Goal: Information Seeking & Learning: Find specific fact

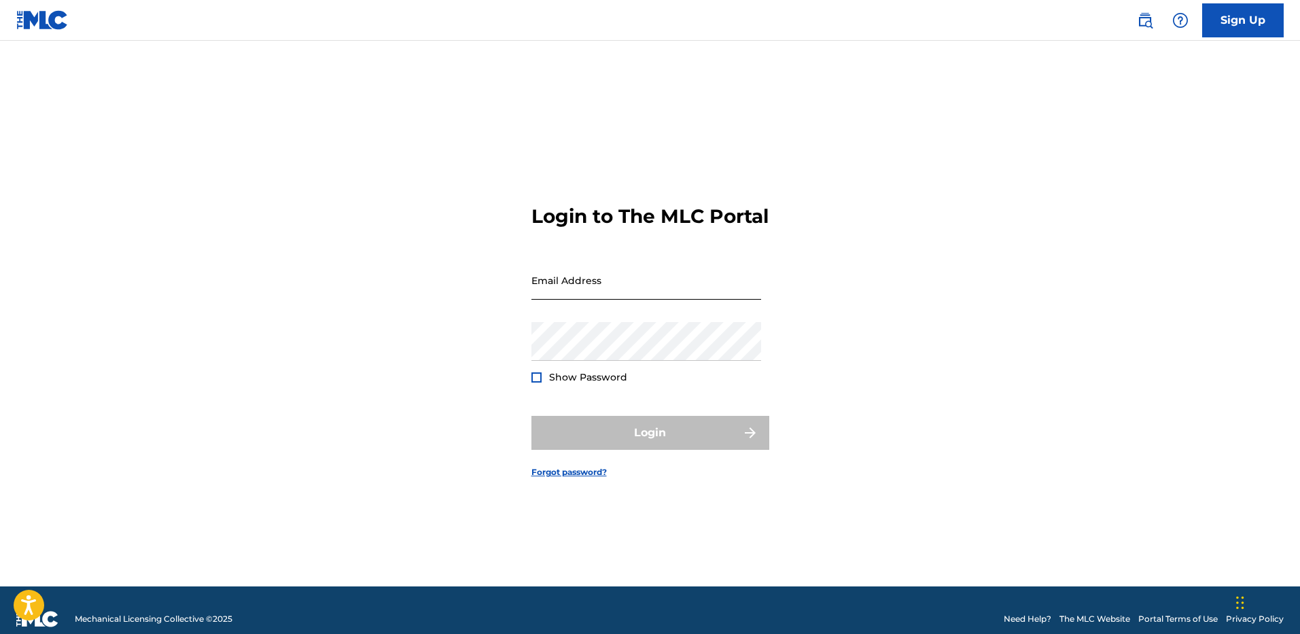
click at [711, 262] on input "Email Address" at bounding box center [646, 280] width 230 height 39
type input "[PERSON_NAME][EMAIL_ADDRESS][PERSON_NAME][DOMAIN_NAME]"
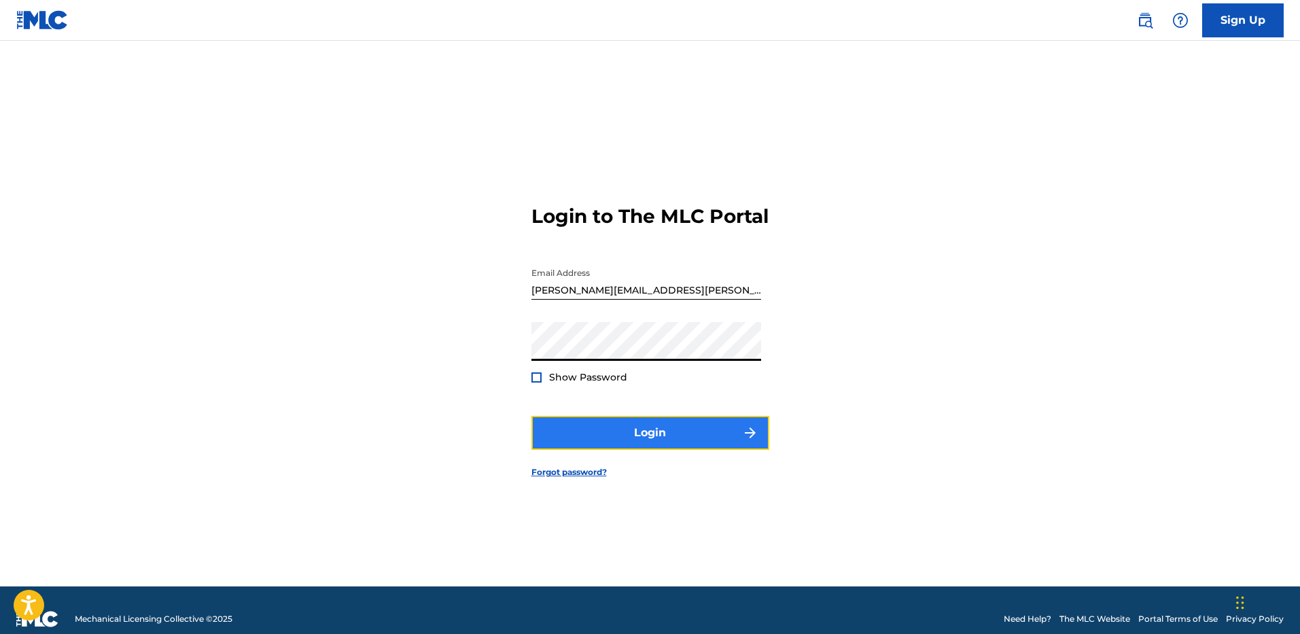
click at [691, 416] on button "Login" at bounding box center [650, 433] width 238 height 34
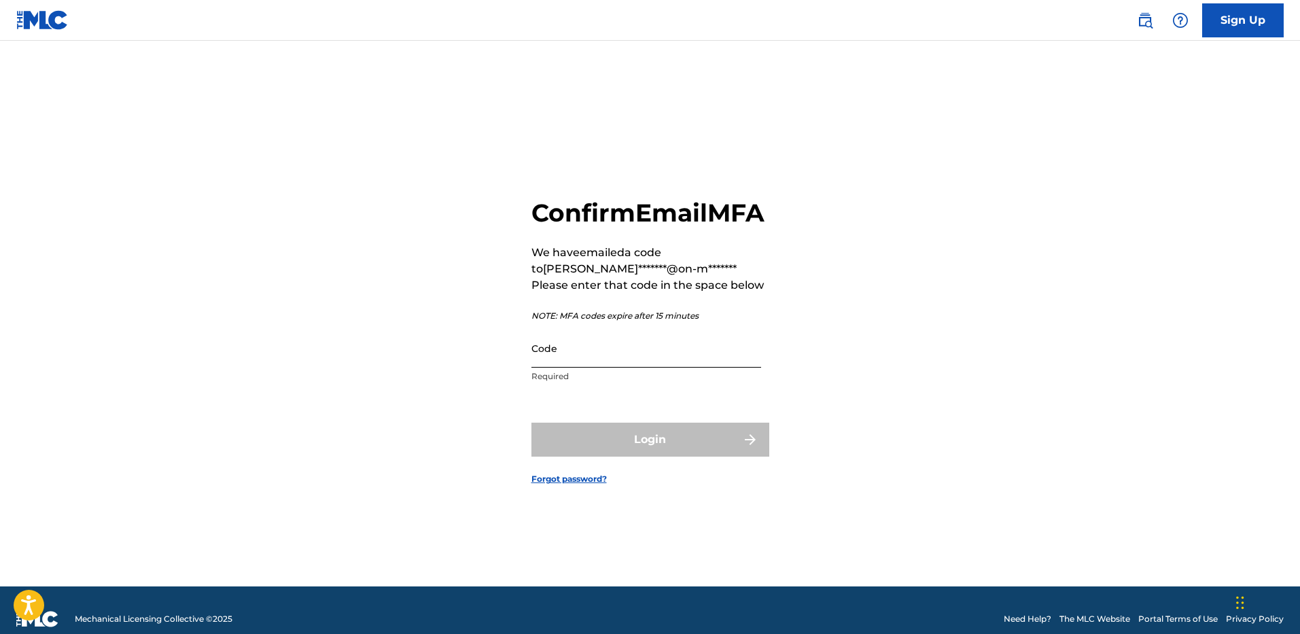
click at [642, 368] on input "Code" at bounding box center [646, 348] width 230 height 39
paste input "938800"
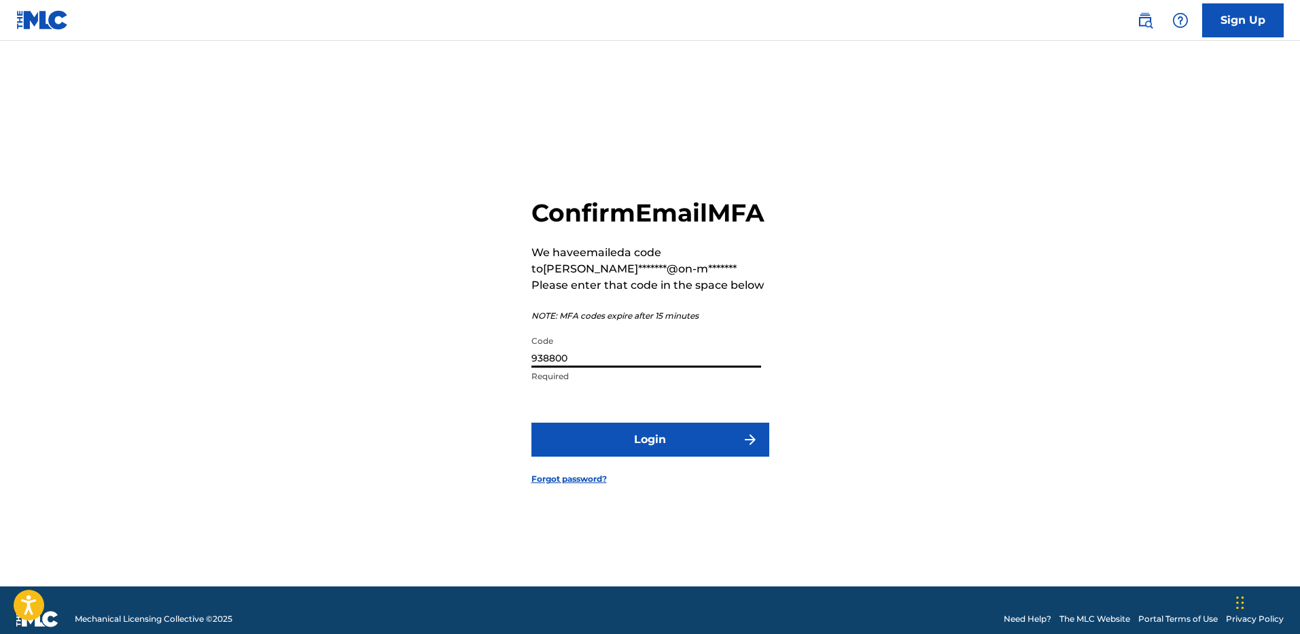
type input "938800"
click at [531, 423] on button "Login" at bounding box center [650, 440] width 238 height 34
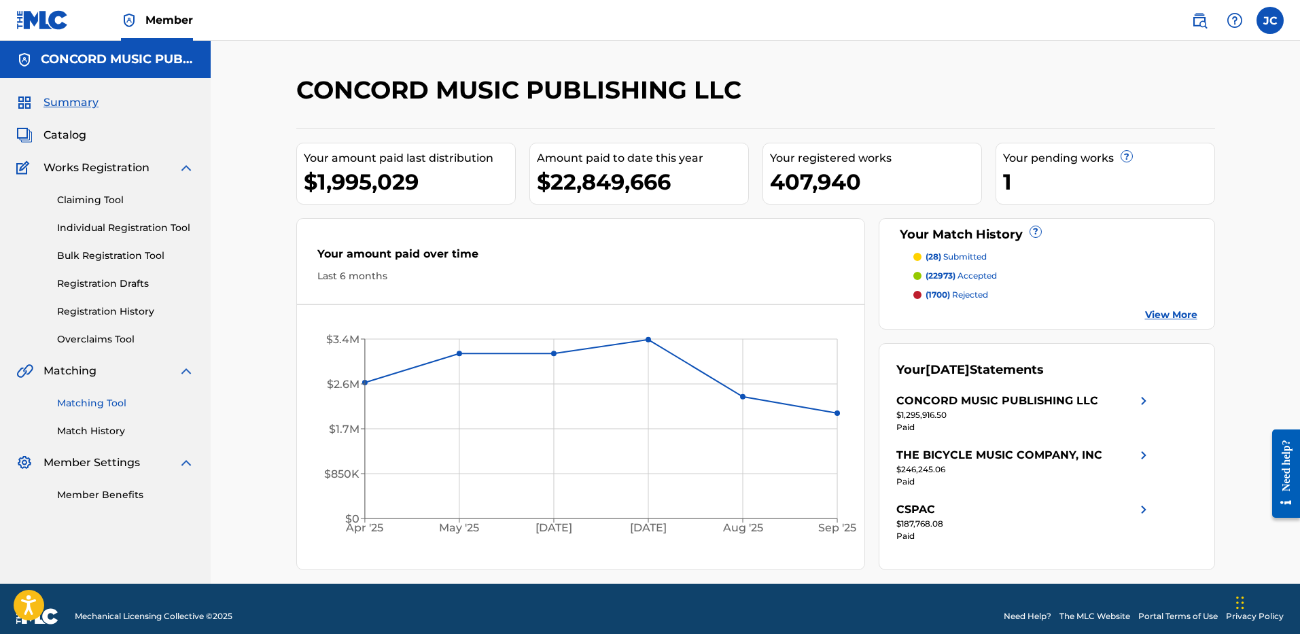
click at [103, 407] on link "Matching Tool" at bounding box center [125, 403] width 137 height 14
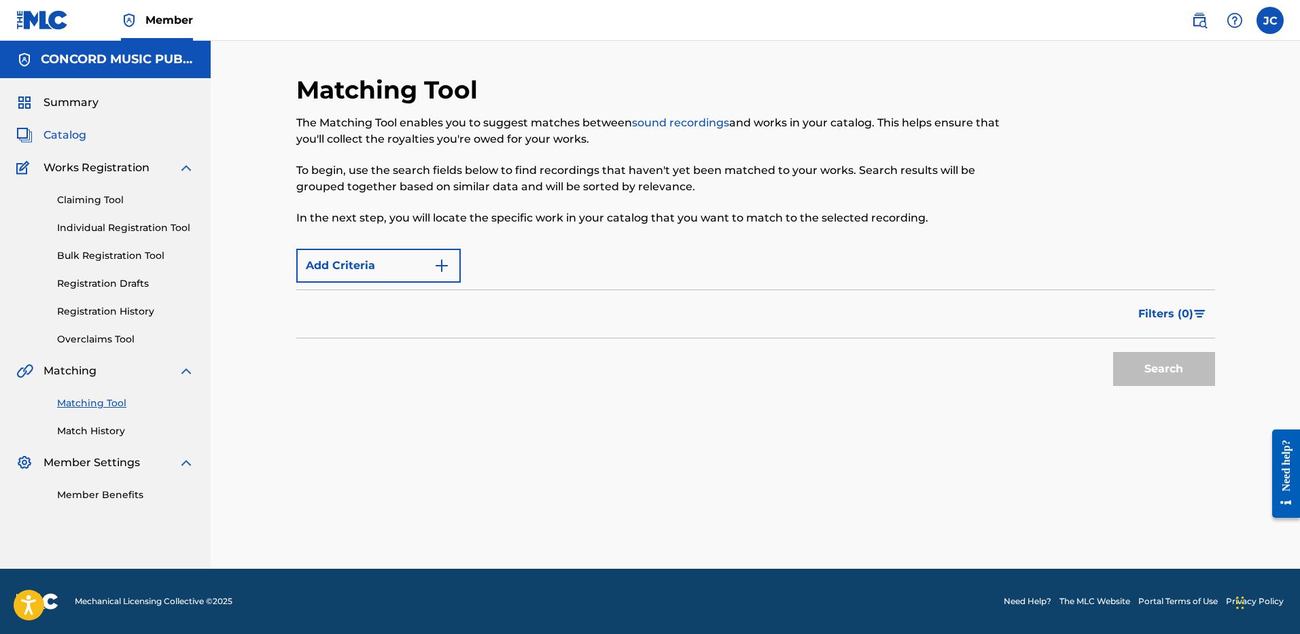
click at [75, 137] on span "Catalog" at bounding box center [64, 135] width 43 height 16
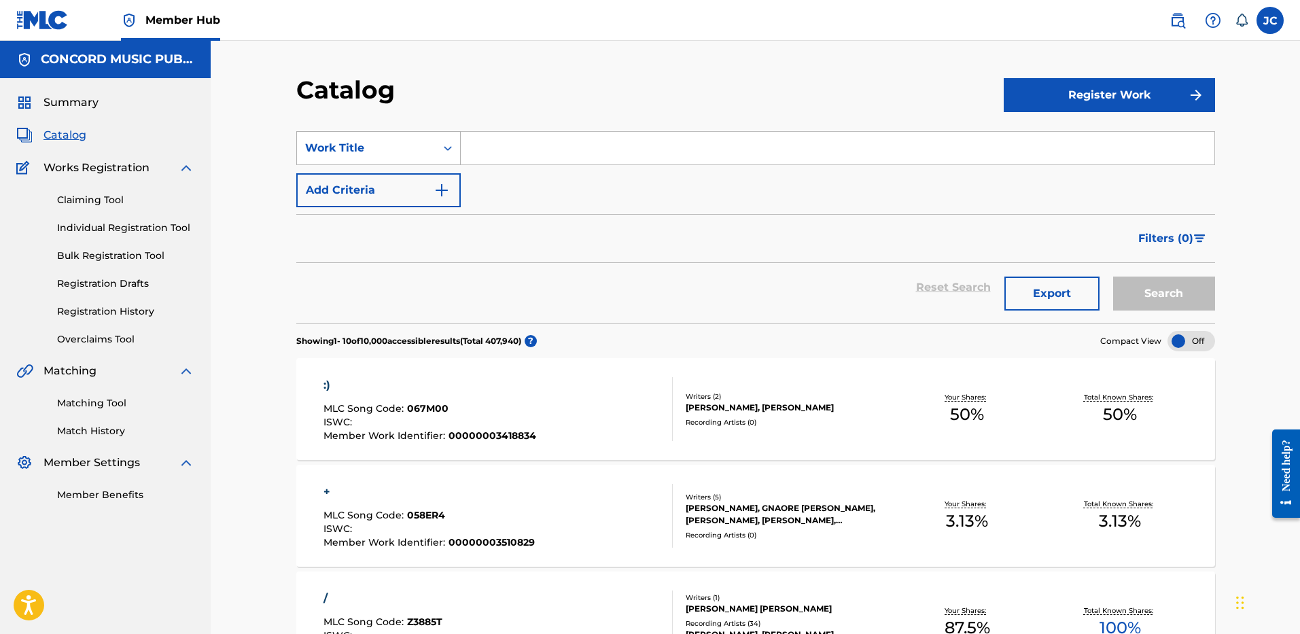
click at [400, 158] on div "Work Title" at bounding box center [366, 148] width 139 height 26
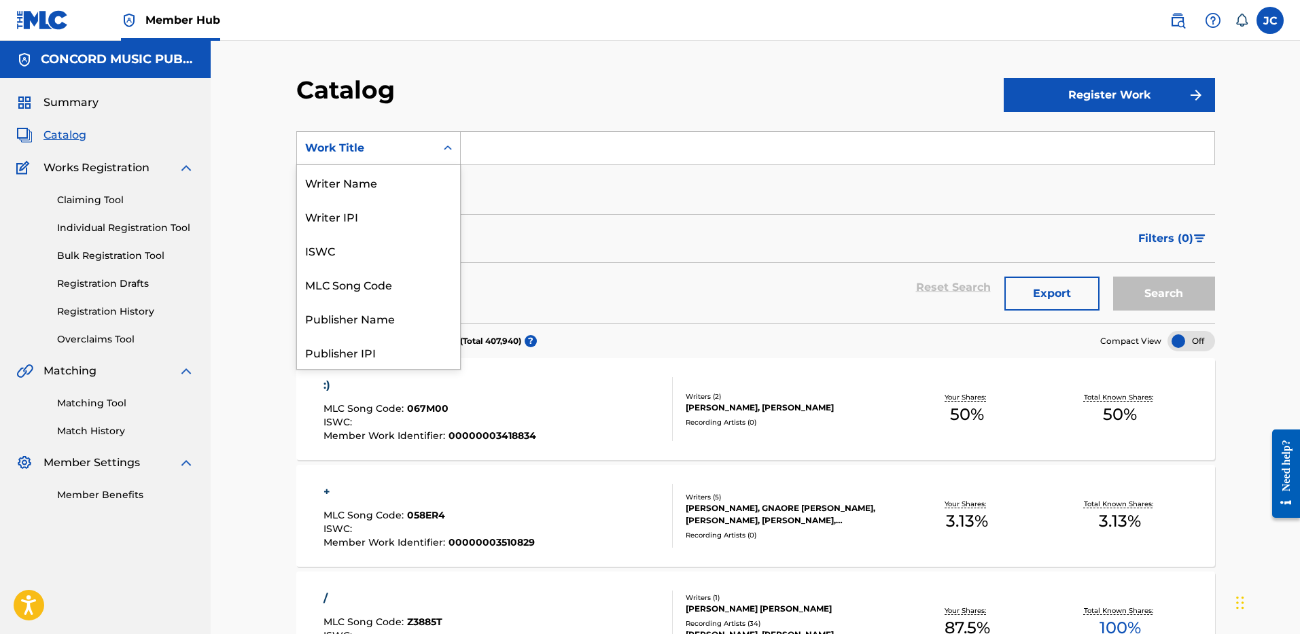
scroll to position [204, 0]
drag, startPoint x: 382, startPoint y: 334, endPoint x: 397, endPoint y: 319, distance: 21.1
click at [397, 319] on div "ISRC" at bounding box center [378, 318] width 163 height 34
click at [397, 319] on div "Reset Search Export Search" at bounding box center [755, 293] width 919 height 60
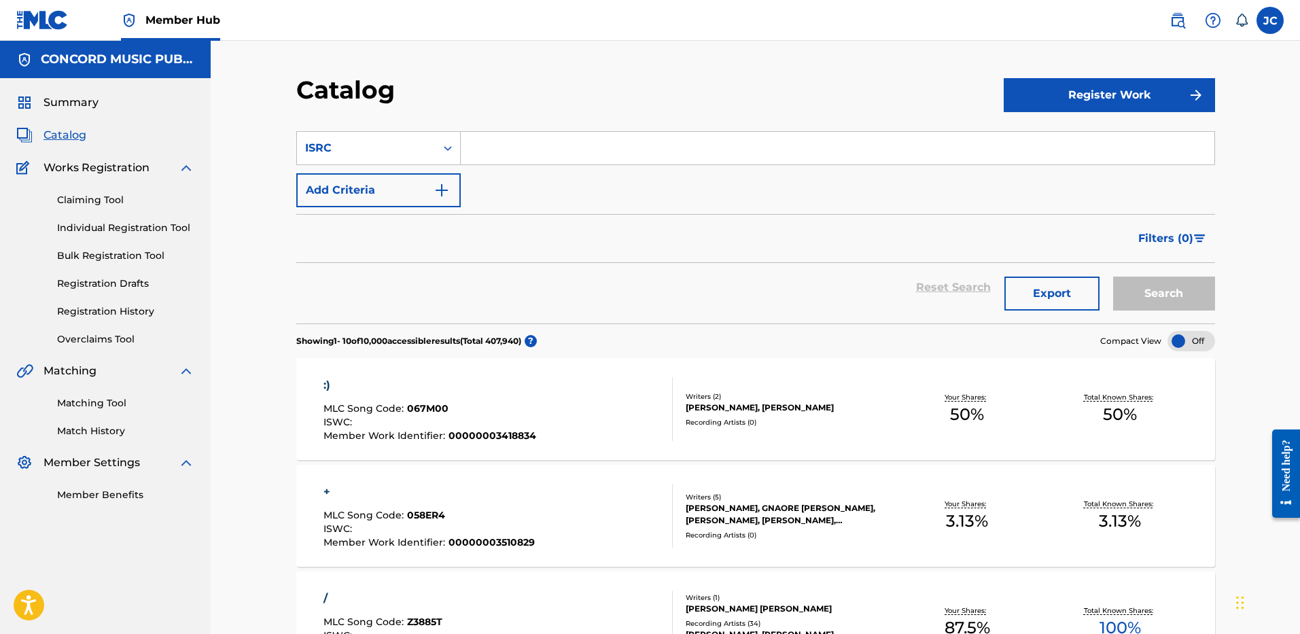
click at [490, 154] on input "Search Form" at bounding box center [837, 148] width 753 height 33
paste input "USWB12502004"
type input "USWB12502004"
click at [1113, 277] on button "Search" at bounding box center [1164, 294] width 102 height 34
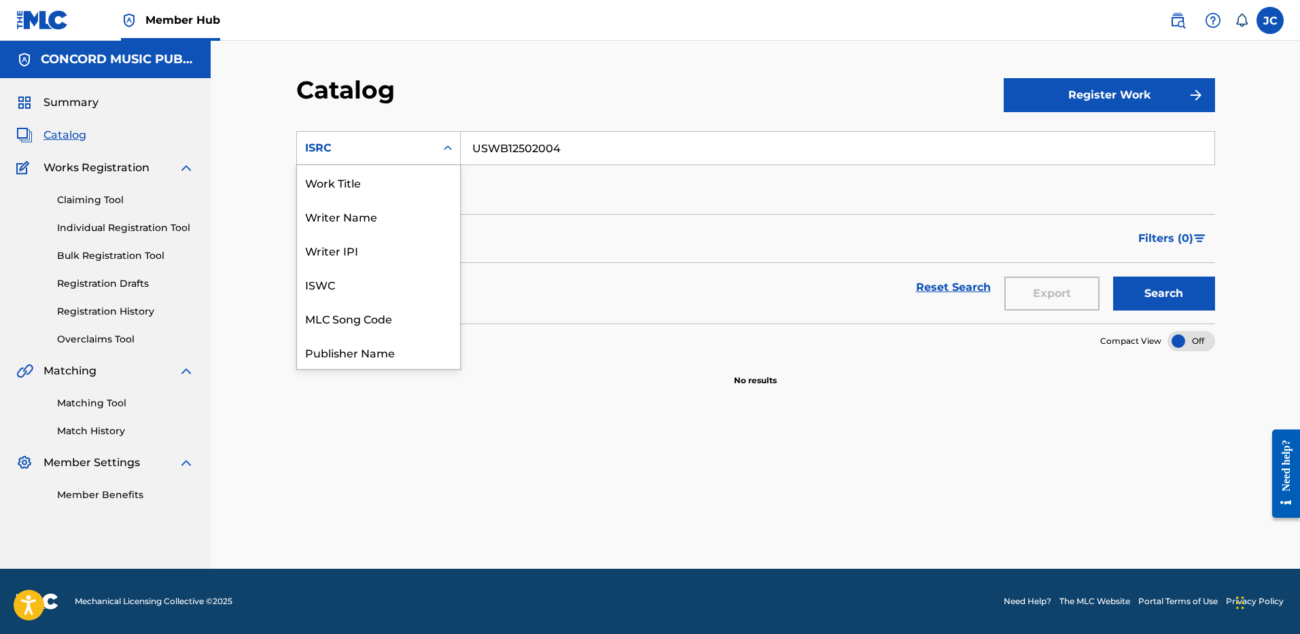
click at [434, 149] on div "ISRC" at bounding box center [366, 148] width 139 height 26
click at [369, 315] on div "MLC Song Code" at bounding box center [378, 318] width 163 height 34
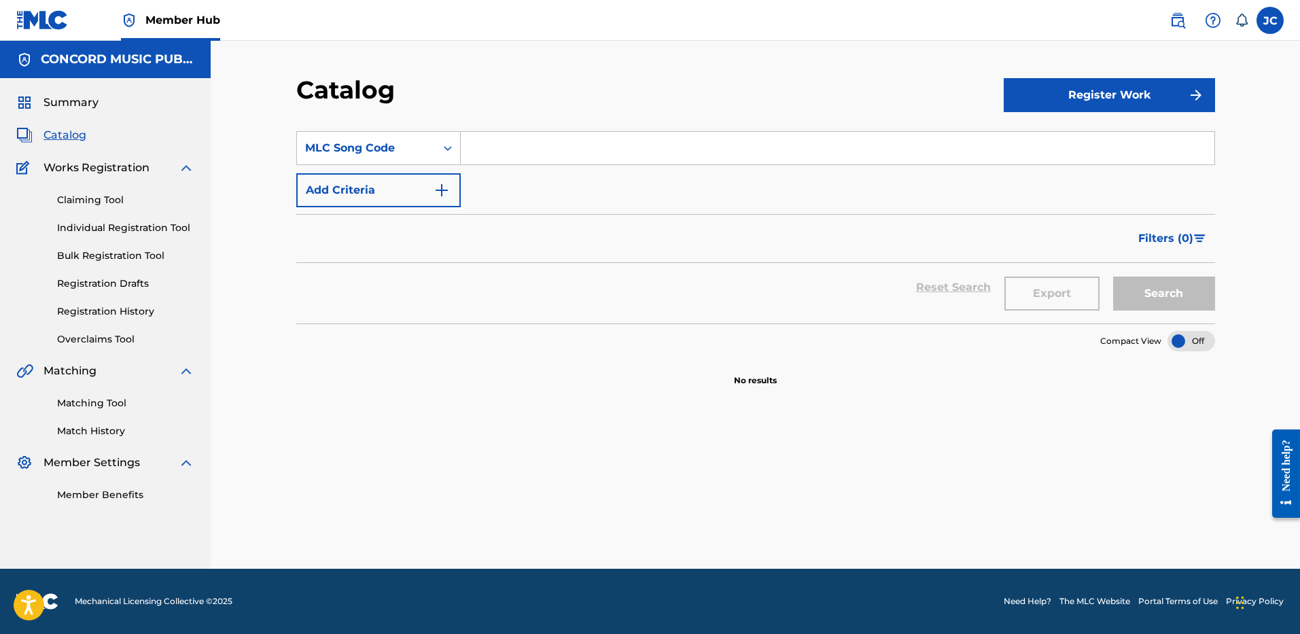
click at [511, 165] on div "SearchWithCriteria6c6247c0-d4bd-4c0e-ac03-42d4cddaa8ef MLC Song Code Add Criter…" at bounding box center [755, 169] width 919 height 76
click at [509, 155] on input "Search Form" at bounding box center [837, 148] width 753 height 33
paste input "HQ3KJW"
type input "HQ3KJW"
click at [1113, 277] on button "Search" at bounding box center [1164, 294] width 102 height 34
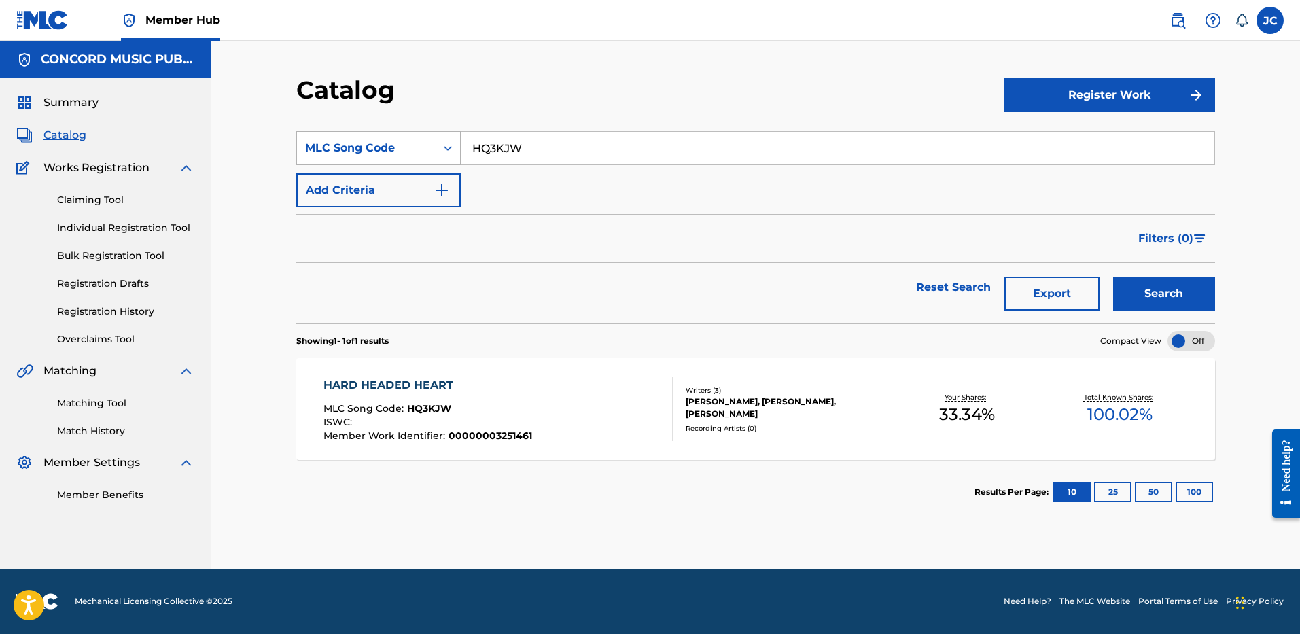
click at [354, 140] on div "MLC Song Code" at bounding box center [366, 148] width 122 height 16
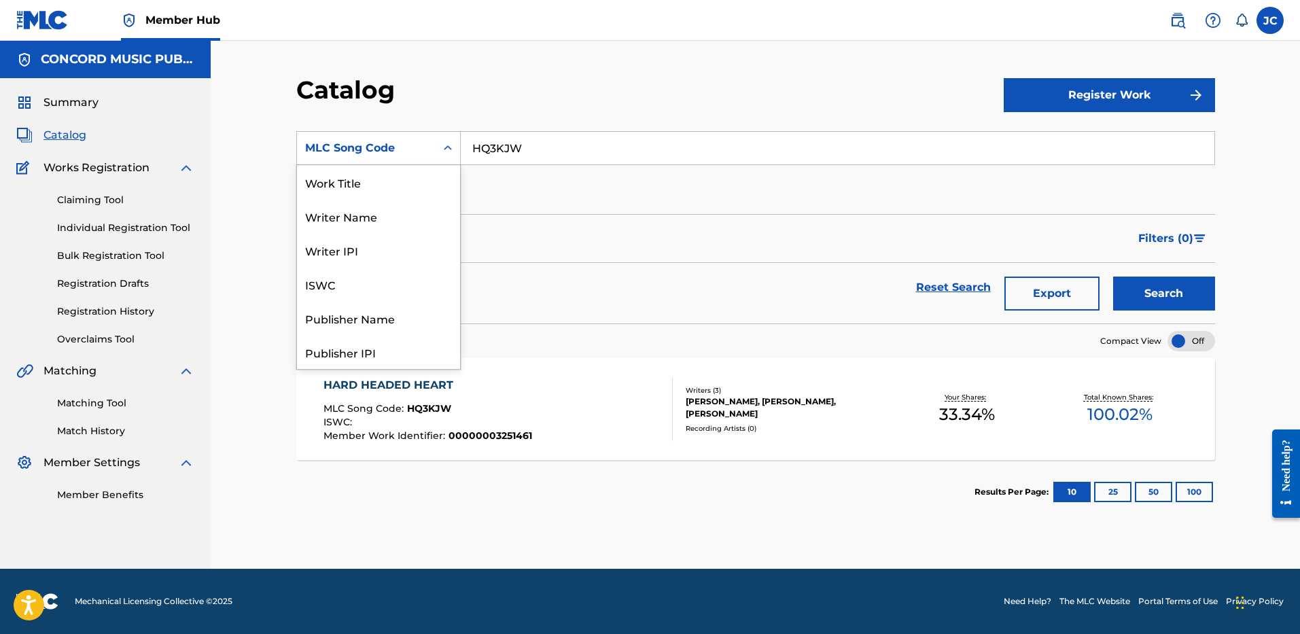
scroll to position [204, 0]
click at [351, 319] on div "ISRC" at bounding box center [378, 318] width 163 height 34
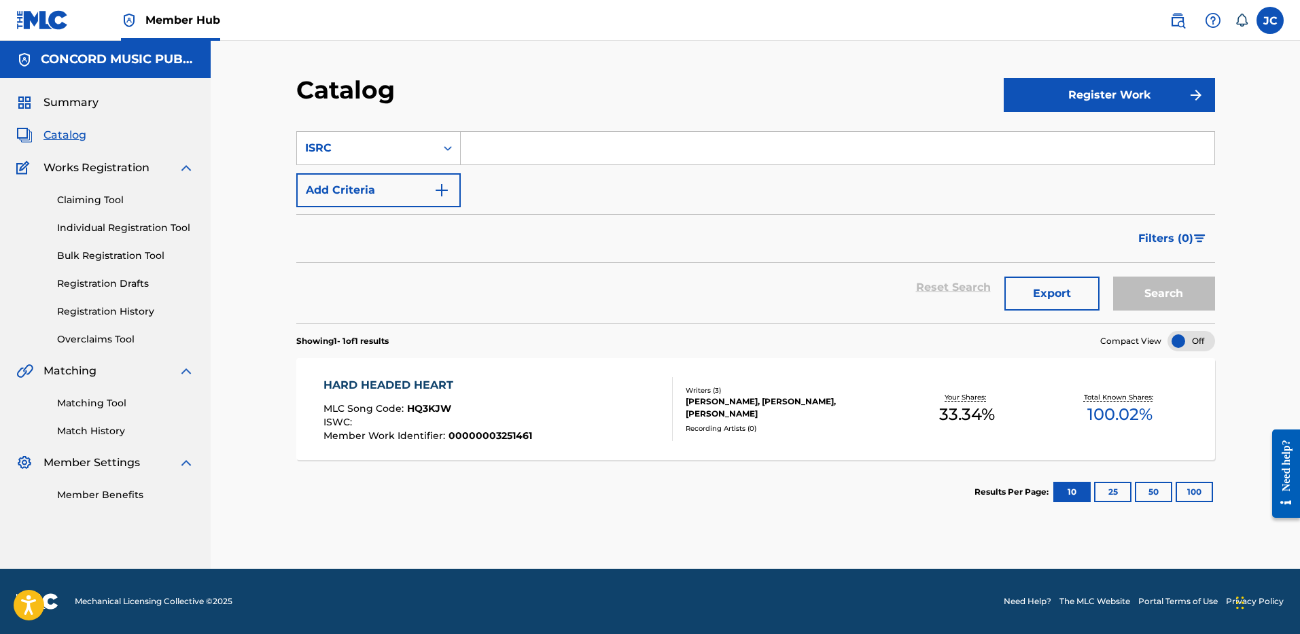
click at [522, 135] on input "Search Form" at bounding box center [837, 148] width 753 height 33
paste input "SGW502506814"
type input "SGW502506814"
click at [1113, 277] on button "Search" at bounding box center [1164, 294] width 102 height 34
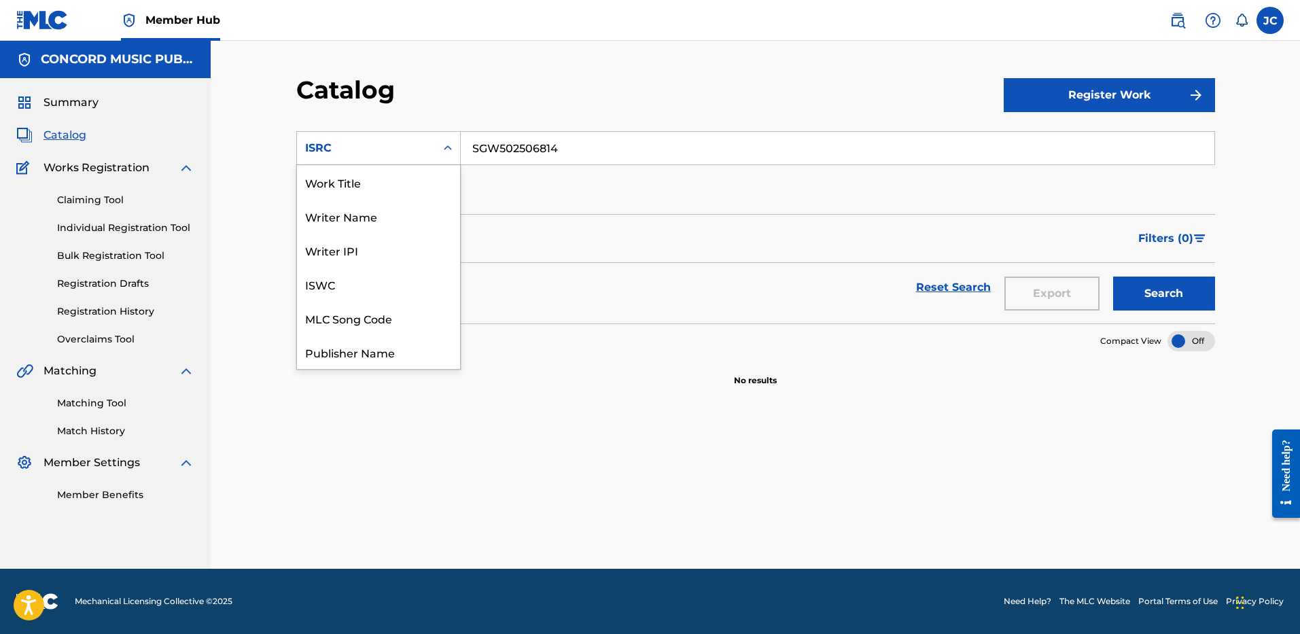
click at [430, 154] on div "ISRC" at bounding box center [366, 148] width 139 height 26
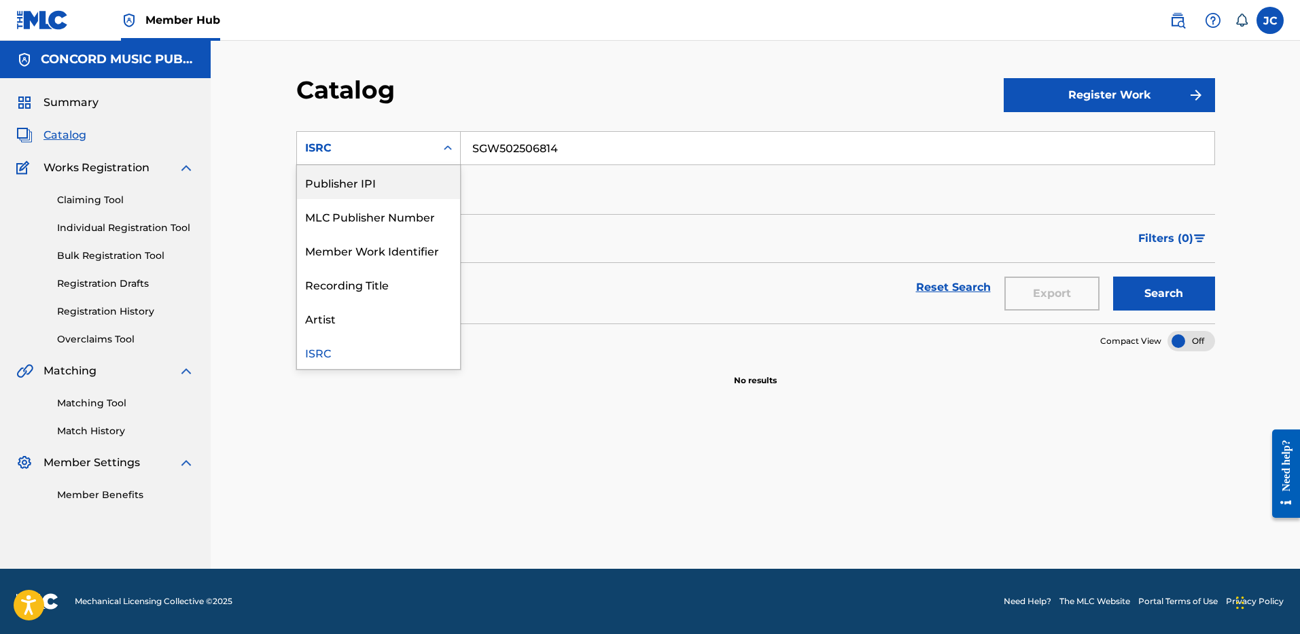
scroll to position [26, 0]
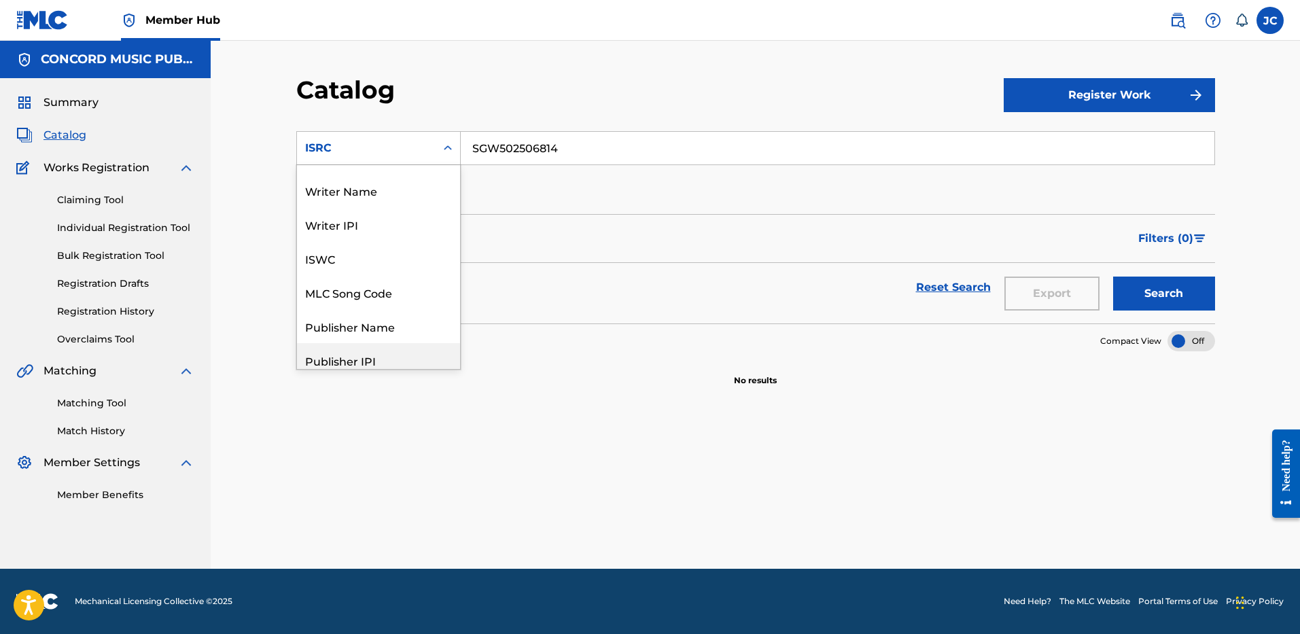
click at [459, 188] on div "Work Title Writer Name Writer IPI ISWC MLC Song Code Publisher Name Publisher I…" at bounding box center [378, 267] width 163 height 204
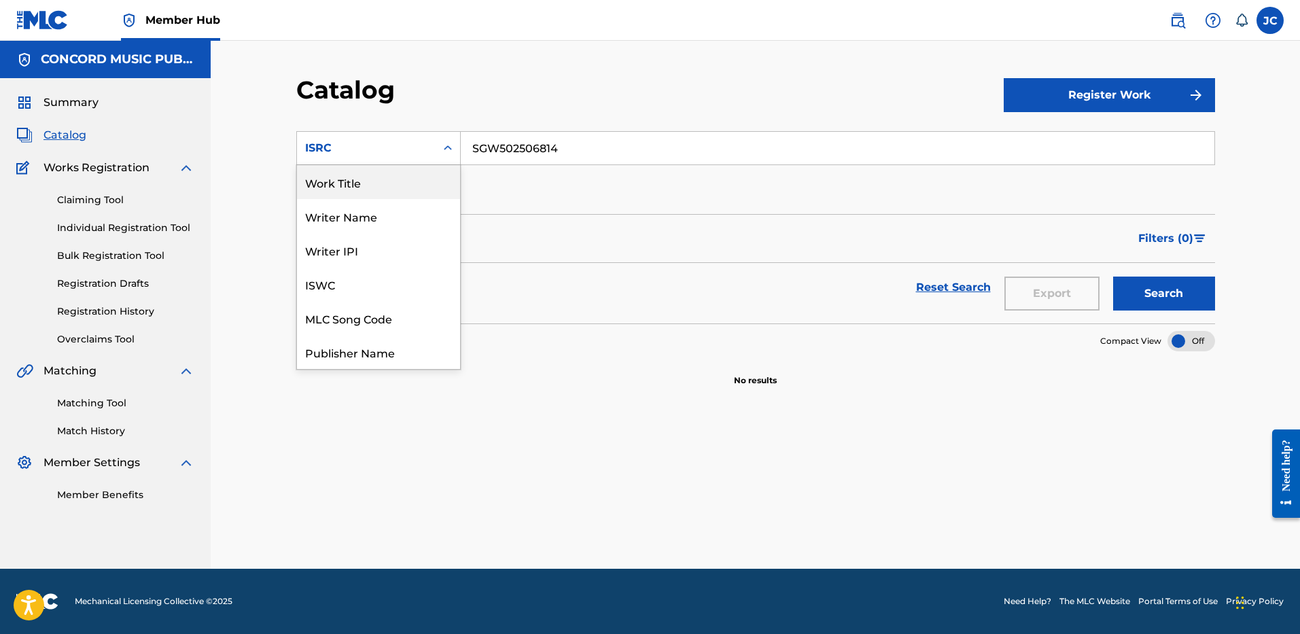
click at [379, 168] on div "Work Title" at bounding box center [378, 182] width 163 height 34
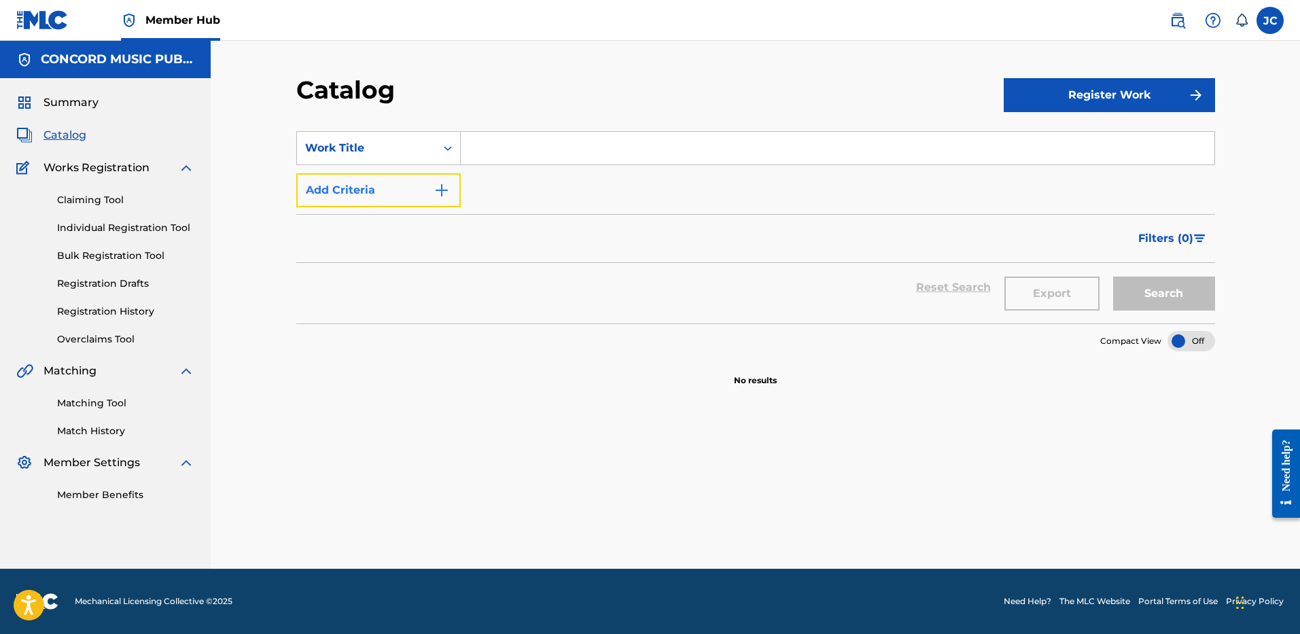
click at [383, 190] on button "Add Criteria" at bounding box center [378, 190] width 164 height 34
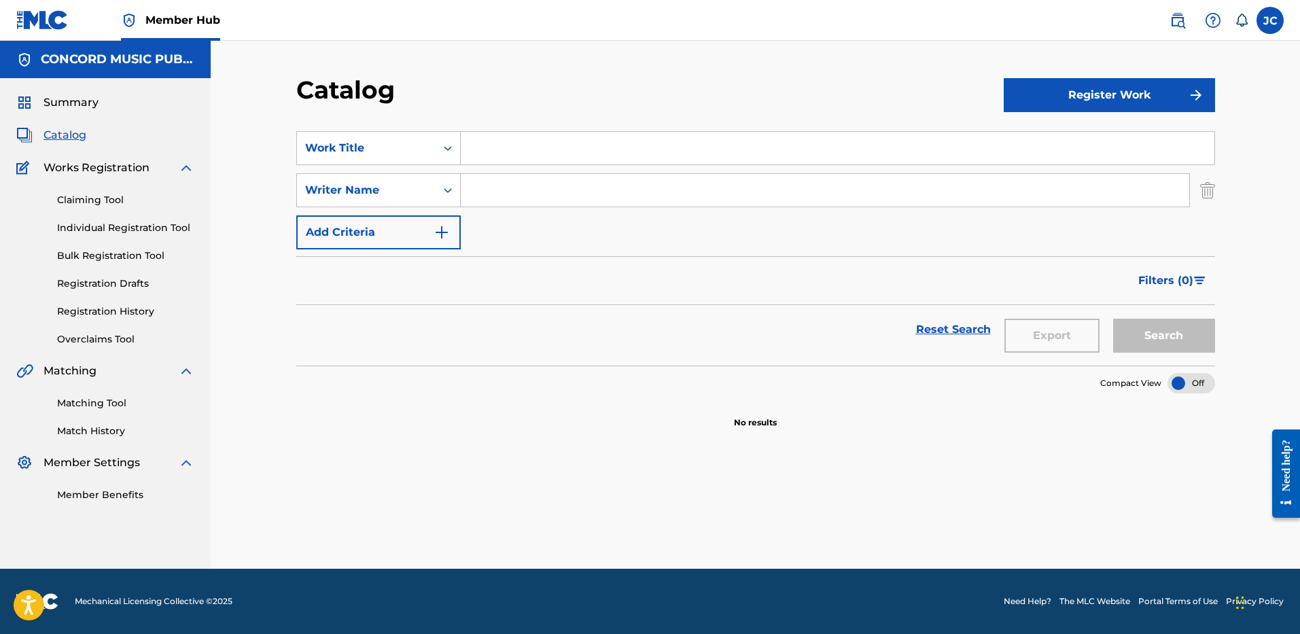
click at [501, 146] on input "Search Form" at bounding box center [837, 148] width 753 height 33
paste input "Somethin"
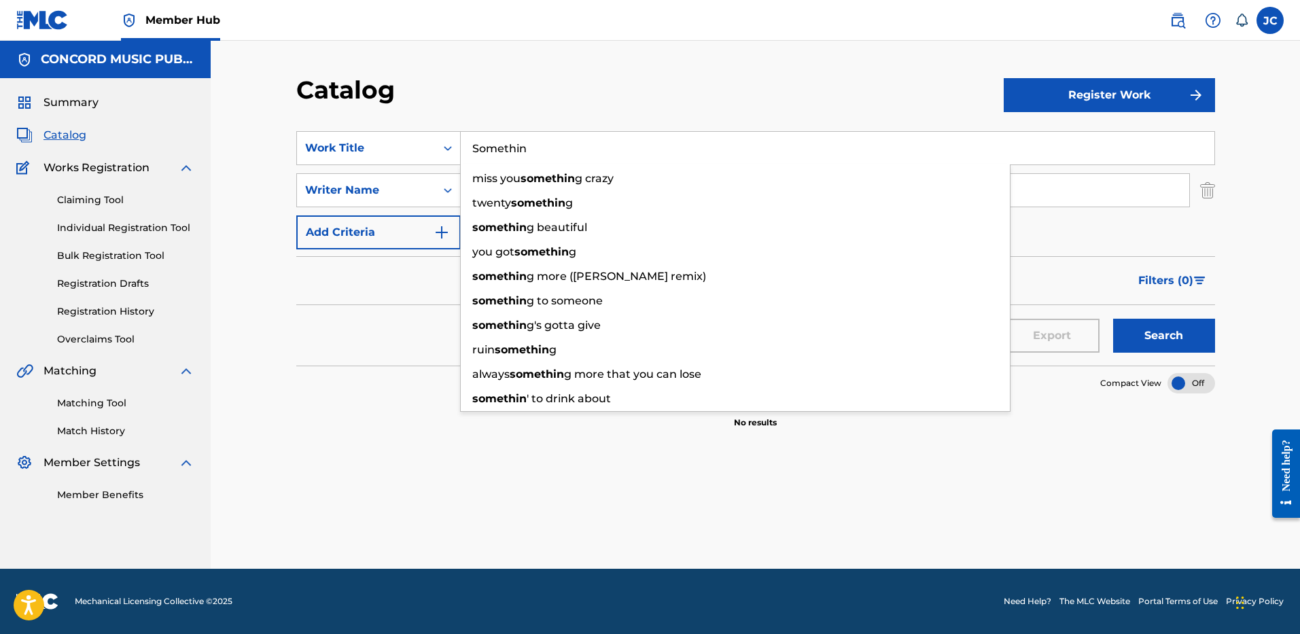
type input "Somethin"
click at [639, 79] on div "Catalog" at bounding box center [649, 95] width 707 height 40
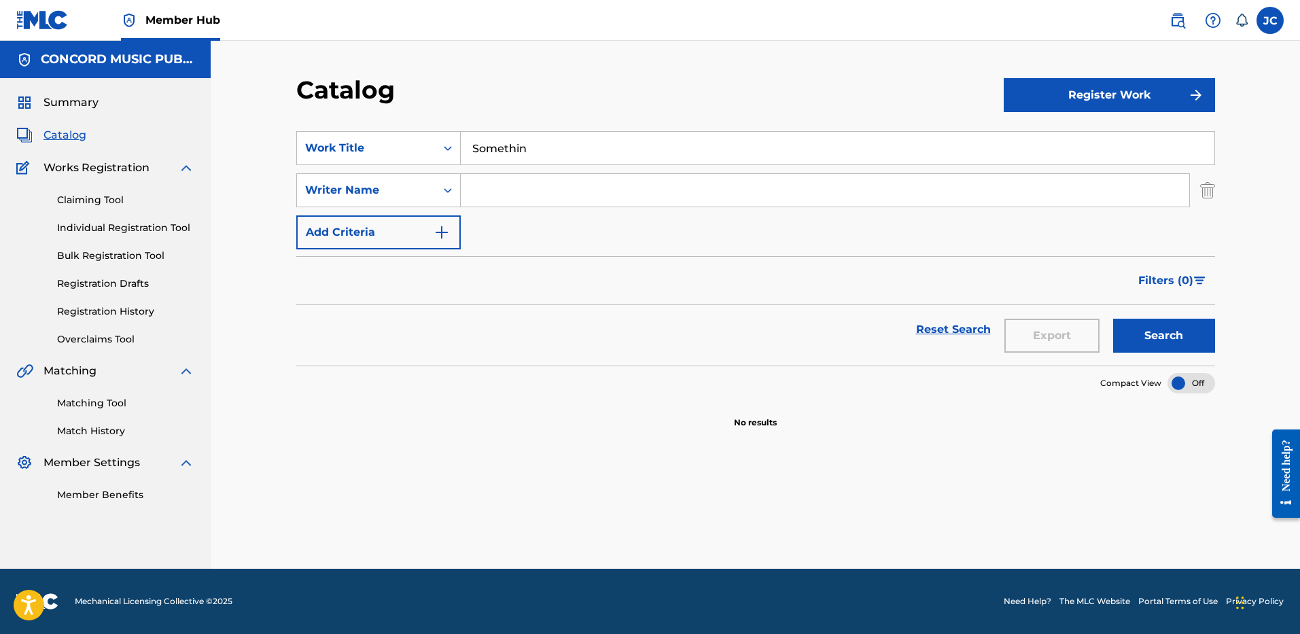
click at [624, 183] on input "Search Form" at bounding box center [825, 190] width 728 height 33
type input "[PERSON_NAME]"
click at [1113, 319] on button "Search" at bounding box center [1164, 336] width 102 height 34
click at [1214, 194] on img "Search Form" at bounding box center [1207, 190] width 15 height 34
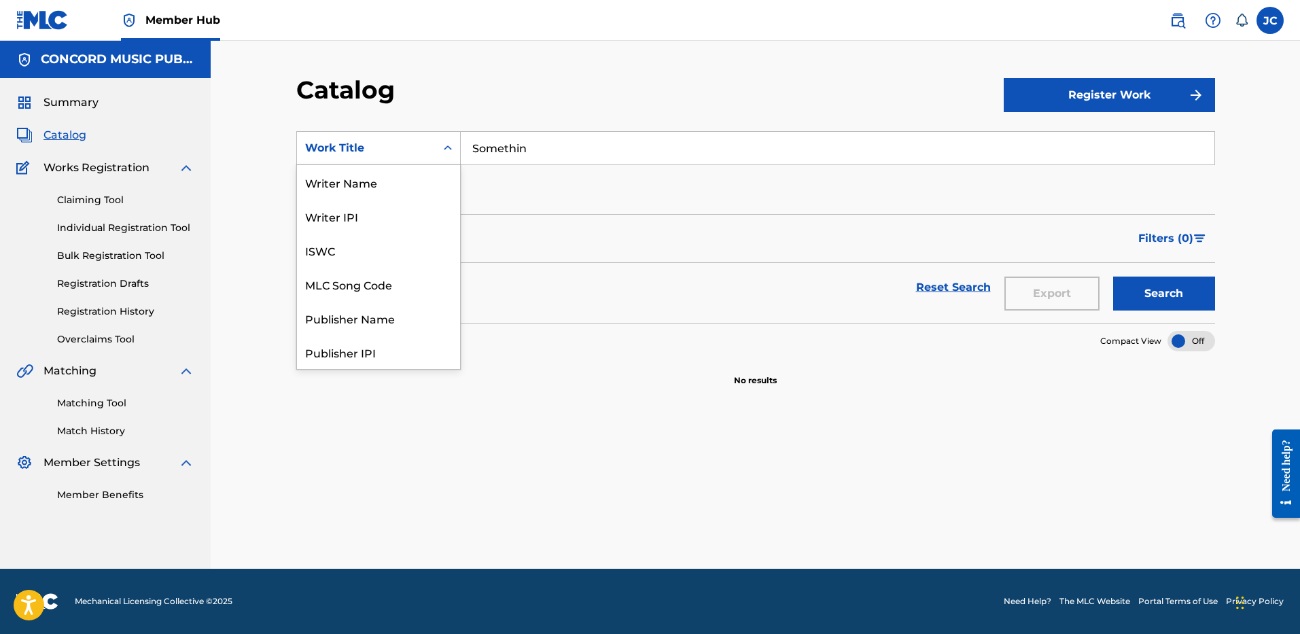
click at [442, 146] on icon "Search Form" at bounding box center [448, 148] width 14 height 14
click at [337, 317] on div "ISRC" at bounding box center [378, 318] width 163 height 34
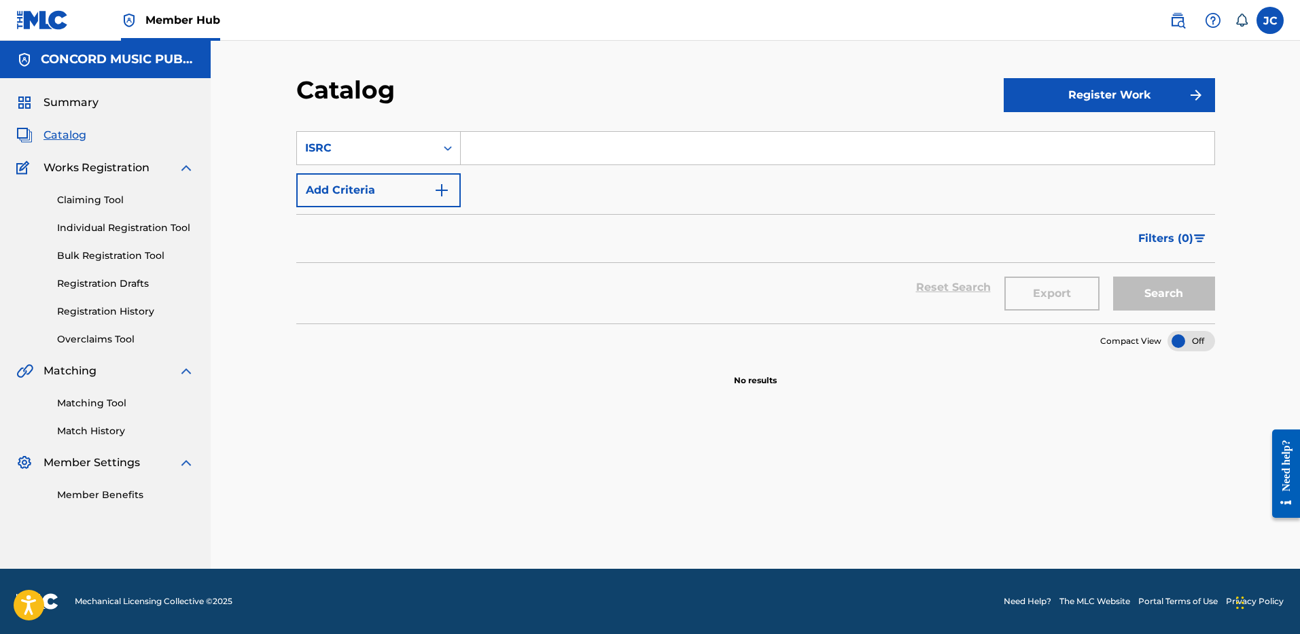
click at [513, 160] on input "Search Form" at bounding box center [837, 148] width 753 height 33
paste input "USUG12501305"
type input "USUG12501305"
click at [1113, 277] on button "Search" at bounding box center [1164, 294] width 102 height 34
click at [369, 144] on div "ISRC" at bounding box center [366, 148] width 122 height 16
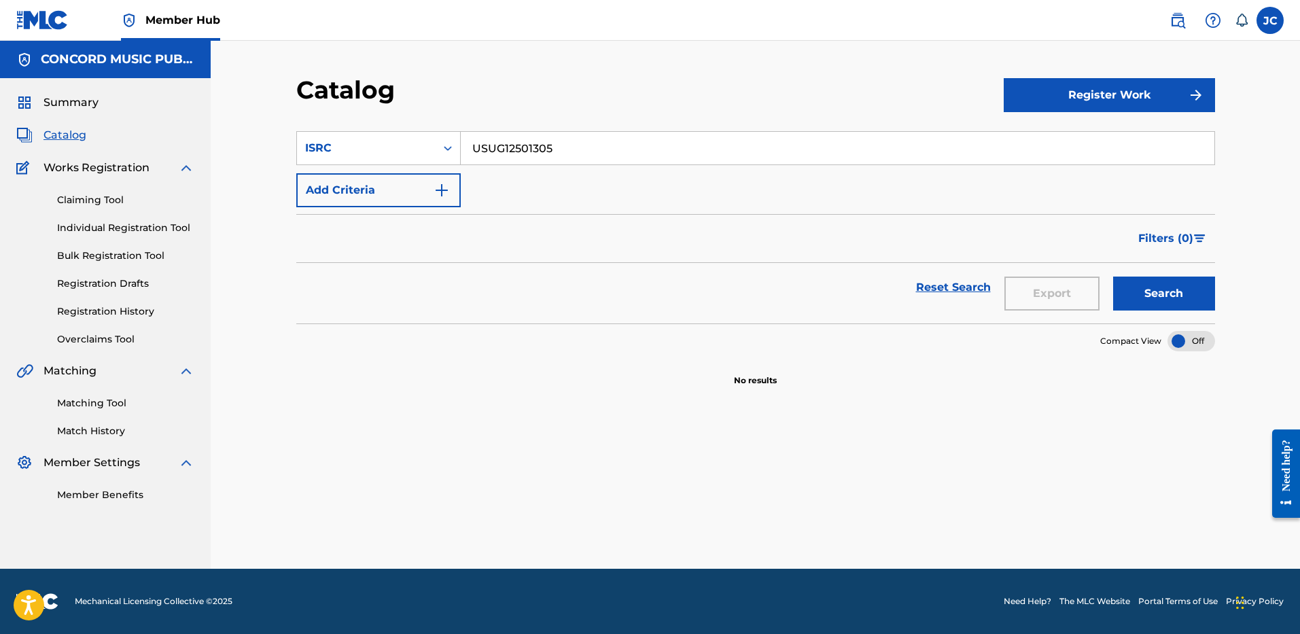
click at [464, 226] on div "Filters ( 0 )" at bounding box center [755, 238] width 919 height 49
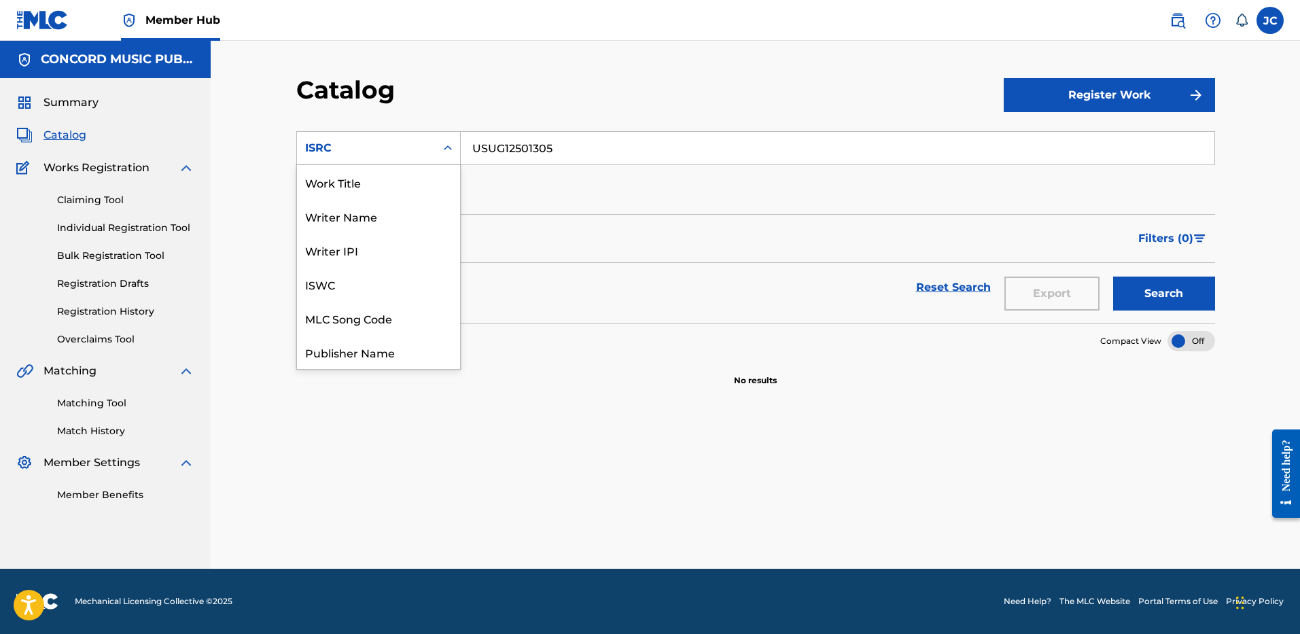
click at [434, 146] on div "ISRC" at bounding box center [366, 148] width 139 height 26
click at [392, 313] on div "MLC Song Code" at bounding box center [378, 318] width 163 height 34
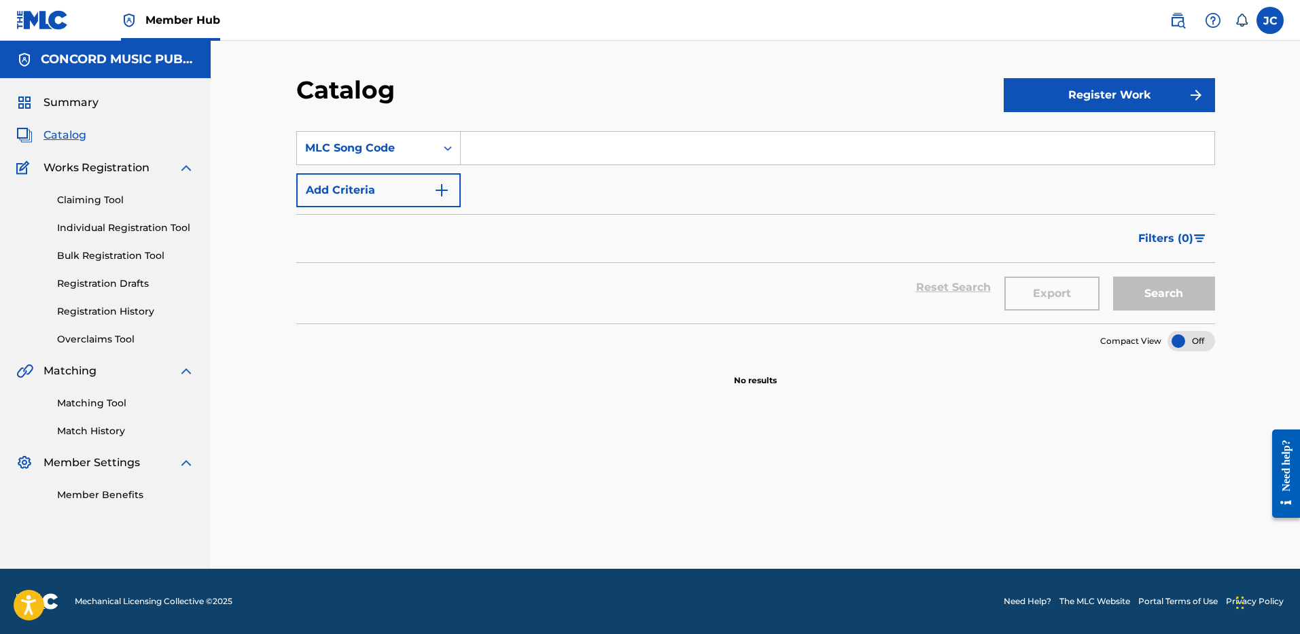
click at [518, 132] on input "Search Form" at bounding box center [837, 148] width 753 height 33
paste input "BE26XX"
type input "BE26XX"
click at [1113, 277] on button "Search" at bounding box center [1164, 294] width 102 height 34
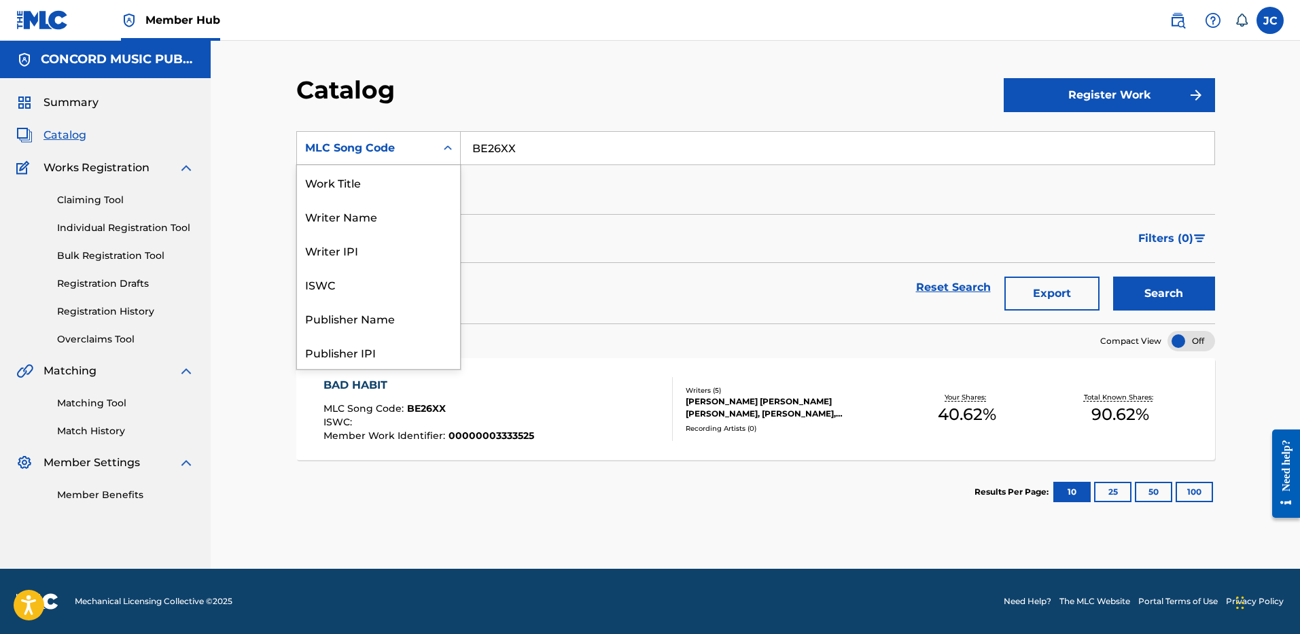
click at [395, 149] on div "MLC Song Code" at bounding box center [366, 148] width 122 height 16
click at [393, 169] on div "Work Title" at bounding box center [378, 182] width 163 height 34
click at [408, 145] on div "Work Title" at bounding box center [366, 148] width 122 height 16
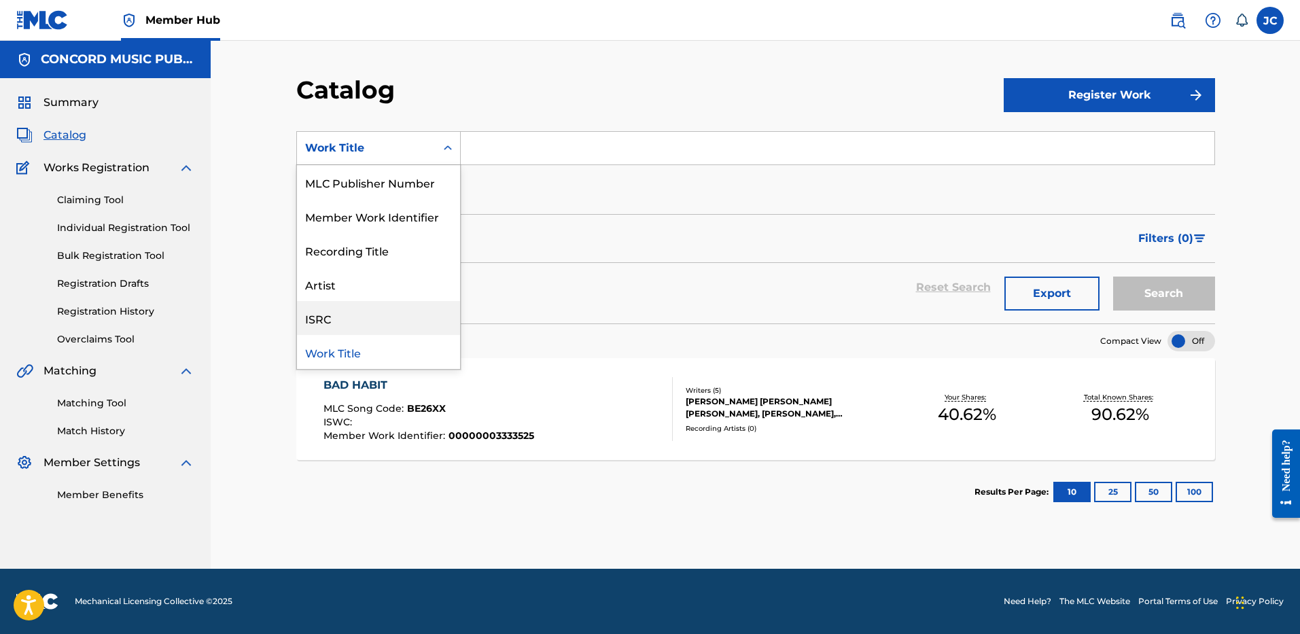
click at [387, 321] on div "ISRC" at bounding box center [378, 318] width 163 height 34
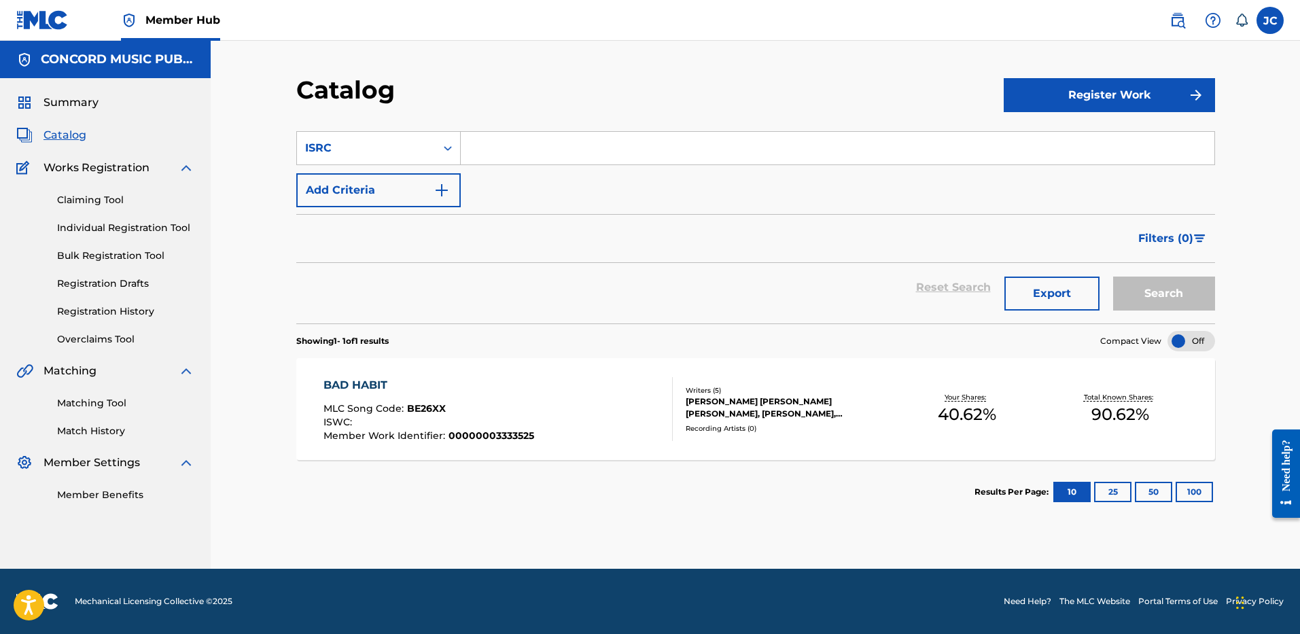
click at [521, 145] on input "Search Form" at bounding box center [837, 148] width 753 height 33
paste input "USQX92502617"
type input "USQX92502617"
click at [1113, 277] on button "Search" at bounding box center [1164, 294] width 102 height 34
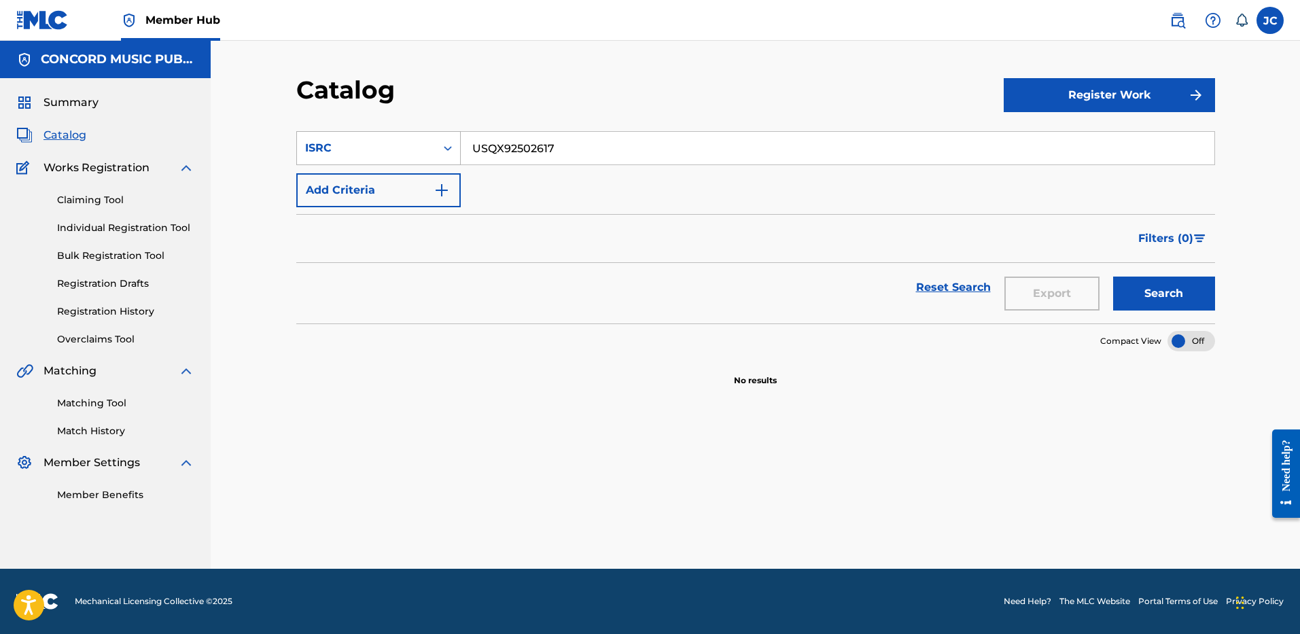
click at [400, 136] on div "ISRC" at bounding box center [366, 148] width 139 height 26
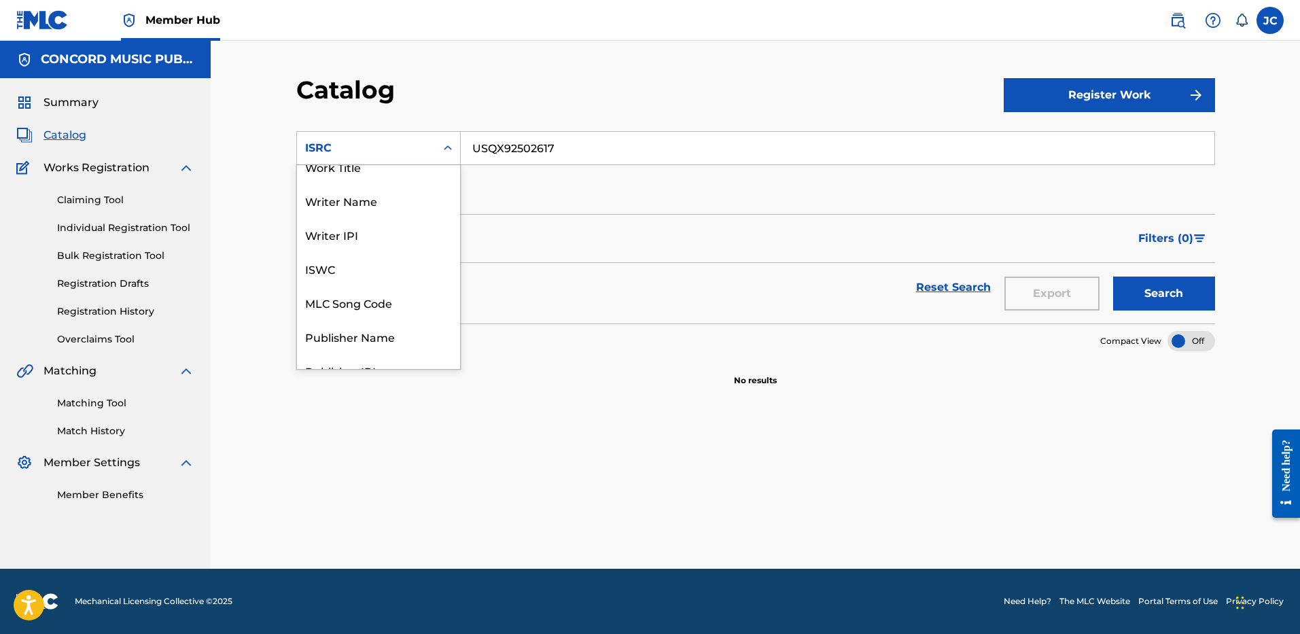
scroll to position [20, 0]
click at [381, 305] on div "MLC Song Code" at bounding box center [378, 298] width 163 height 34
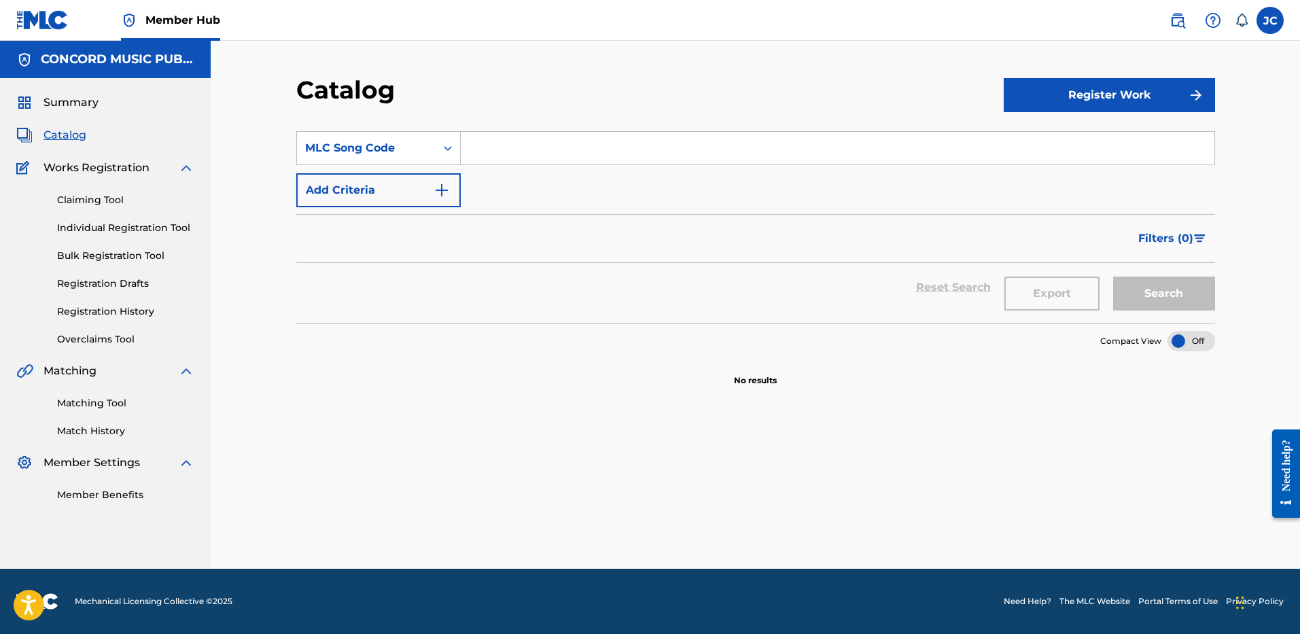
click at [541, 160] on input "Search Form" at bounding box center [837, 148] width 753 height 33
paste input "PM9G2N"
type input "PM9G2N"
click at [1113, 277] on button "Search" at bounding box center [1164, 294] width 102 height 34
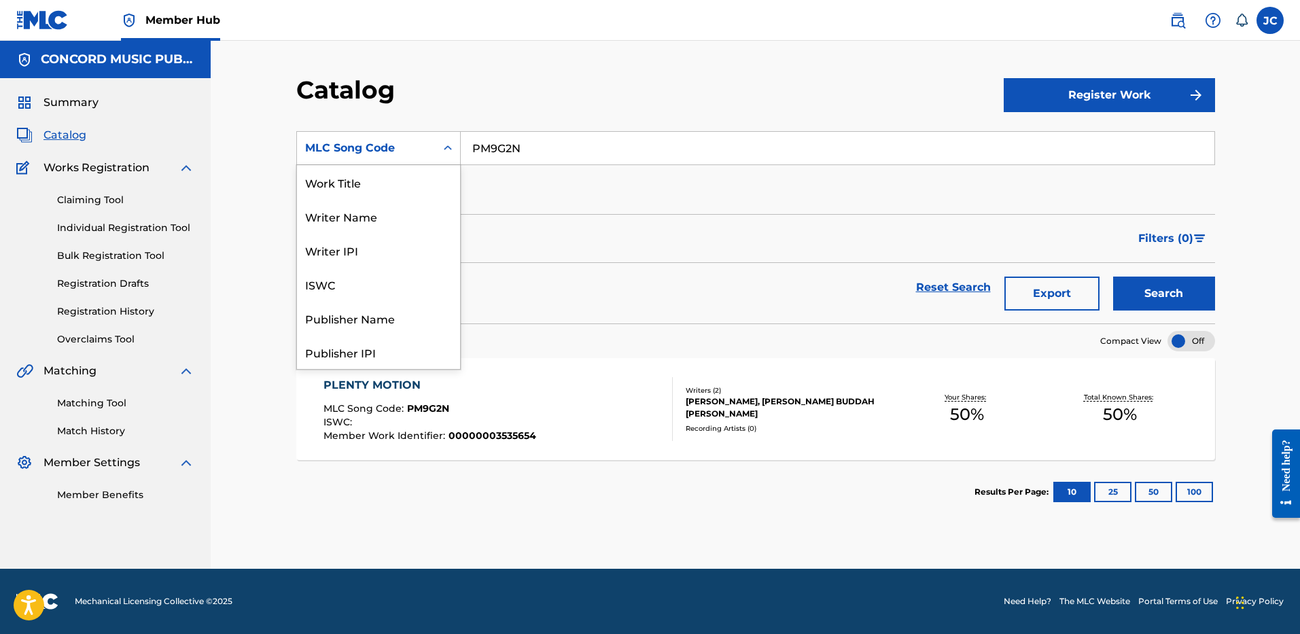
click at [423, 156] on div "MLC Song Code" at bounding box center [366, 148] width 139 height 26
click at [376, 319] on div "ISRC" at bounding box center [378, 318] width 163 height 34
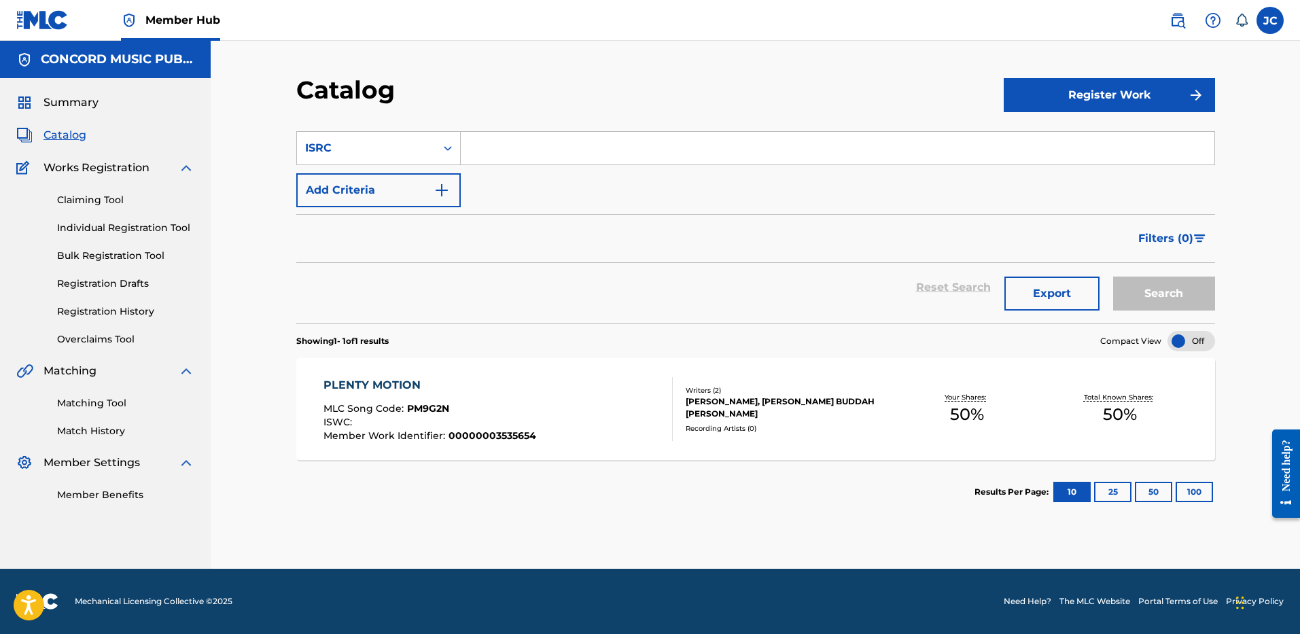
click at [496, 159] on input "Search Form" at bounding box center [837, 148] width 753 height 33
paste input "QMFMG1529409"
click at [1113, 277] on button "Search" at bounding box center [1164, 294] width 102 height 34
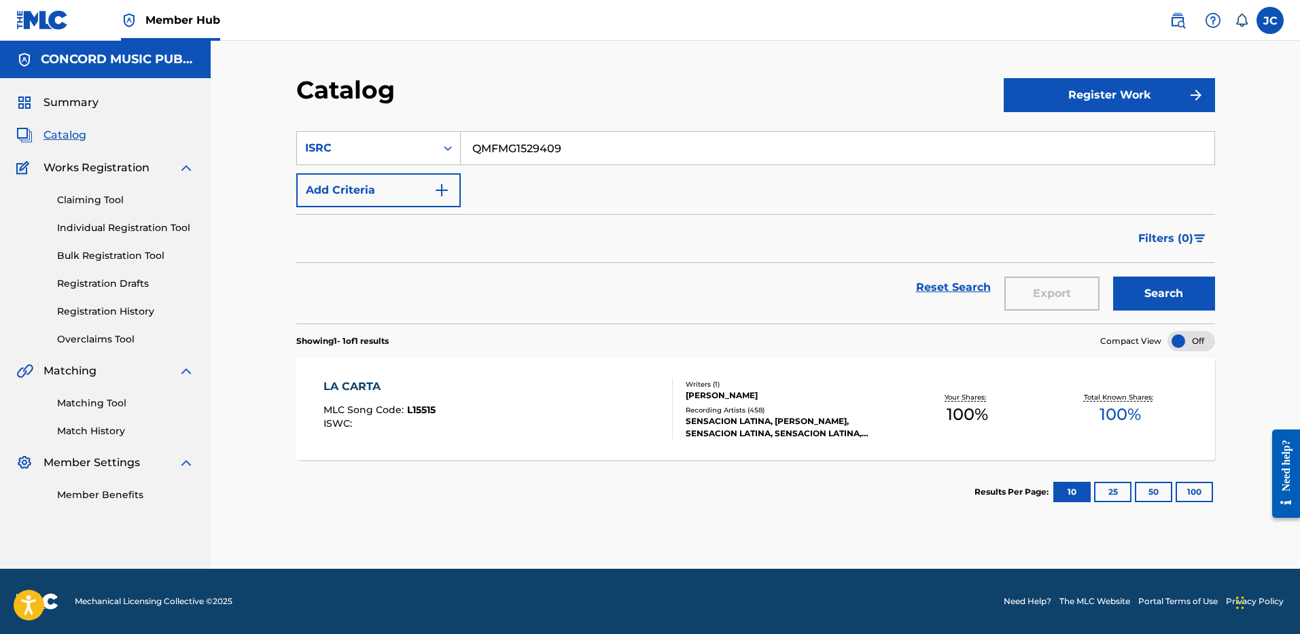
click at [543, 155] on input "QMFMG1529409" at bounding box center [837, 148] width 753 height 33
paste input "NLZ542400350"
type input "NLZ542400350"
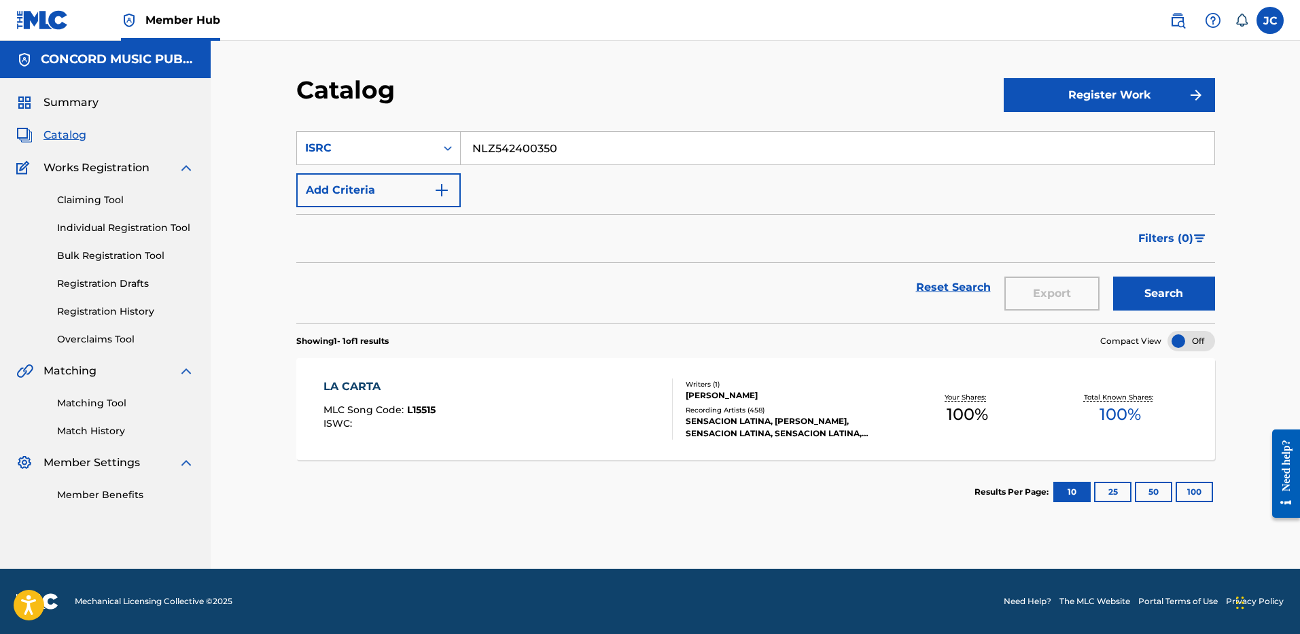
click at [1113, 277] on button "Search" at bounding box center [1164, 294] width 102 height 34
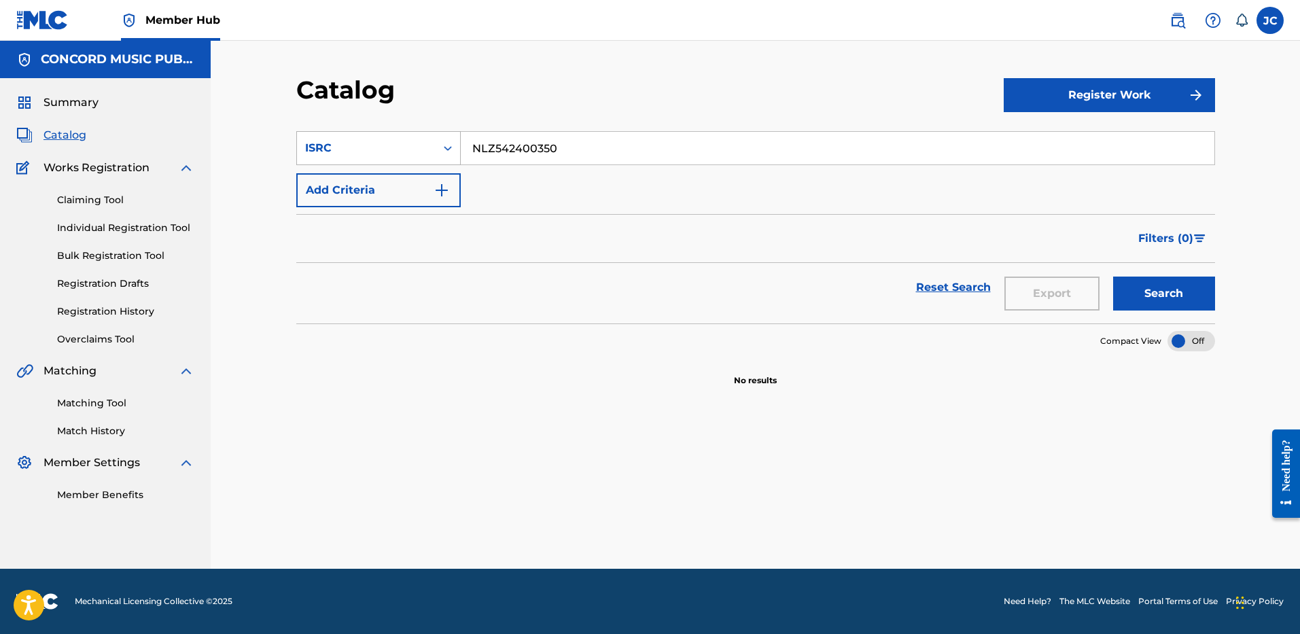
click at [441, 151] on icon "Search Form" at bounding box center [448, 148] width 14 height 14
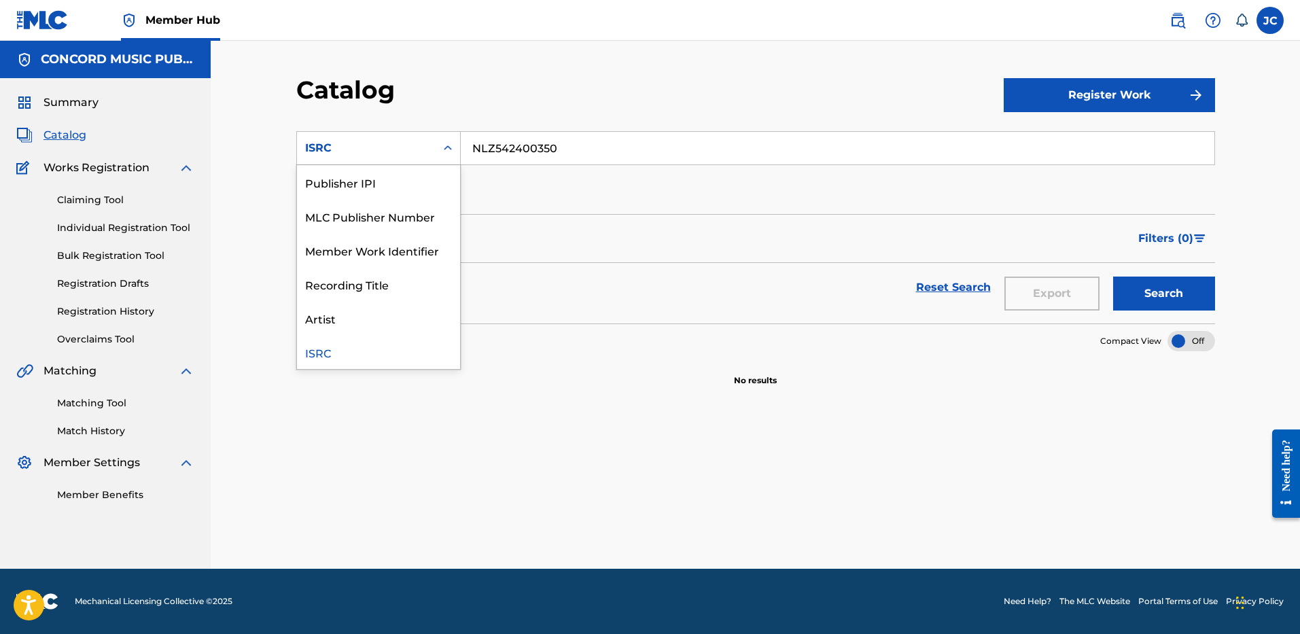
scroll to position [26, 0]
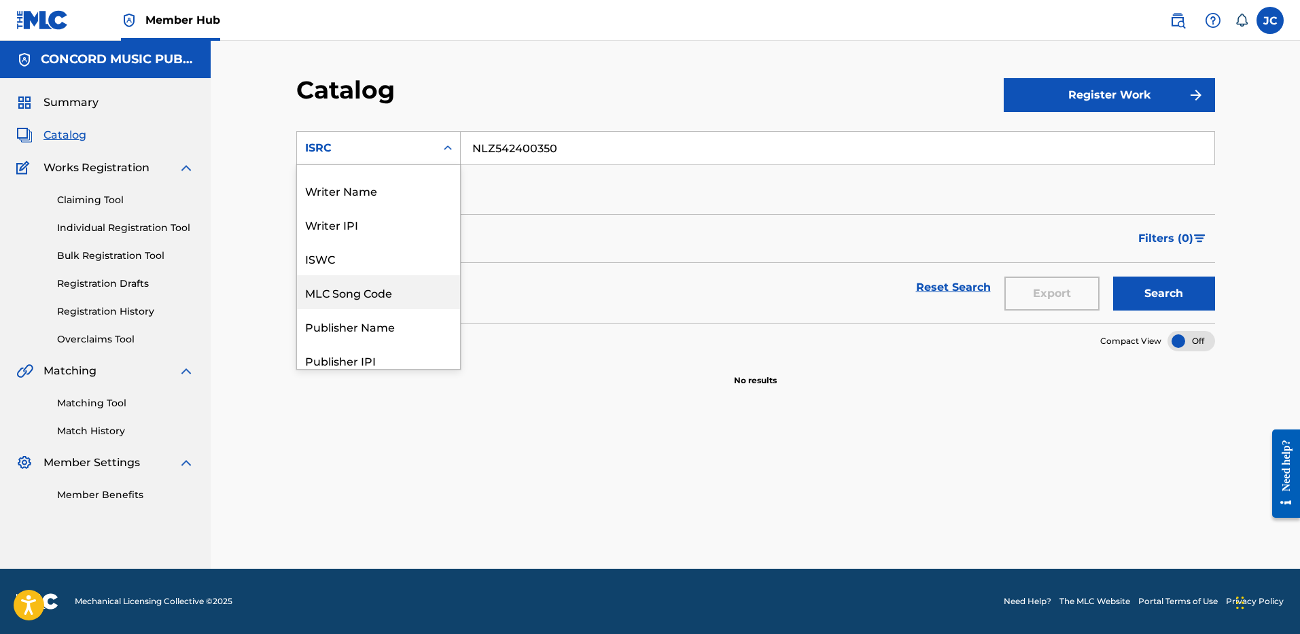
click at [386, 292] on div "MLC Song Code" at bounding box center [378, 292] width 163 height 34
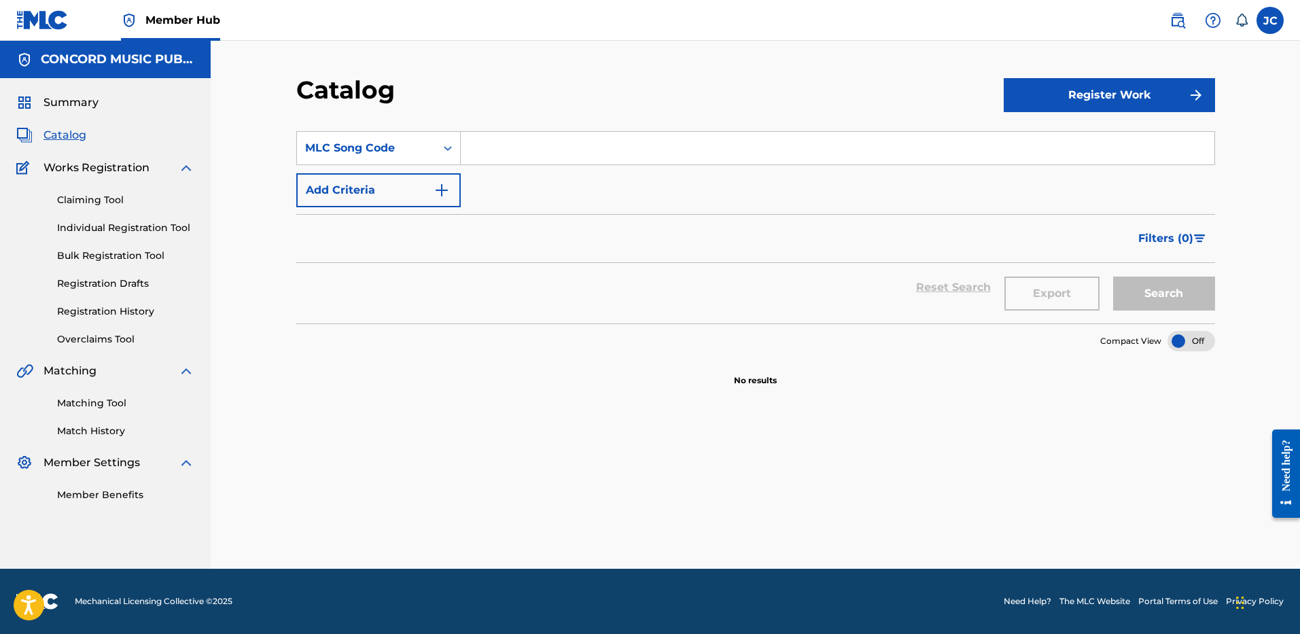
click at [522, 164] on div "Search Form" at bounding box center [838, 148] width 754 height 34
click at [520, 143] on input "Search Form" at bounding box center [837, 148] width 753 height 33
paste input "LE6J73"
type input "LE6J73"
click at [1113, 277] on button "Search" at bounding box center [1164, 294] width 102 height 34
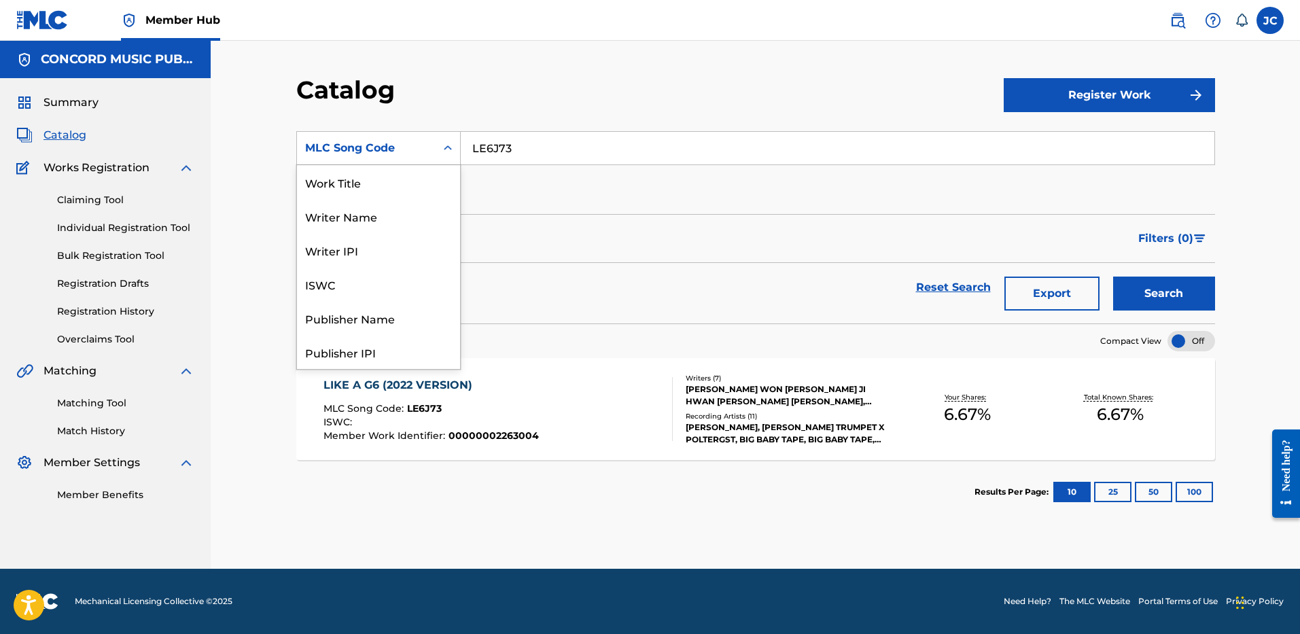
click at [417, 160] on div "MLC Song Code" at bounding box center [366, 148] width 139 height 26
click at [386, 309] on div "ISRC" at bounding box center [378, 318] width 163 height 34
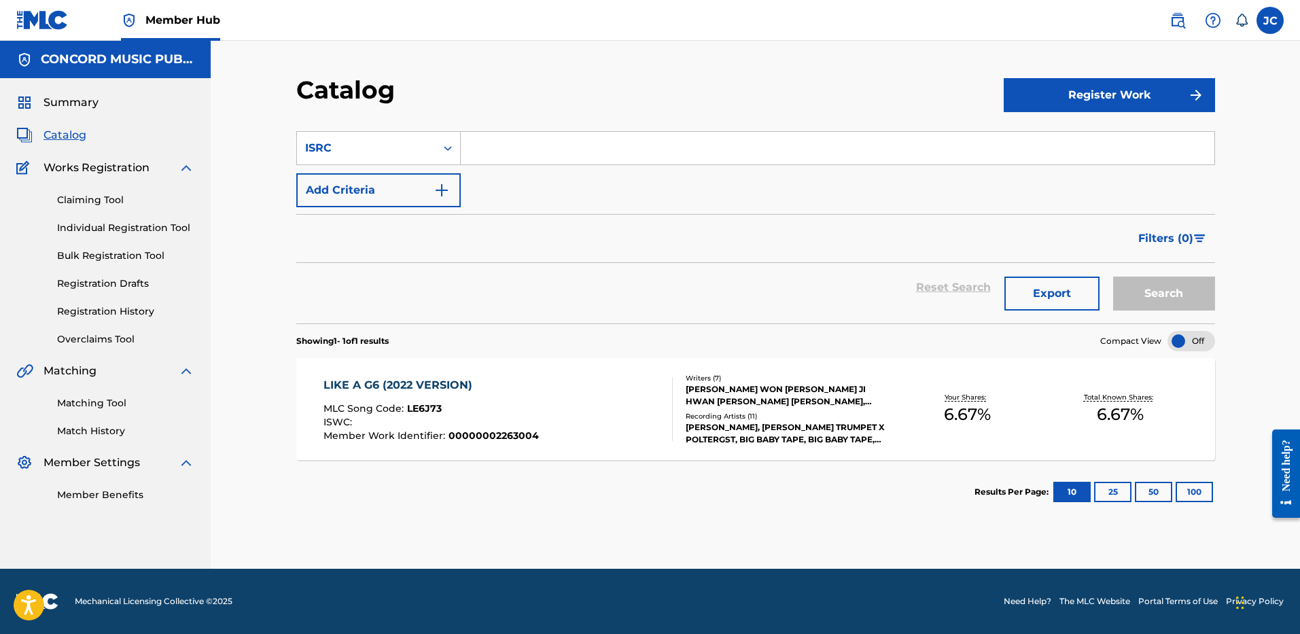
click at [514, 157] on input "Search Form" at bounding box center [837, 148] width 753 height 33
paste input "USUYG1719622"
type input "USUYG1719622"
click at [1113, 277] on button "Search" at bounding box center [1164, 294] width 102 height 34
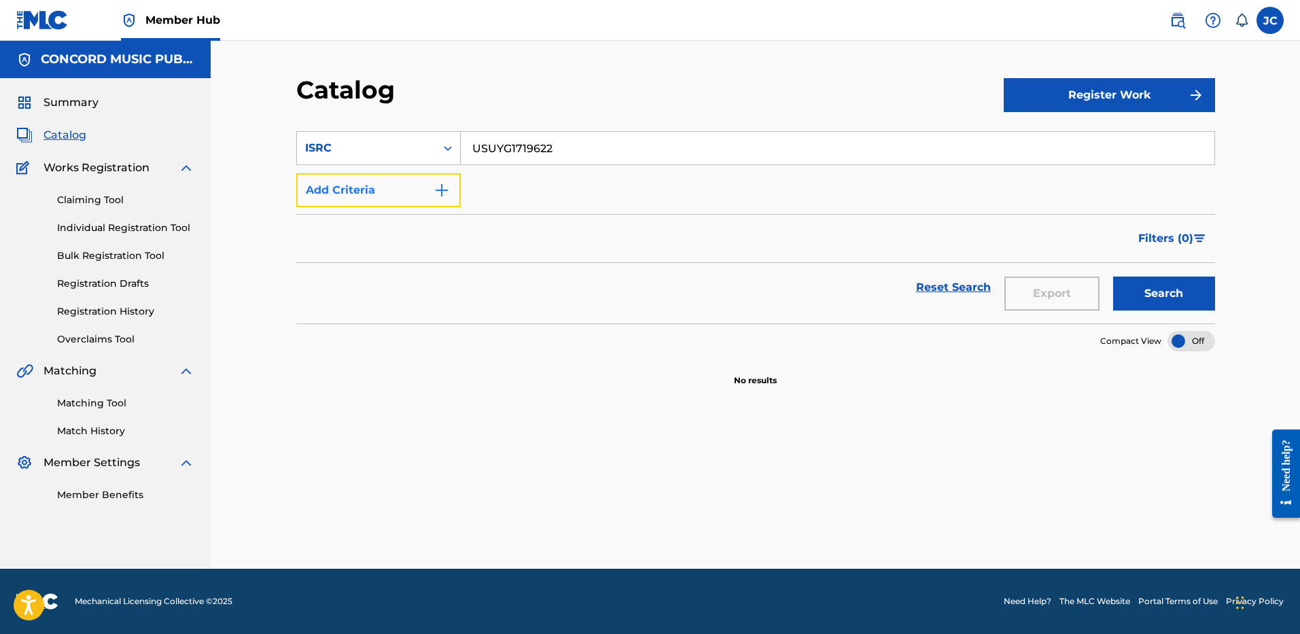
click at [433, 196] on img "Search Form" at bounding box center [441, 190] width 16 height 16
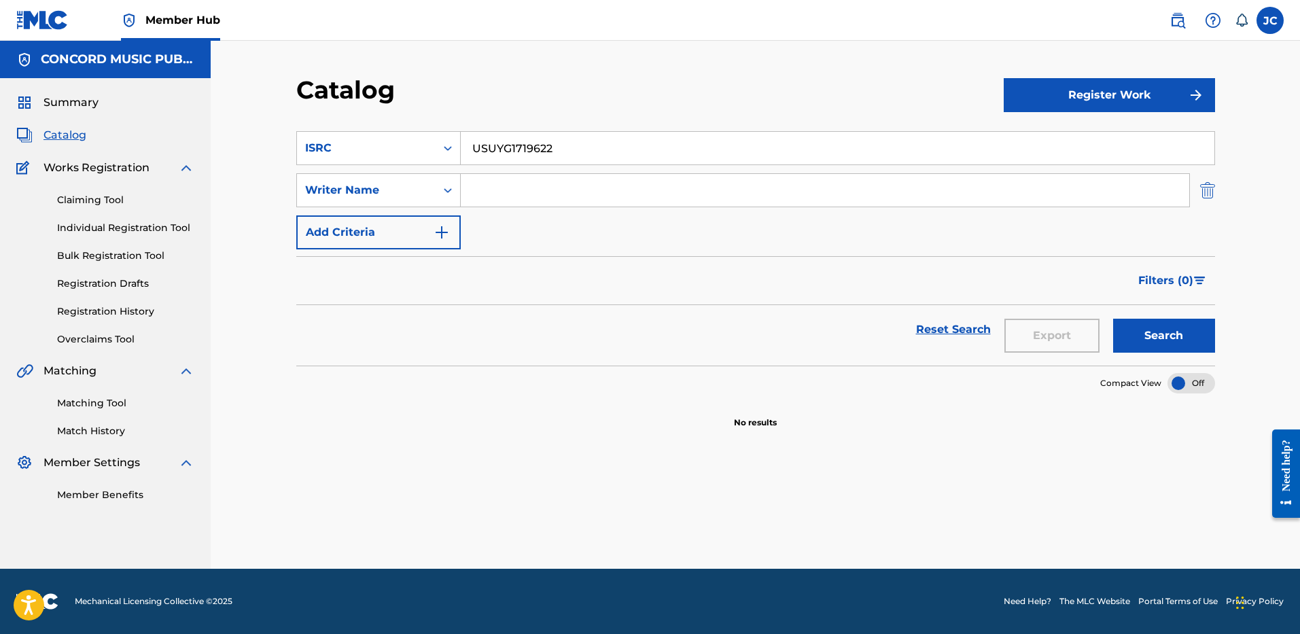
click at [1207, 187] on img "Search Form" at bounding box center [1207, 190] width 15 height 34
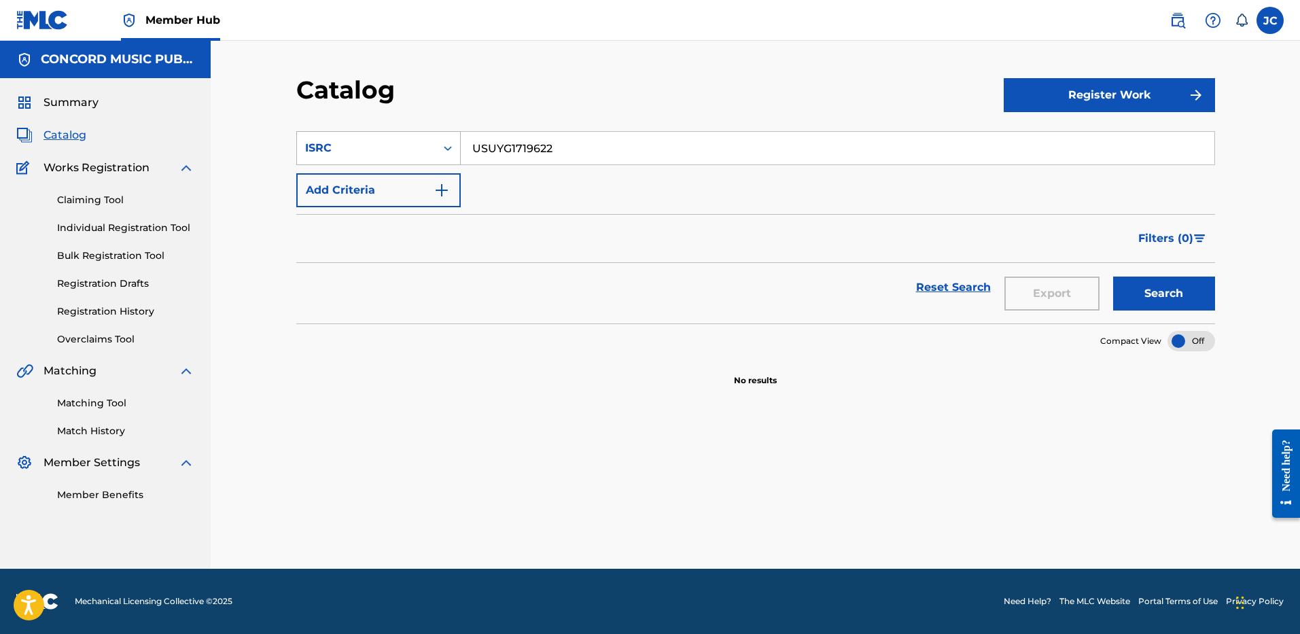
click at [409, 148] on div "ISRC" at bounding box center [366, 148] width 122 height 16
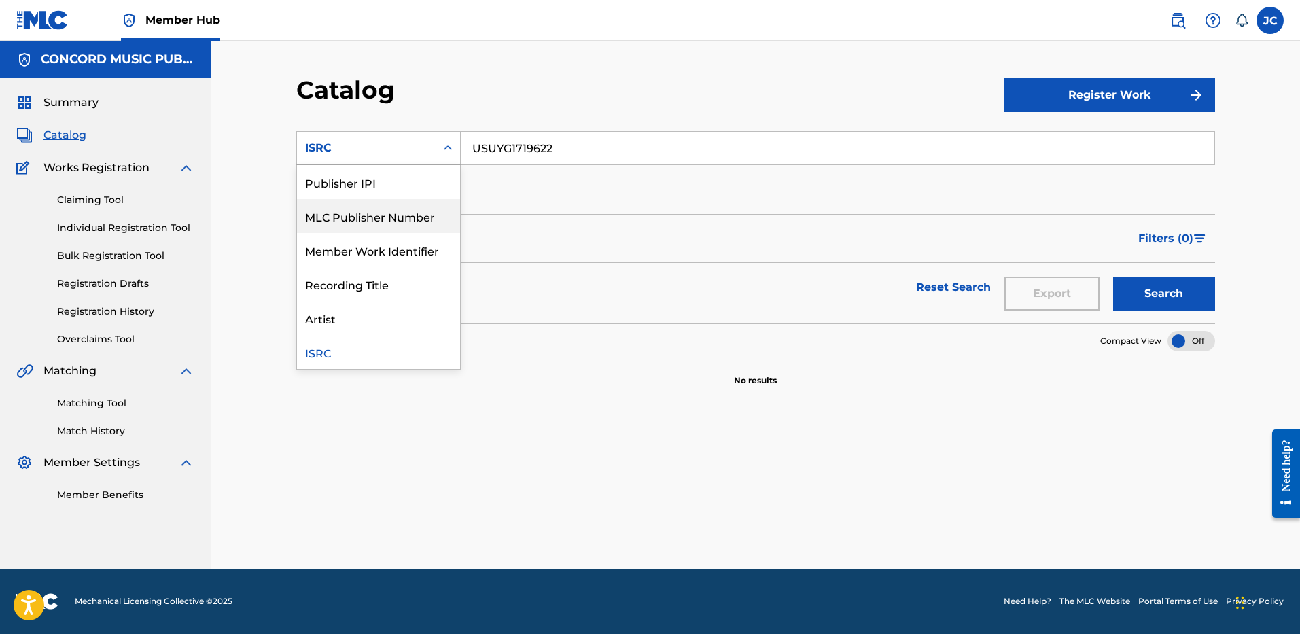
scroll to position [26, 0]
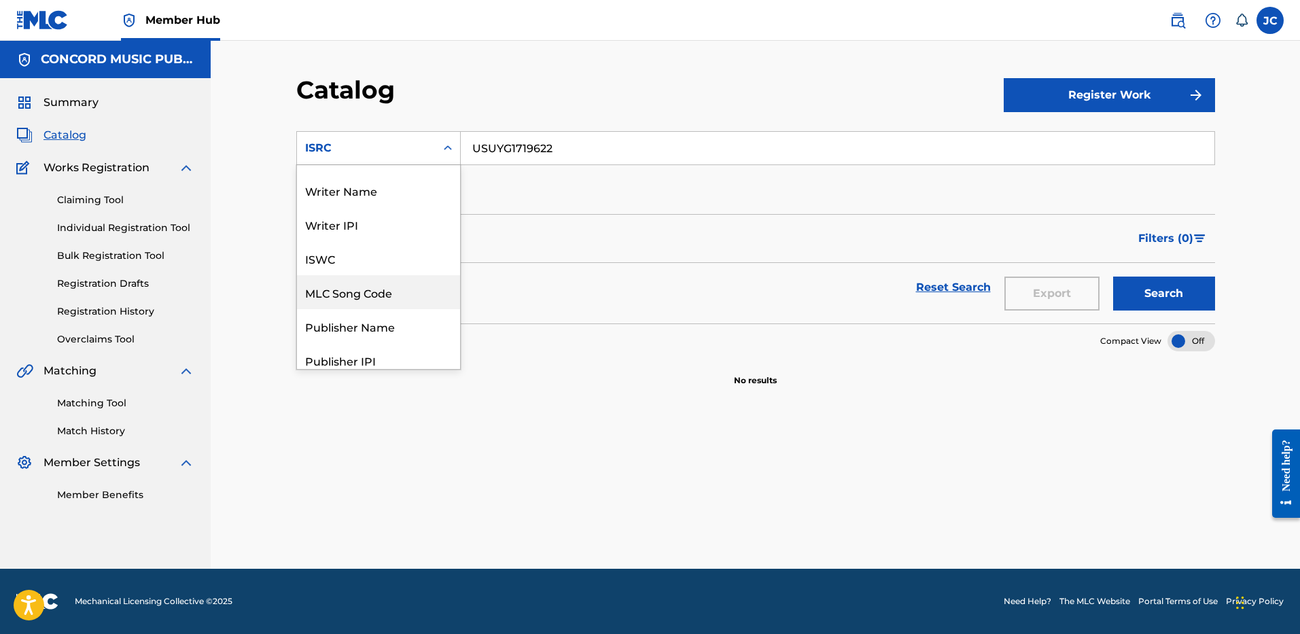
click at [367, 295] on div "MLC Song Code" at bounding box center [378, 292] width 163 height 34
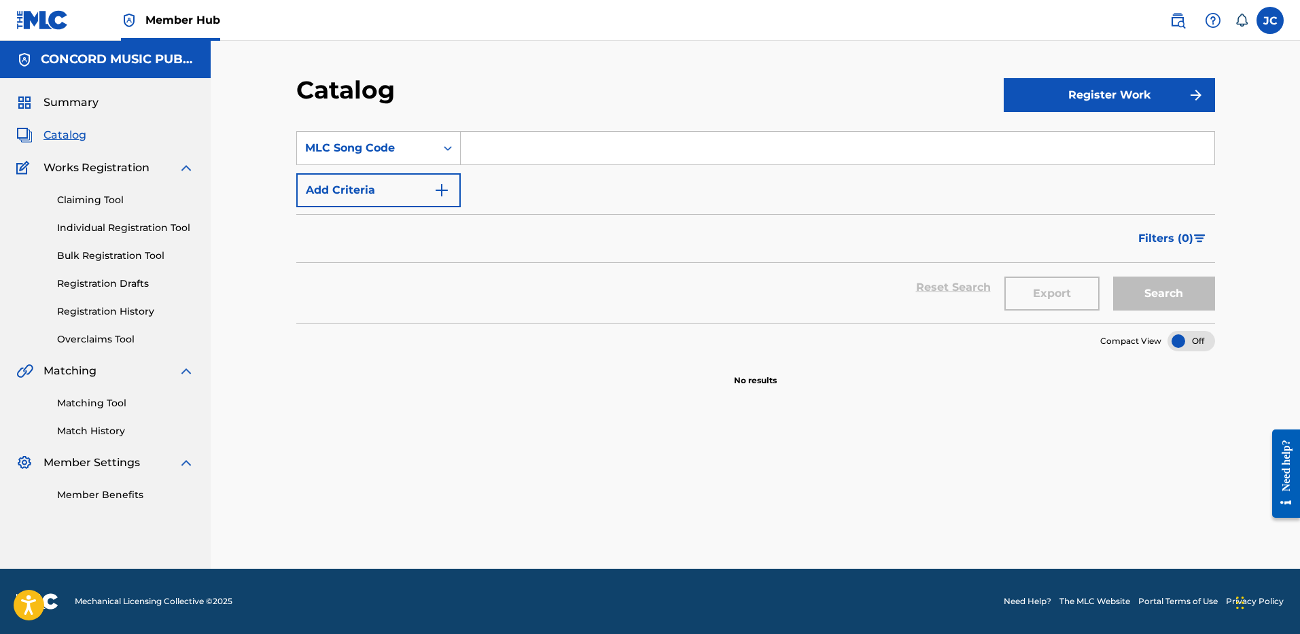
click at [522, 162] on input "Search Form" at bounding box center [837, 148] width 753 height 33
paste input "BF8K8R"
type input "BF8K8R"
click at [1113, 277] on button "Search" at bounding box center [1164, 294] width 102 height 34
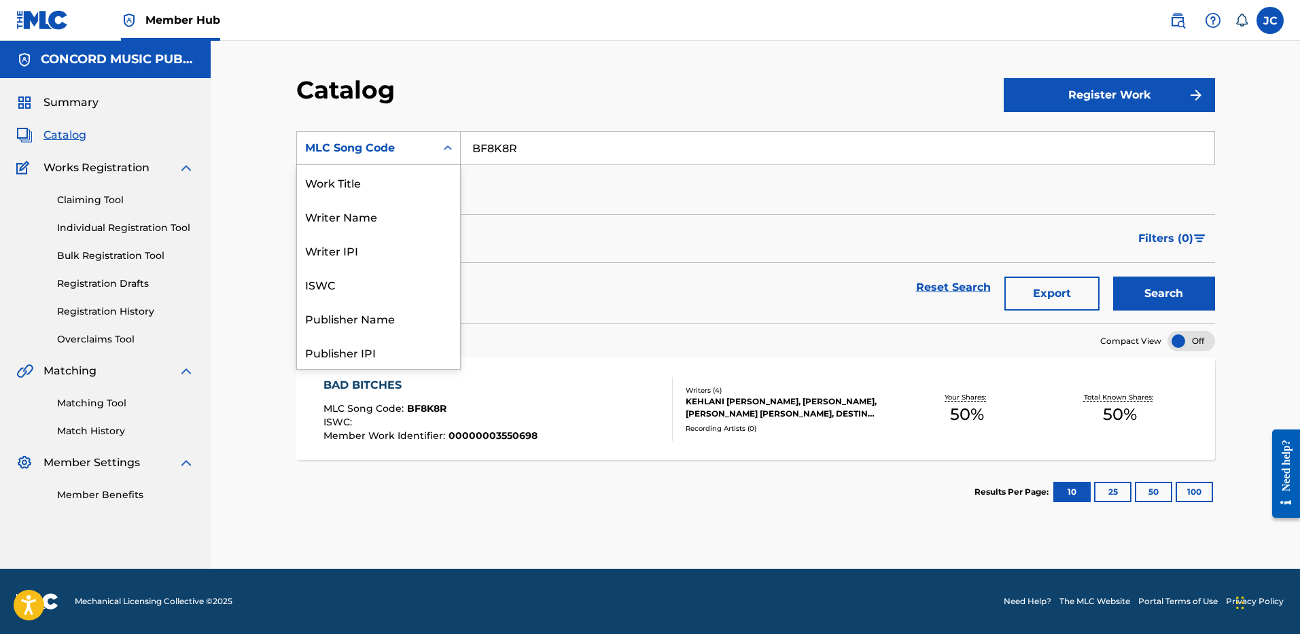
click at [440, 151] on div "Search Form" at bounding box center [448, 148] width 24 height 24
click at [400, 321] on div "ISRC" at bounding box center [378, 318] width 163 height 34
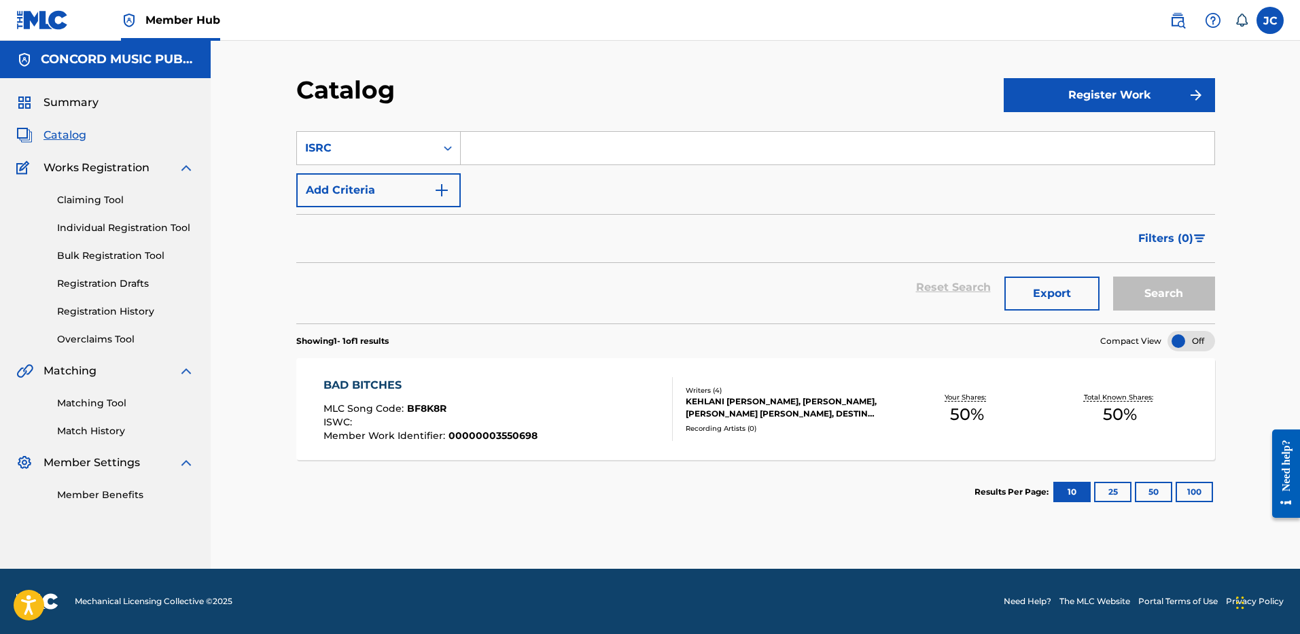
click at [516, 143] on input "Search Form" at bounding box center [837, 148] width 753 height 33
paste input "USLD91774456"
type input "USLD91774456"
click at [1113, 277] on button "Search" at bounding box center [1164, 294] width 102 height 34
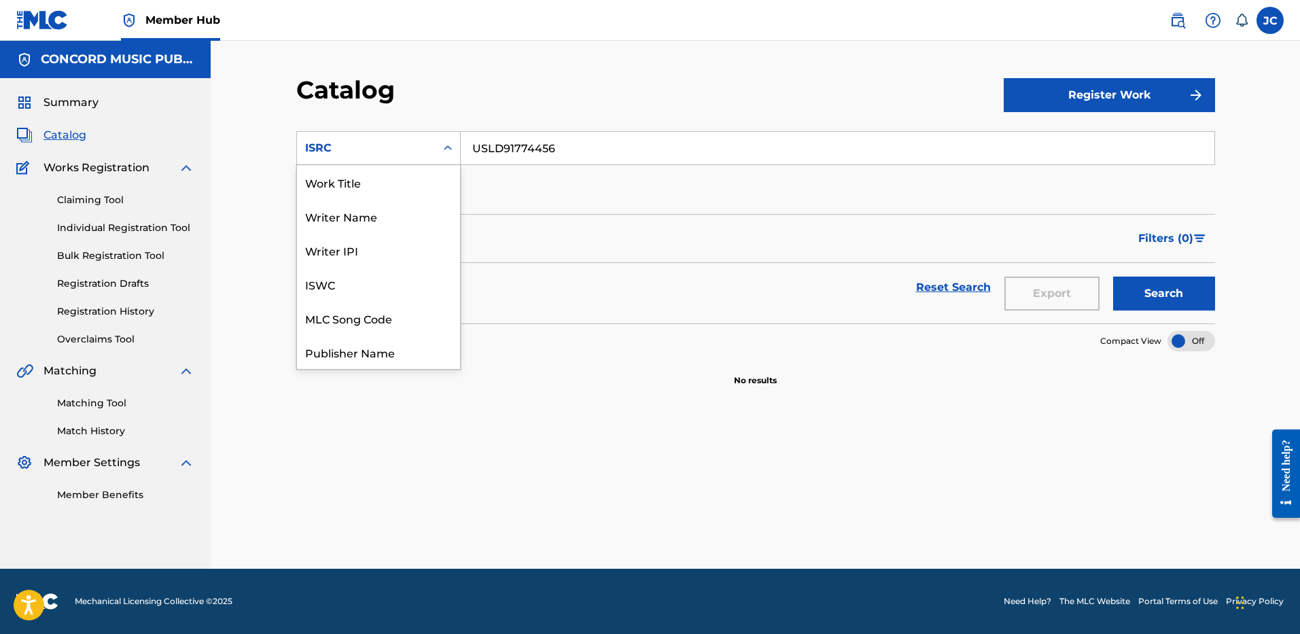
click at [414, 149] on div "ISRC" at bounding box center [366, 148] width 122 height 16
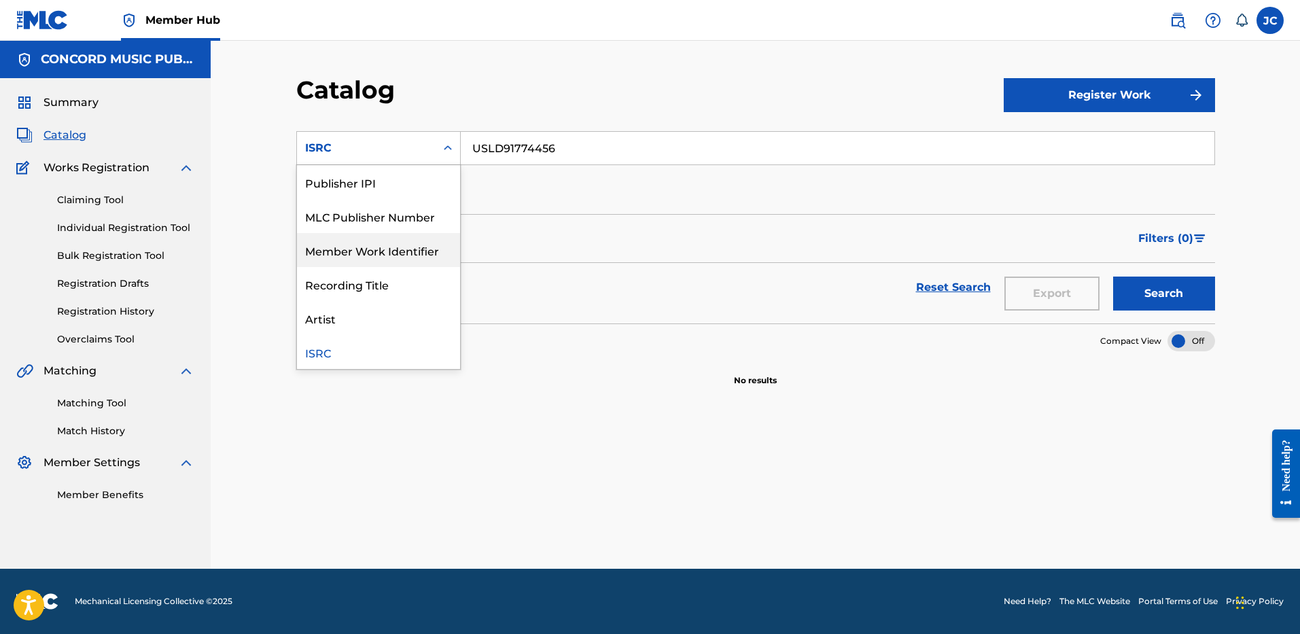
scroll to position [26, 0]
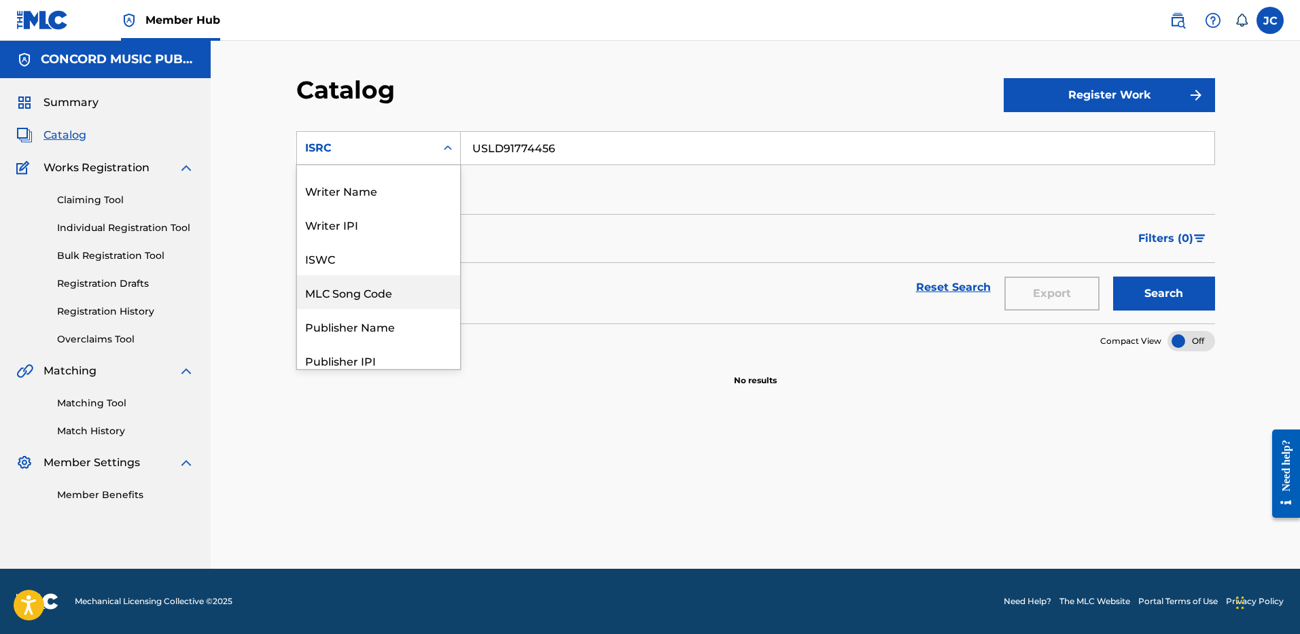
click at [387, 288] on div "MLC Song Code" at bounding box center [378, 292] width 163 height 34
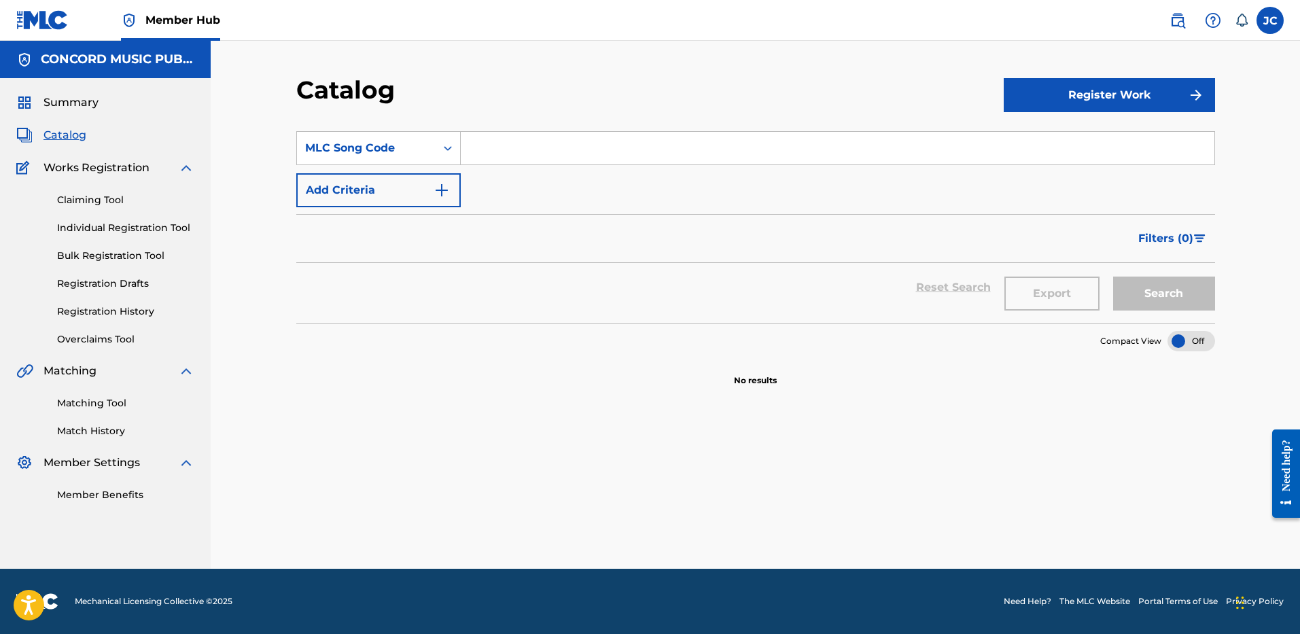
click at [542, 122] on section "SearchWithCriteria6db8d162-1c16-4c3b-8931-3f587f21d220 MLC Song Code Add Criter…" at bounding box center [755, 219] width 919 height 209
click at [538, 134] on input "Search Form" at bounding box center [837, 148] width 753 height 33
paste input "BE0QO2"
type input "BE0QO2"
click at [1113, 277] on button "Search" at bounding box center [1164, 294] width 102 height 34
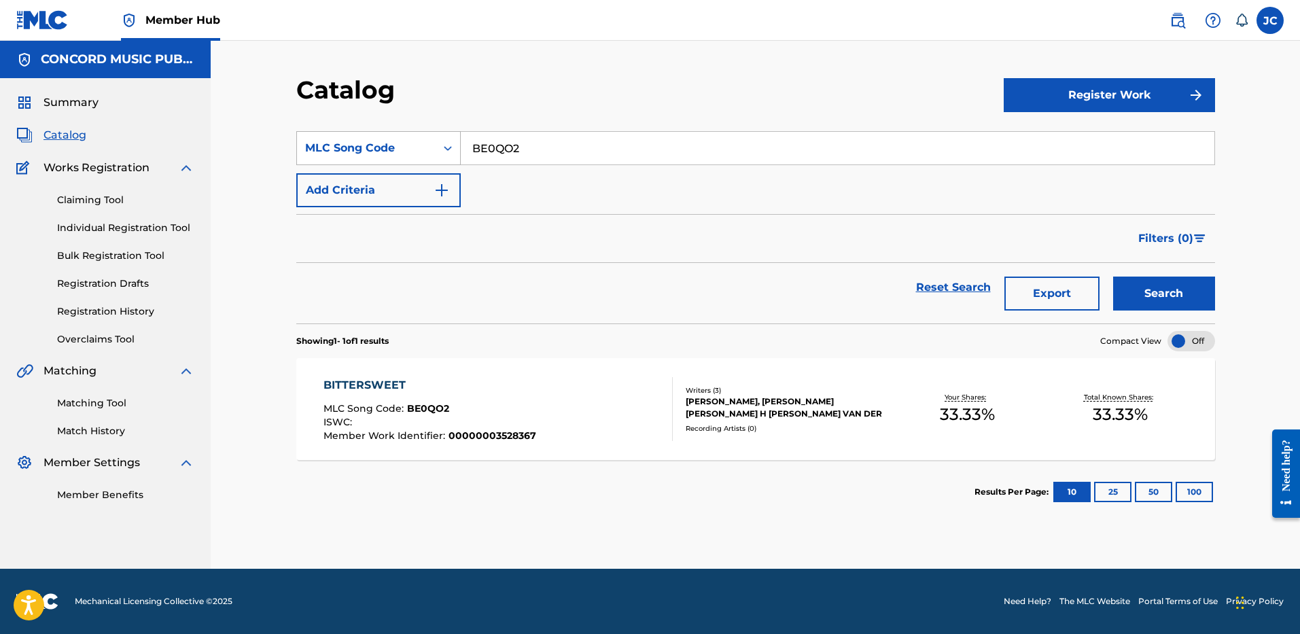
click at [423, 143] on div "MLC Song Code" at bounding box center [366, 148] width 122 height 16
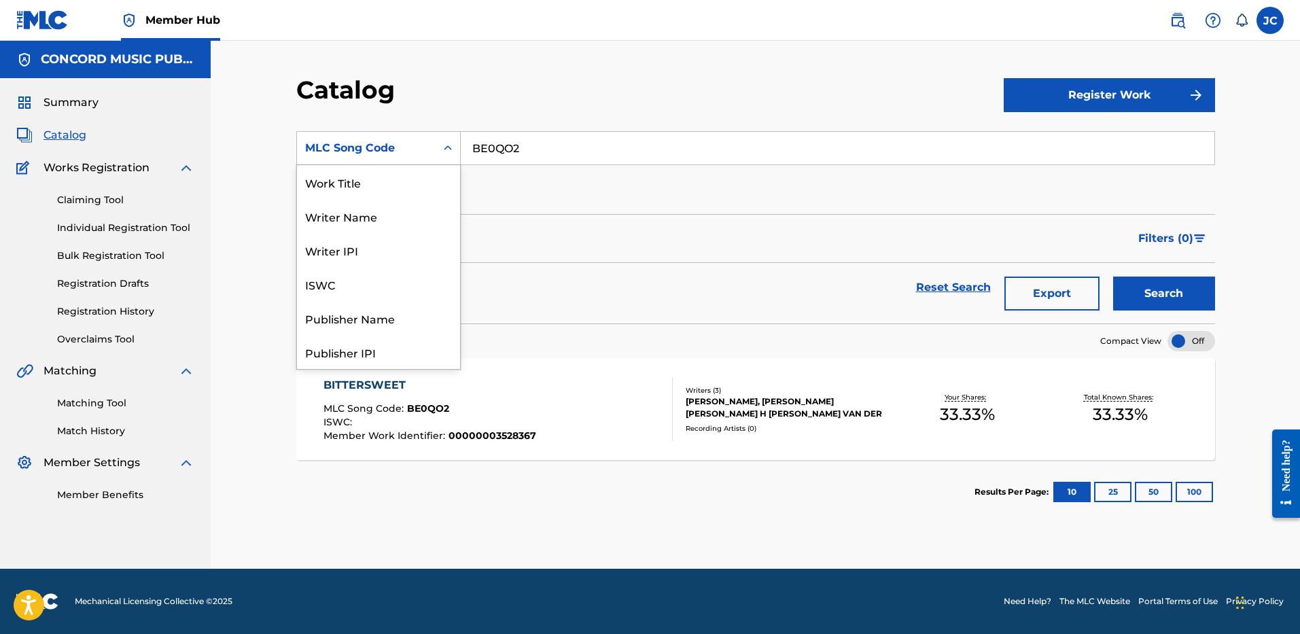
scroll to position [204, 0]
click at [393, 323] on div "ISRC" at bounding box center [378, 318] width 163 height 34
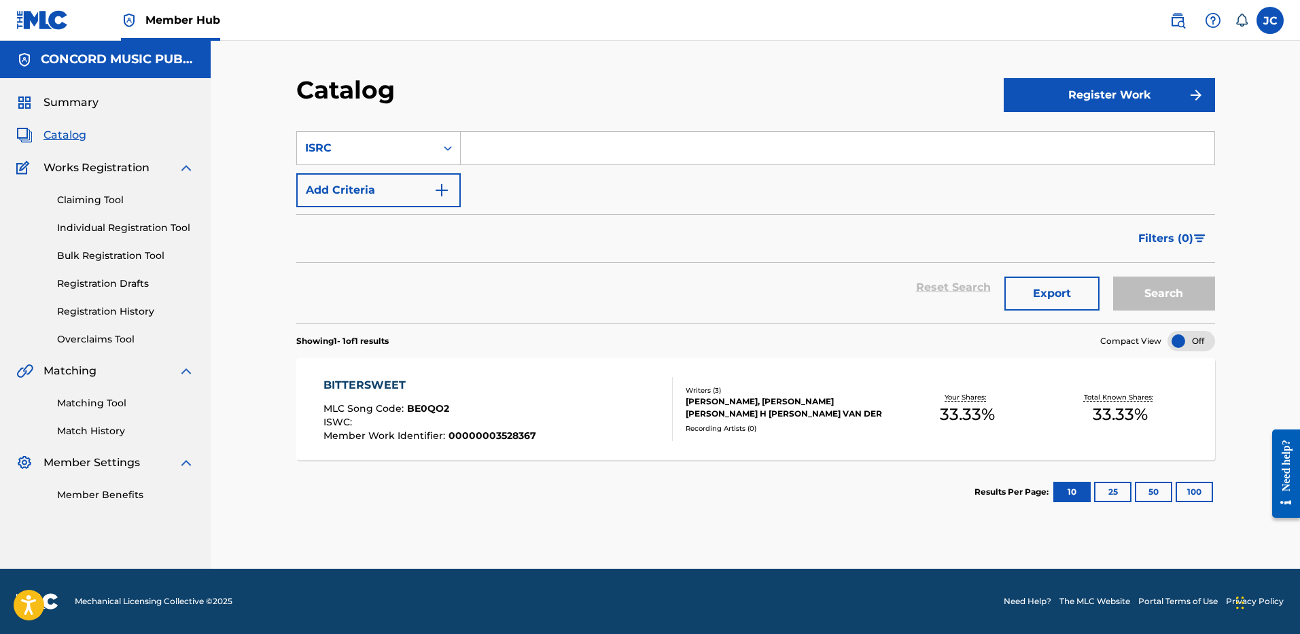
click at [509, 156] on input "Search Form" at bounding box center [837, 148] width 753 height 33
paste input "USRC12400939"
type input "USRC12400939"
click at [1113, 277] on button "Search" at bounding box center [1164, 294] width 102 height 34
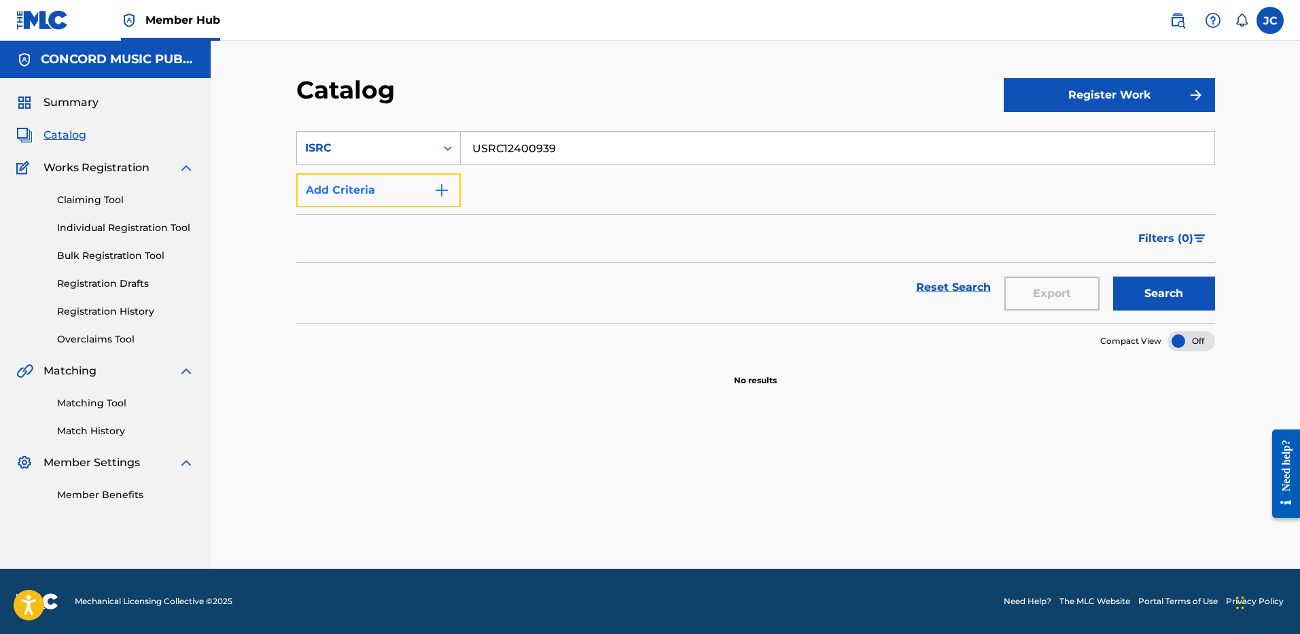
click at [380, 205] on button "Add Criteria" at bounding box center [378, 190] width 164 height 34
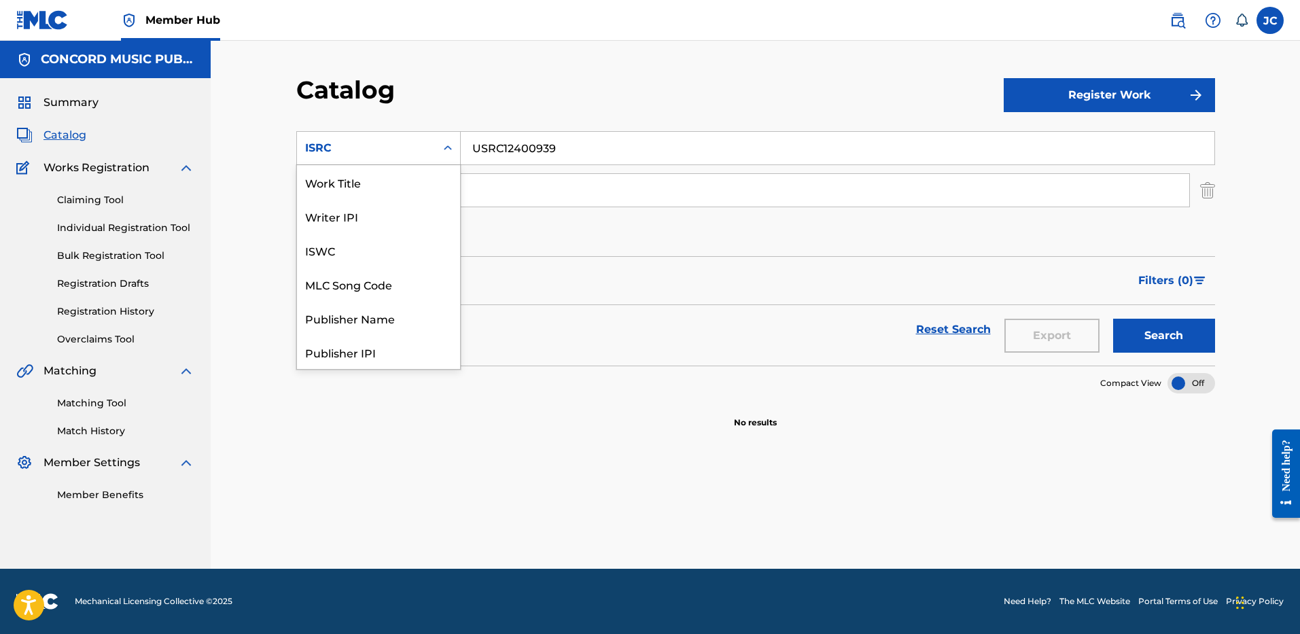
click at [396, 154] on div "ISRC" at bounding box center [366, 148] width 122 height 16
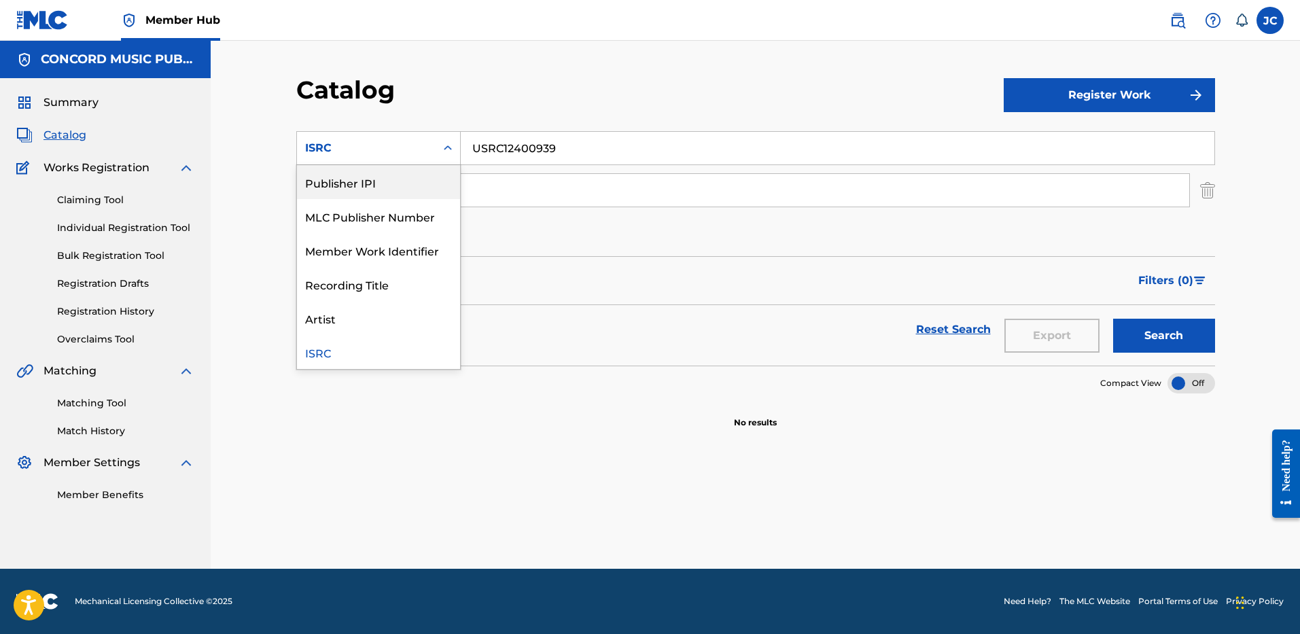
scroll to position [0, 0]
click at [407, 183] on div "Work Title" at bounding box center [378, 182] width 163 height 34
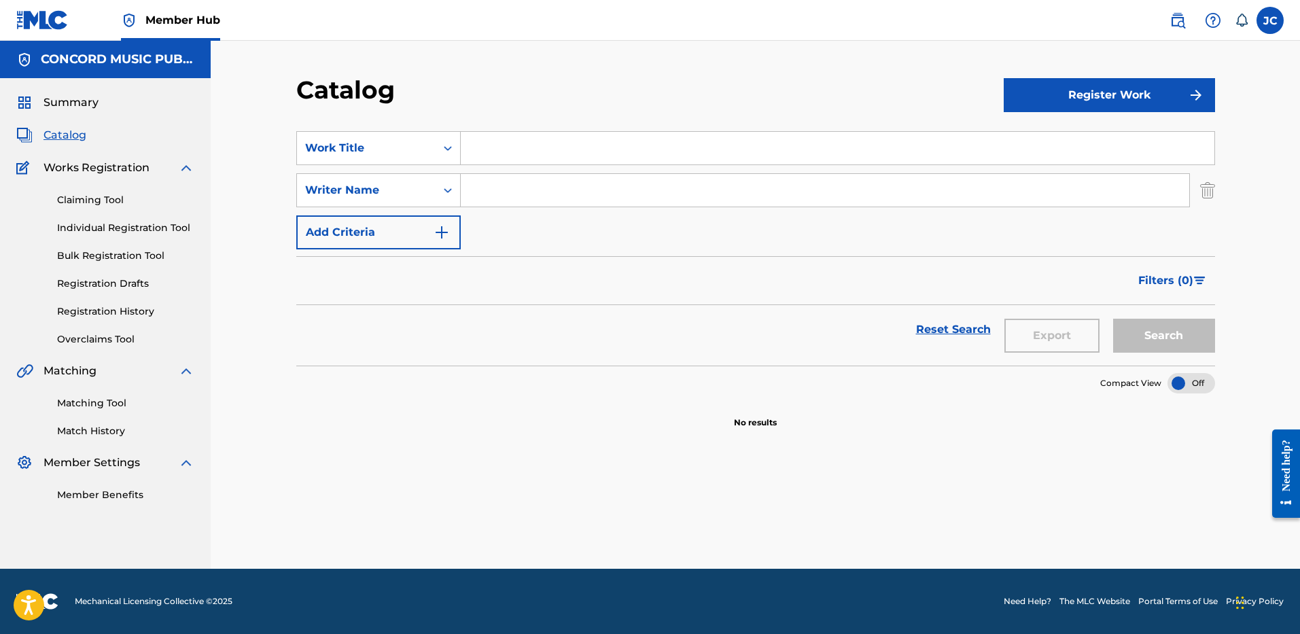
click at [516, 155] on input "Search Form" at bounding box center [837, 148] width 753 height 33
type input "HMMM"
click at [552, 265] on div "Filters ( 0 )" at bounding box center [755, 280] width 919 height 49
click at [546, 196] on input "Search Form" at bounding box center [825, 190] width 728 height 33
type input "ADELEKE"
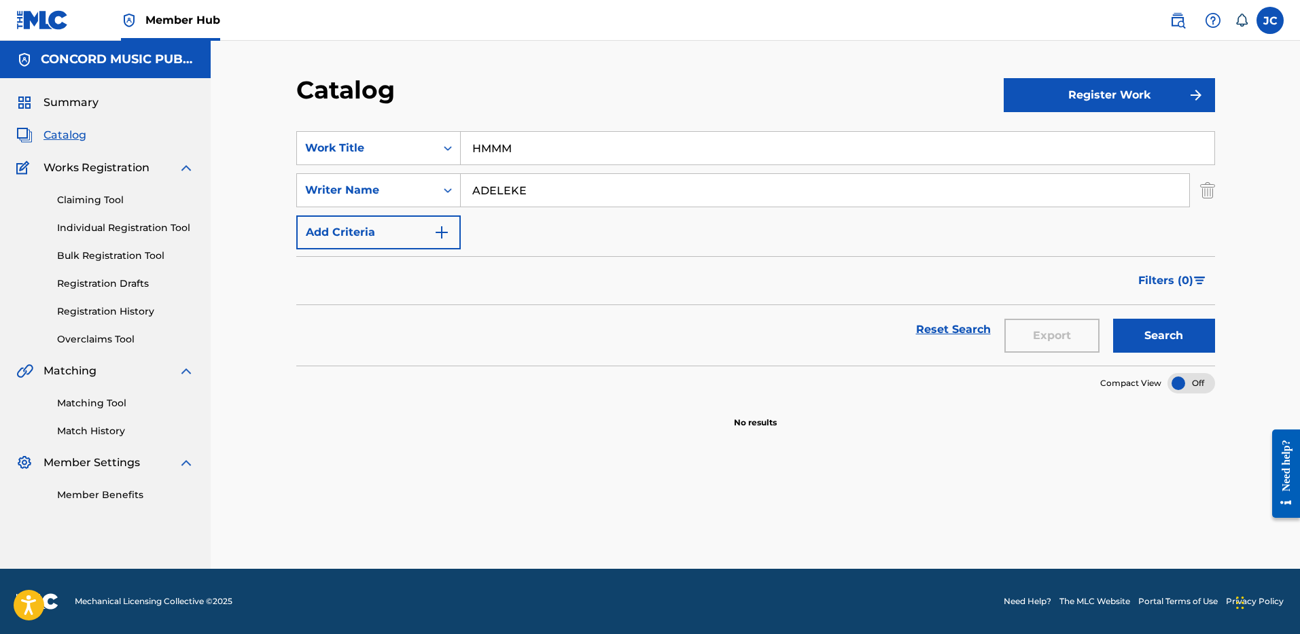
click at [1113, 319] on button "Search" at bounding box center [1164, 336] width 102 height 34
click at [1222, 205] on div "Catalog Register Work SearchWithCriteria1681e77f-8c79-4a84-bd85-75524246ae21 Wo…" at bounding box center [755, 322] width 951 height 494
click at [1216, 198] on div "Catalog Register Work SearchWithCriteria1681e77f-8c79-4a84-bd85-75524246ae21 Wo…" at bounding box center [755, 322] width 951 height 494
click at [1211, 193] on img "Search Form" at bounding box center [1207, 190] width 15 height 34
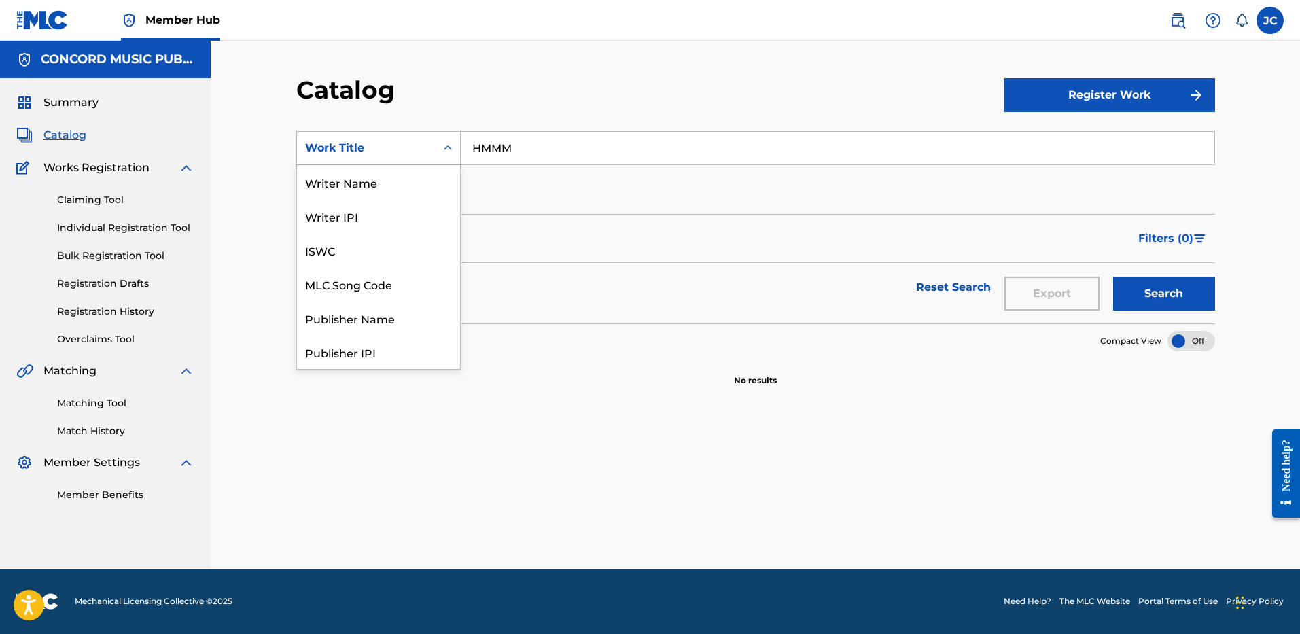
click at [431, 145] on div "Work Title" at bounding box center [366, 148] width 139 height 26
click at [385, 313] on div "ISRC" at bounding box center [378, 318] width 163 height 34
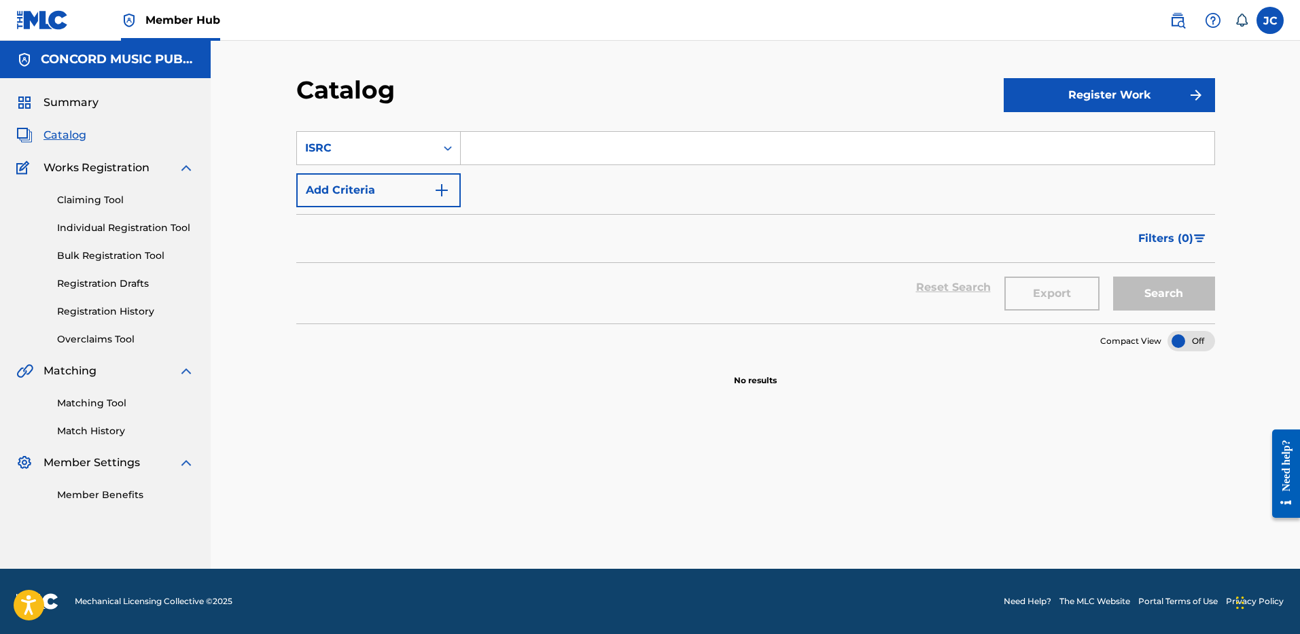
click at [511, 122] on section "SearchWithCriteria9ba340a8-bc8c-4eff-8064-60dc09129cfa ISRC Add Criteria Filter…" at bounding box center [755, 219] width 919 height 209
click at [511, 158] on input "Search Form" at bounding box center [837, 148] width 753 height 33
paste input "AUGBT2416821"
type input "AUGBT2416821"
click at [1113, 277] on button "Search" at bounding box center [1164, 294] width 102 height 34
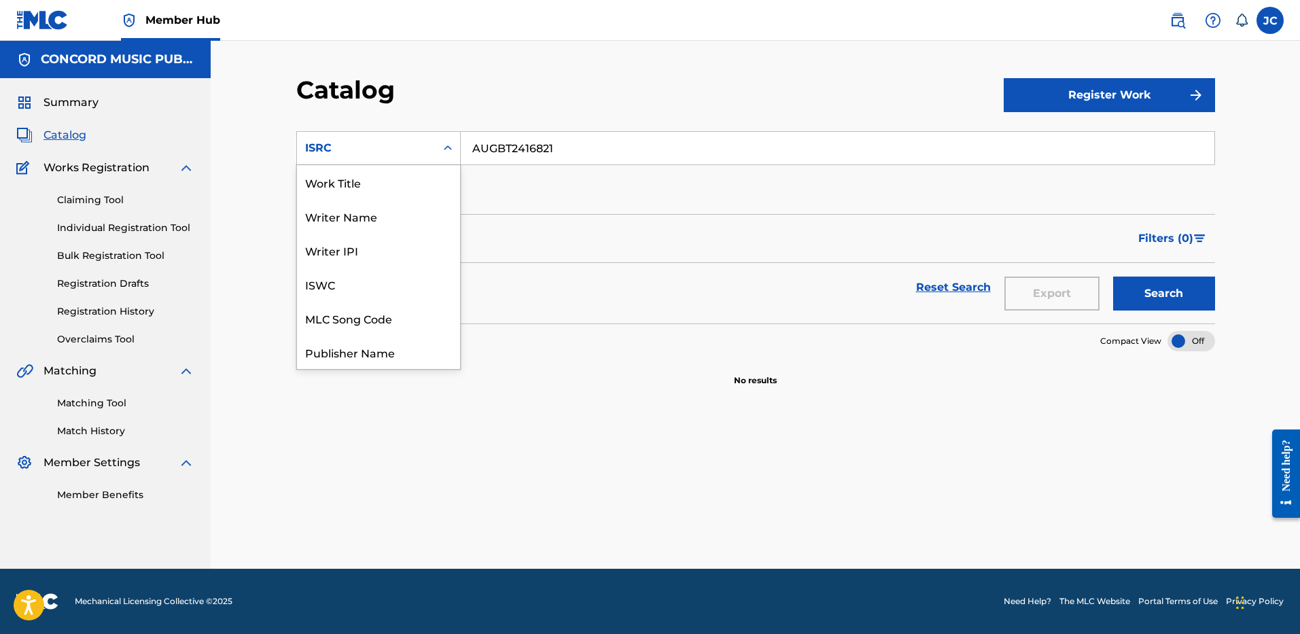
click at [367, 136] on div "ISRC" at bounding box center [366, 148] width 139 height 26
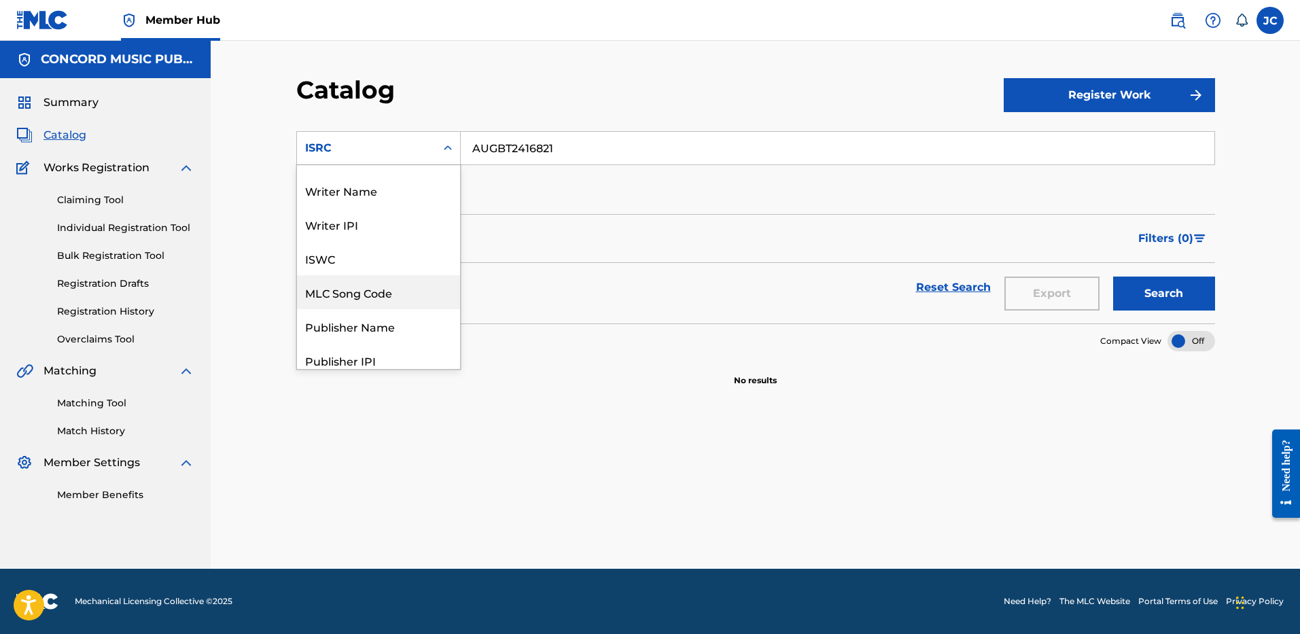
click at [380, 290] on div "MLC Song Code" at bounding box center [378, 292] width 163 height 34
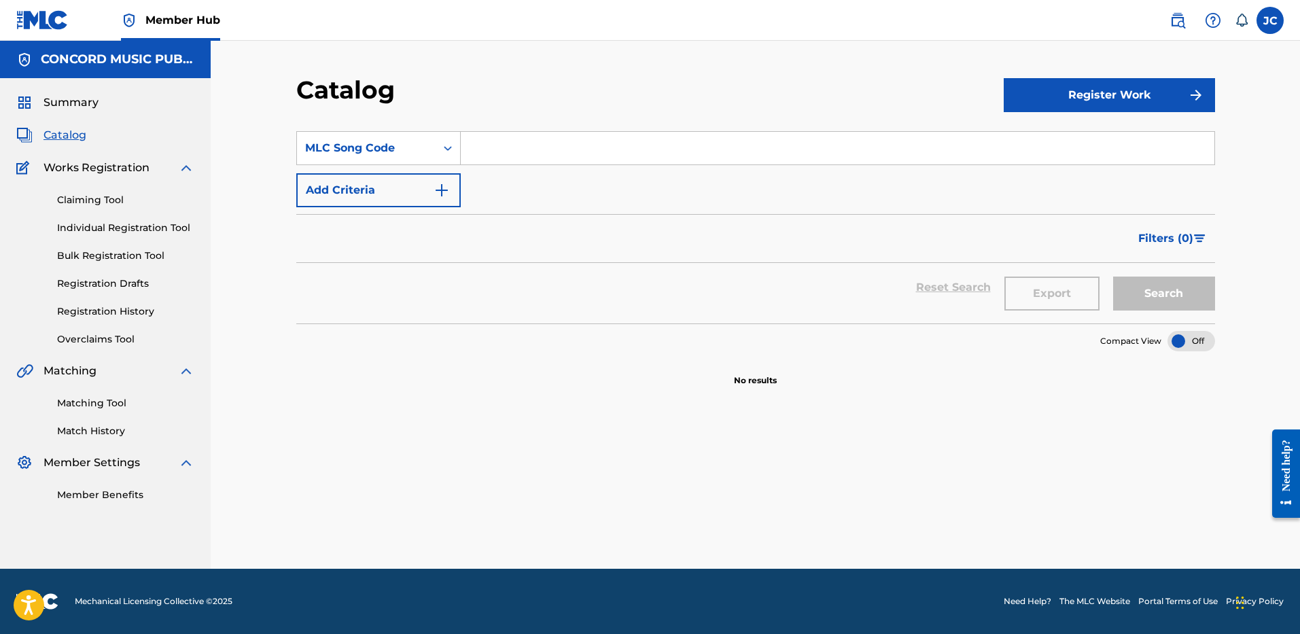
click at [520, 162] on input "Search Form" at bounding box center [837, 148] width 753 height 33
paste input "FA1DKV"
type input "FA1DKV"
click at [1113, 277] on button "Search" at bounding box center [1164, 294] width 102 height 34
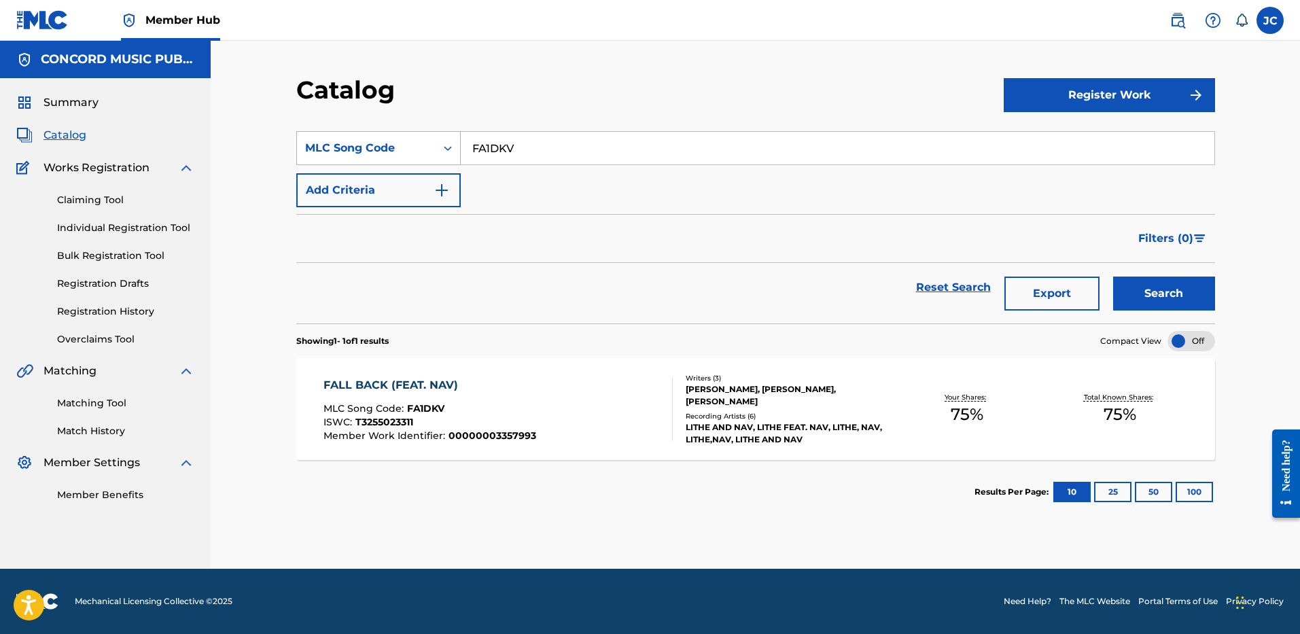
click at [436, 144] on div "Search Form" at bounding box center [448, 148] width 24 height 24
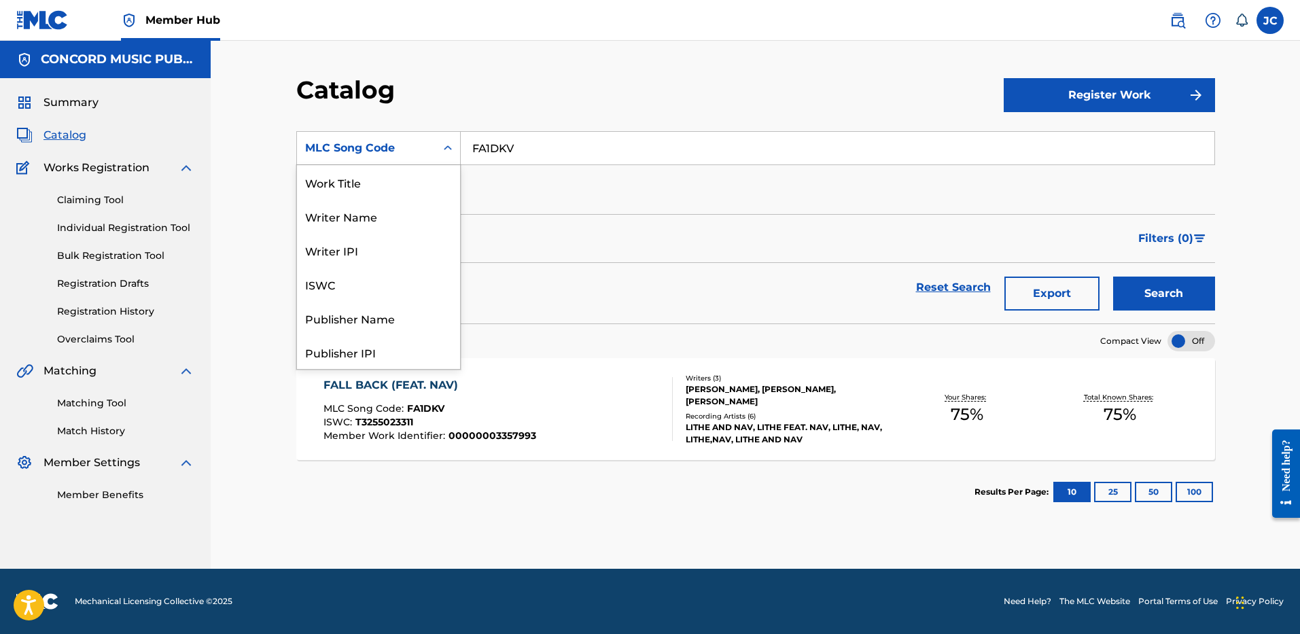
scroll to position [204, 0]
click at [369, 313] on div "ISRC" at bounding box center [378, 318] width 163 height 34
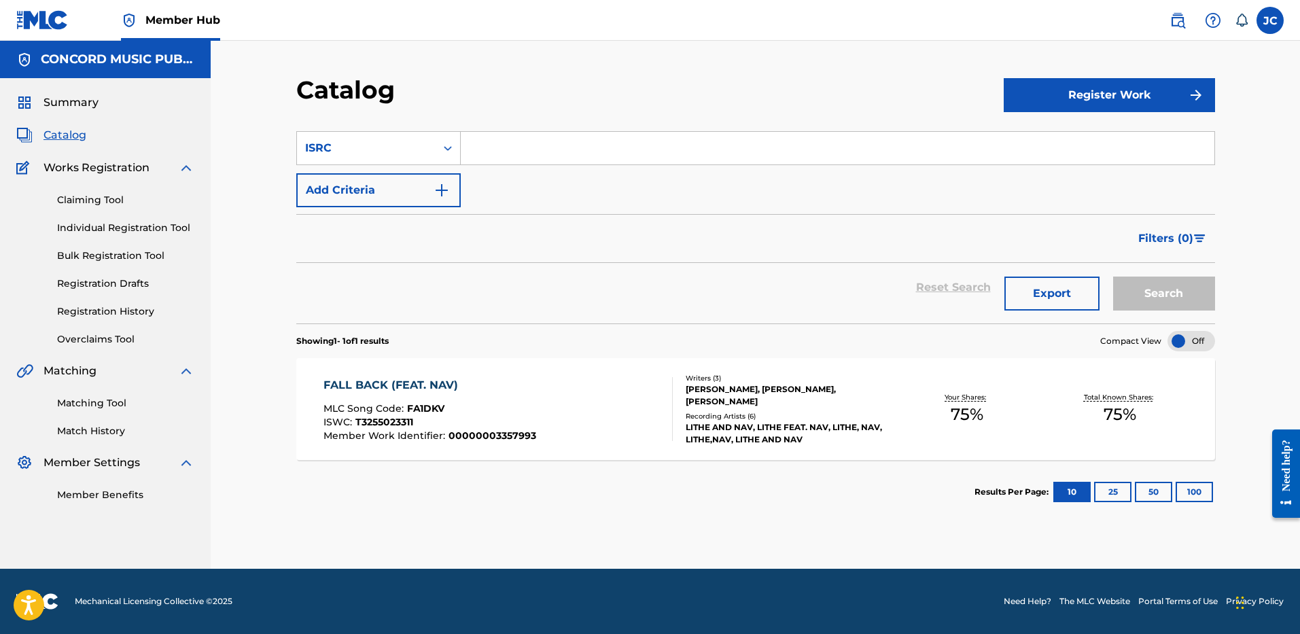
click at [513, 147] on input "Search Form" at bounding box center [837, 148] width 753 height 33
paste input "QZ7B82500308"
type input "QZ7B82500308"
click at [1113, 277] on button "Search" at bounding box center [1164, 294] width 102 height 34
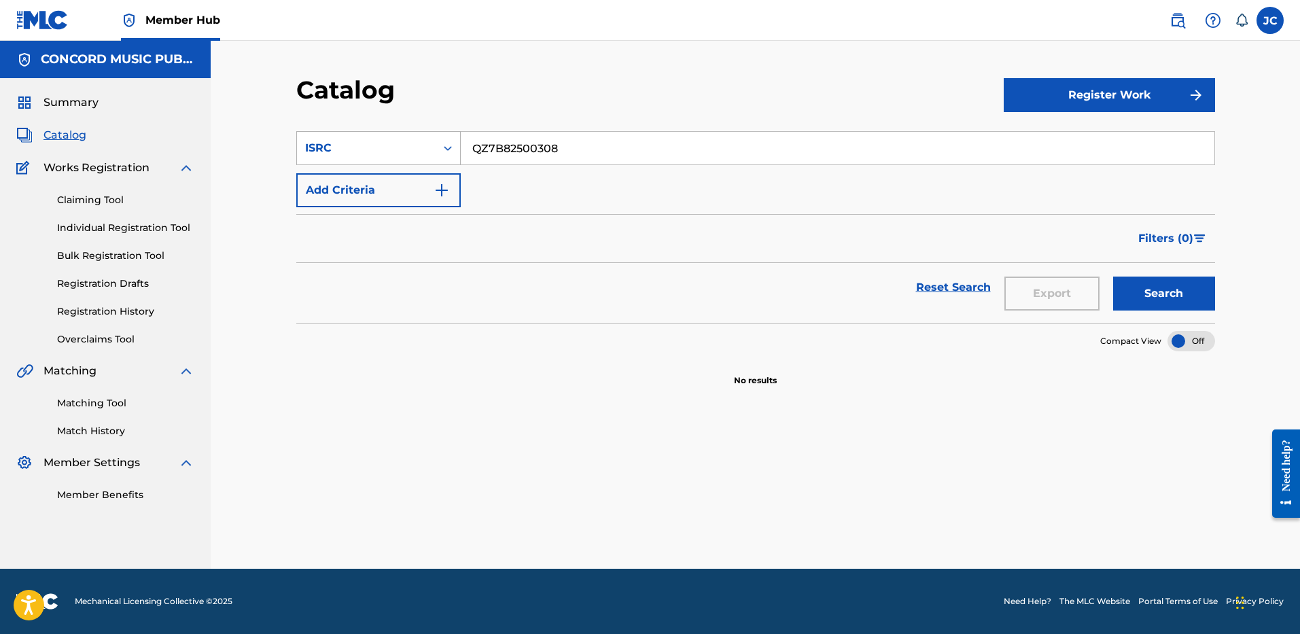
click at [423, 154] on div "ISRC" at bounding box center [366, 148] width 122 height 16
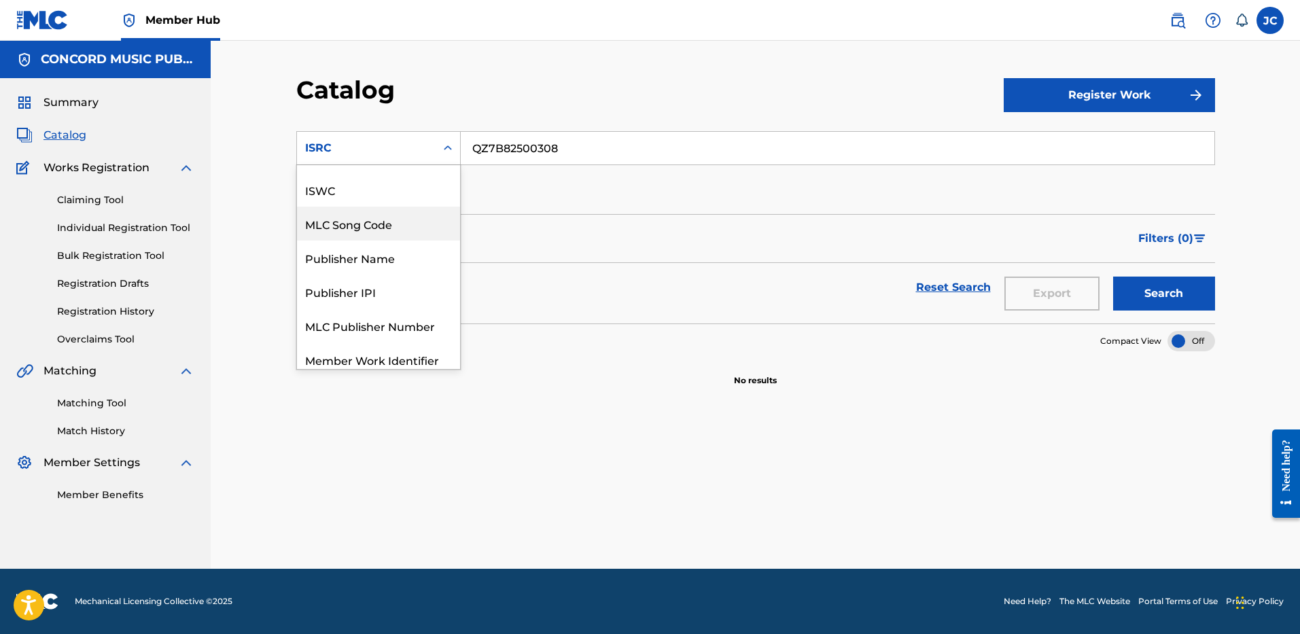
click at [405, 234] on div "MLC Song Code" at bounding box center [378, 224] width 163 height 34
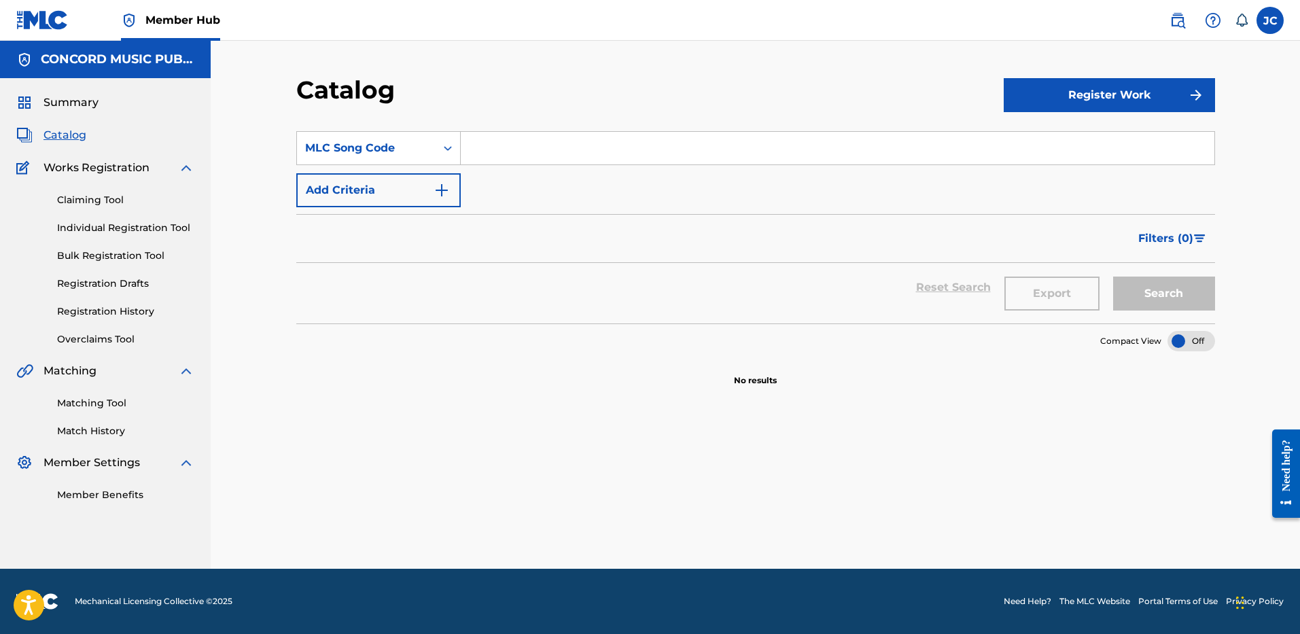
click at [554, 149] on input "Search Form" at bounding box center [837, 148] width 753 height 33
paste input "QP2F52"
type input "QP2F52"
click at [1113, 277] on button "Search" at bounding box center [1164, 294] width 102 height 34
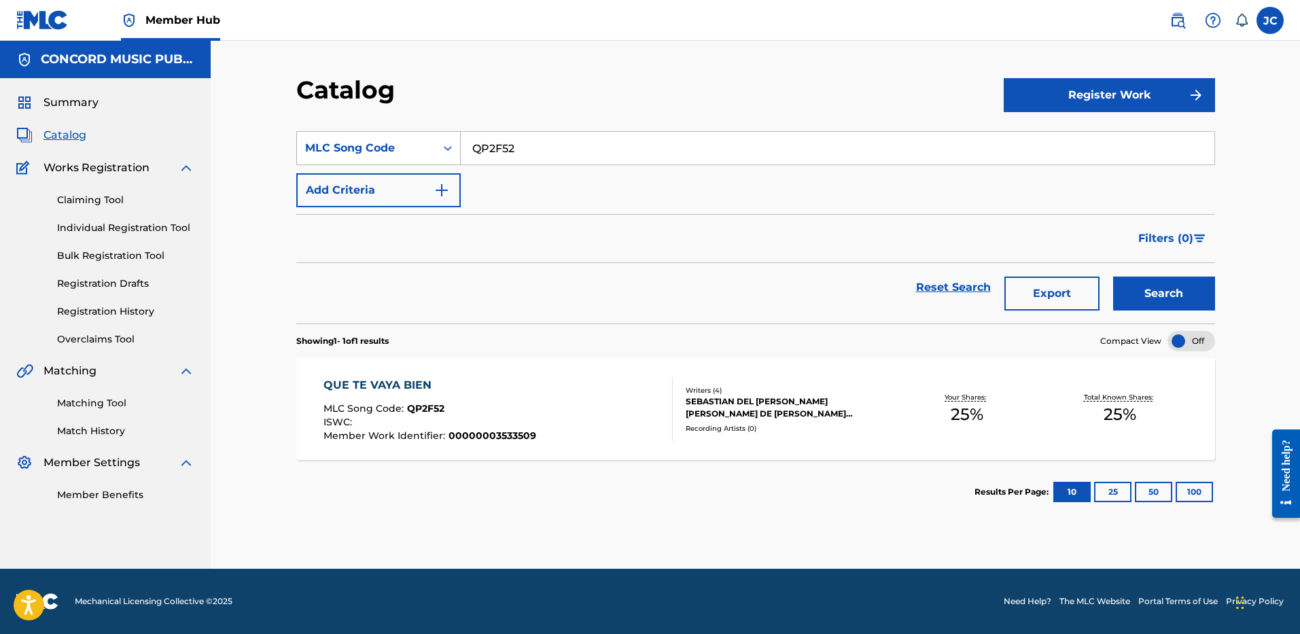
click at [408, 143] on div "MLC Song Code" at bounding box center [366, 148] width 122 height 16
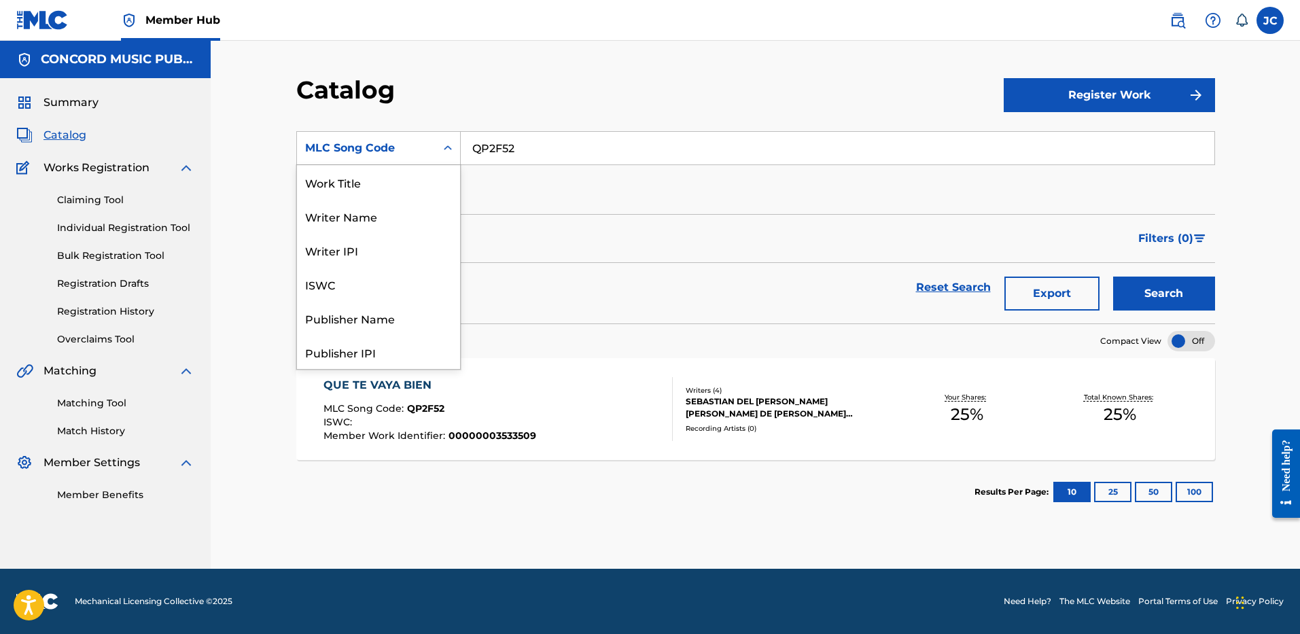
scroll to position [204, 0]
click at [357, 319] on div "ISRC" at bounding box center [378, 318] width 163 height 34
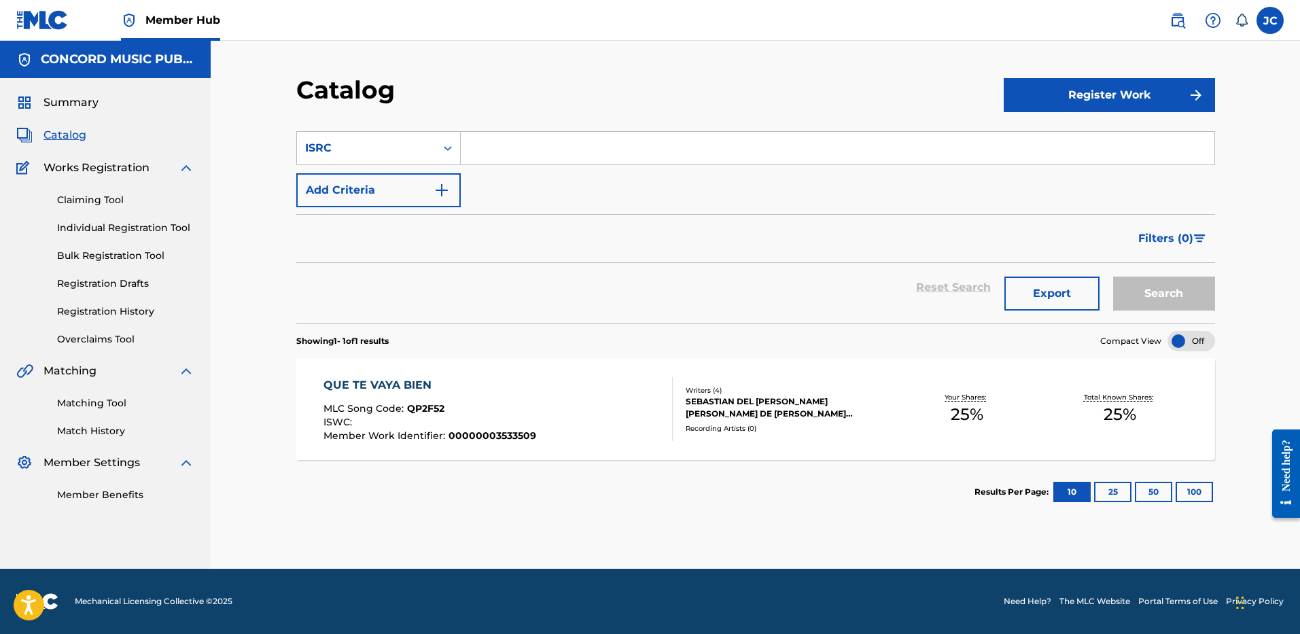
click at [527, 164] on div "Search Form" at bounding box center [838, 148] width 754 height 34
click at [527, 160] on input "Search Form" at bounding box center [837, 148] width 753 height 33
paste input "USIR19701160"
click at [1113, 277] on button "Search" at bounding box center [1164, 294] width 102 height 34
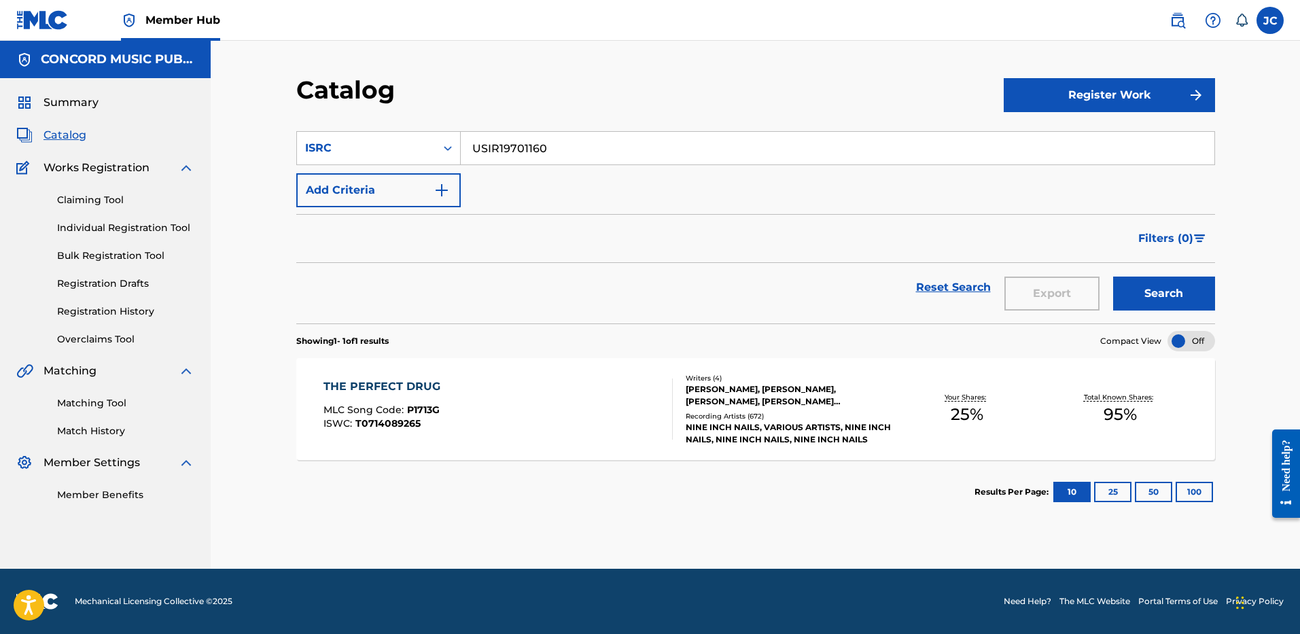
click at [764, 527] on div "SearchWithCriteriaf3a4b2bb-b902-4c32-8c7b-458f3d01d508 ISRC USIR19701160 Add Cr…" at bounding box center [755, 362] width 919 height 494
click at [563, 150] on input "USIR19701160" at bounding box center [837, 148] width 753 height 33
paste input "GBN9Y1100089"
type input "GBN9Y1100089"
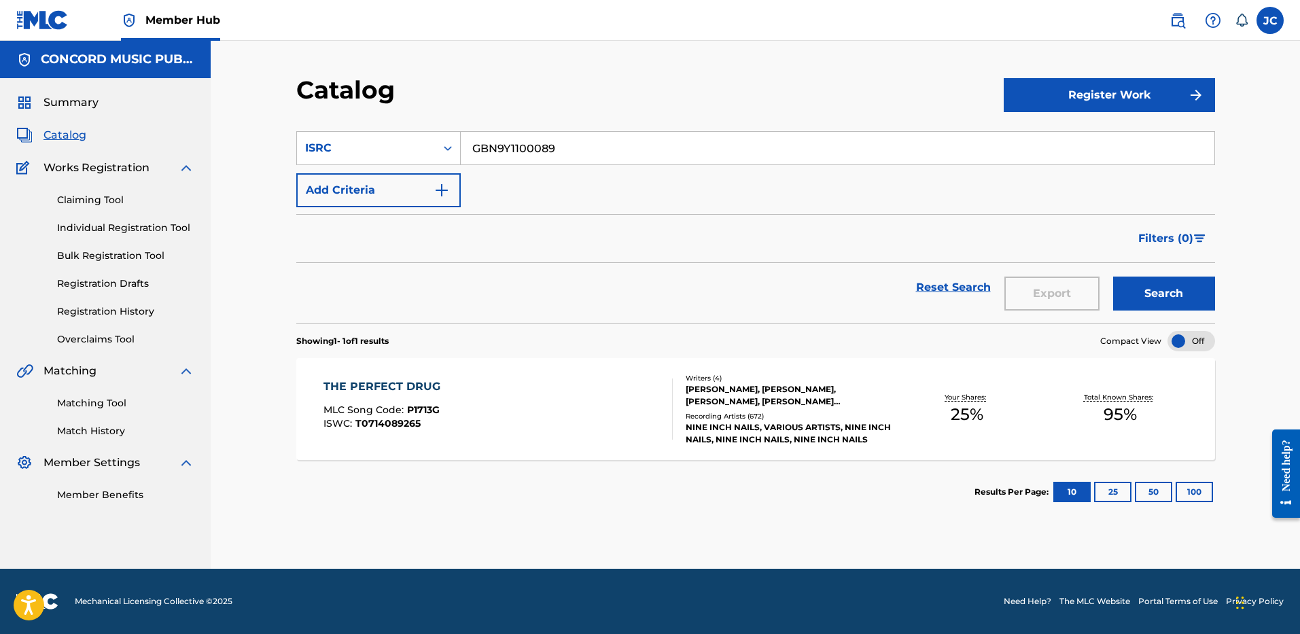
click at [1113, 277] on button "Search" at bounding box center [1164, 294] width 102 height 34
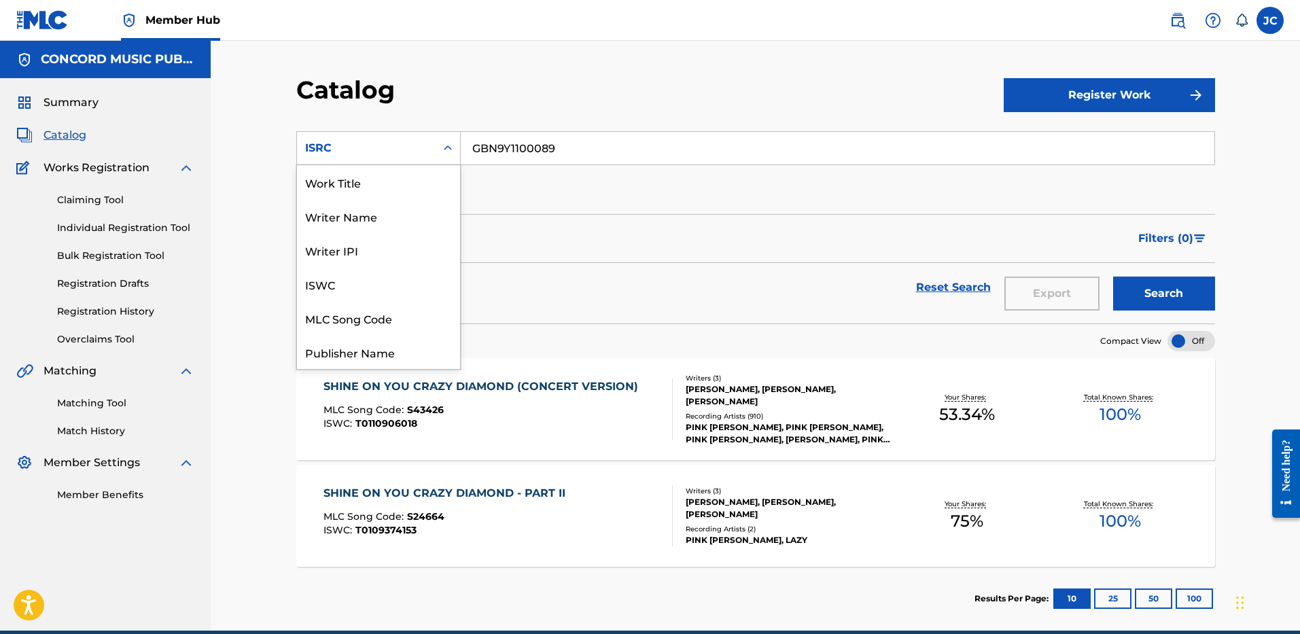
click at [427, 156] on div "ISRC" at bounding box center [366, 148] width 139 height 26
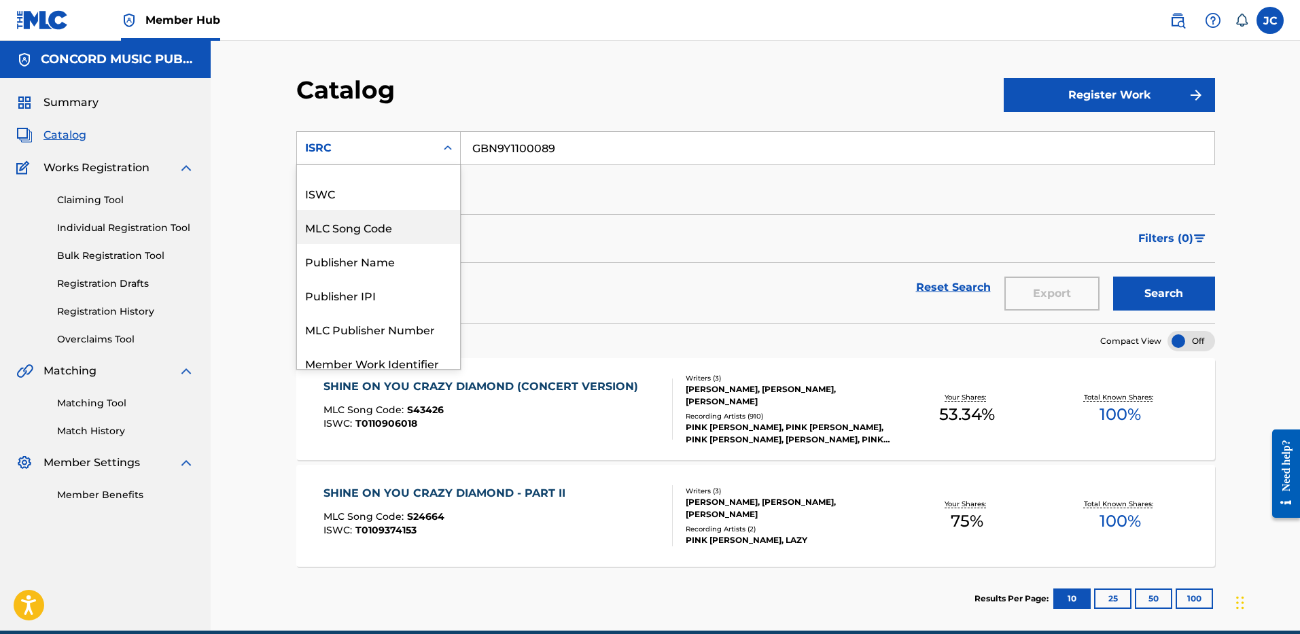
click at [369, 218] on div "MLC Song Code" at bounding box center [378, 227] width 163 height 34
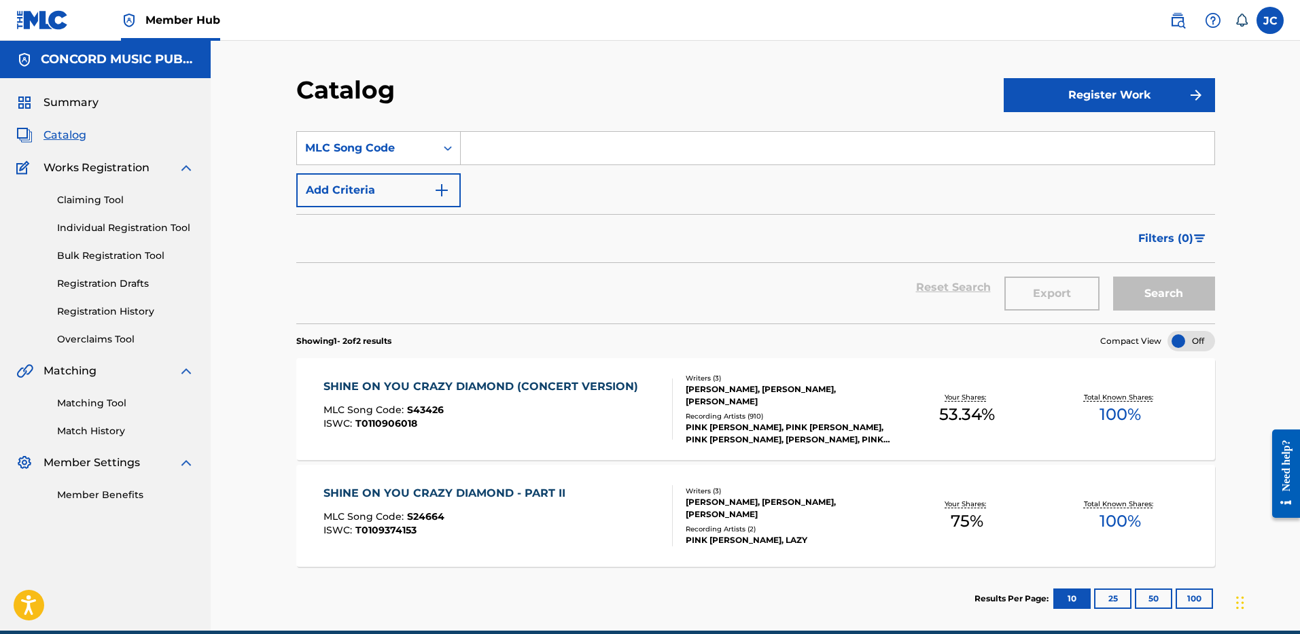
click at [576, 164] on input "Search Form" at bounding box center [837, 148] width 753 height 33
paste input "SVBC1G"
type input "SVBC1G"
click at [1113, 277] on button "Search" at bounding box center [1164, 294] width 102 height 34
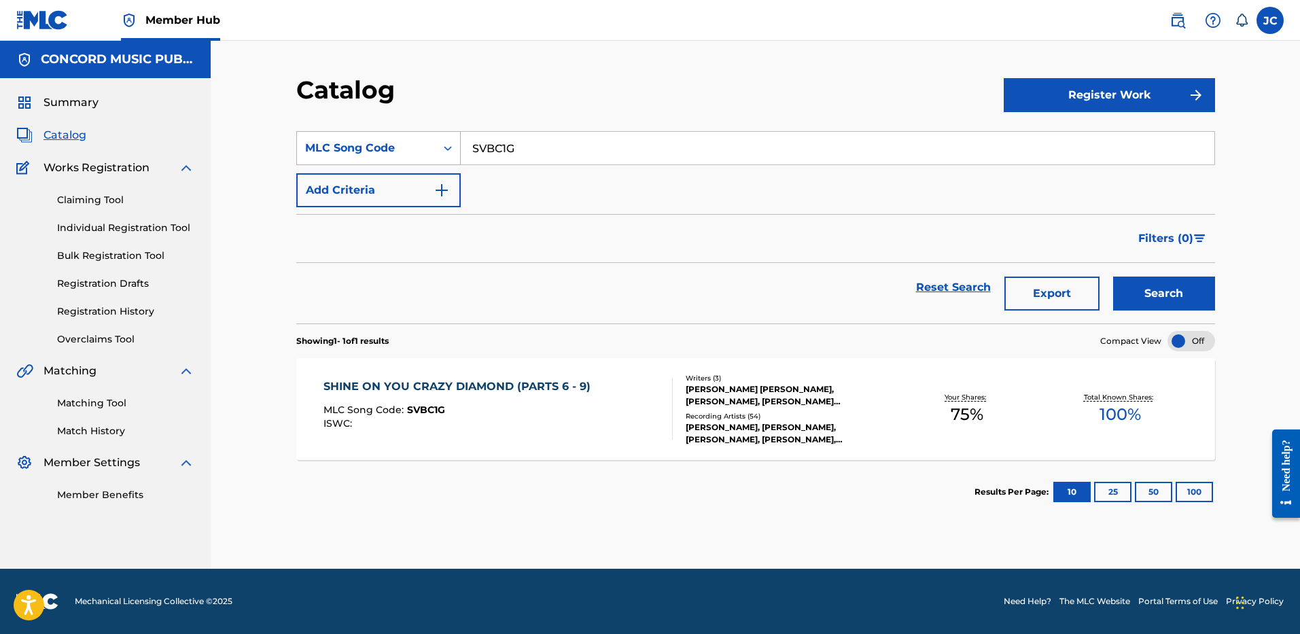
click at [438, 145] on div "Search Form" at bounding box center [448, 148] width 24 height 24
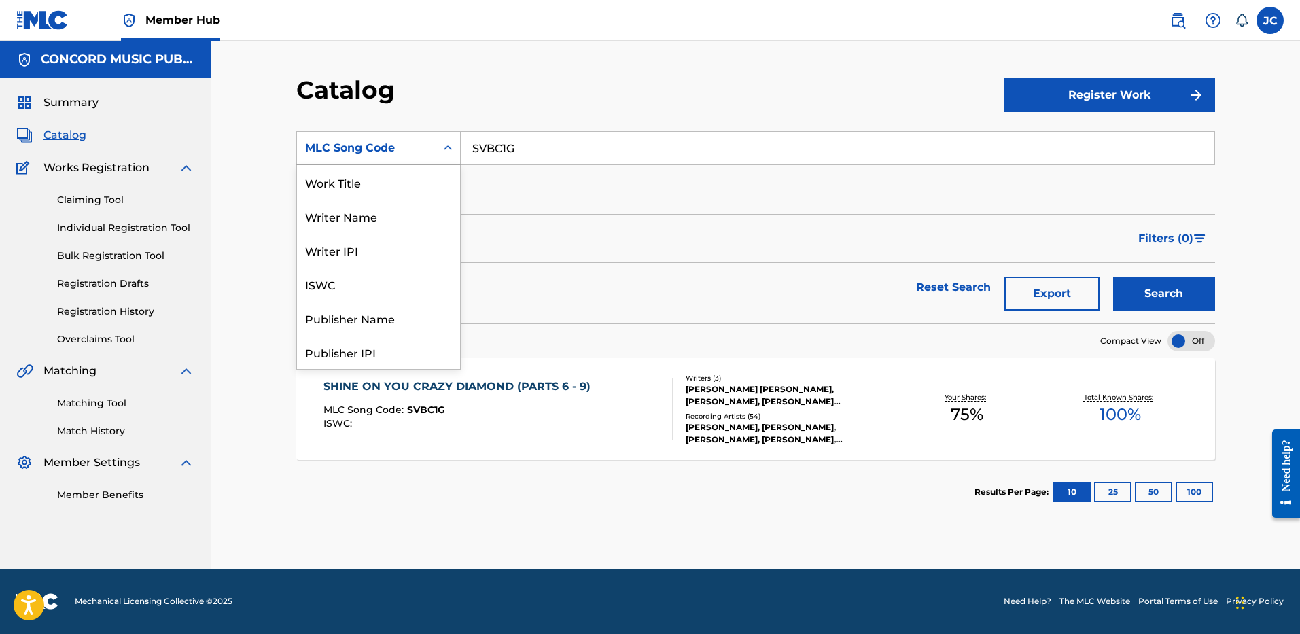
scroll to position [204, 0]
click at [360, 312] on div "ISRC" at bounding box center [378, 318] width 163 height 34
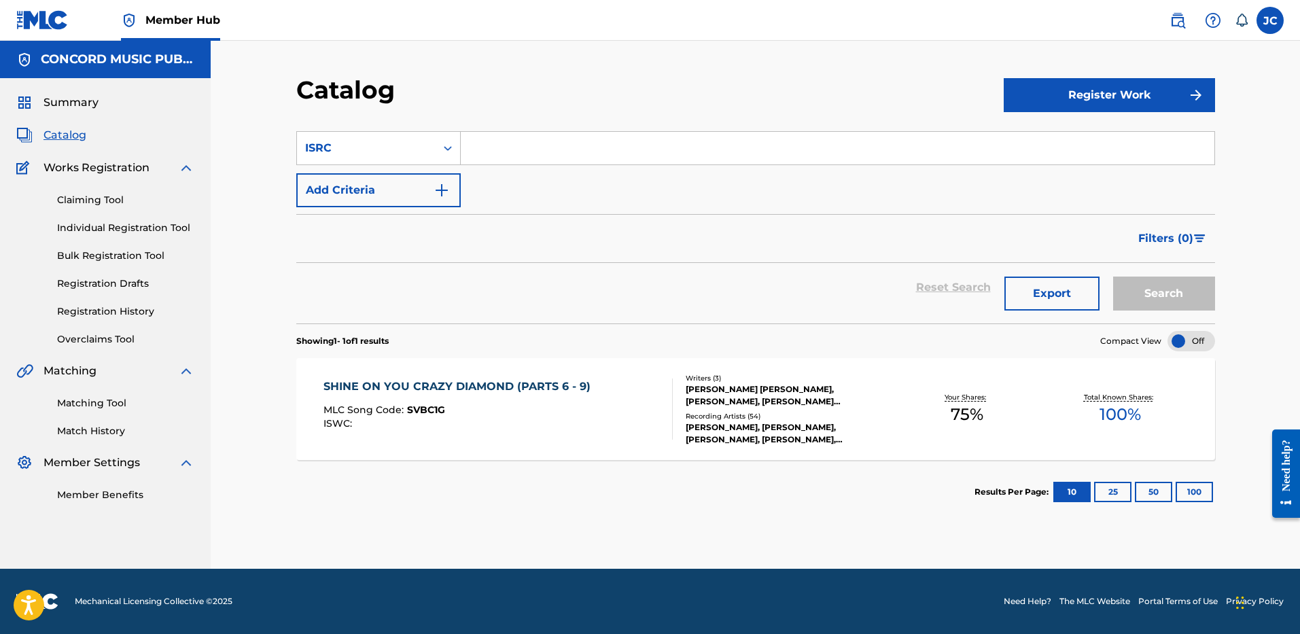
click at [476, 162] on input "Search Form" at bounding box center [837, 148] width 753 height 33
paste input "USRC12403308"
click at [1113, 277] on button "Search" at bounding box center [1164, 294] width 102 height 34
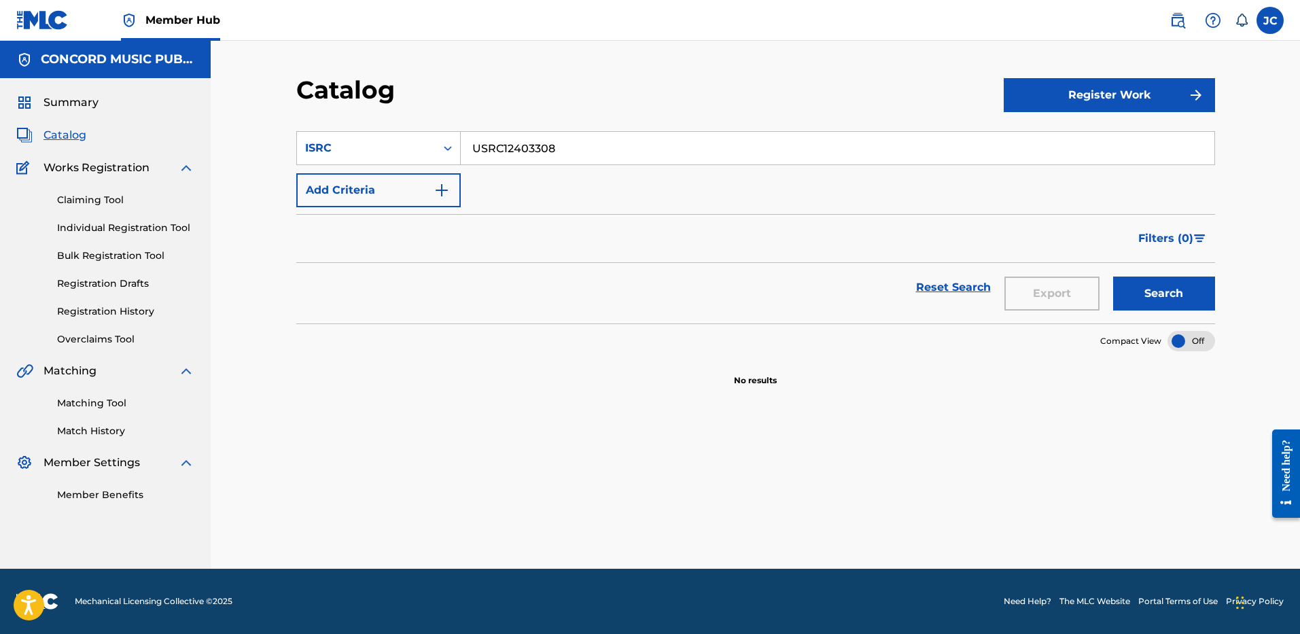
click at [528, 147] on input "USRC12403308" at bounding box center [837, 148] width 753 height 33
click at [614, 147] on input "USRC12403308" at bounding box center [837, 148] width 753 height 33
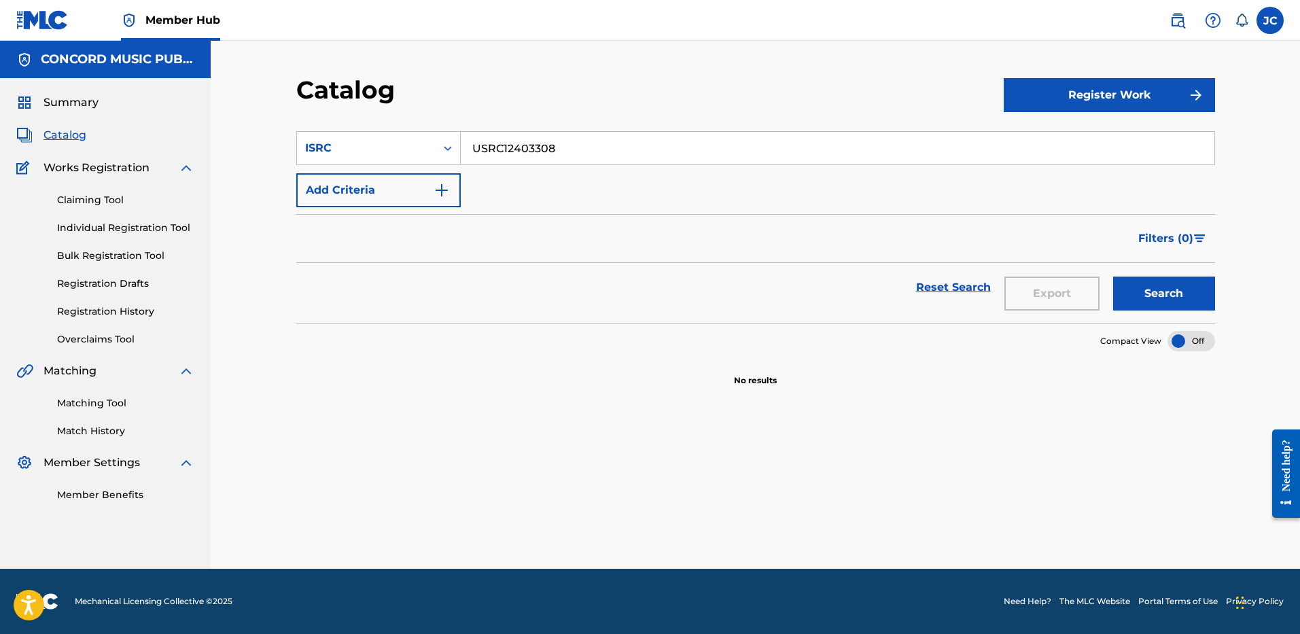
paste input "WB19903242"
click at [1113, 277] on button "Search" at bounding box center [1164, 294] width 102 height 34
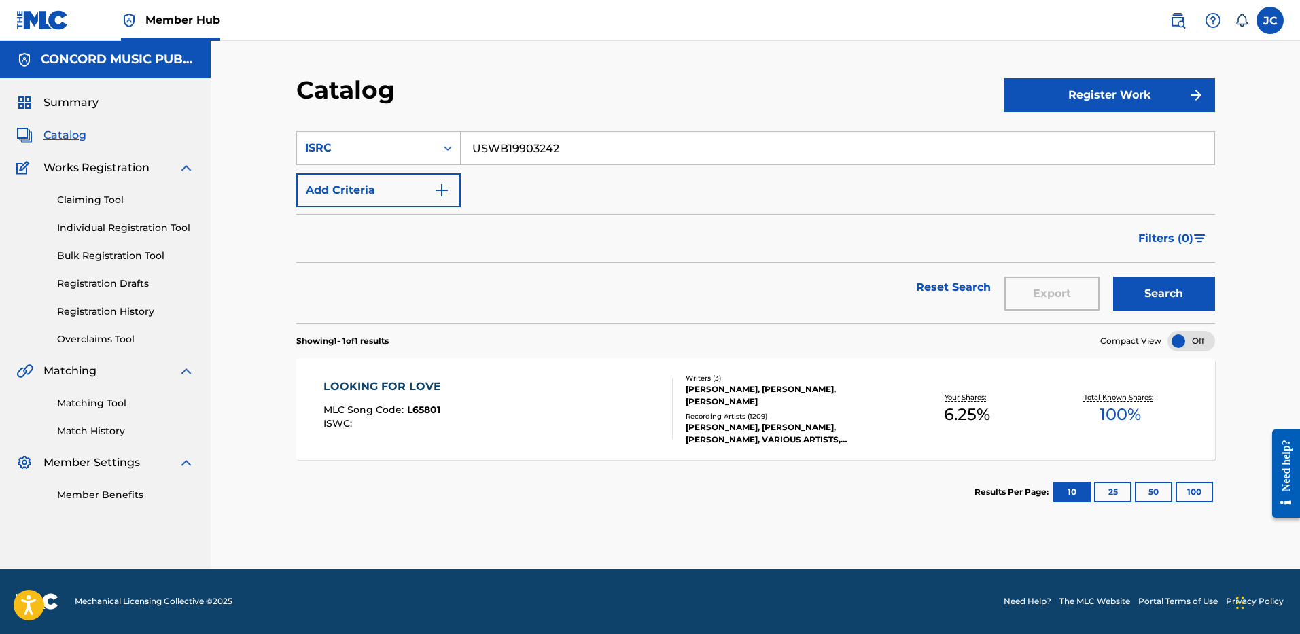
click at [589, 145] on input "USWB19903242" at bounding box center [837, 148] width 753 height 33
paste input "NLA322100053"
click at [1113, 277] on button "Search" at bounding box center [1164, 294] width 102 height 34
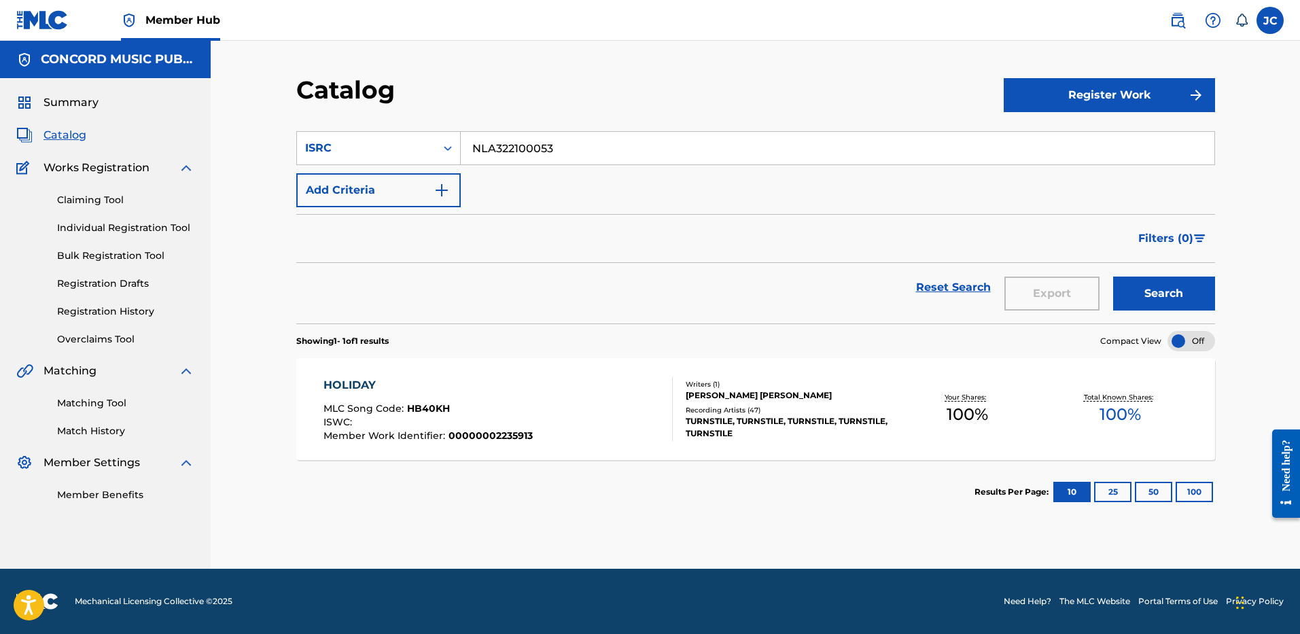
click at [561, 154] on input "NLA322100053" at bounding box center [837, 148] width 753 height 33
paste input "USUG12205901"
click at [1113, 277] on button "Search" at bounding box center [1164, 294] width 102 height 34
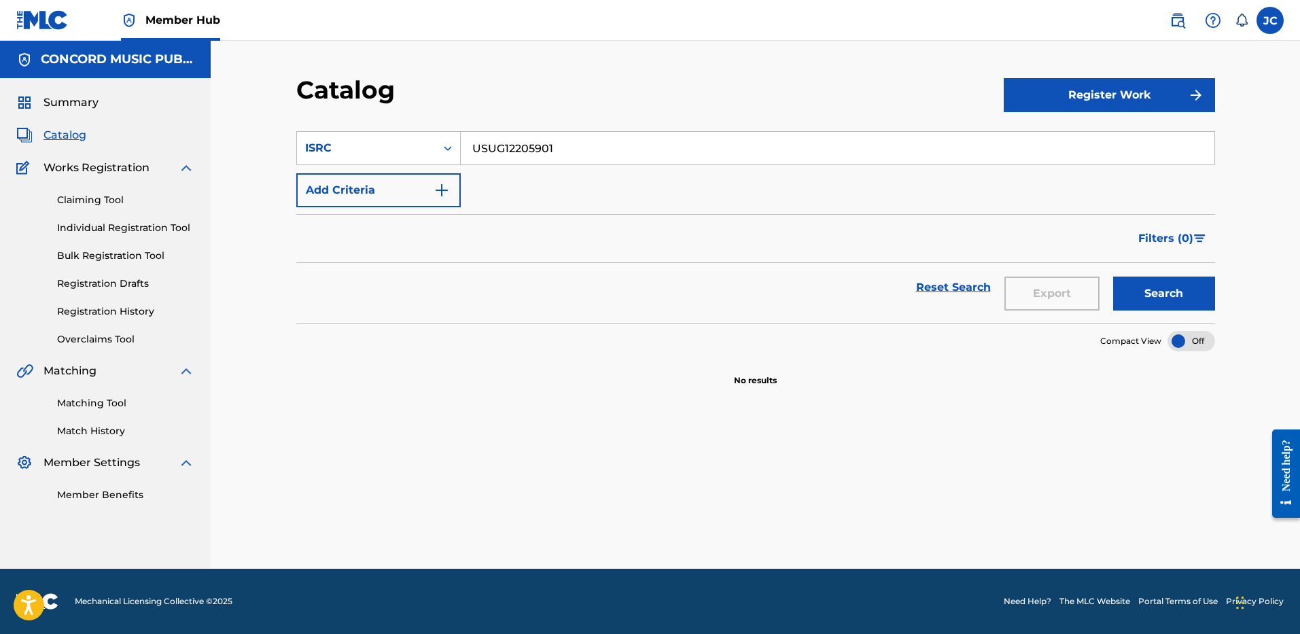
click at [594, 151] on input "USUG12205901" at bounding box center [837, 148] width 753 height 33
paste input "QMRSZ1900182"
click at [1113, 277] on button "Search" at bounding box center [1164, 294] width 102 height 34
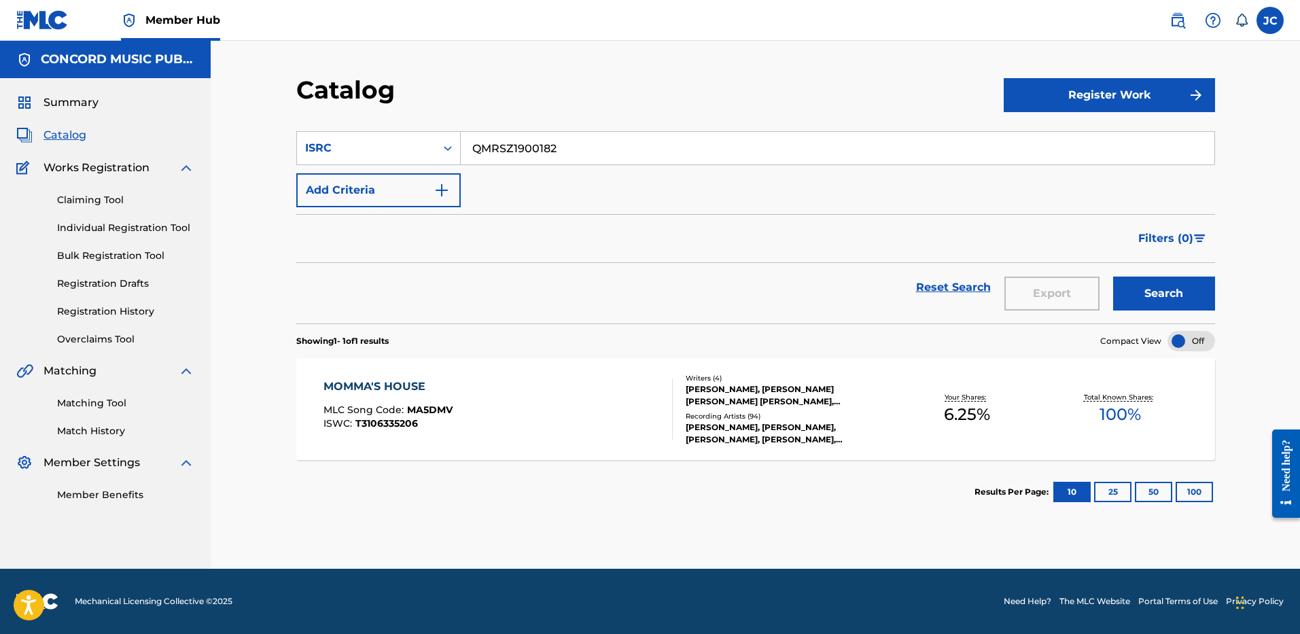
click at [553, 144] on input "QMRSZ1900182" at bounding box center [837, 148] width 753 height 33
paste input "USBY29900216"
click at [1113, 277] on button "Search" at bounding box center [1164, 294] width 102 height 34
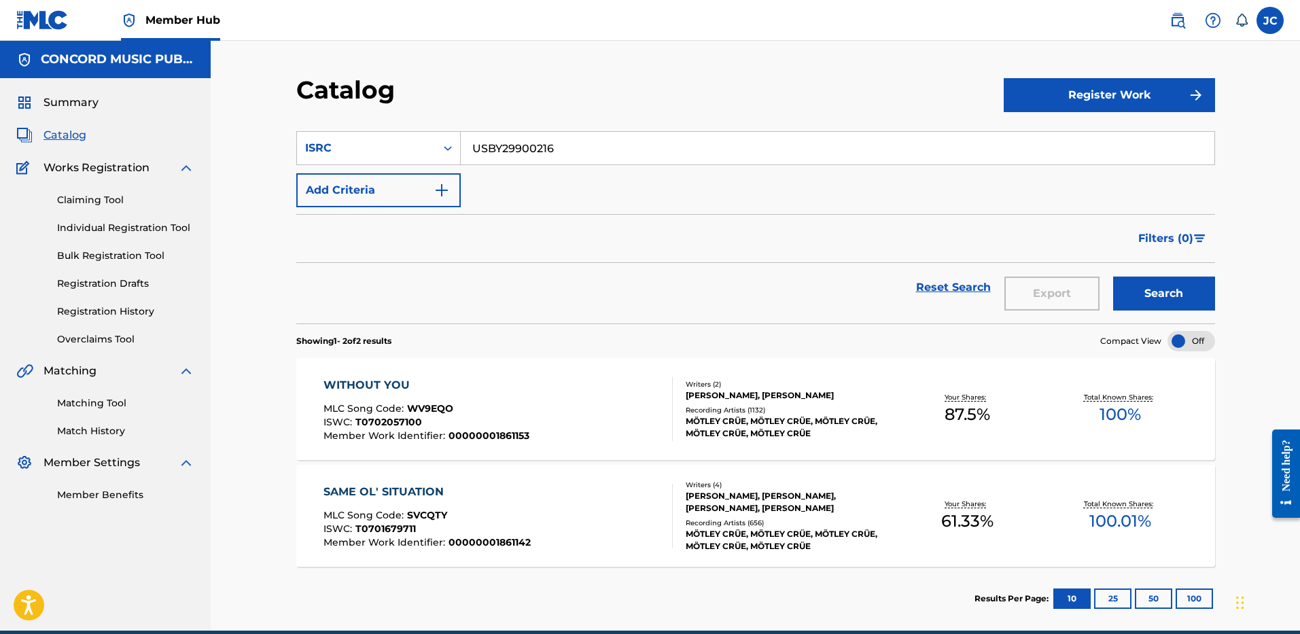
click at [595, 158] on input "USBY29900216" at bounding box center [837, 148] width 753 height 33
paste input "QZ7XS2400001"
click at [1113, 277] on button "Search" at bounding box center [1164, 294] width 102 height 34
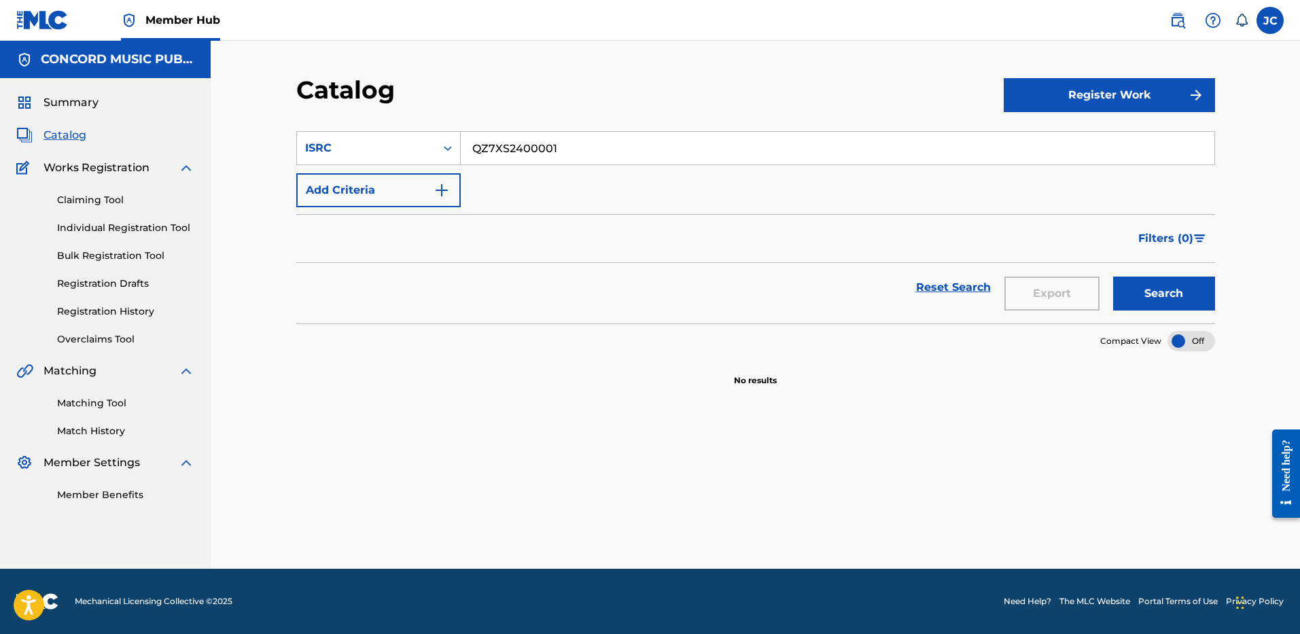
click at [548, 160] on input "QZ7XS2400001" at bounding box center [837, 148] width 753 height 33
paste input "SGB502380247"
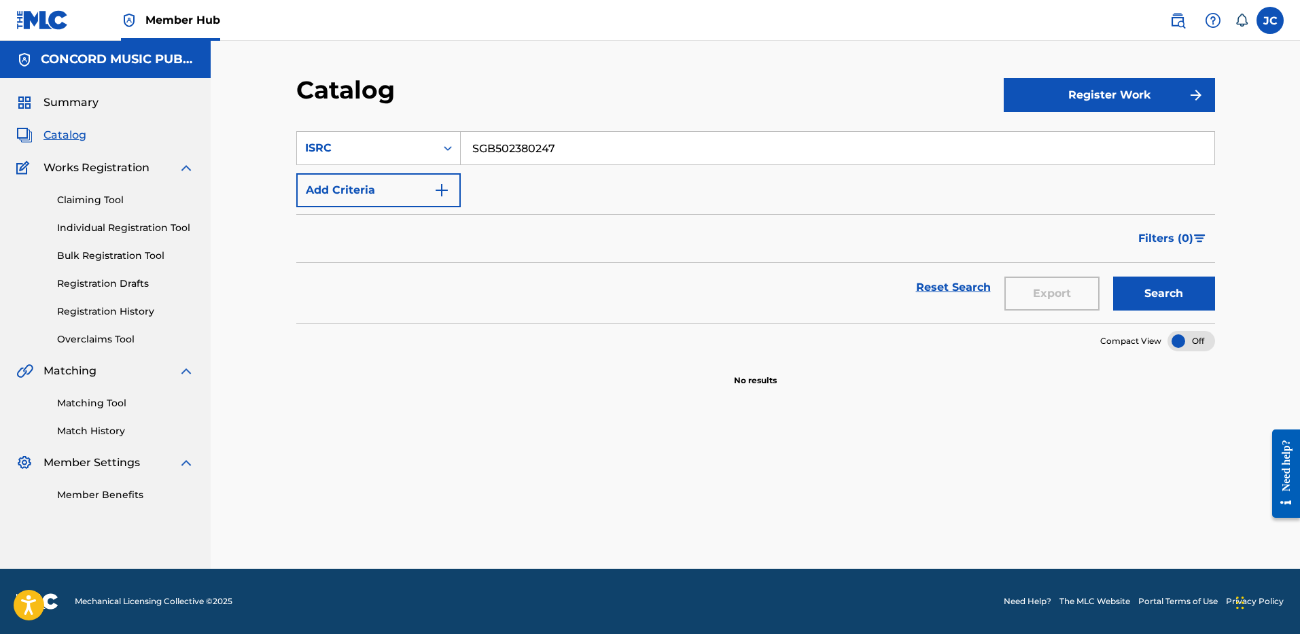
type input "SGB502380247"
click at [1113, 277] on button "Search" at bounding box center [1164, 294] width 102 height 34
click at [342, 152] on div "ISRC" at bounding box center [366, 148] width 122 height 16
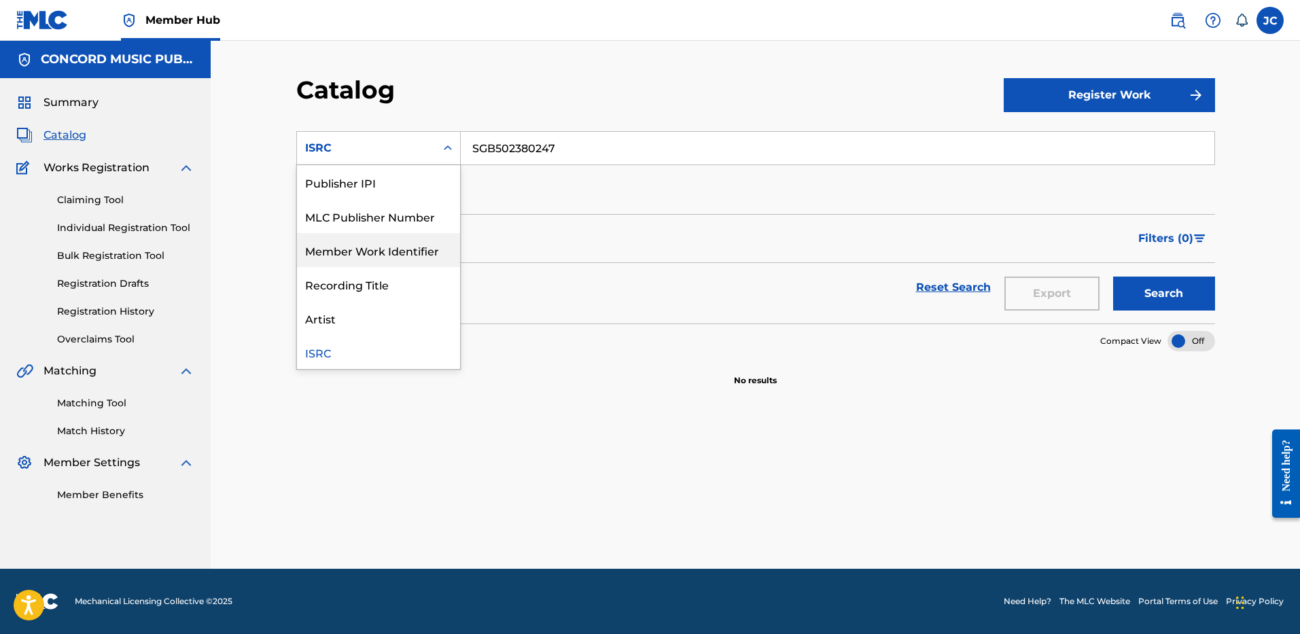
scroll to position [26, 0]
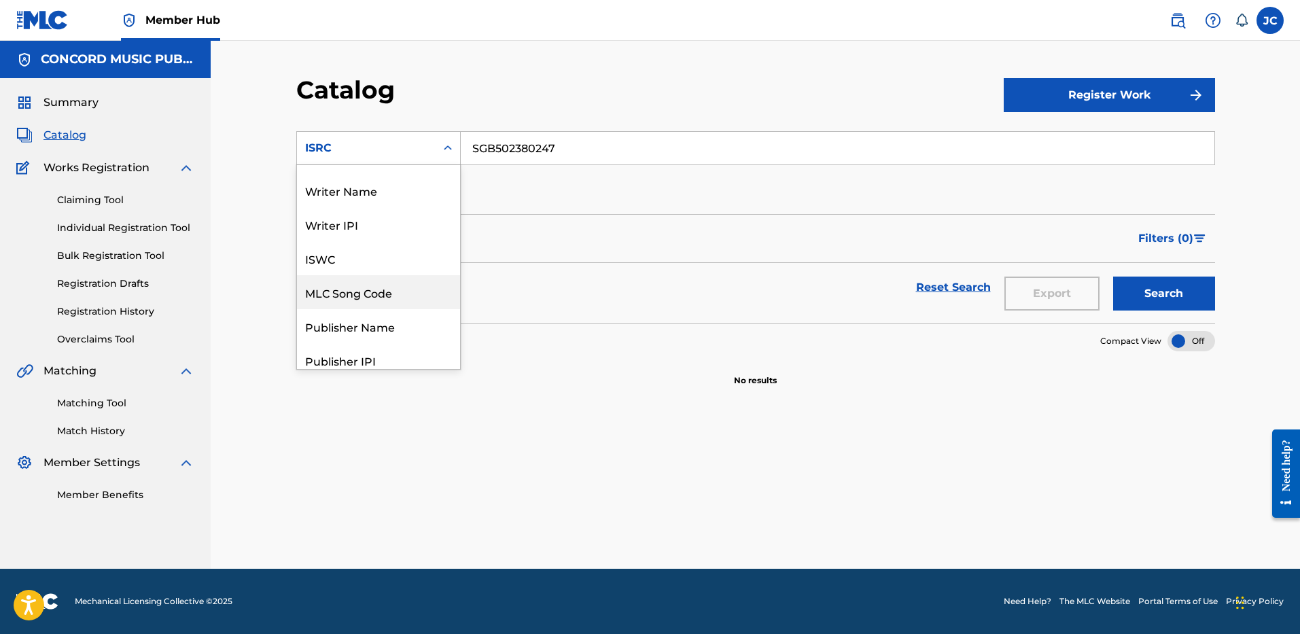
click at [405, 284] on div "MLC Song Code" at bounding box center [378, 292] width 163 height 34
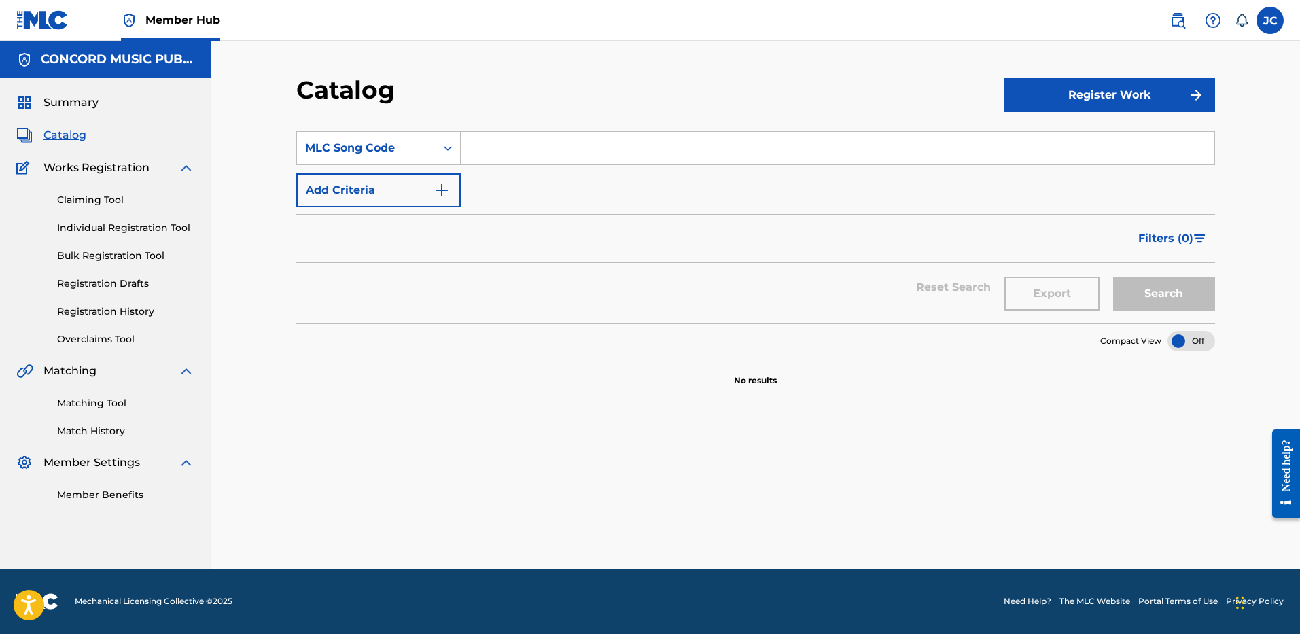
click at [484, 143] on input "Search Form" at bounding box center [837, 148] width 753 height 33
paste input "AW6L6Q"
type input "AW6L6Q"
click at [1113, 277] on button "Search" at bounding box center [1164, 294] width 102 height 34
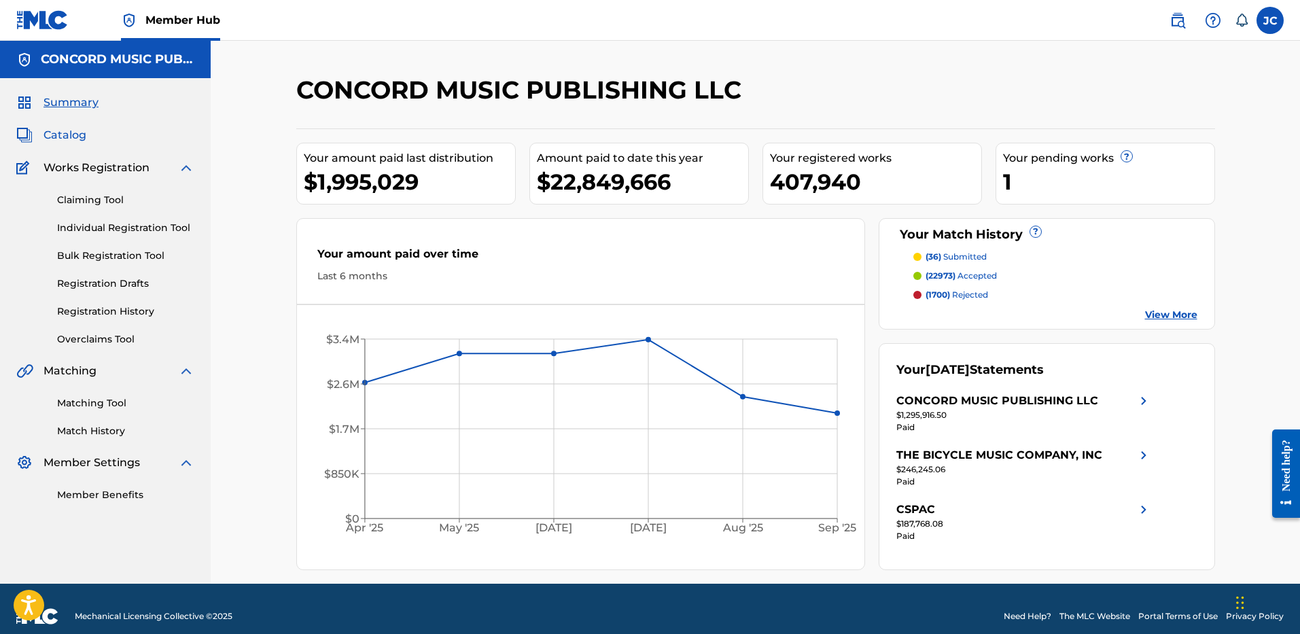
click at [78, 139] on span "Catalog" at bounding box center [64, 135] width 43 height 16
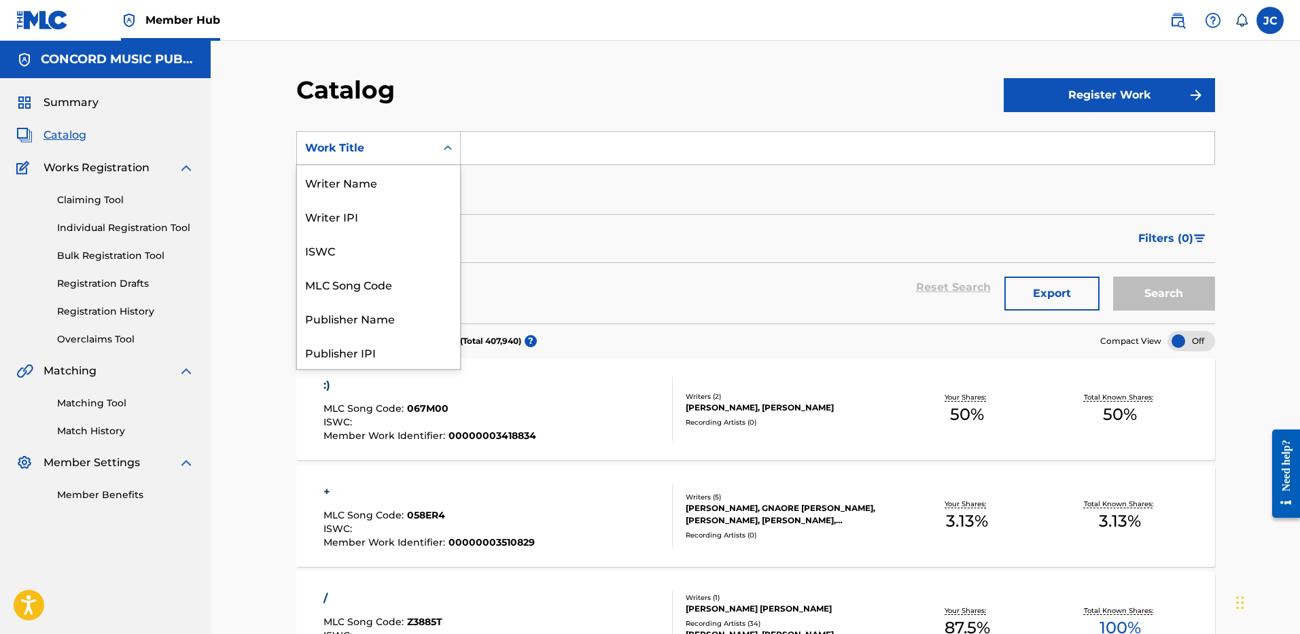
click at [452, 149] on icon "Search Form" at bounding box center [448, 148] width 14 height 14
click at [401, 322] on div "ISRC" at bounding box center [378, 318] width 163 height 34
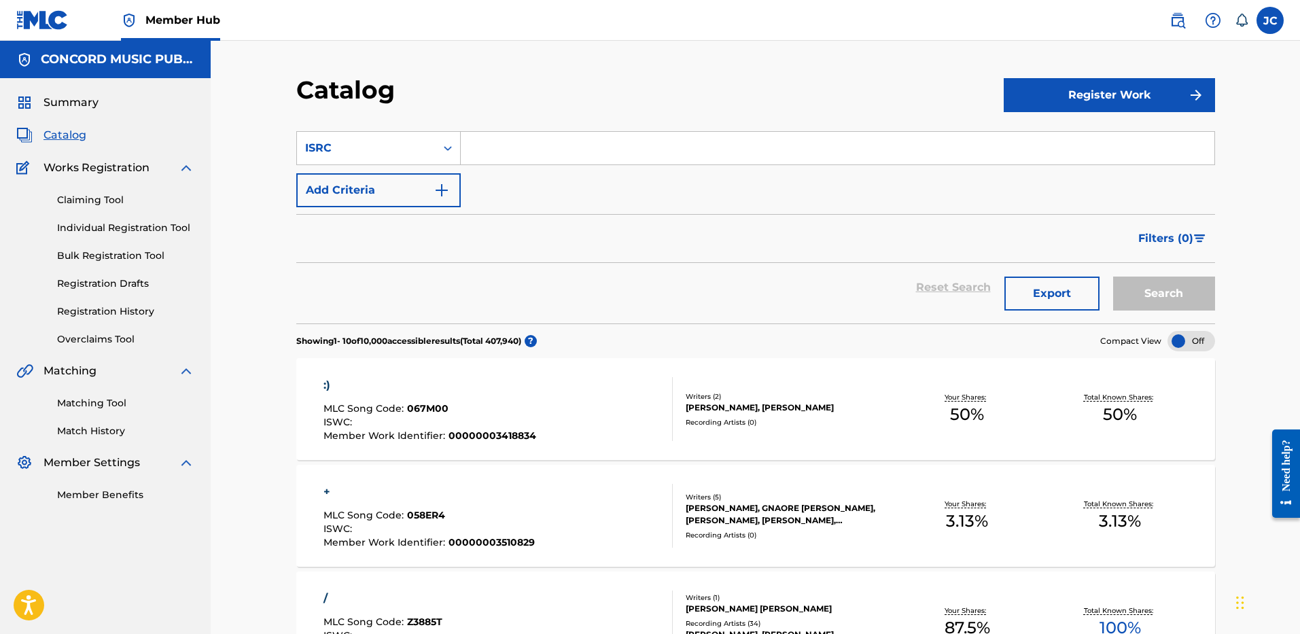
click at [551, 157] on input "Search Form" at bounding box center [837, 148] width 753 height 33
paste input "USLXJ1906623"
type input "USLXJ1906623"
click at [1113, 277] on button "Search" at bounding box center [1164, 294] width 102 height 34
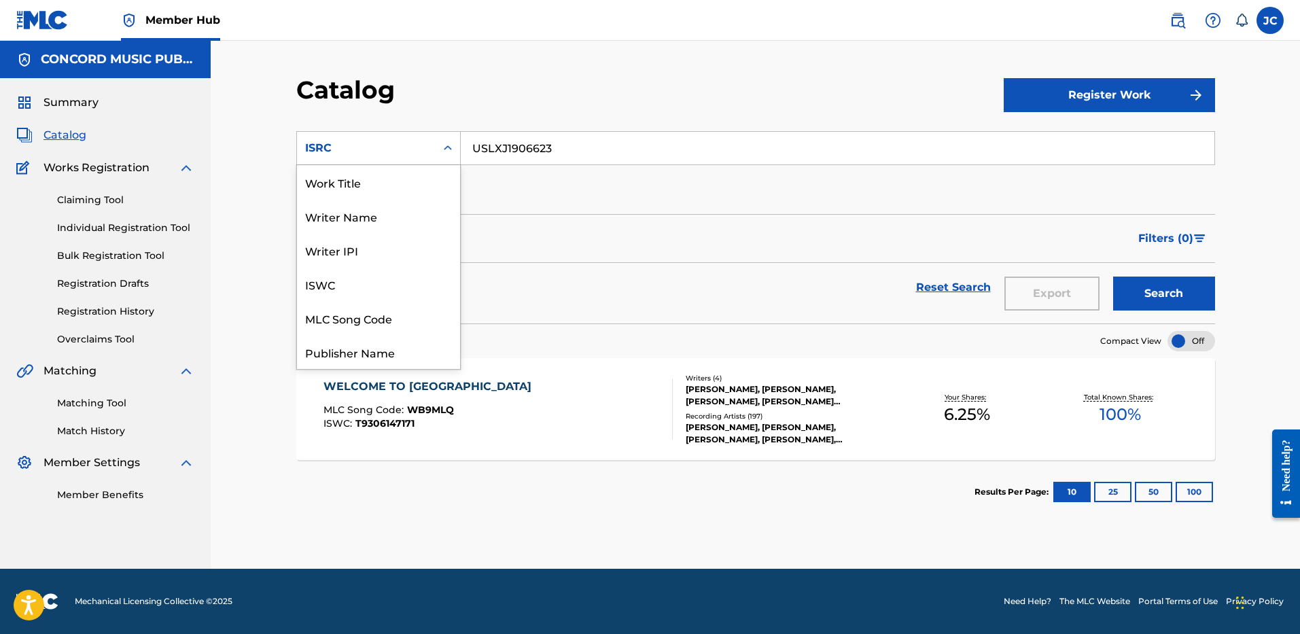
click at [417, 158] on div "ISRC" at bounding box center [366, 148] width 139 height 26
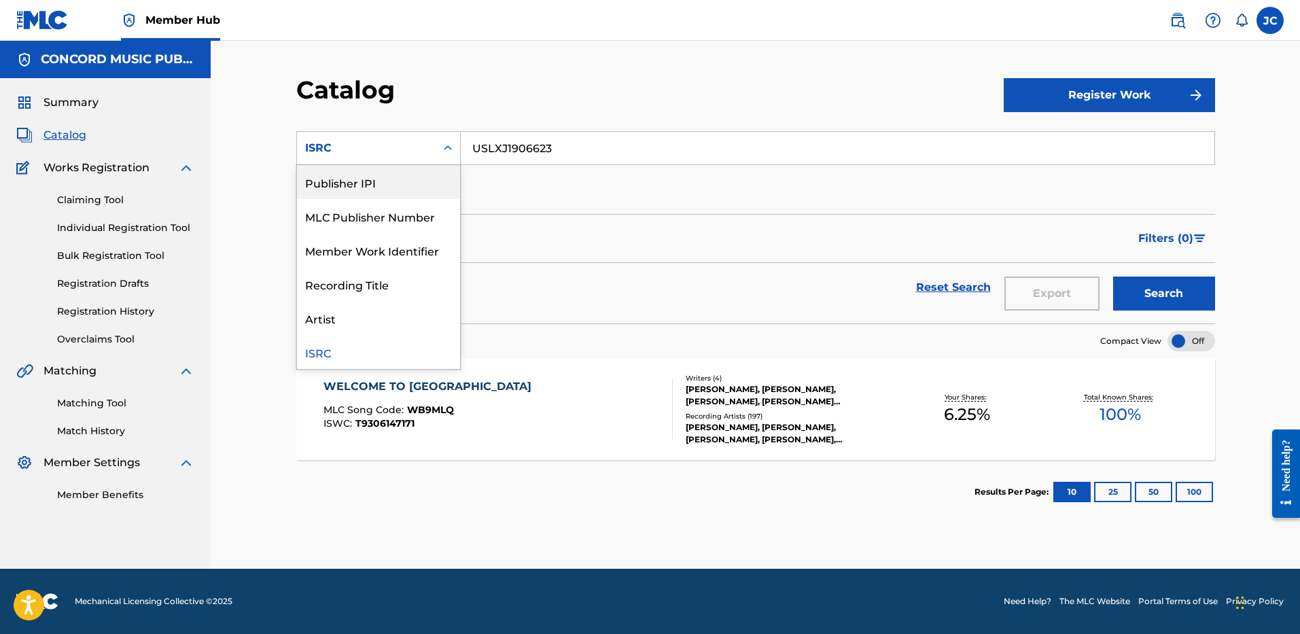
scroll to position [26, 0]
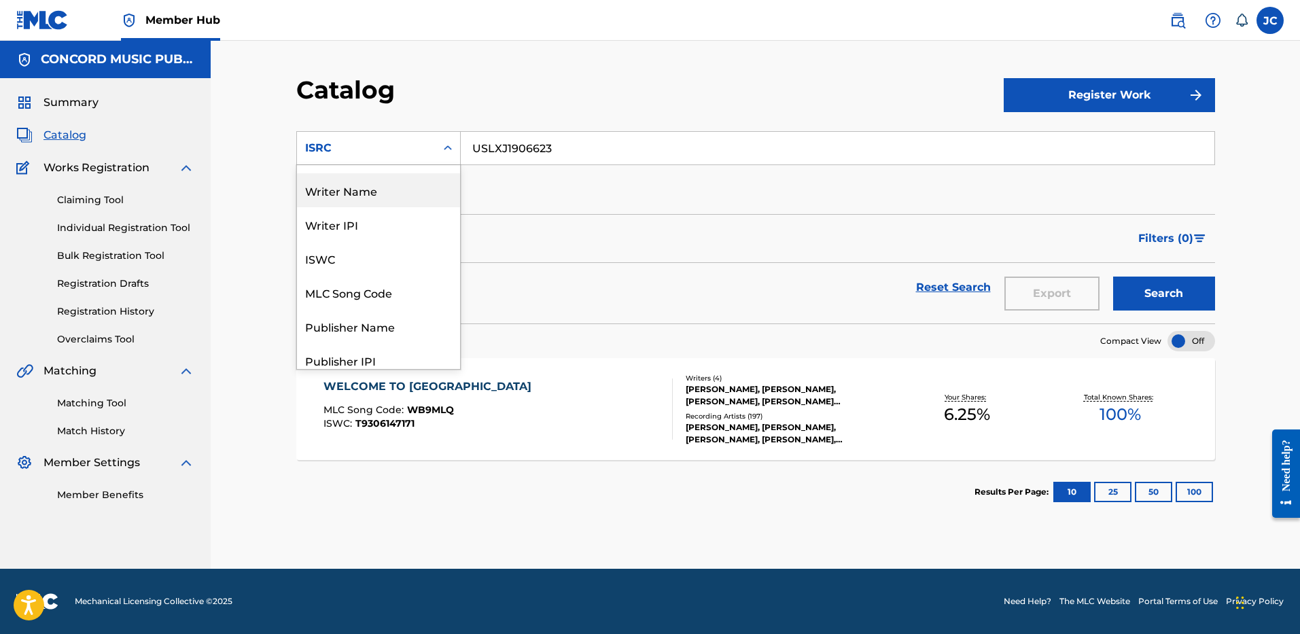
click at [394, 190] on div "Writer Name" at bounding box center [378, 190] width 163 height 34
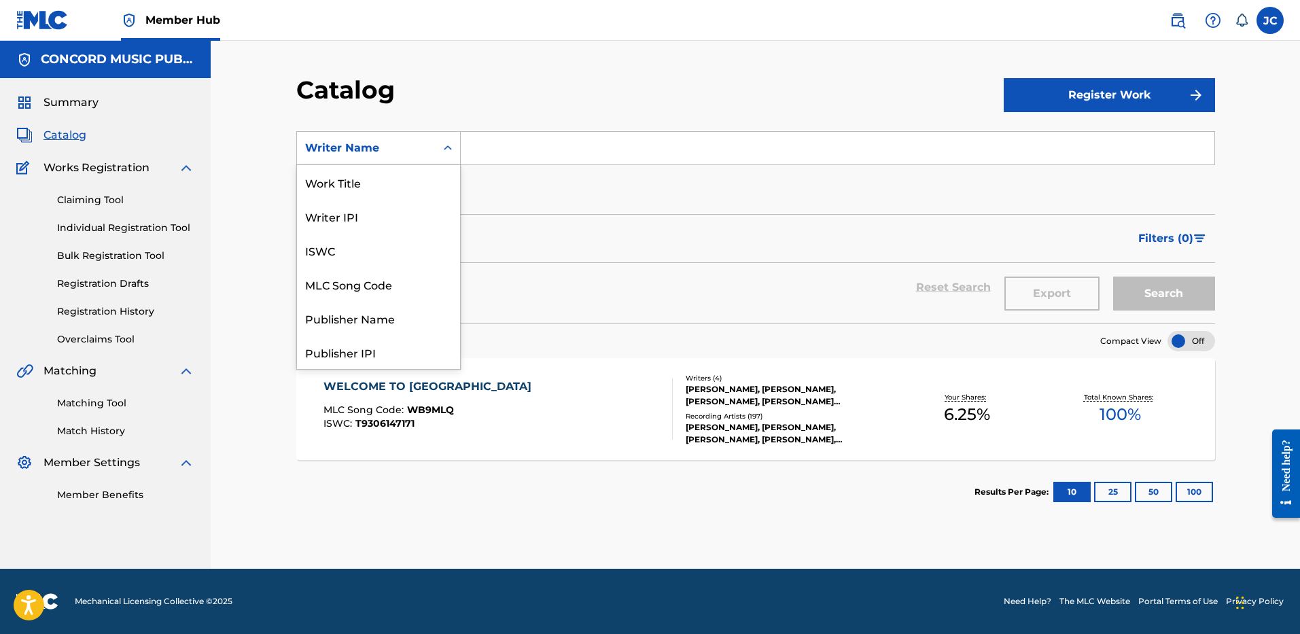
click at [429, 146] on div "Writer Name" at bounding box center [366, 148] width 139 height 26
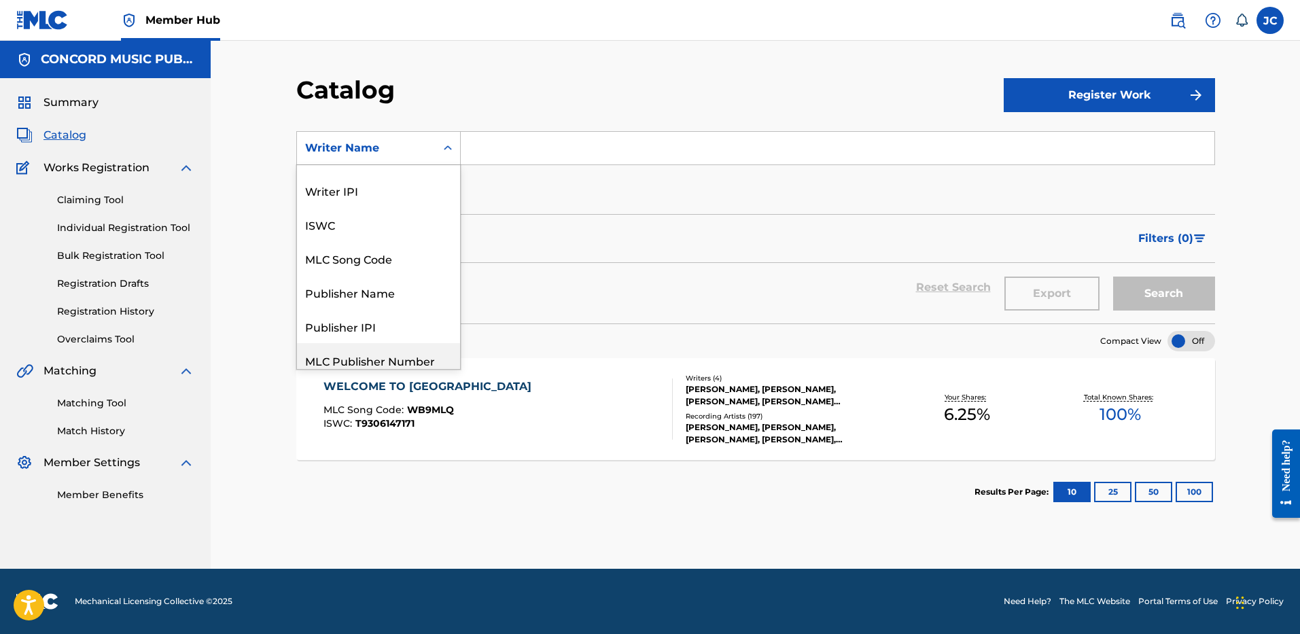
scroll to position [0, 0]
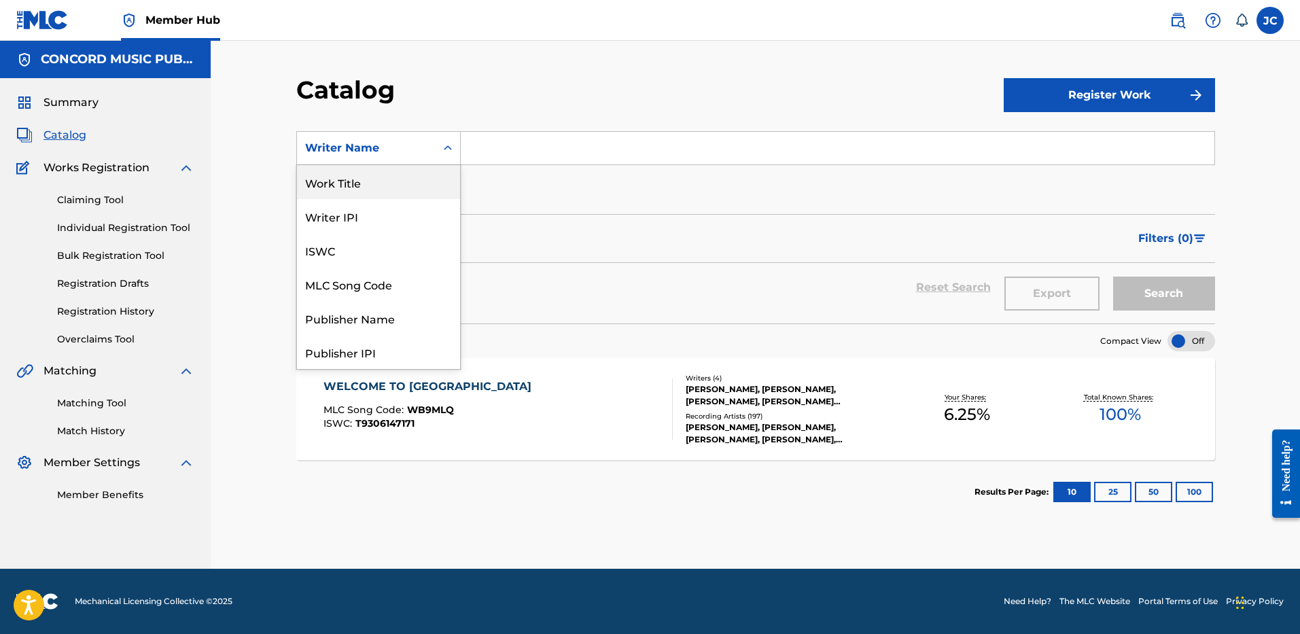
click at [373, 181] on div "Work Title" at bounding box center [378, 182] width 163 height 34
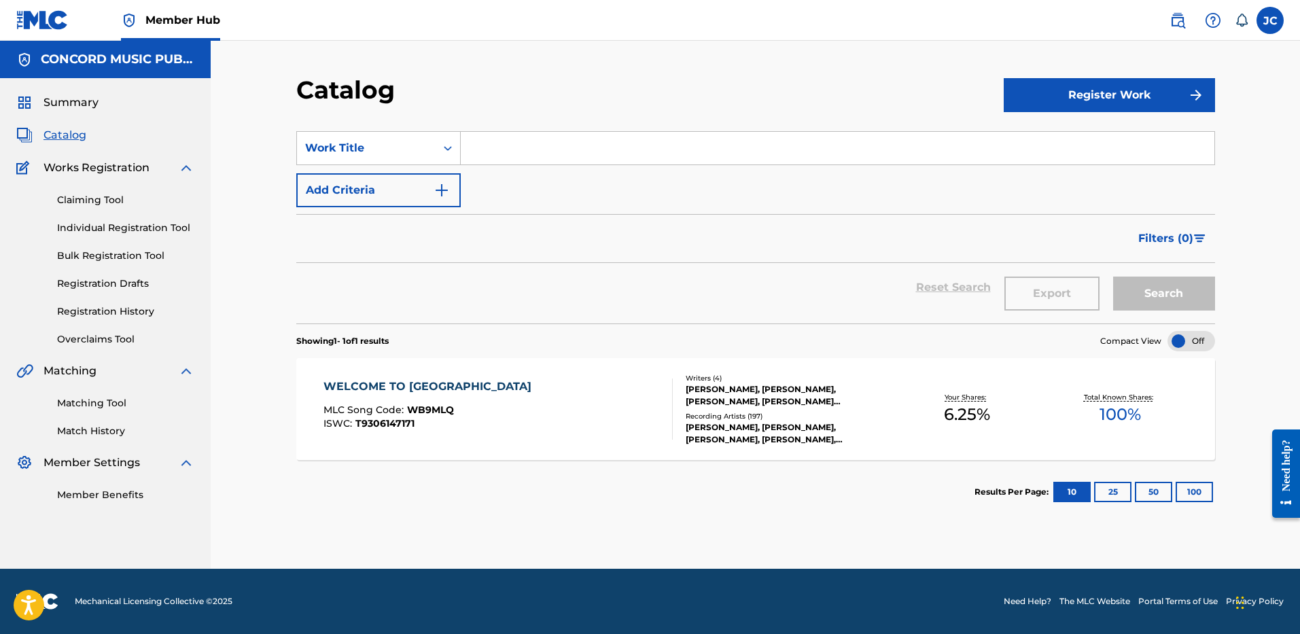
click at [503, 149] on input "Search Form" at bounding box center [837, 148] width 753 height 33
click at [1113, 277] on button "Search" at bounding box center [1164, 294] width 102 height 34
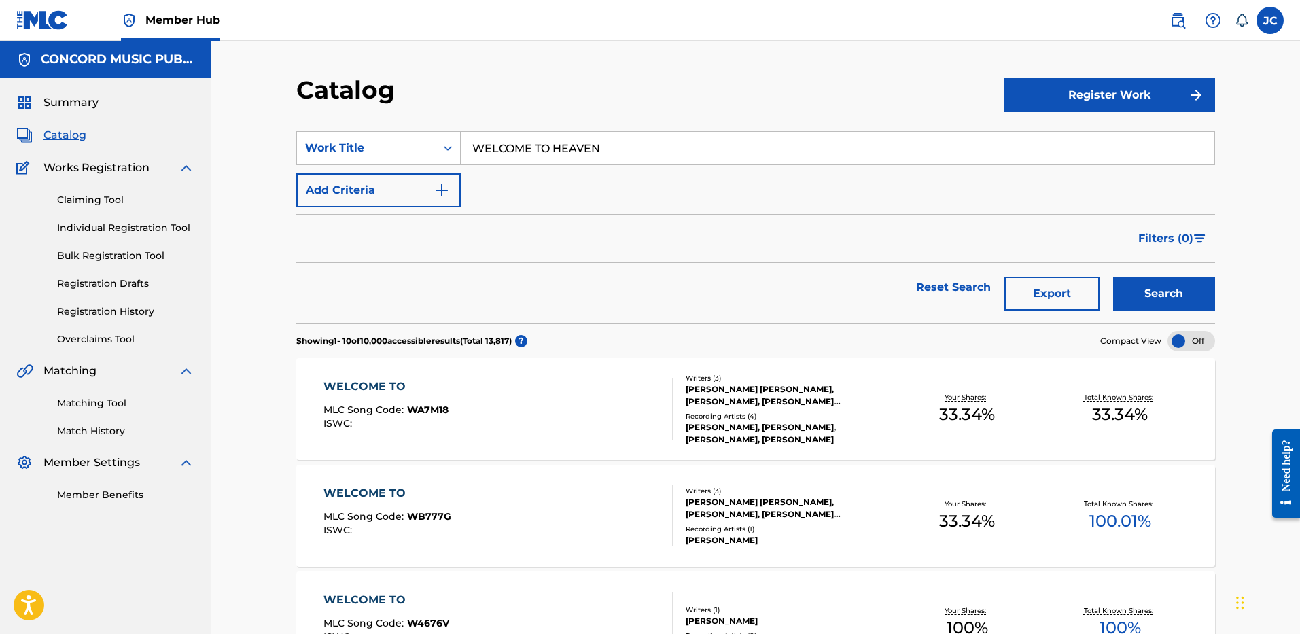
click at [685, 137] on input "WELCOME TO HEAVEN" at bounding box center [837, 148] width 753 height 33
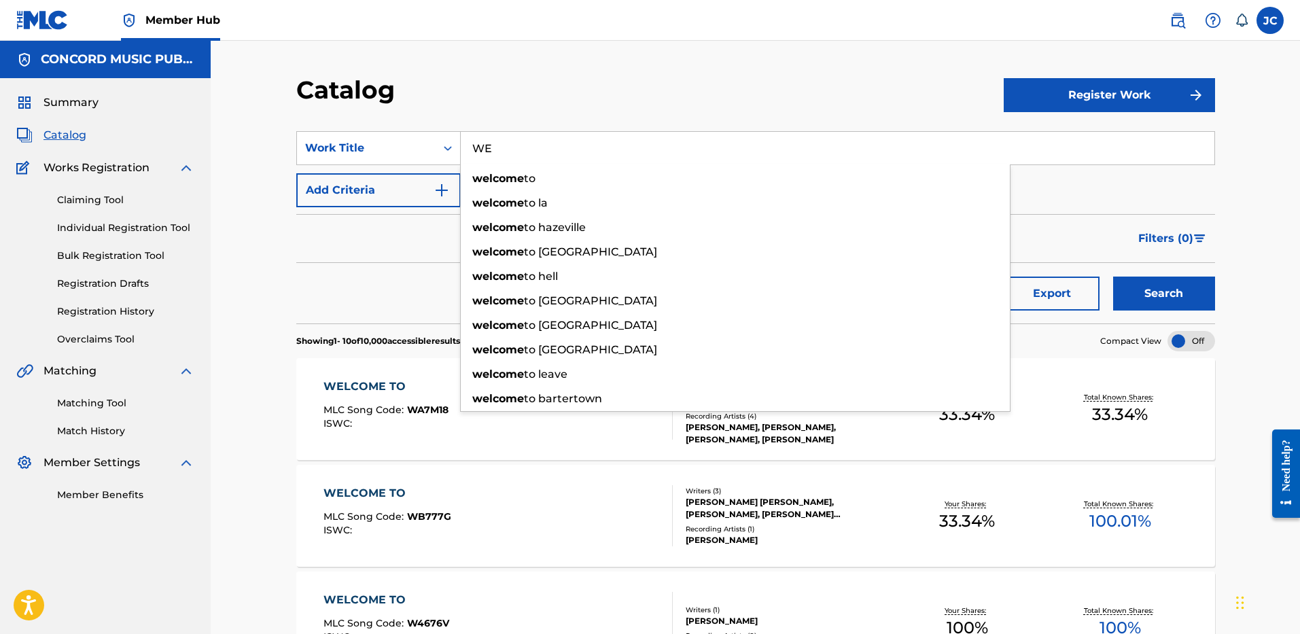
type input "W"
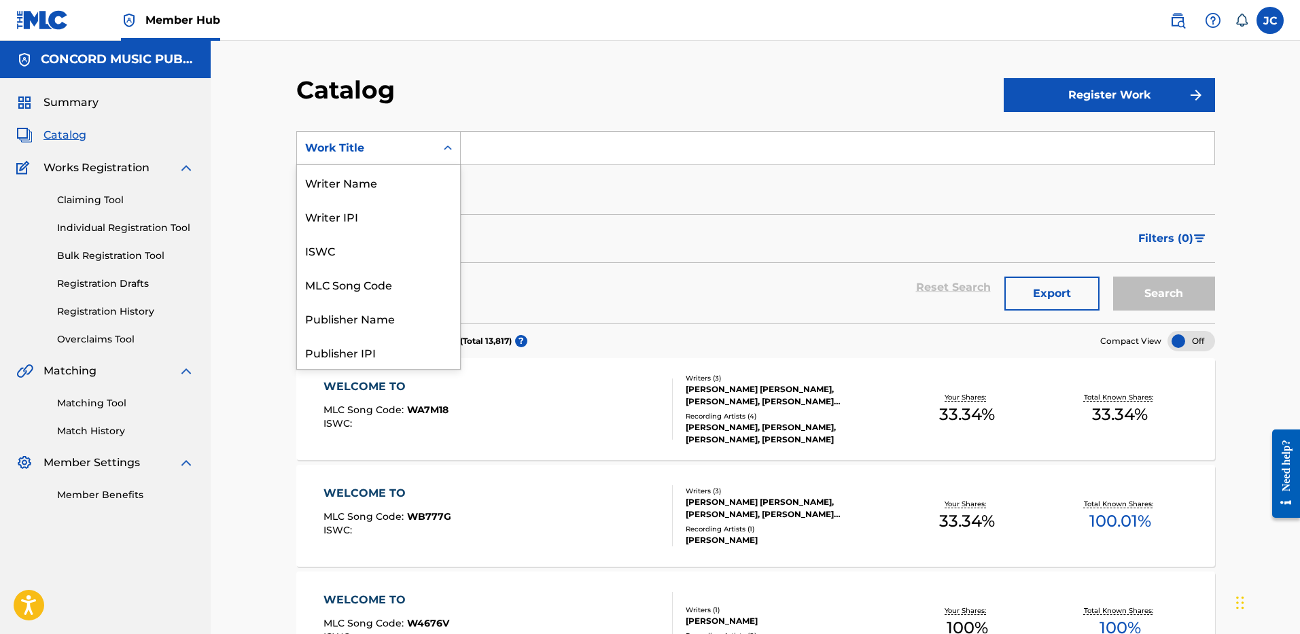
scroll to position [204, 0]
click at [436, 154] on div "Search Form" at bounding box center [448, 148] width 24 height 24
click at [390, 306] on div "ISRC" at bounding box center [378, 318] width 163 height 34
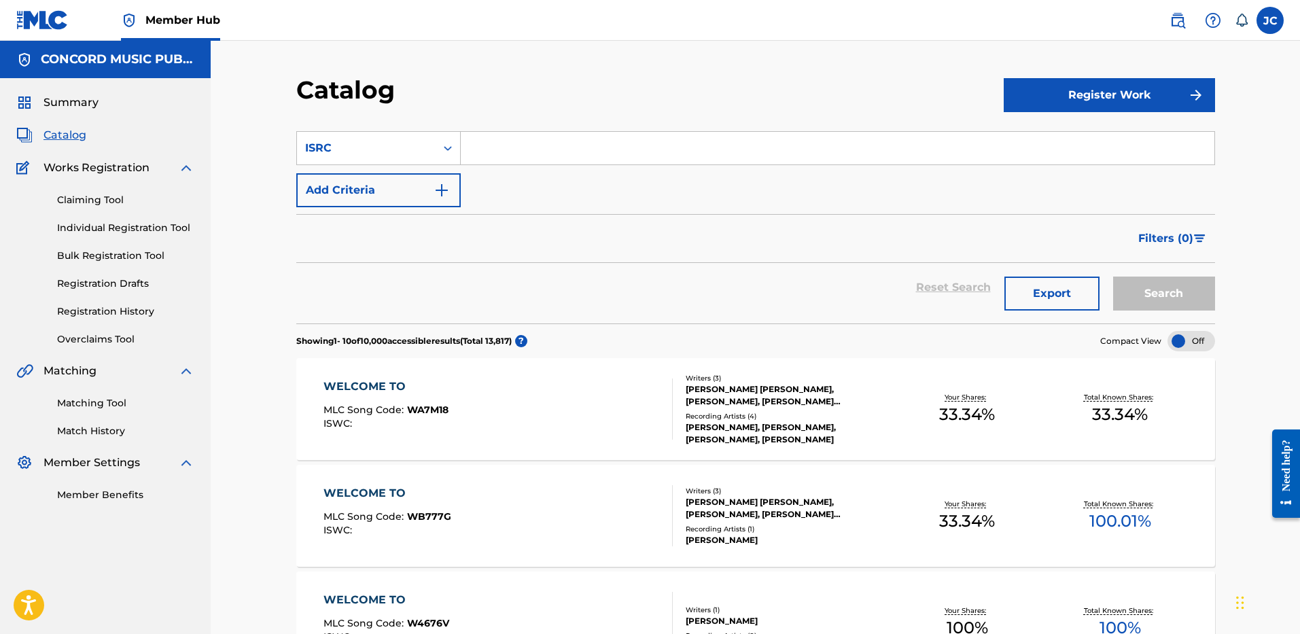
click at [556, 146] on input "Search Form" at bounding box center [837, 148] width 753 height 33
paste input "NLA322500067"
type input "NLA322500067"
click at [1113, 277] on button "Search" at bounding box center [1164, 294] width 102 height 34
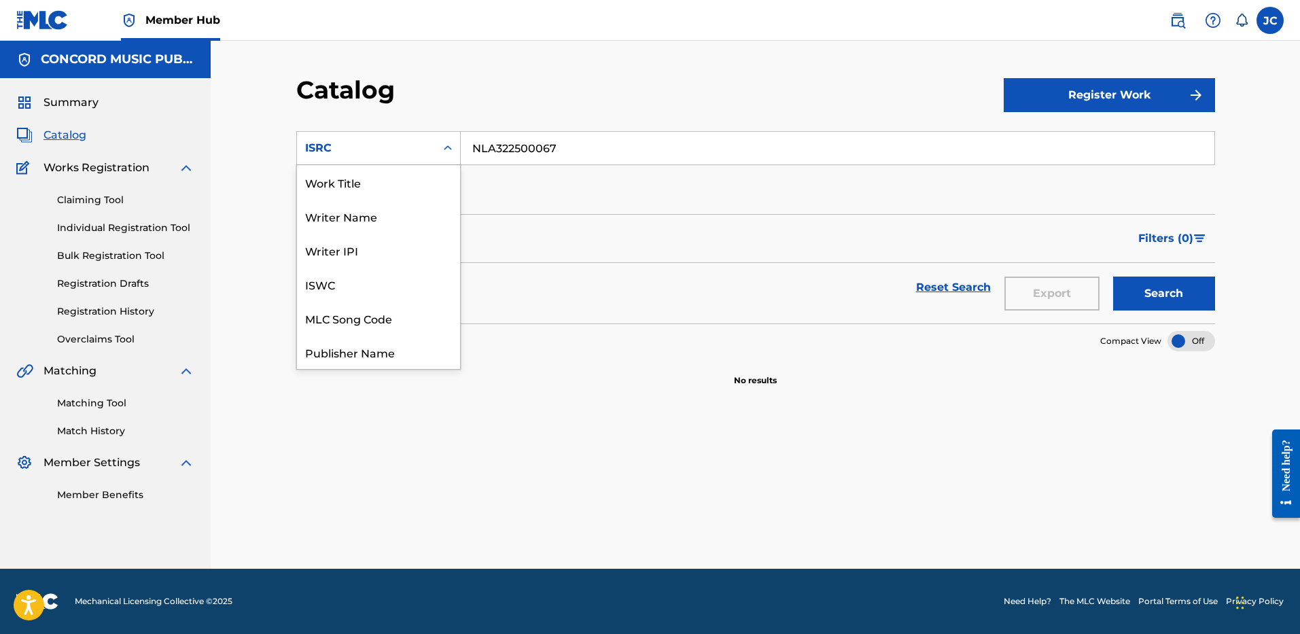
click at [442, 137] on div "Search Form" at bounding box center [448, 148] width 24 height 24
click at [459, 188] on div "Work Title Writer Name Writer IPI ISWC MLC Song Code Publisher Name Publisher I…" at bounding box center [378, 267] width 163 height 204
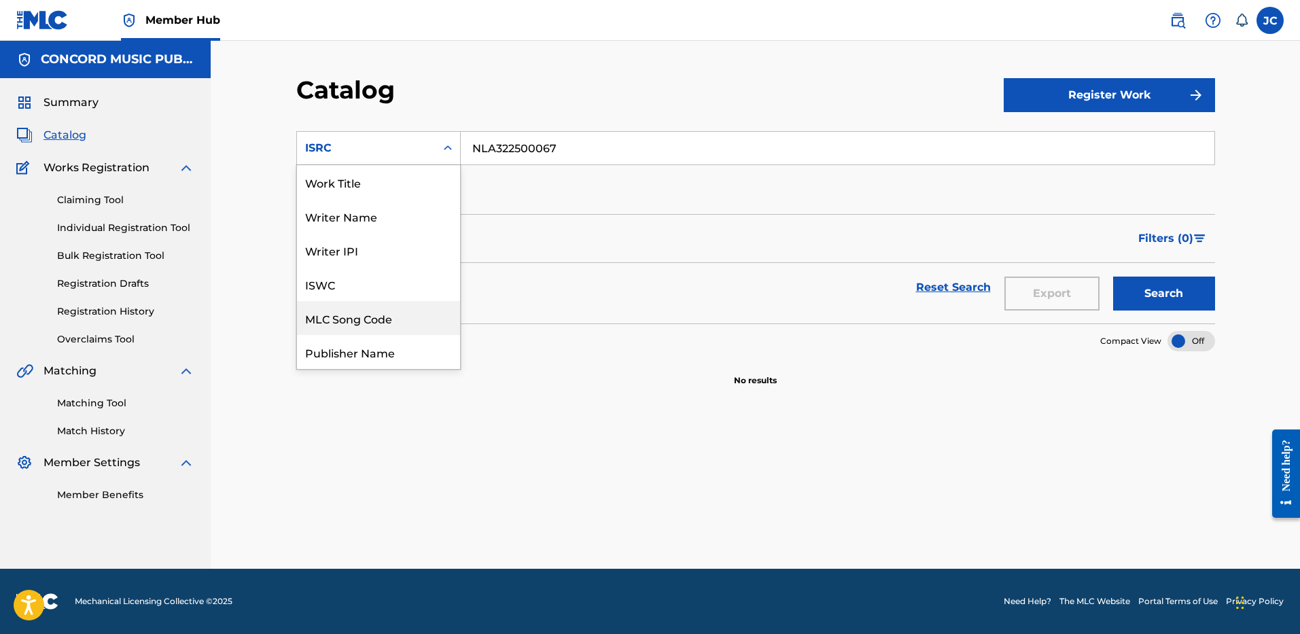
click at [384, 318] on div "MLC Song Code" at bounding box center [378, 318] width 163 height 34
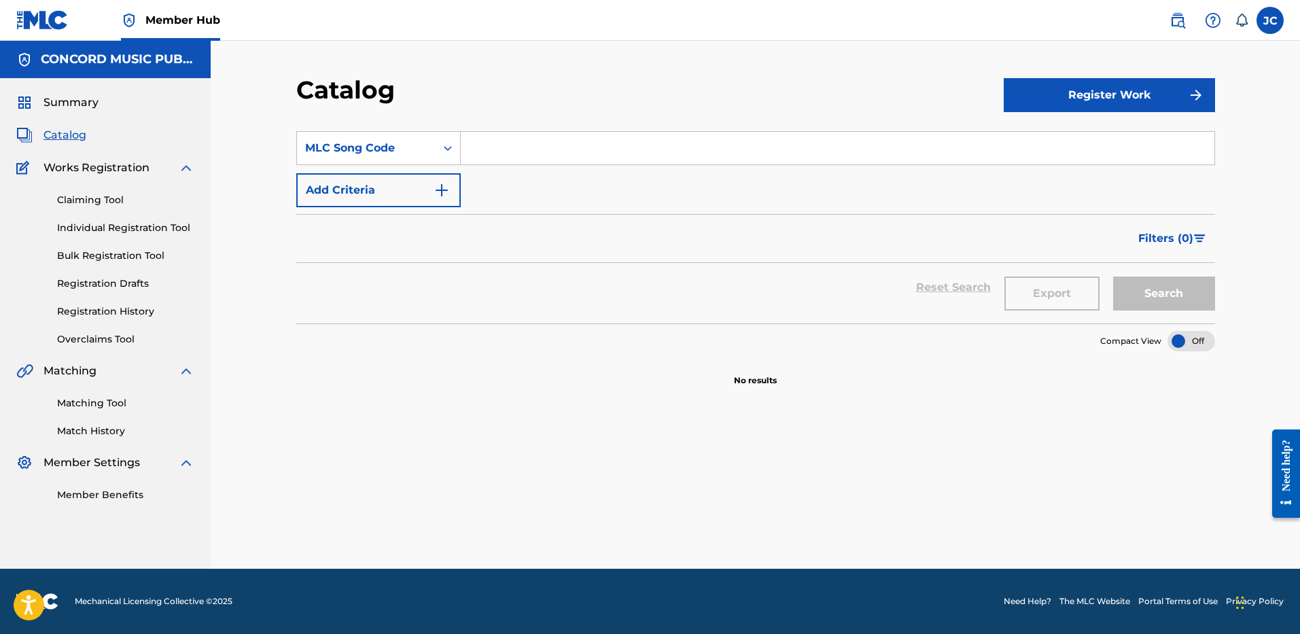
click at [534, 160] on input "Search Form" at bounding box center [837, 148] width 753 height 33
paste input "LT7Z8H"
type input "LT7Z8H"
click at [1113, 277] on button "Search" at bounding box center [1164, 294] width 102 height 34
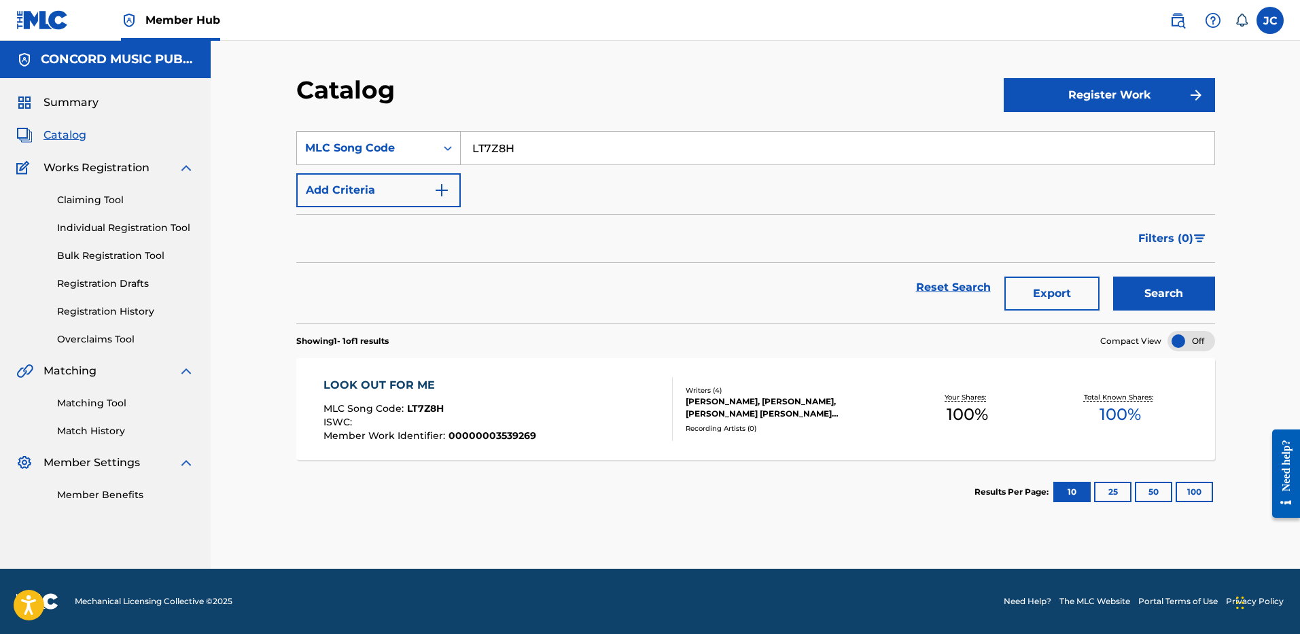
click at [407, 143] on div "MLC Song Code" at bounding box center [366, 148] width 122 height 16
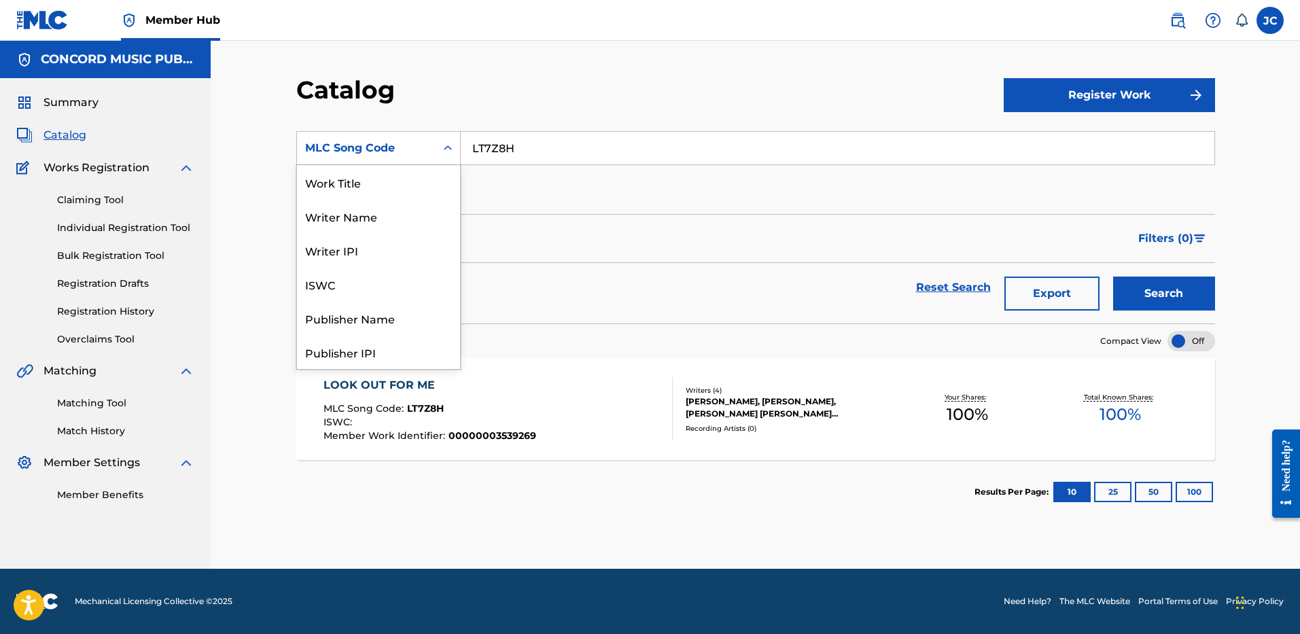
scroll to position [204, 0]
click at [405, 317] on div "ISRC" at bounding box center [378, 318] width 163 height 34
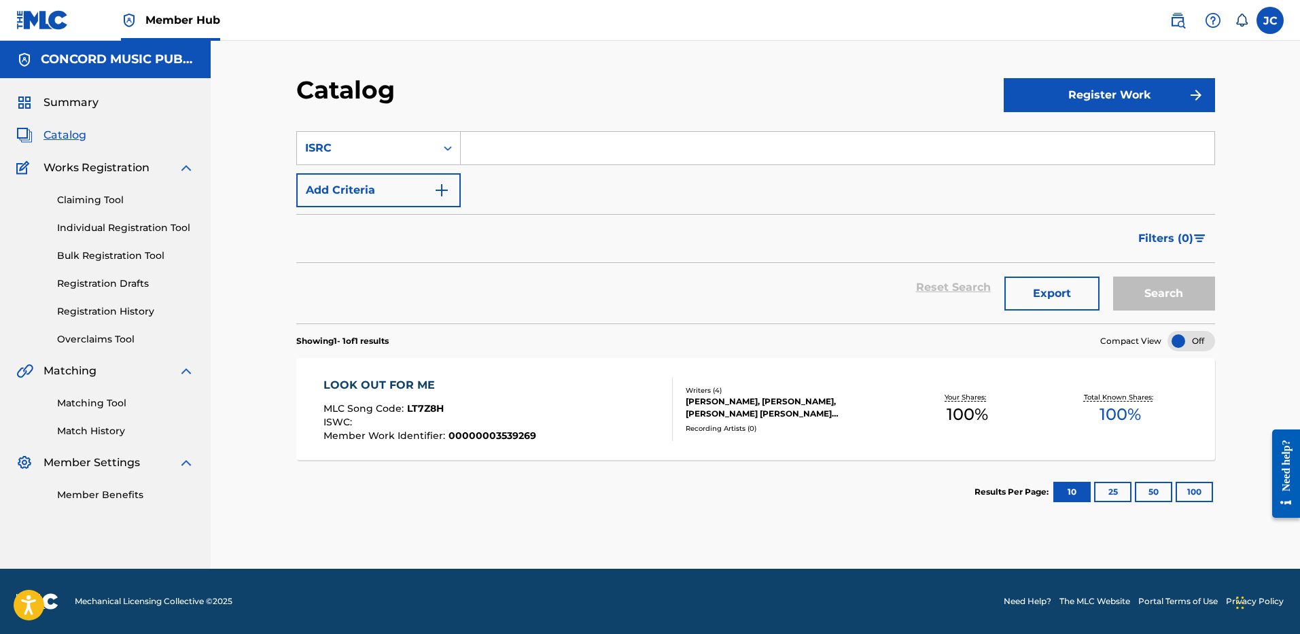
click at [505, 136] on input "Search Form" at bounding box center [837, 148] width 753 height 33
paste input "GXHG92506341"
click at [1113, 277] on button "Search" at bounding box center [1164, 294] width 102 height 34
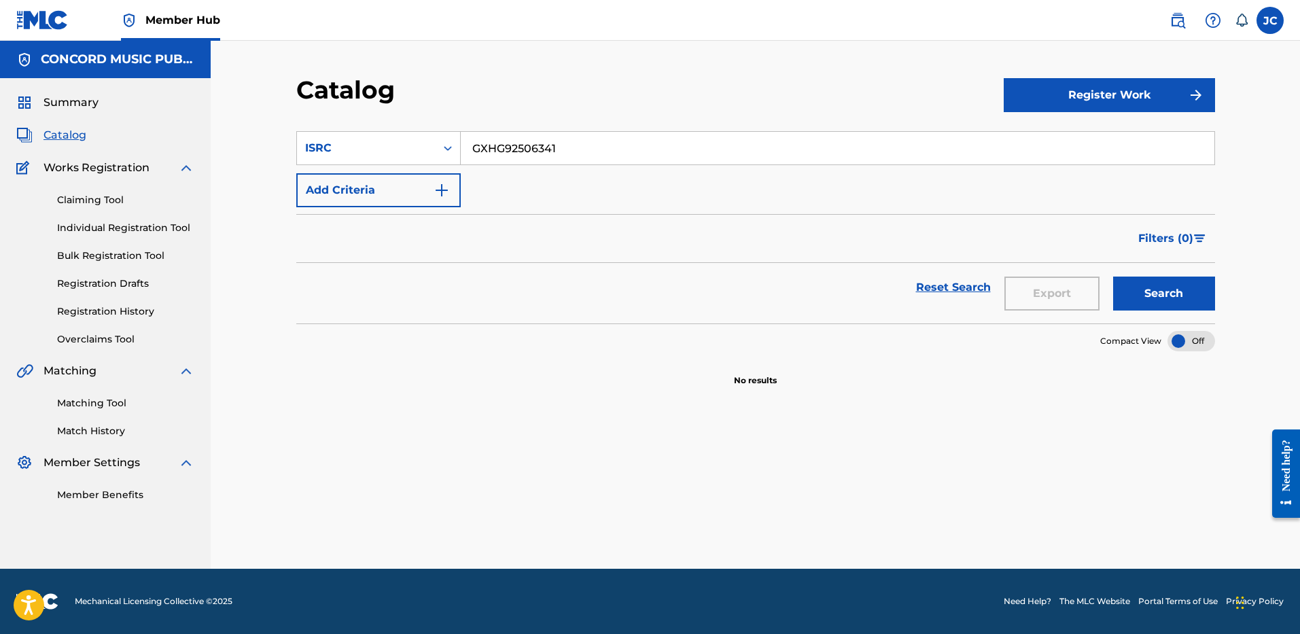
click at [611, 150] on input "GXHG92506341" at bounding box center [837, 148] width 753 height 33
paste input "BUM72503089"
click at [1113, 277] on button "Search" at bounding box center [1164, 294] width 102 height 34
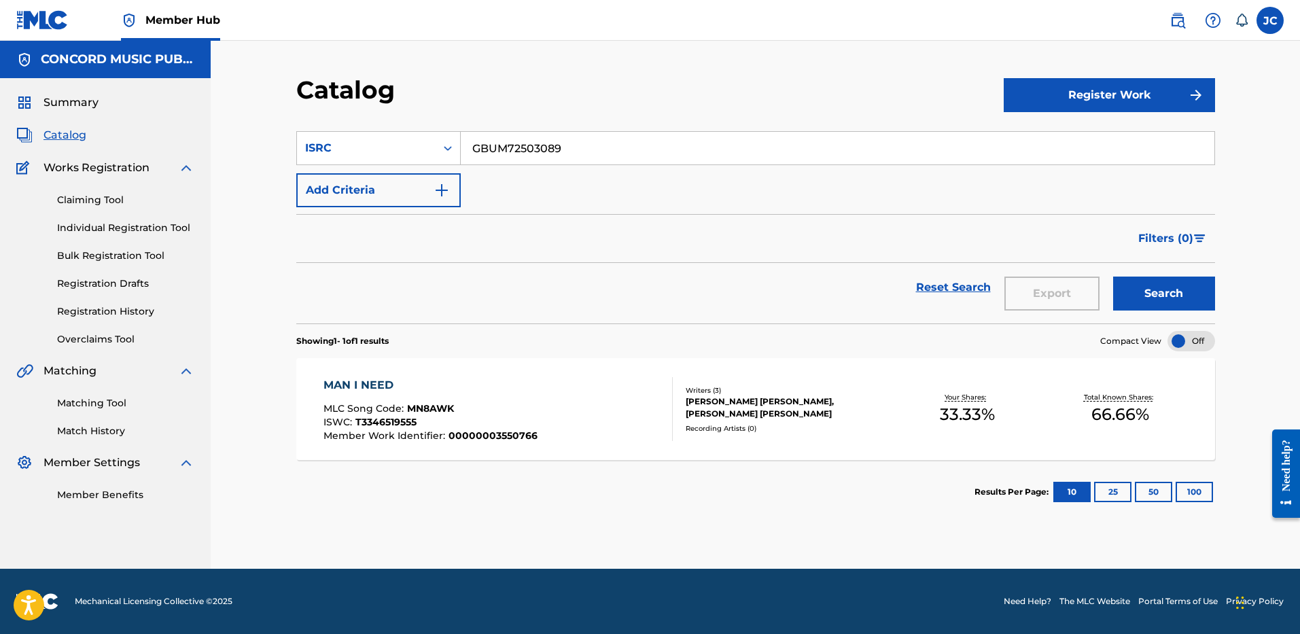
click at [578, 138] on input "GBUM72503089" at bounding box center [837, 148] width 753 height 33
paste input "USRC12302756"
type input "USRC12302756"
click at [1113, 277] on button "Search" at bounding box center [1164, 294] width 102 height 34
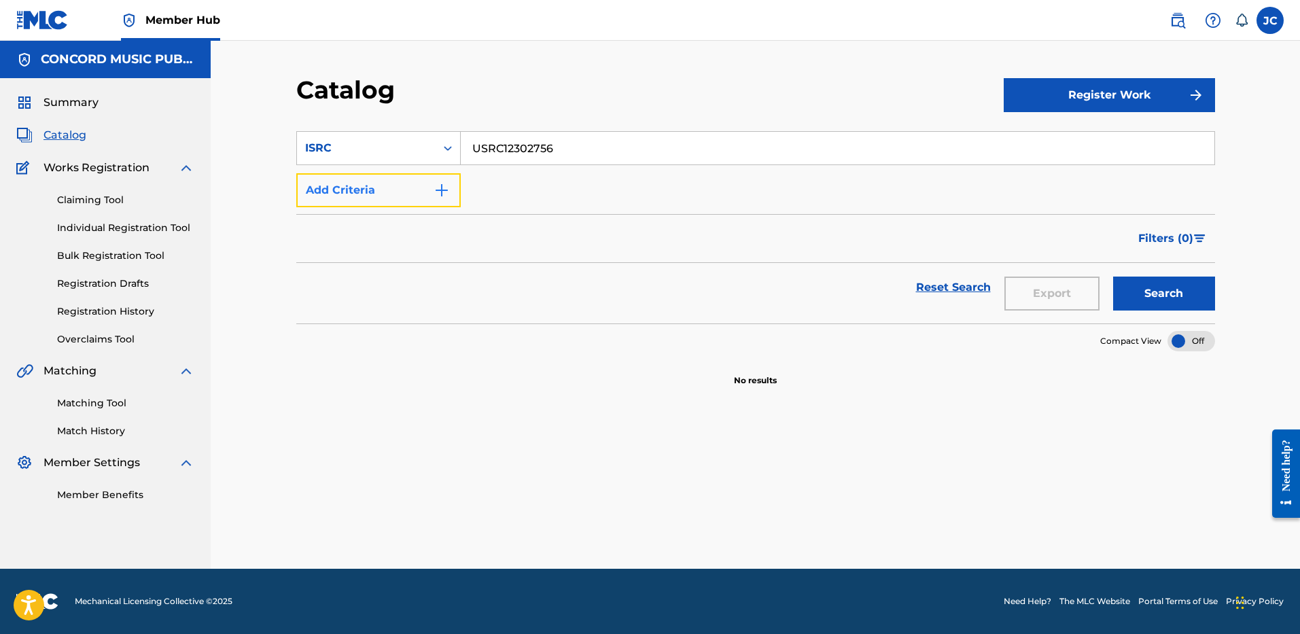
click at [389, 185] on button "Add Criteria" at bounding box center [378, 190] width 164 height 34
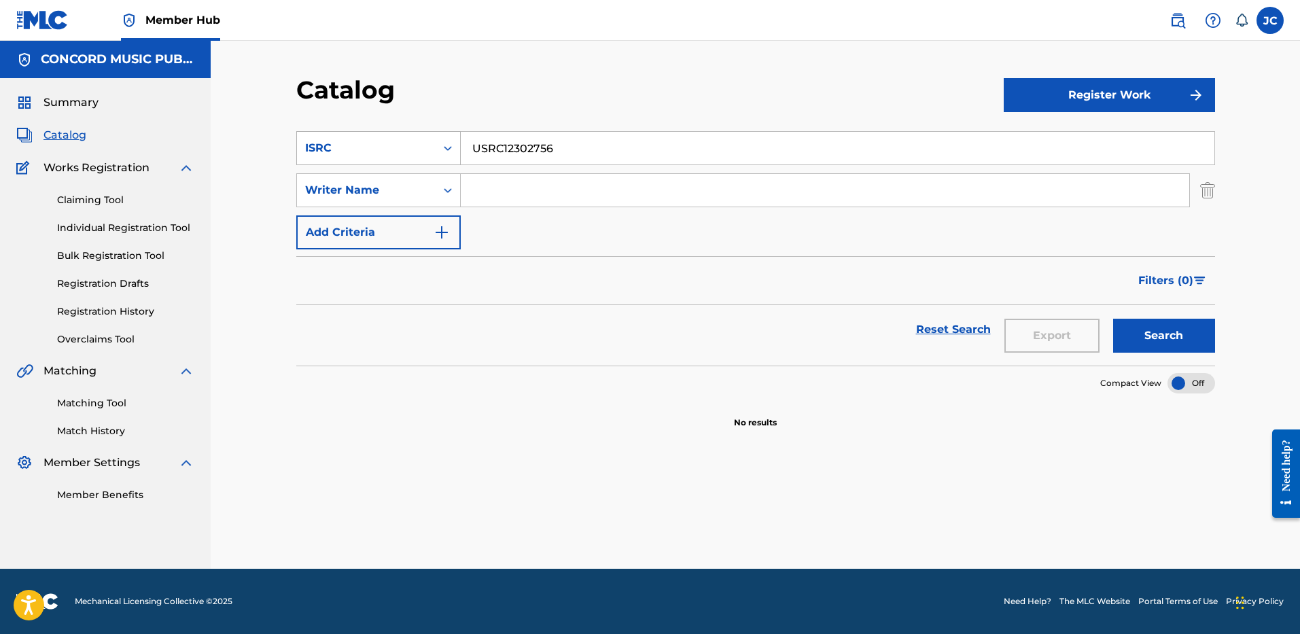
click at [438, 146] on div "Search Form" at bounding box center [448, 148] width 24 height 24
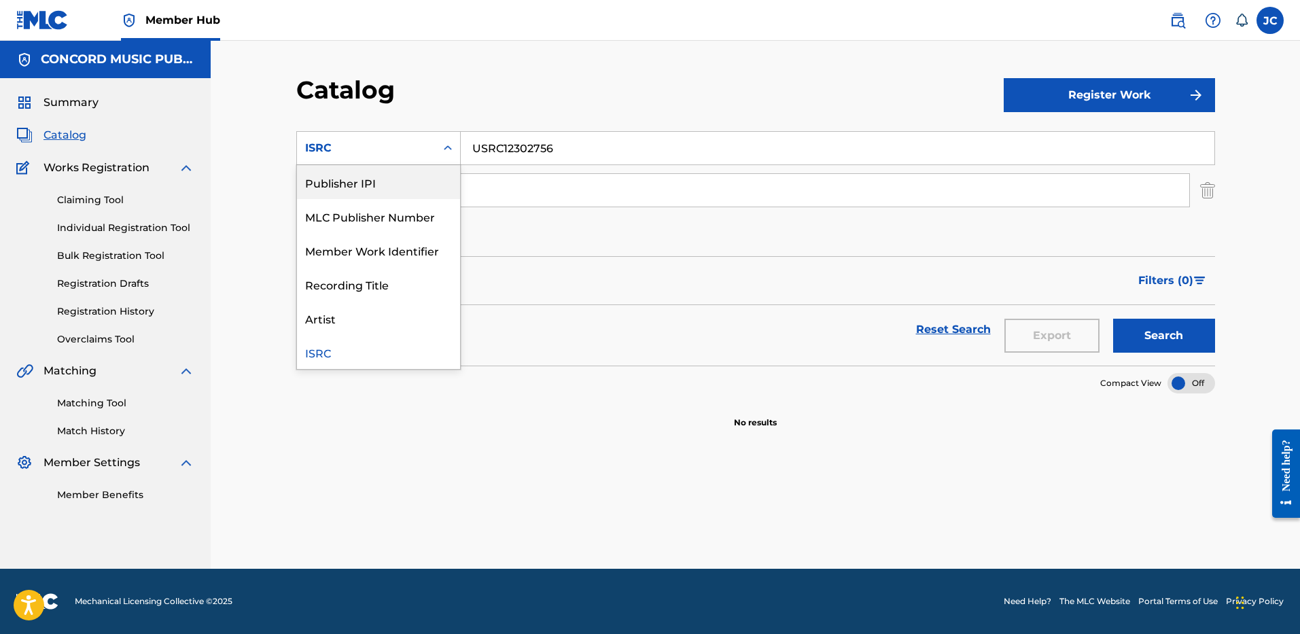
scroll to position [0, 0]
click at [402, 188] on div "Work Title" at bounding box center [378, 182] width 163 height 34
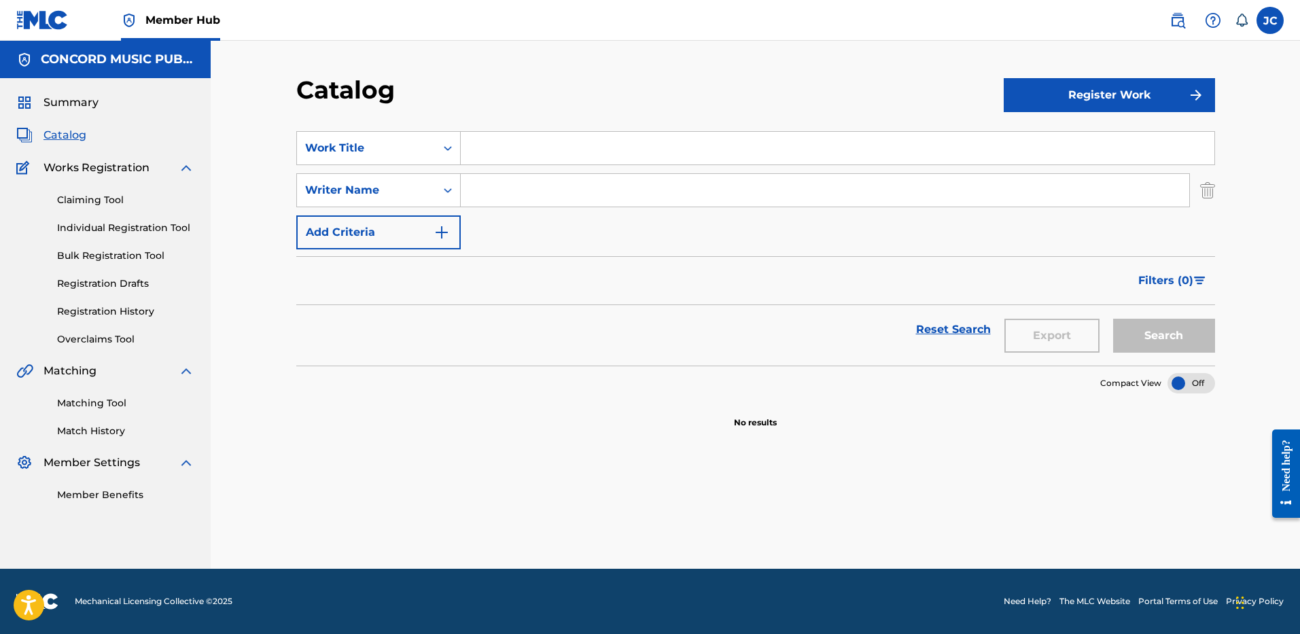
click at [504, 154] on input "Search Form" at bounding box center [837, 148] width 753 height 33
paste input "exes"
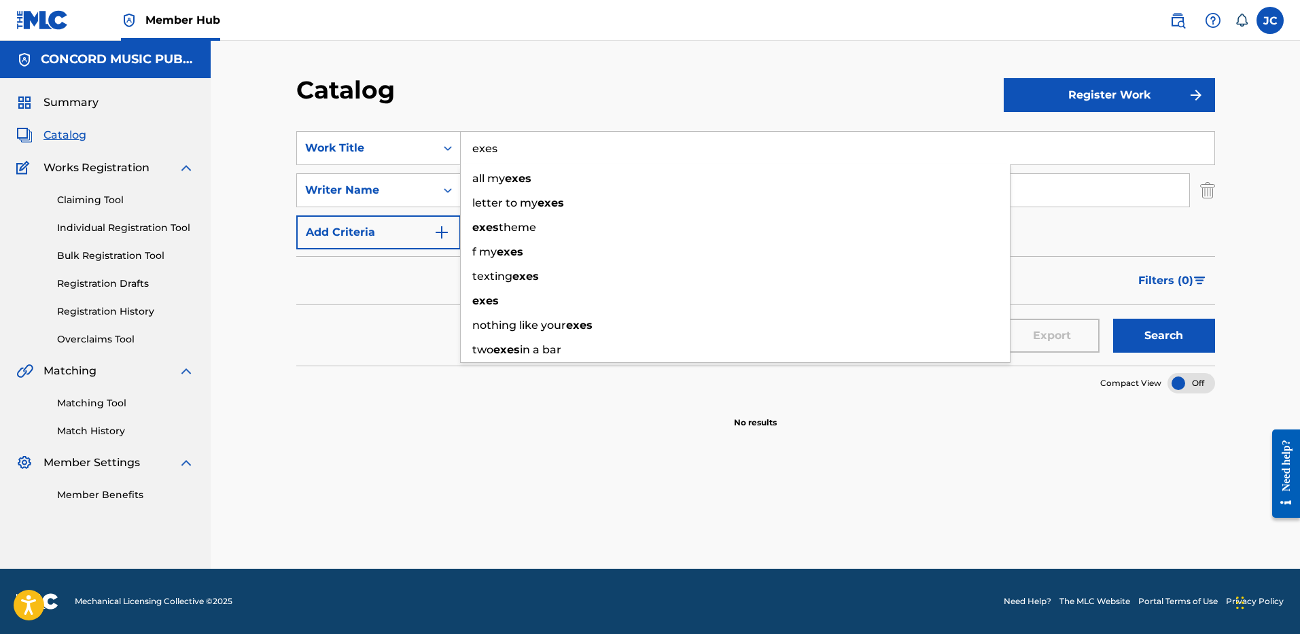
type input "exes"
click at [617, 100] on div "Catalog" at bounding box center [649, 95] width 707 height 40
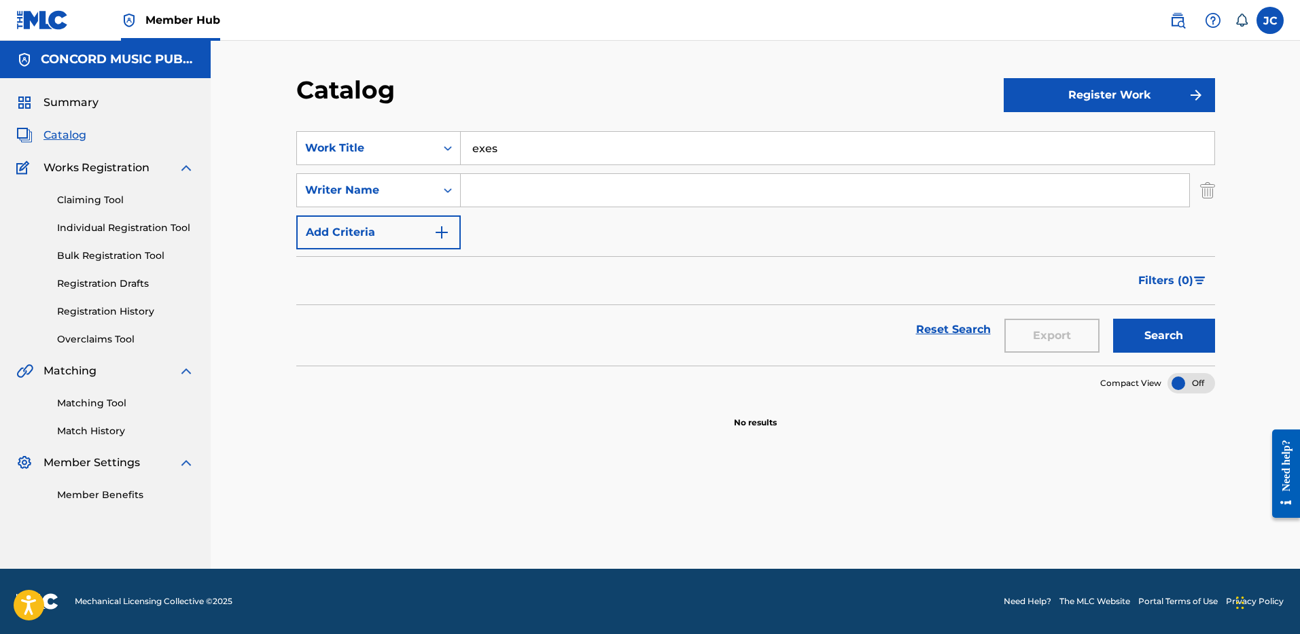
click at [584, 186] on input "Search Form" at bounding box center [825, 190] width 728 height 33
type input "TEDDER"
click at [1113, 319] on button "Search" at bounding box center [1164, 336] width 102 height 34
click at [1203, 196] on img "Search Form" at bounding box center [1207, 190] width 15 height 34
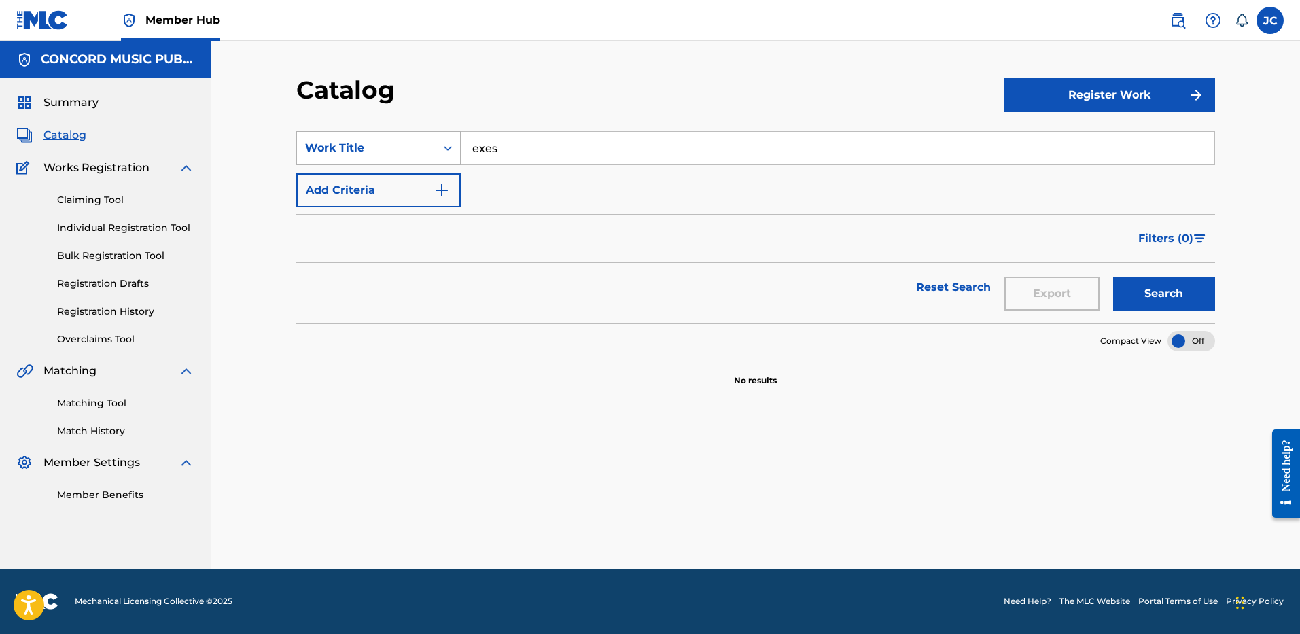
click at [429, 143] on div "Work Title" at bounding box center [366, 148] width 139 height 26
click at [404, 183] on div "Writer Name" at bounding box center [378, 182] width 163 height 34
click at [427, 147] on div "Writer Name" at bounding box center [366, 148] width 139 height 26
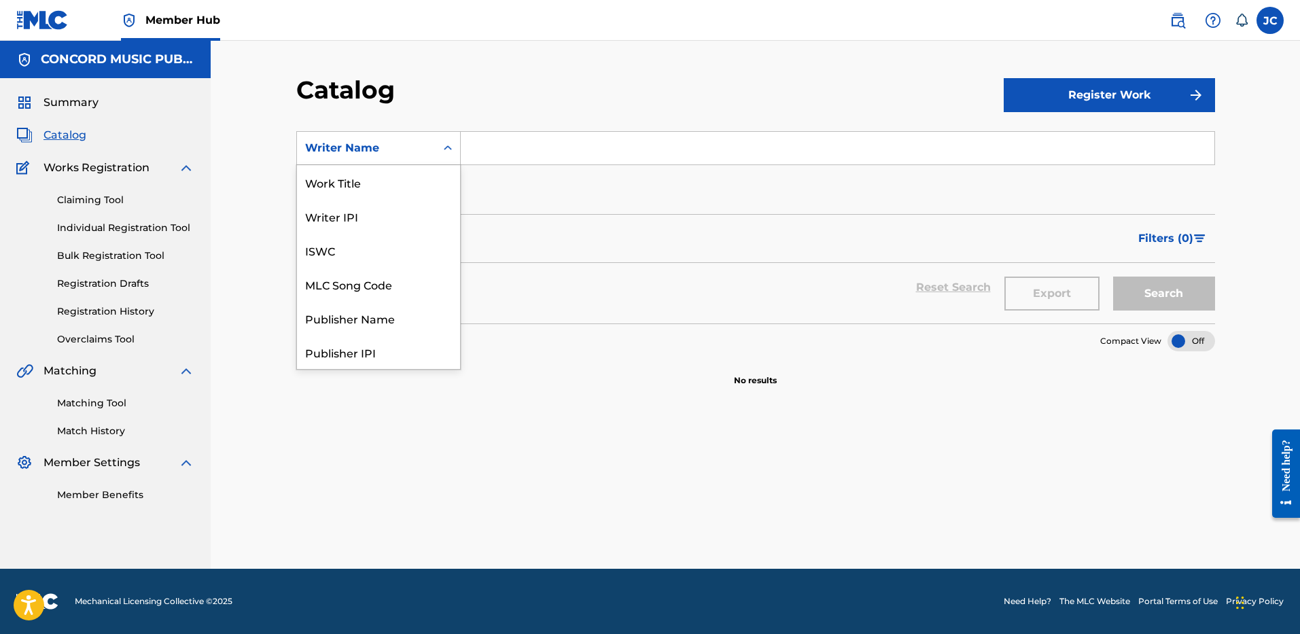
scroll to position [204, 0]
click at [393, 325] on div "ISRC" at bounding box center [378, 318] width 163 height 34
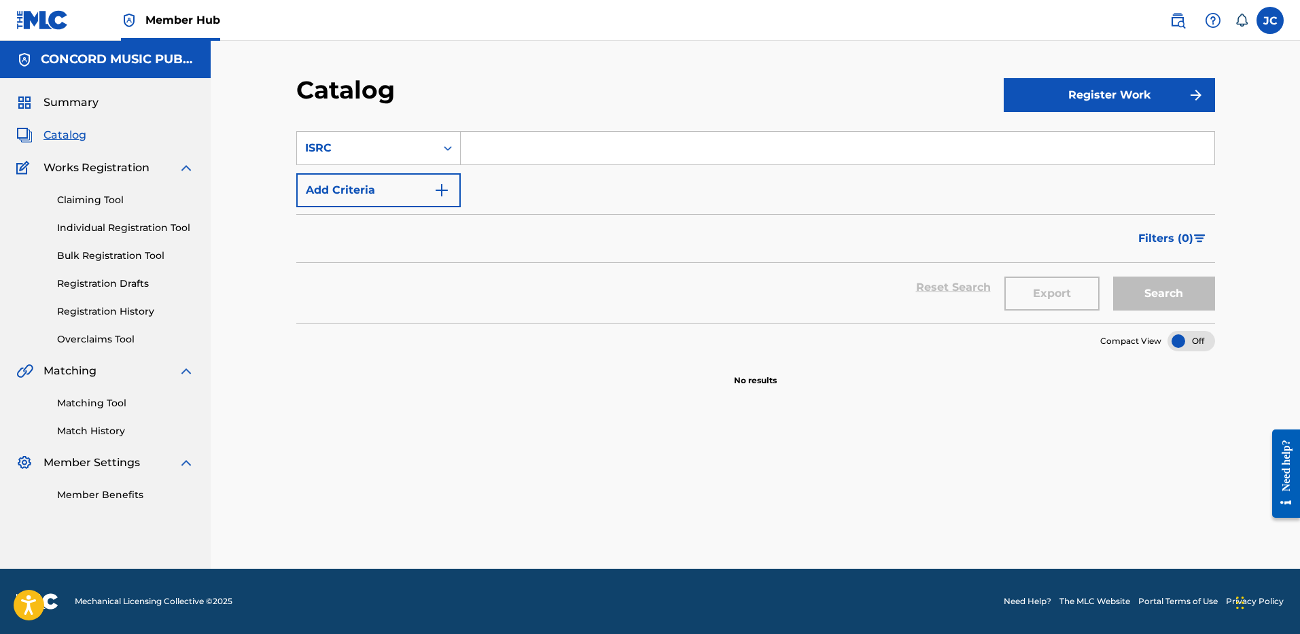
click at [508, 160] on input "Search Form" at bounding box center [837, 148] width 753 height 33
paste input "USCN11200248"
click at [1113, 277] on button "Search" at bounding box center [1164, 294] width 102 height 34
click at [652, 142] on input "USCN11200248" at bounding box center [837, 148] width 753 height 33
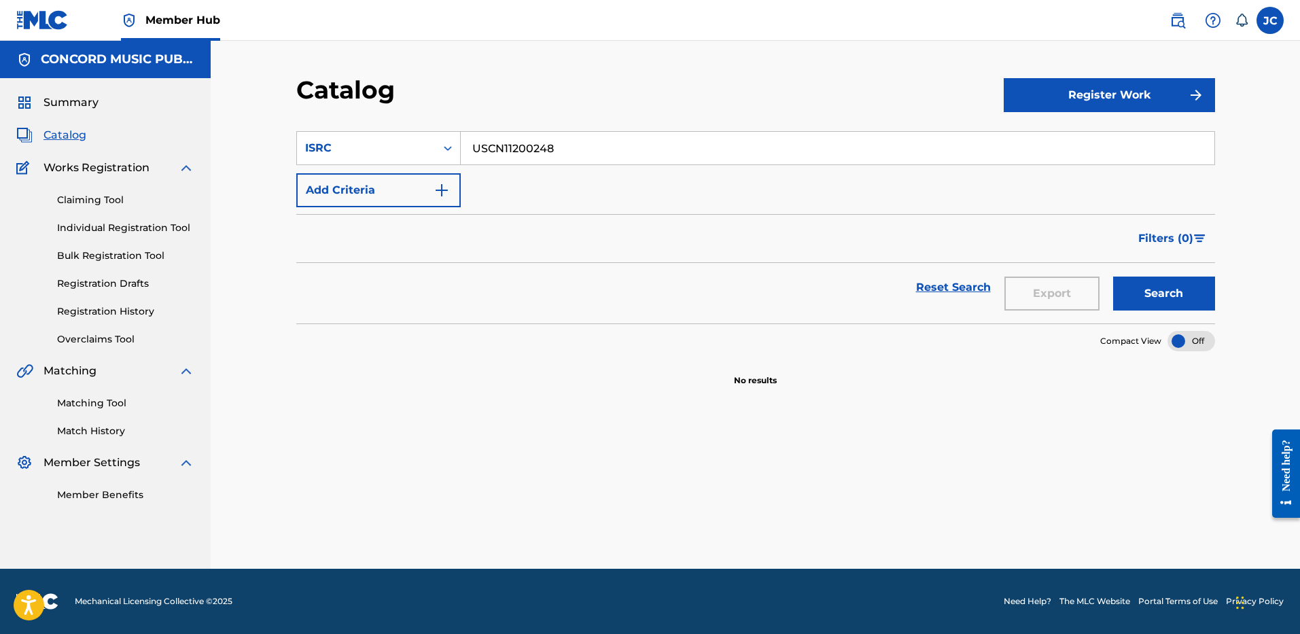
click at [652, 142] on input "USCN11200248" at bounding box center [837, 148] width 753 height 33
paste input "UG118021"
type input "USUG11802148"
click at [1113, 277] on button "Search" at bounding box center [1164, 294] width 102 height 34
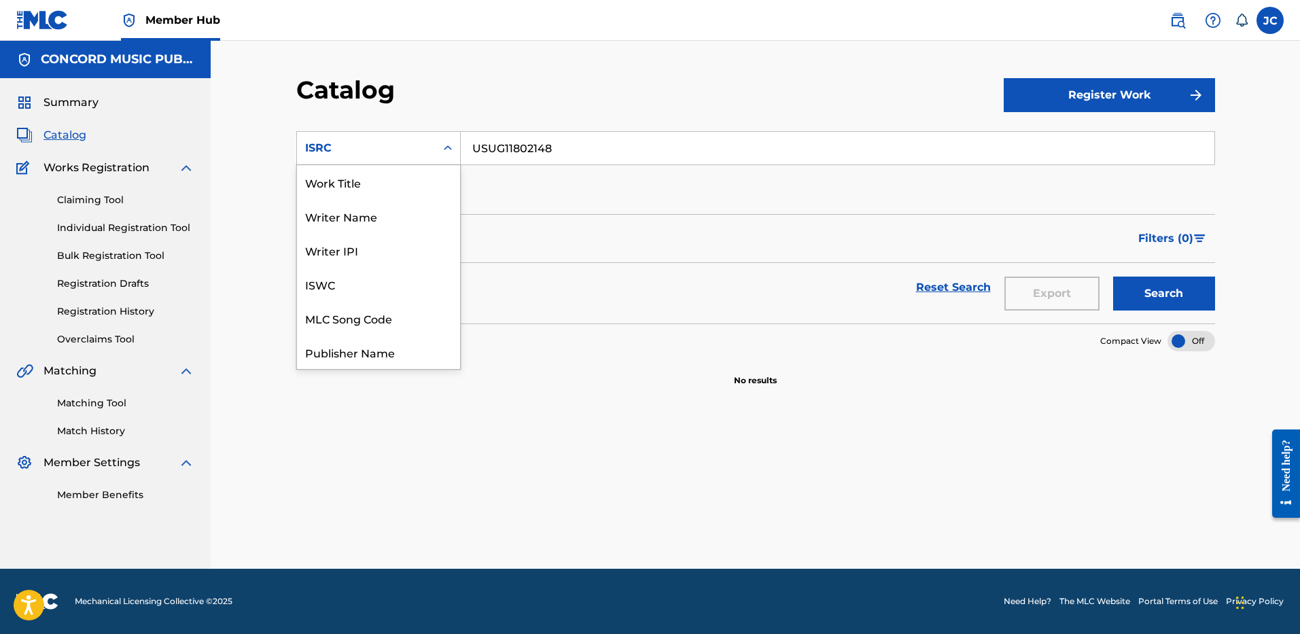
click at [380, 149] on div "ISRC" at bounding box center [366, 148] width 122 height 16
click at [385, 183] on div "Work Title" at bounding box center [378, 182] width 163 height 34
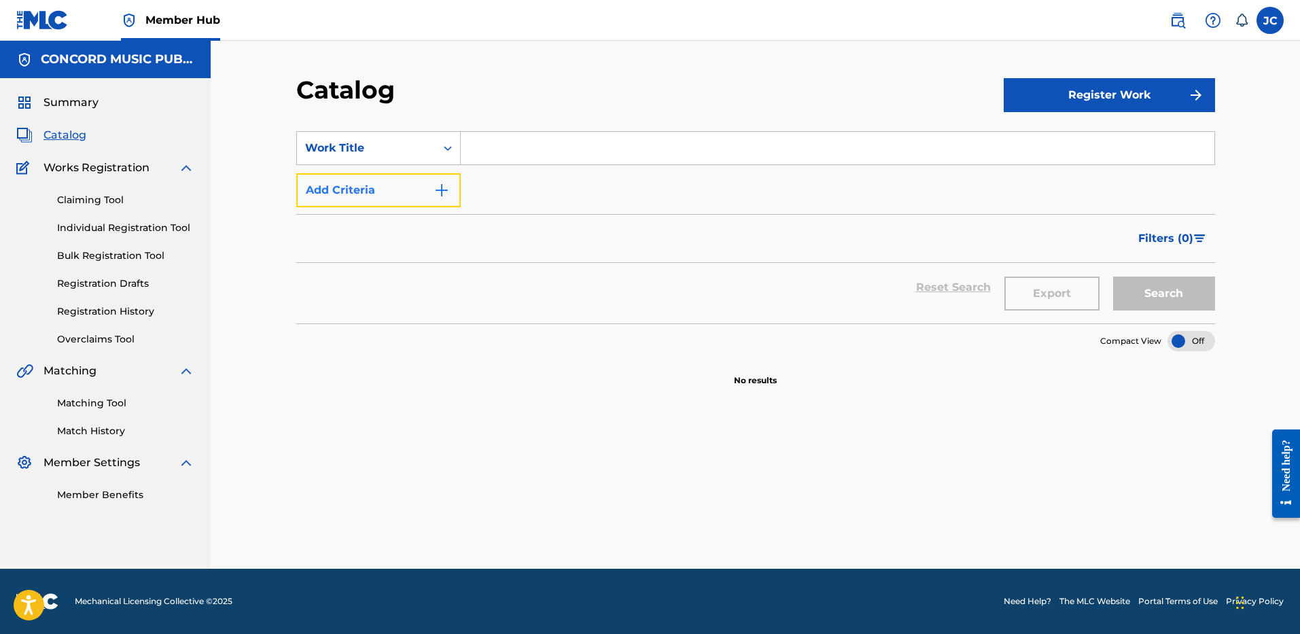
click at [385, 183] on button "Add Criteria" at bounding box center [378, 190] width 164 height 34
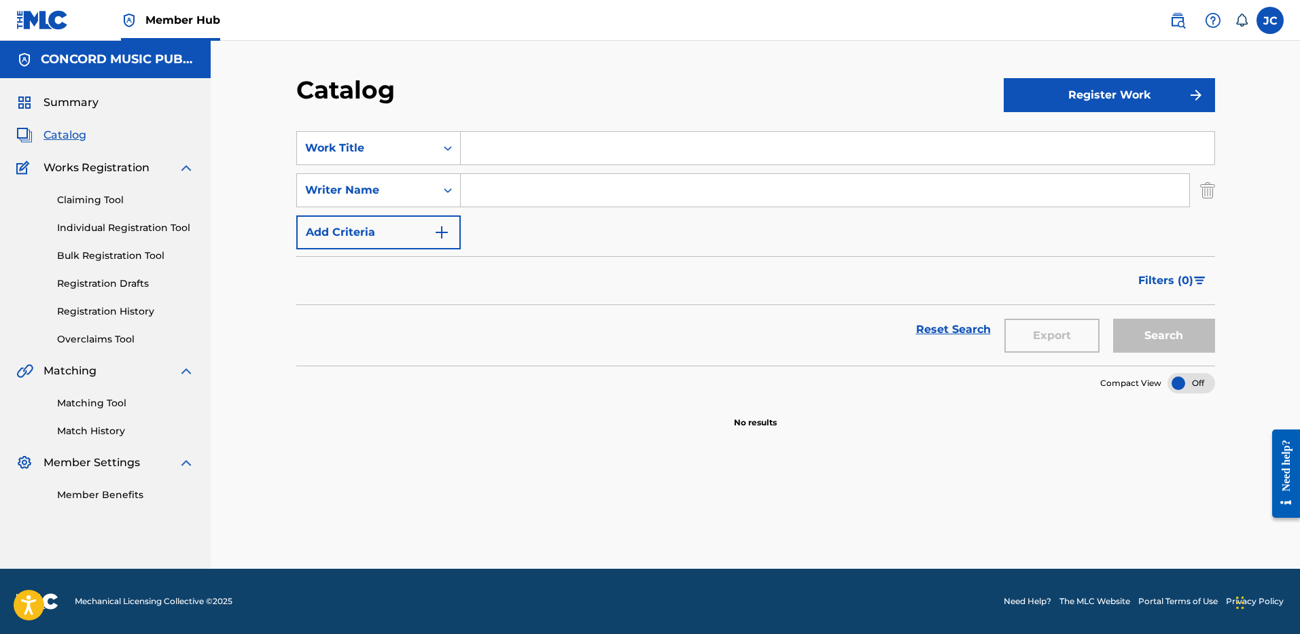
click at [504, 152] on input "Search Form" at bounding box center [837, 148] width 753 height 33
type input "WAGON WHEEL"
click at [555, 286] on div "Filters ( 0 )" at bounding box center [755, 280] width 919 height 49
click at [558, 200] on input "Search Form" at bounding box center [825, 190] width 728 height 33
type input "SECOR"
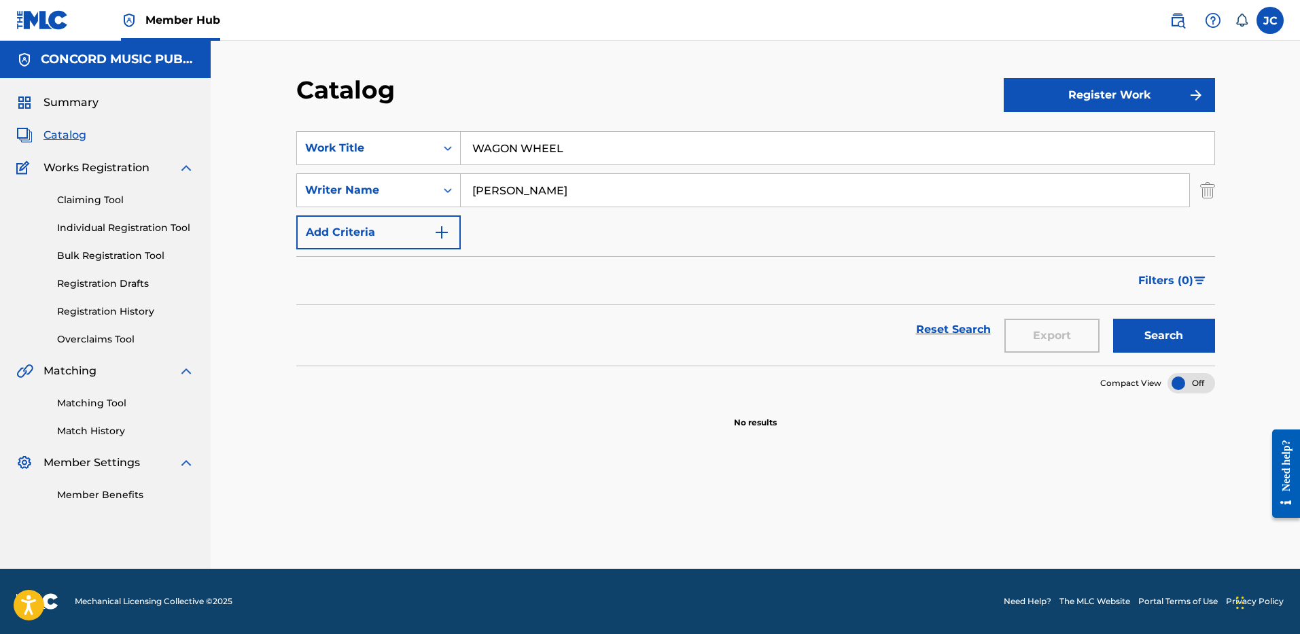
click at [1113, 319] on button "Search" at bounding box center [1164, 336] width 102 height 34
click at [1204, 190] on img "Search Form" at bounding box center [1207, 190] width 15 height 34
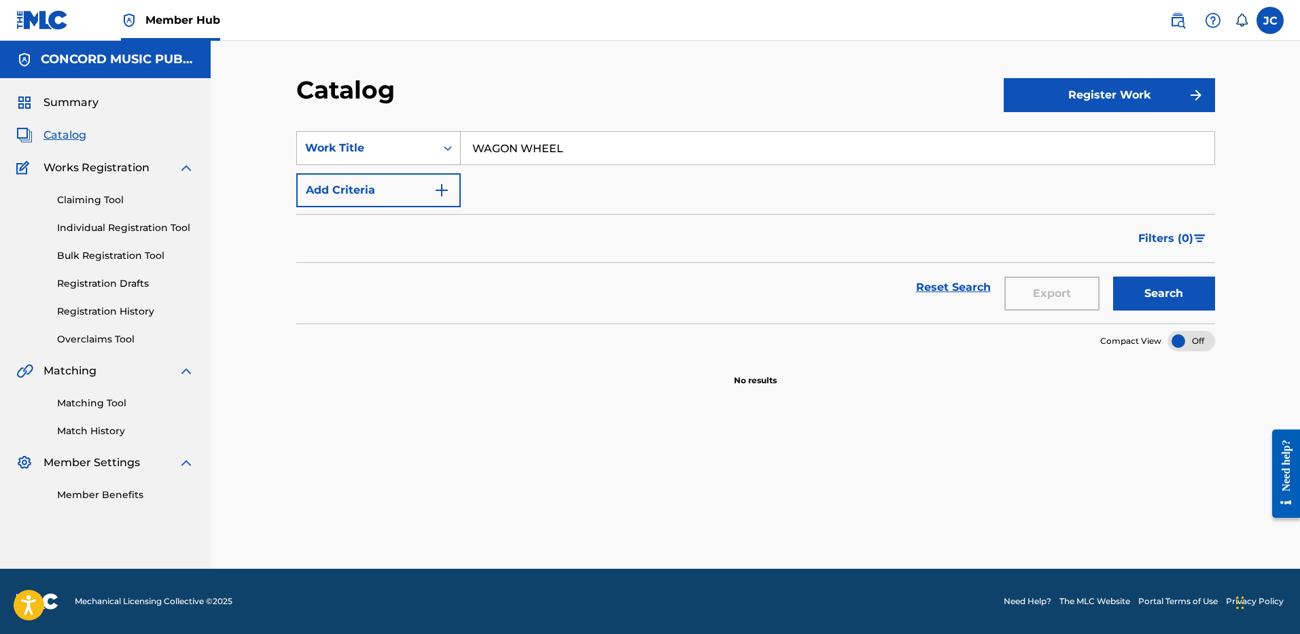
click at [412, 149] on div "Work Title" at bounding box center [366, 148] width 122 height 16
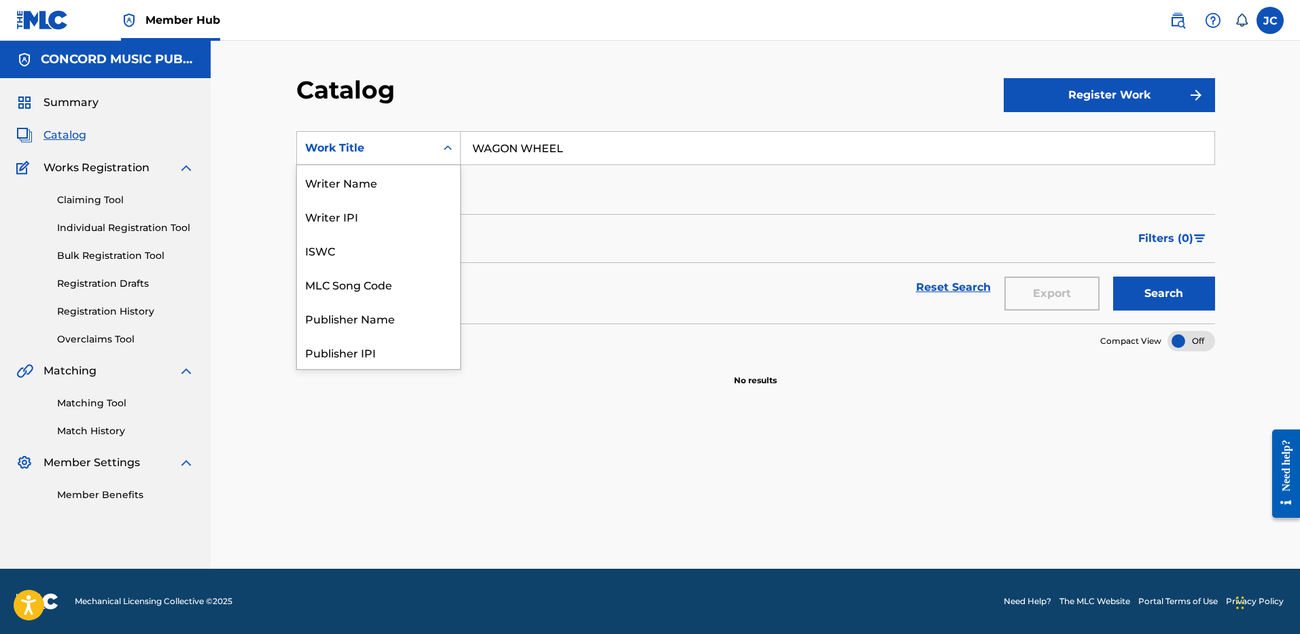
scroll to position [204, 0]
click at [331, 325] on div "ISRC" at bounding box center [378, 318] width 163 height 34
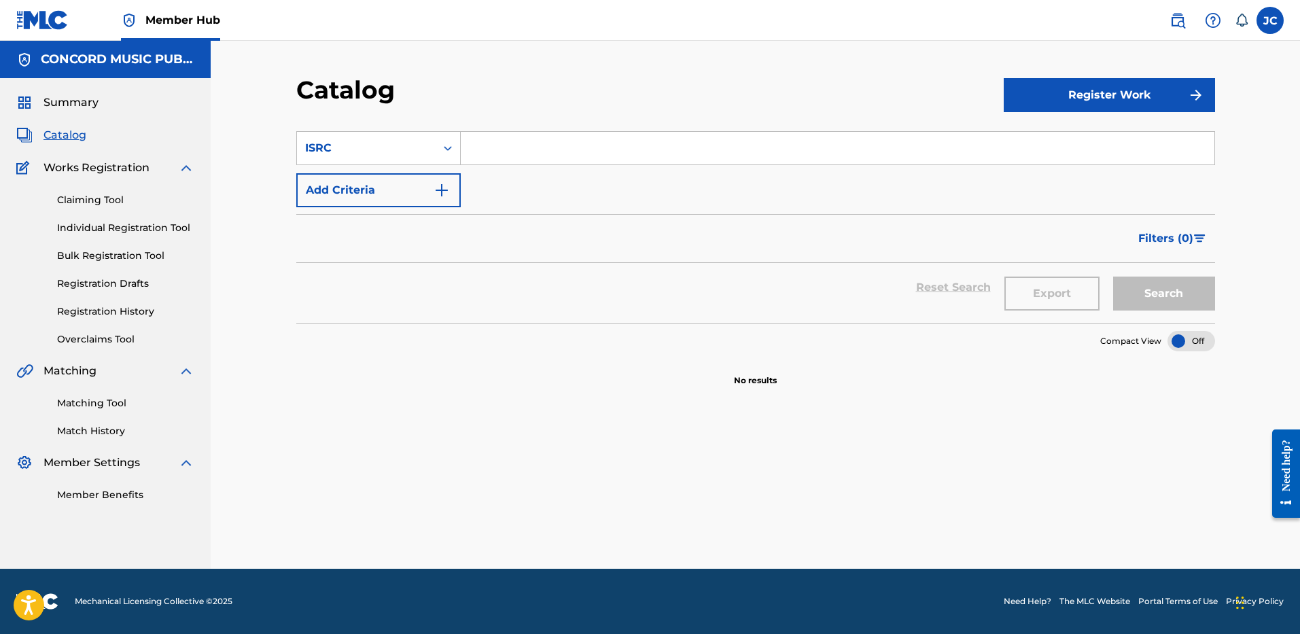
click at [578, 154] on input "Search Form" at bounding box center [837, 148] width 753 height 33
paste input "USUG11802148"
type input "USUG11802148"
click at [1113, 277] on button "Search" at bounding box center [1164, 294] width 102 height 34
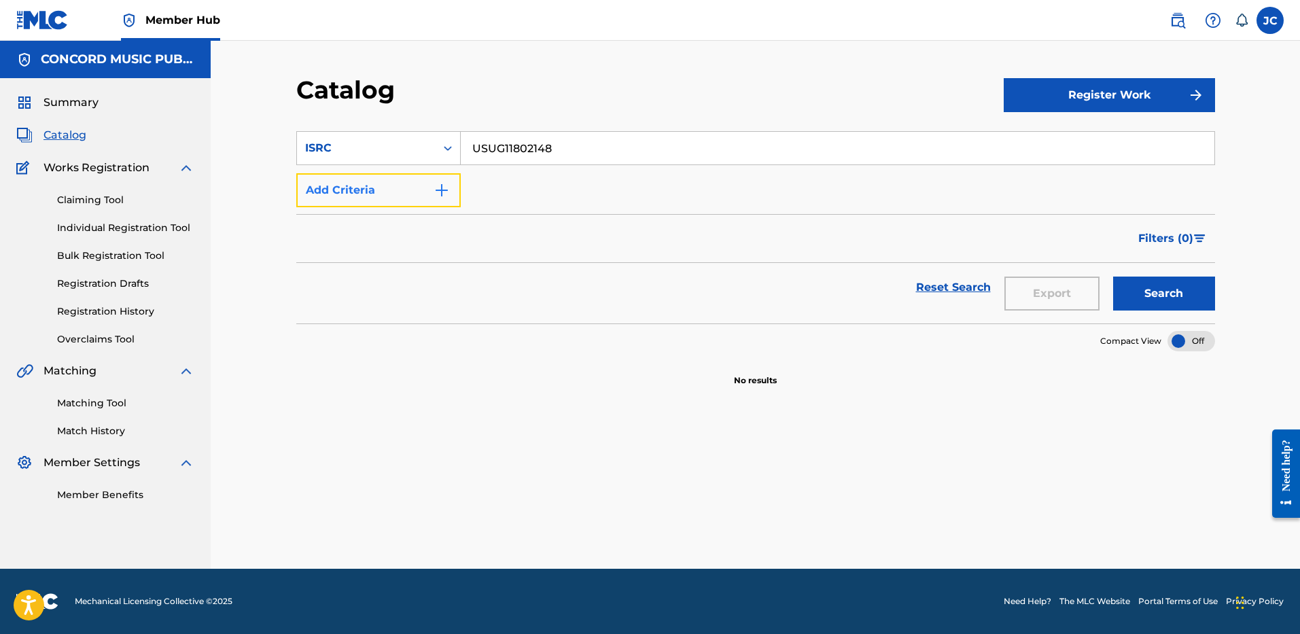
click at [377, 183] on button "Add Criteria" at bounding box center [378, 190] width 164 height 34
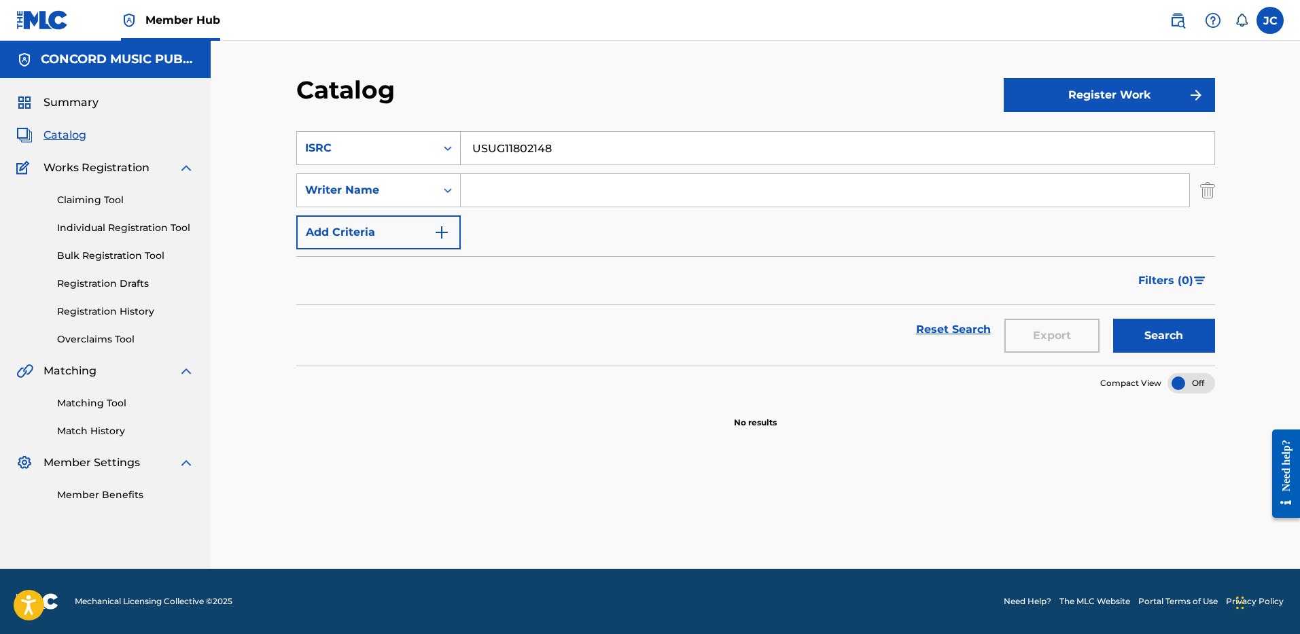
click at [436, 152] on div "Search Form" at bounding box center [448, 148] width 24 height 33
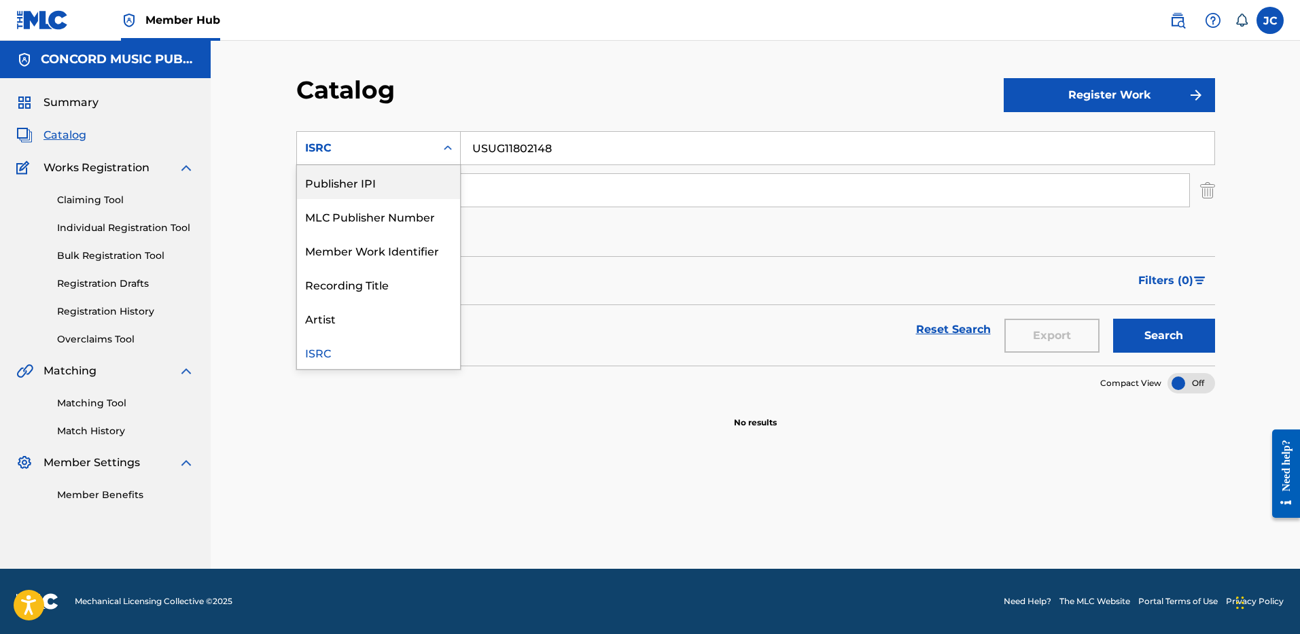
scroll to position [0, 0]
click at [413, 181] on div "Work Title" at bounding box center [378, 182] width 163 height 34
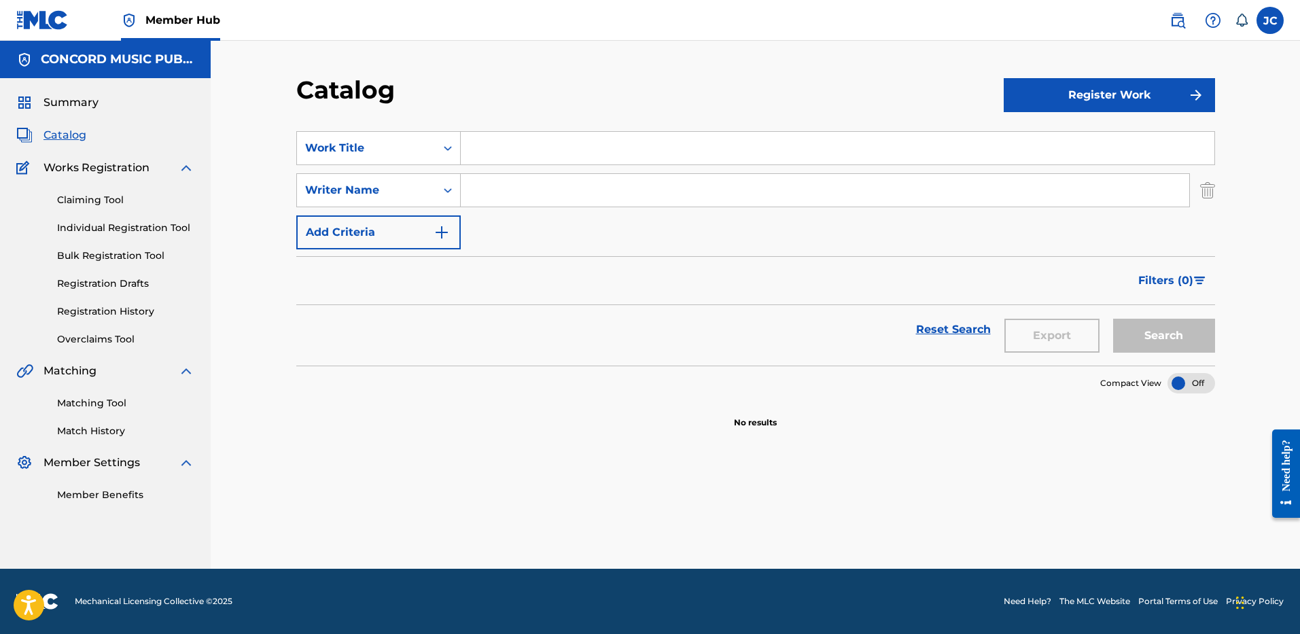
click at [505, 126] on section "SearchWithCriteria9ba1e8a2-5444-4845-aba2-f5ee1f693bff Work Title SearchWithCri…" at bounding box center [755, 240] width 919 height 251
click at [505, 142] on input "Search Form" at bounding box center [837, 148] width 753 height 33
paste input "Let It All Work Out"
type input "Let It All Work Out"
click at [537, 202] on input "Search Form" at bounding box center [825, 190] width 728 height 33
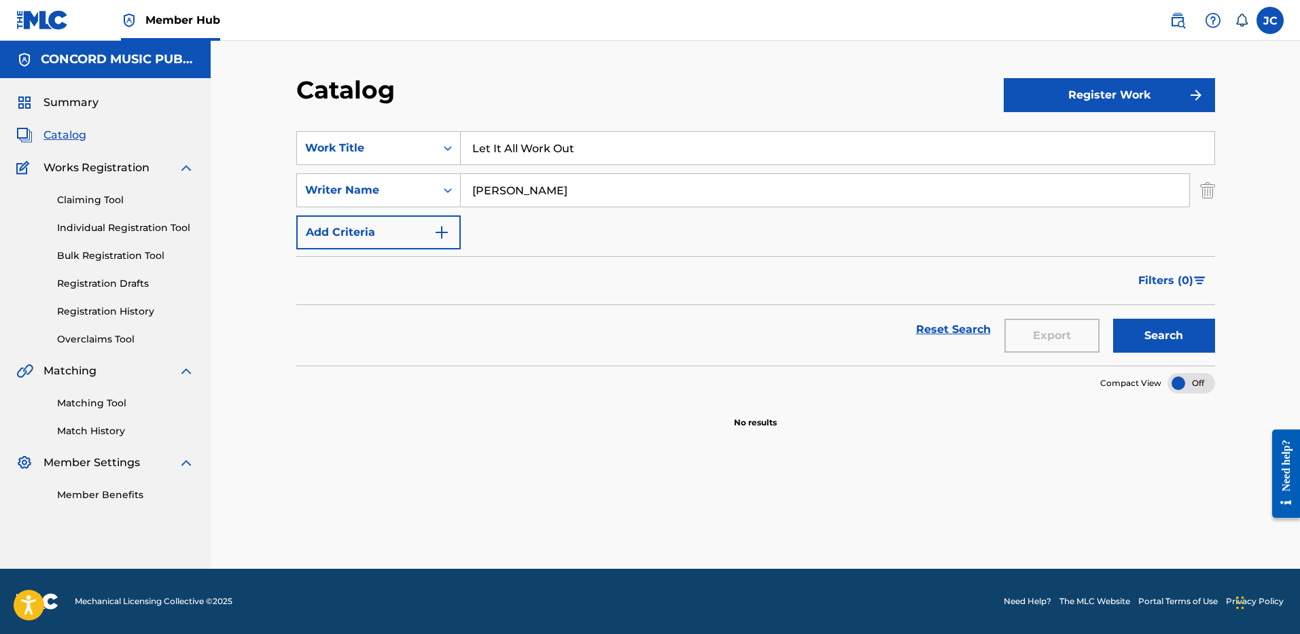
click at [1113, 319] on button "Search" at bounding box center [1164, 336] width 102 height 34
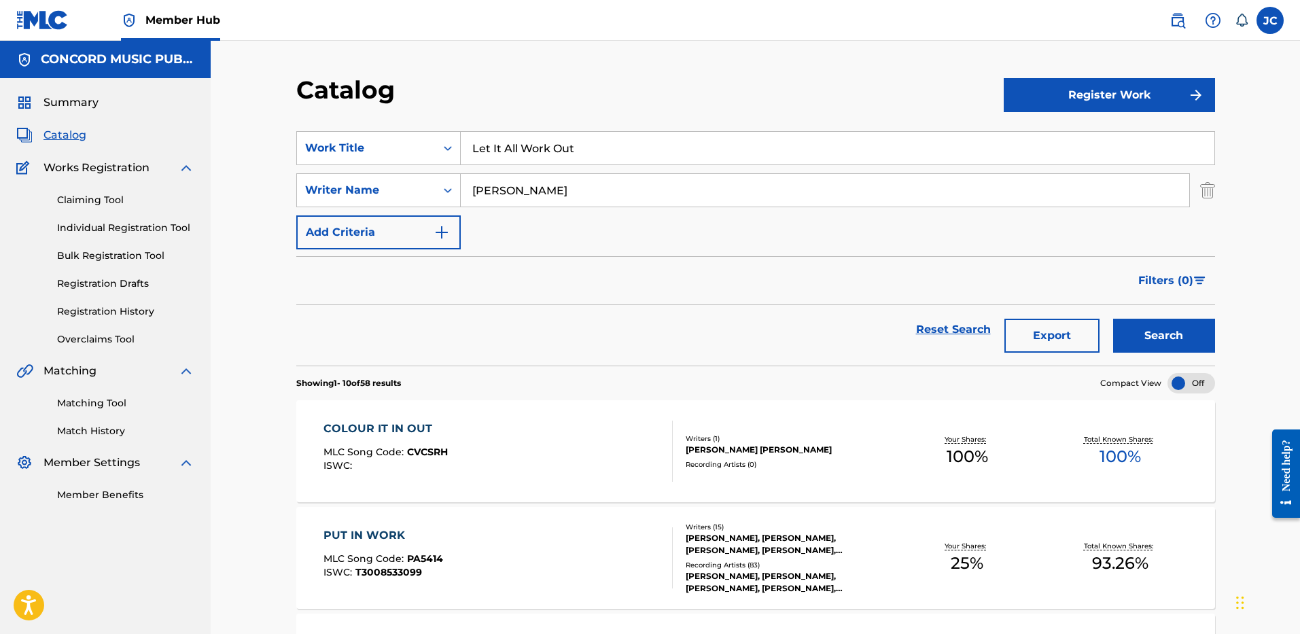
click at [565, 178] on input "CARTER" at bounding box center [825, 190] width 728 height 33
click at [1113, 319] on button "Search" at bounding box center [1164, 336] width 102 height 34
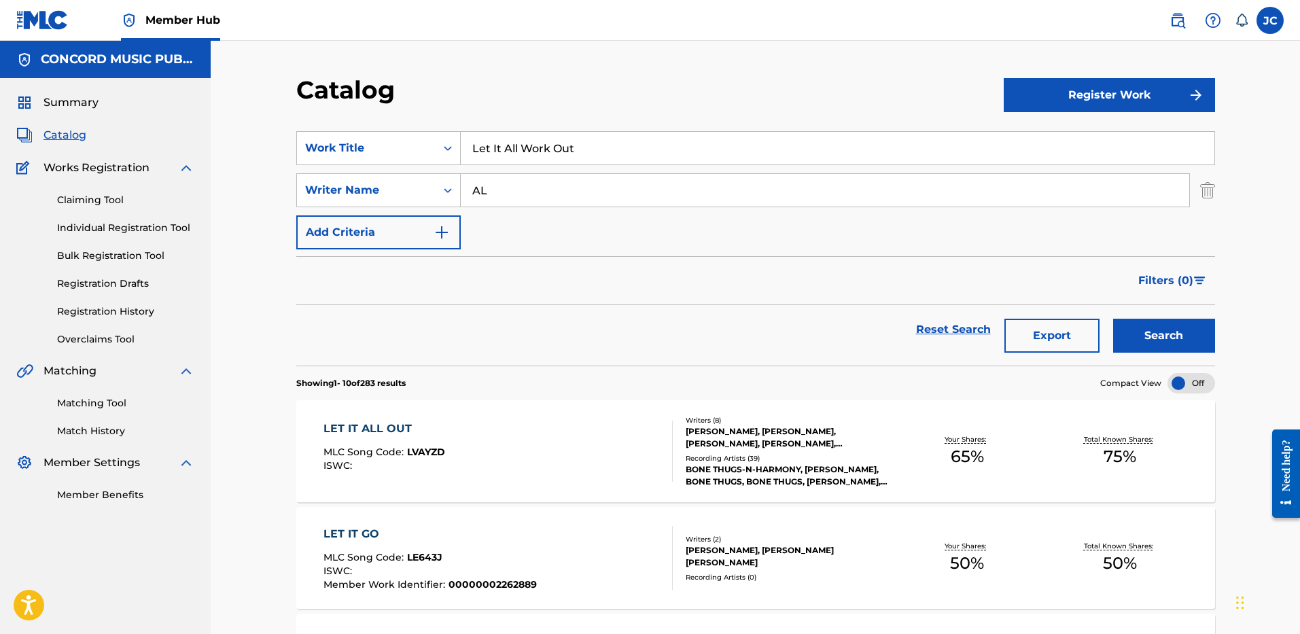
type input "A"
click at [1113, 319] on button "Search" at bounding box center [1164, 336] width 102 height 34
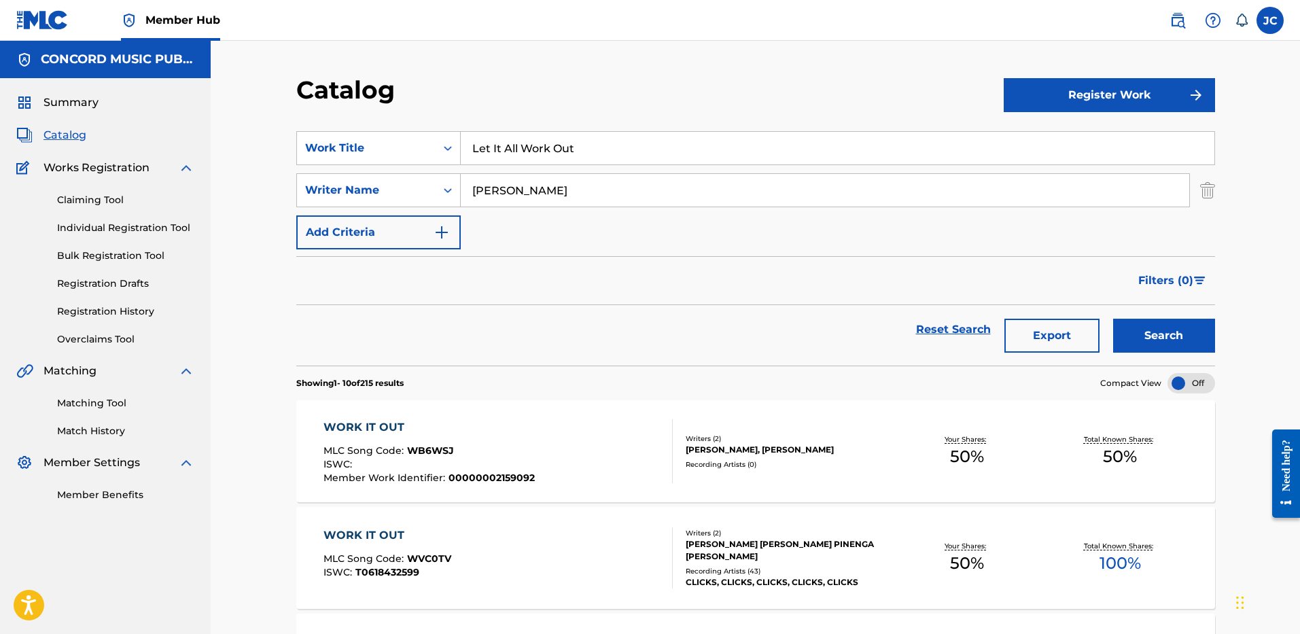
click at [569, 180] on input "JOHNSON" at bounding box center [825, 190] width 728 height 33
click at [1113, 319] on button "Search" at bounding box center [1164, 336] width 102 height 34
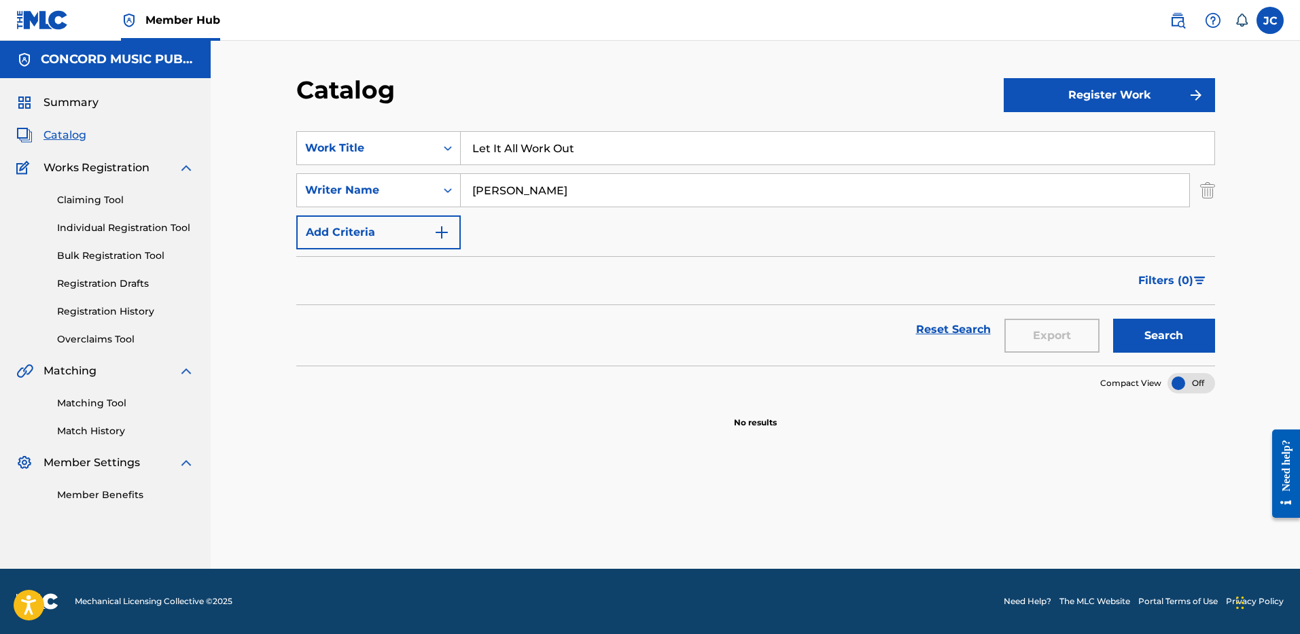
click at [508, 188] on input "SISAY" at bounding box center [825, 190] width 728 height 33
type input "WILLIAM"
click at [1113, 319] on button "Search" at bounding box center [1164, 336] width 102 height 34
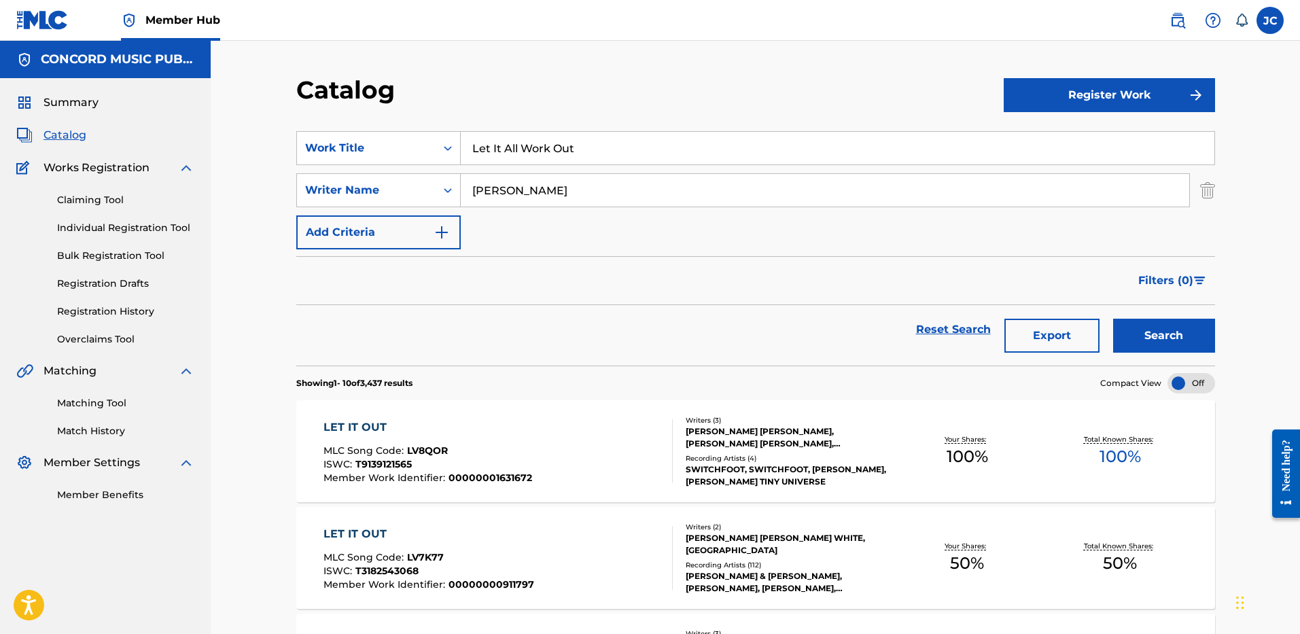
click at [520, 147] on input "Let It All Work Out" at bounding box center [837, 148] width 753 height 33
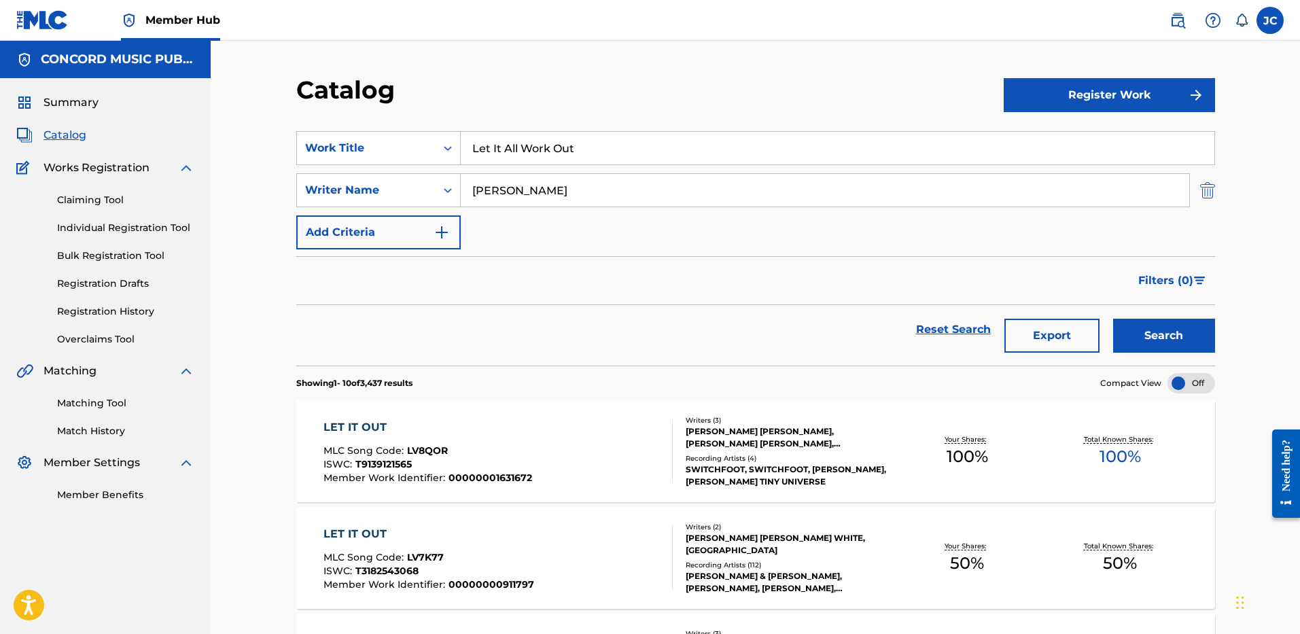
click at [1210, 194] on img "Search Form" at bounding box center [1207, 190] width 15 height 34
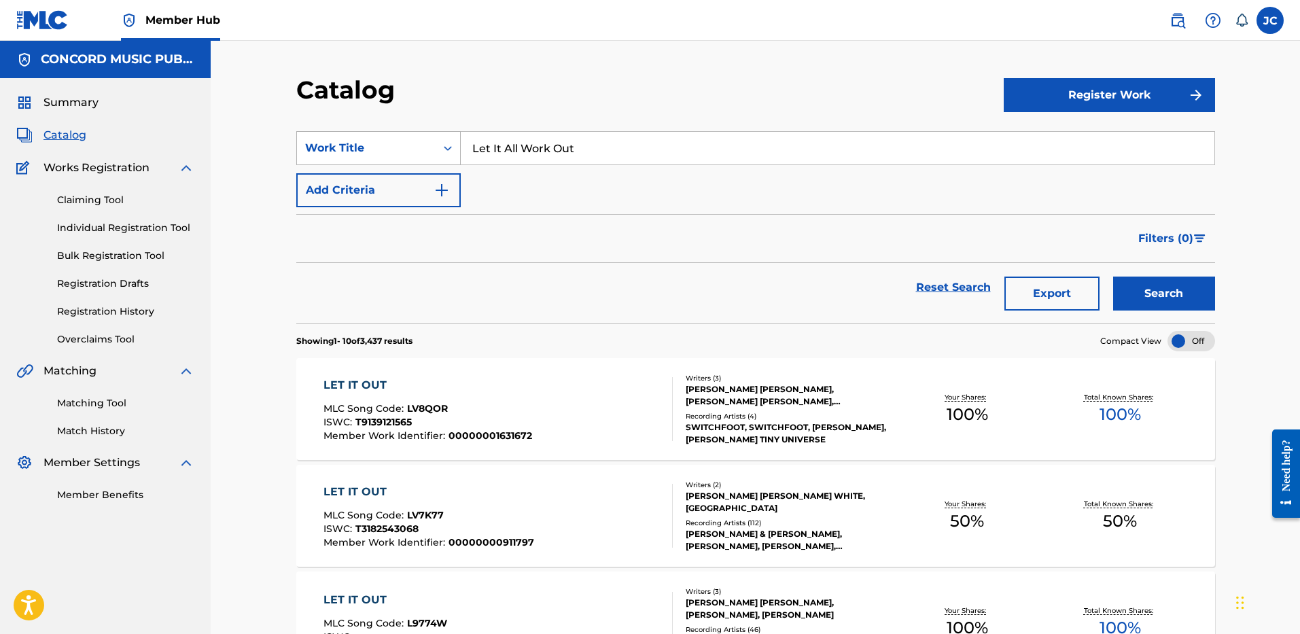
click at [419, 137] on div "Work Title" at bounding box center [366, 148] width 139 height 26
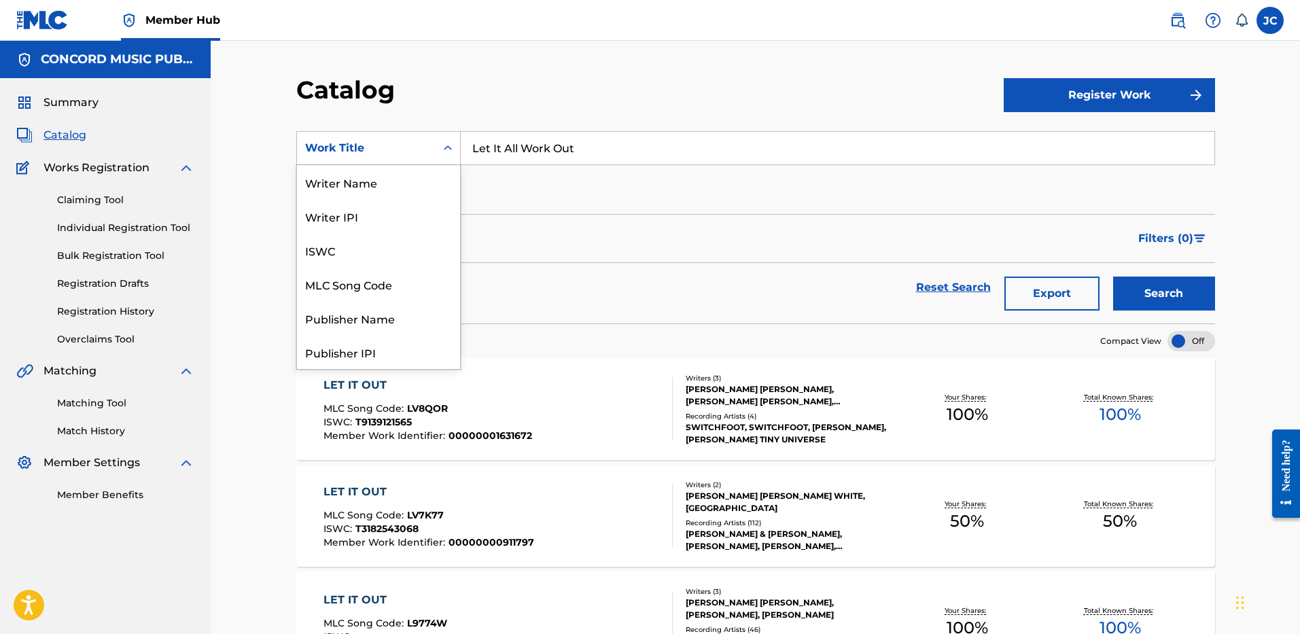
scroll to position [204, 0]
click at [368, 309] on div "ISRC" at bounding box center [378, 318] width 163 height 34
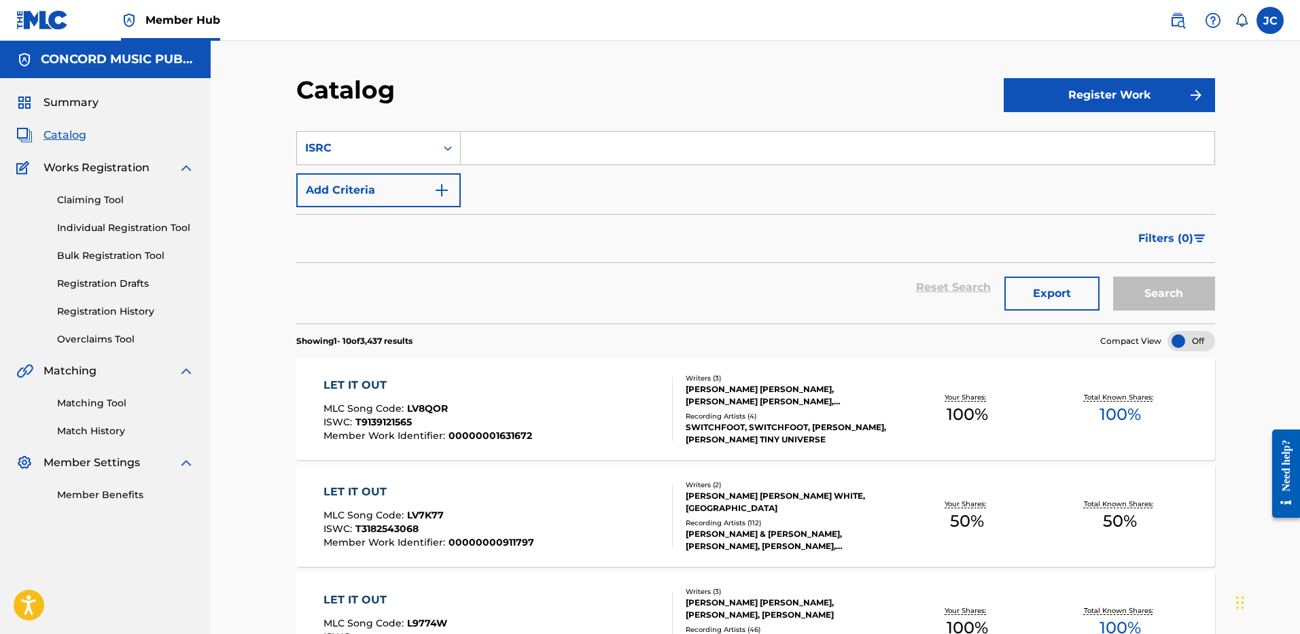
click at [525, 145] on input "Search Form" at bounding box center [837, 148] width 753 height 33
paste input "USJI10500654"
type input "USJI10500654"
click at [1113, 277] on button "Search" at bounding box center [1164, 294] width 102 height 34
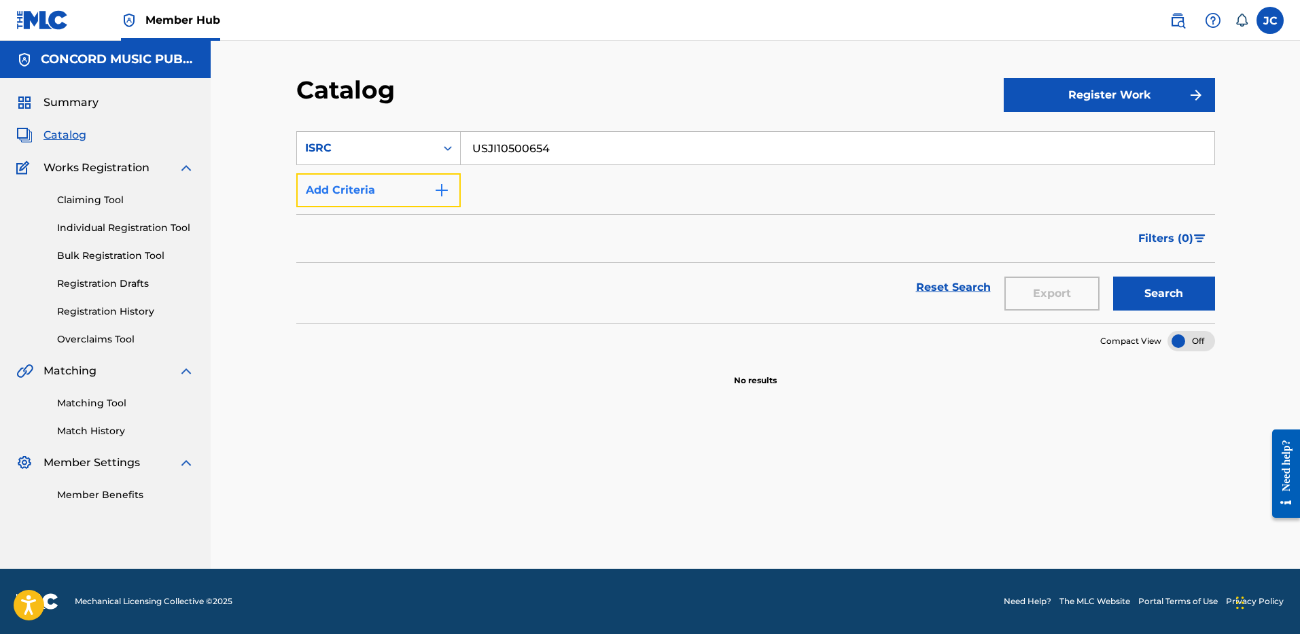
click at [416, 194] on button "Add Criteria" at bounding box center [378, 190] width 164 height 34
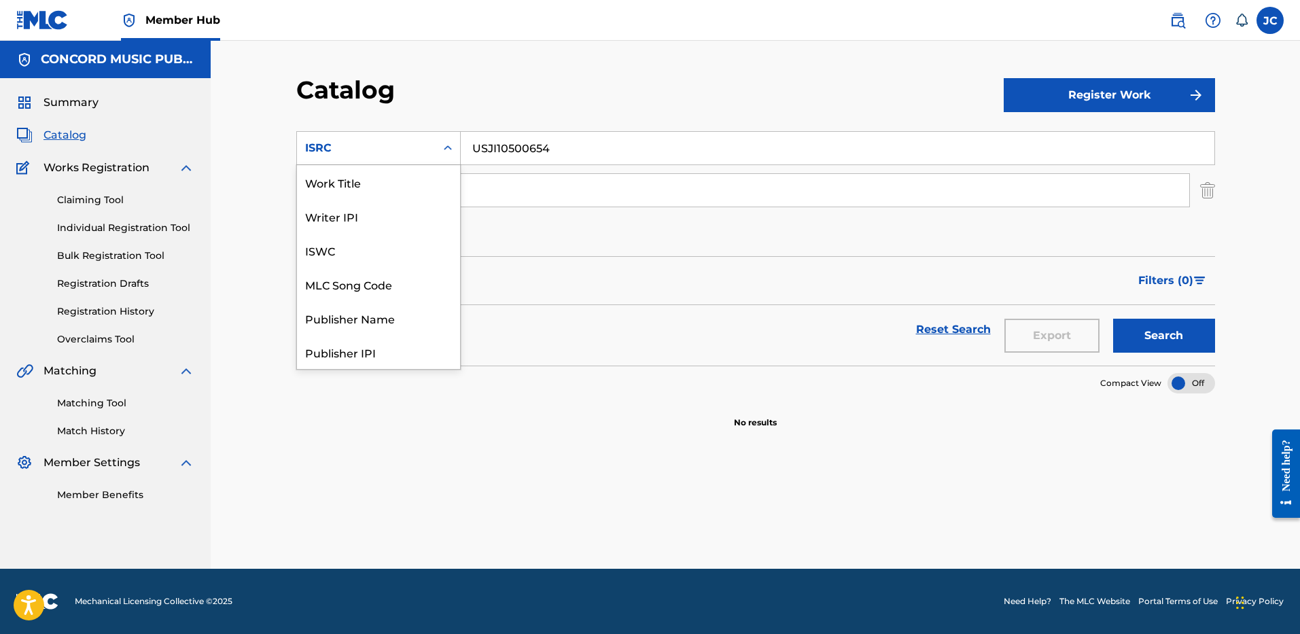
click at [424, 153] on div "ISRC" at bounding box center [366, 148] width 122 height 16
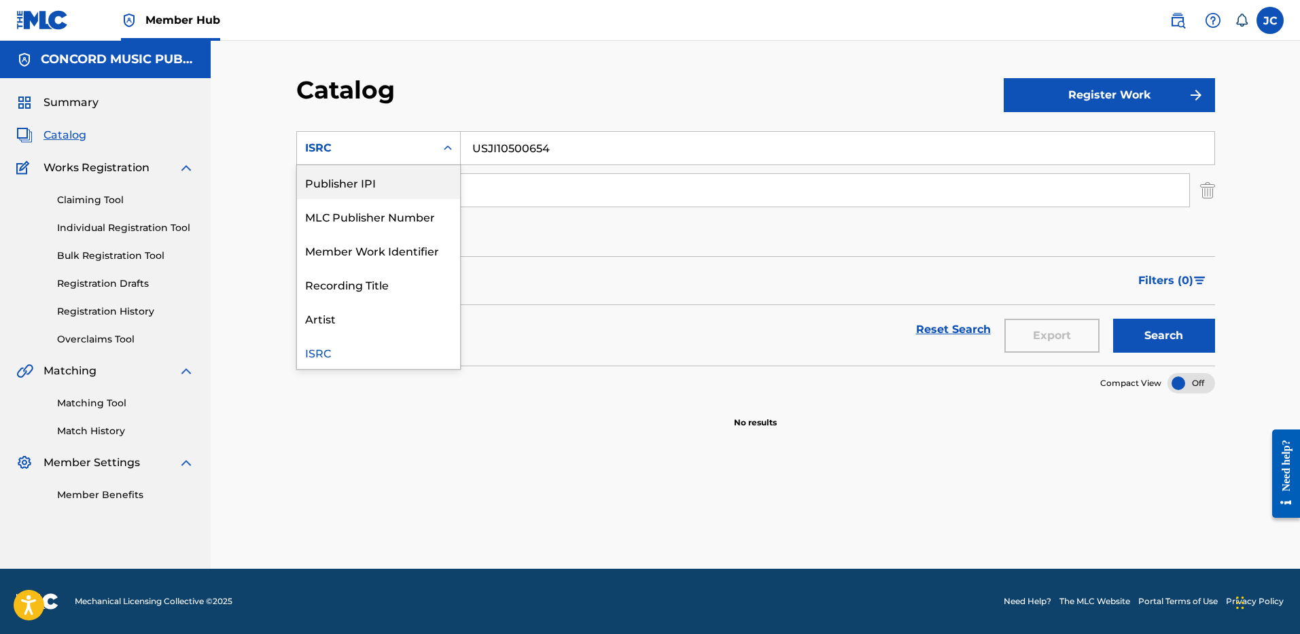
scroll to position [0, 0]
click at [395, 185] on div "Work Title" at bounding box center [378, 182] width 163 height 34
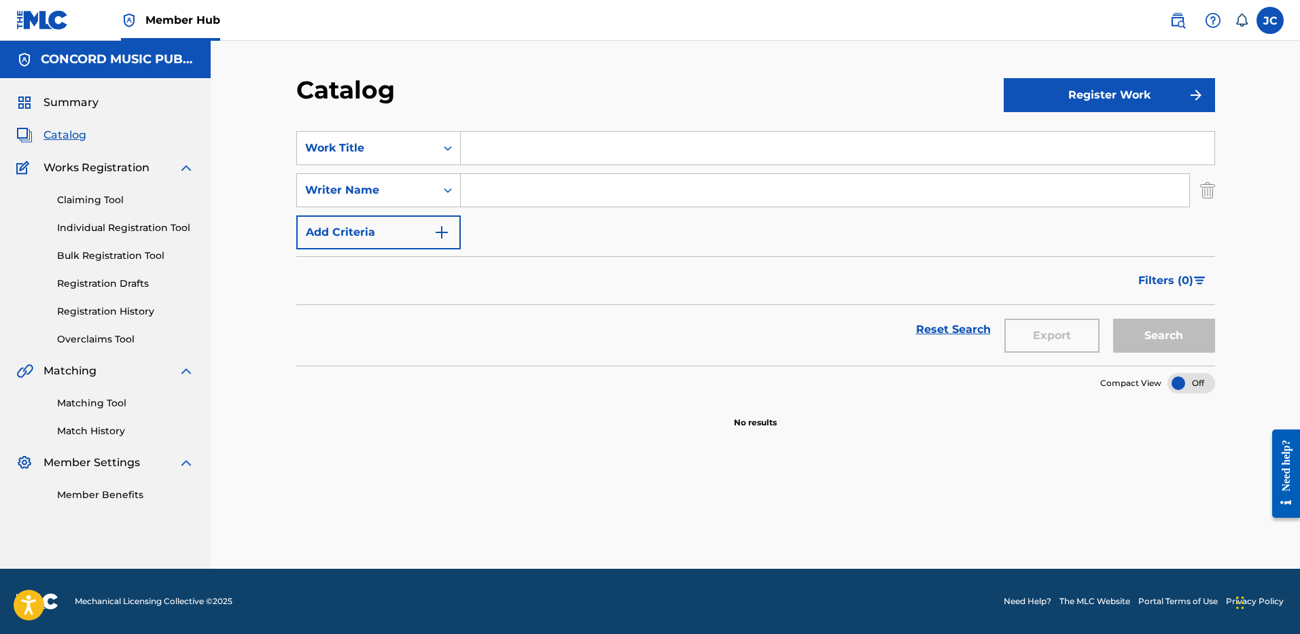
click at [497, 156] on input "Search Form" at bounding box center [837, 148] width 753 height 33
paste input "Yo (Excuse Me Miss)"
type input "Yo (Excuse Me Miss)"
click at [521, 192] on input "Search Form" at bounding box center [825, 190] width 728 height 33
click at [1113, 319] on button "Search" at bounding box center [1164, 336] width 102 height 34
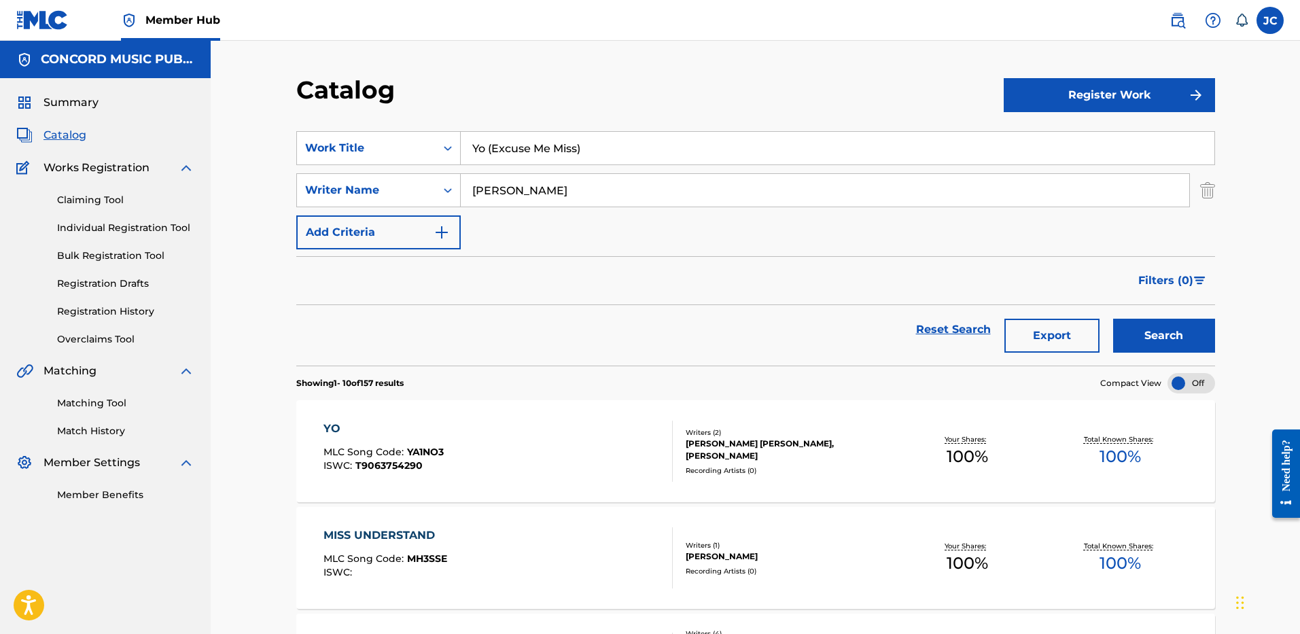
click at [554, 194] on input "HARRIS" at bounding box center [825, 190] width 728 height 33
click at [1113, 319] on button "Search" at bounding box center [1164, 336] width 102 height 34
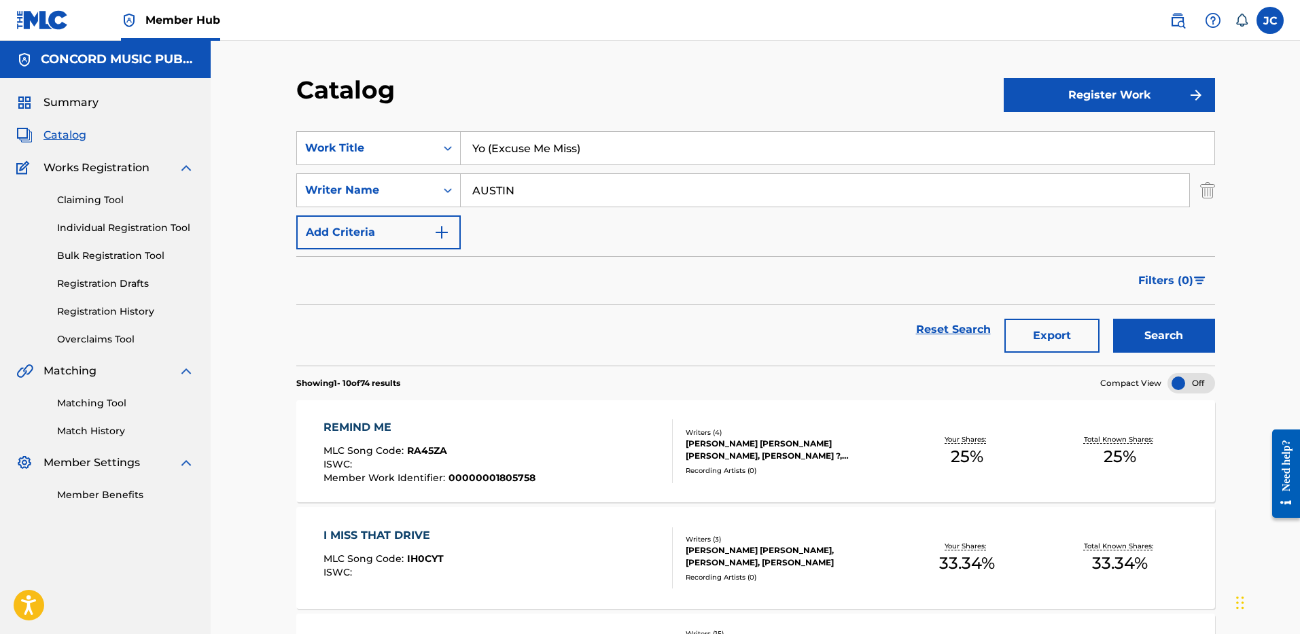
click at [608, 199] on input "AUSTIN" at bounding box center [825, 190] width 728 height 33
type input "DAVIS"
click at [1113, 319] on button "Search" at bounding box center [1164, 336] width 102 height 34
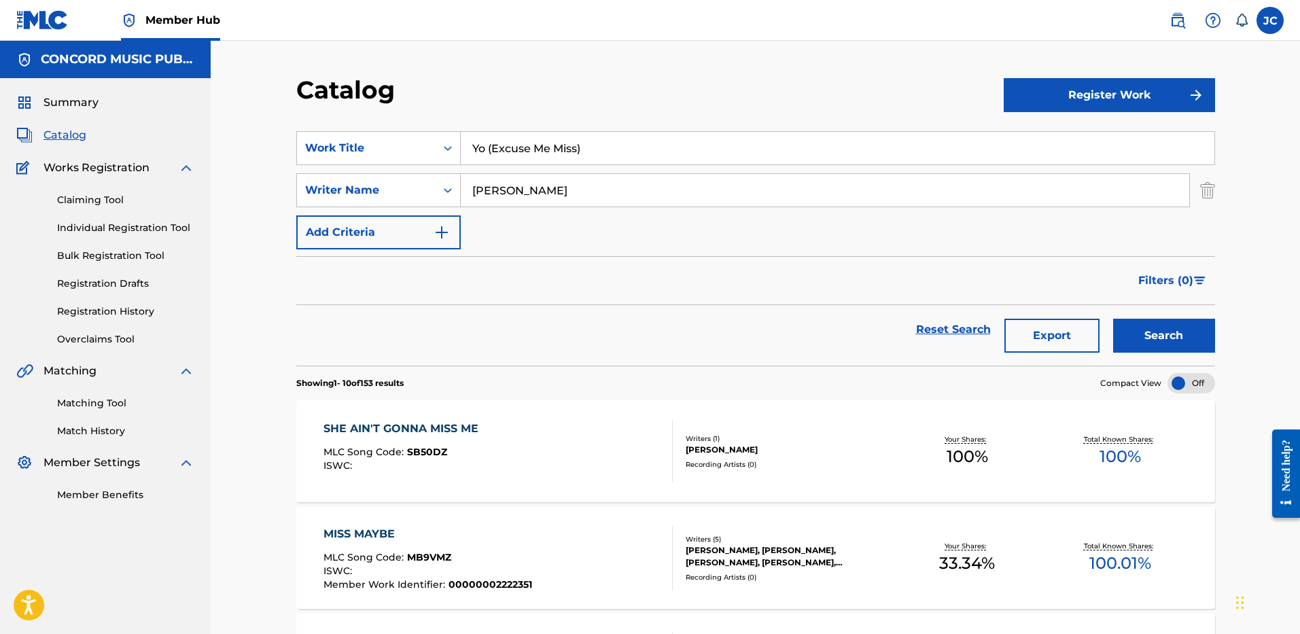
click at [631, 137] on input "Yo (Excuse Me Miss)" at bounding box center [837, 148] width 753 height 33
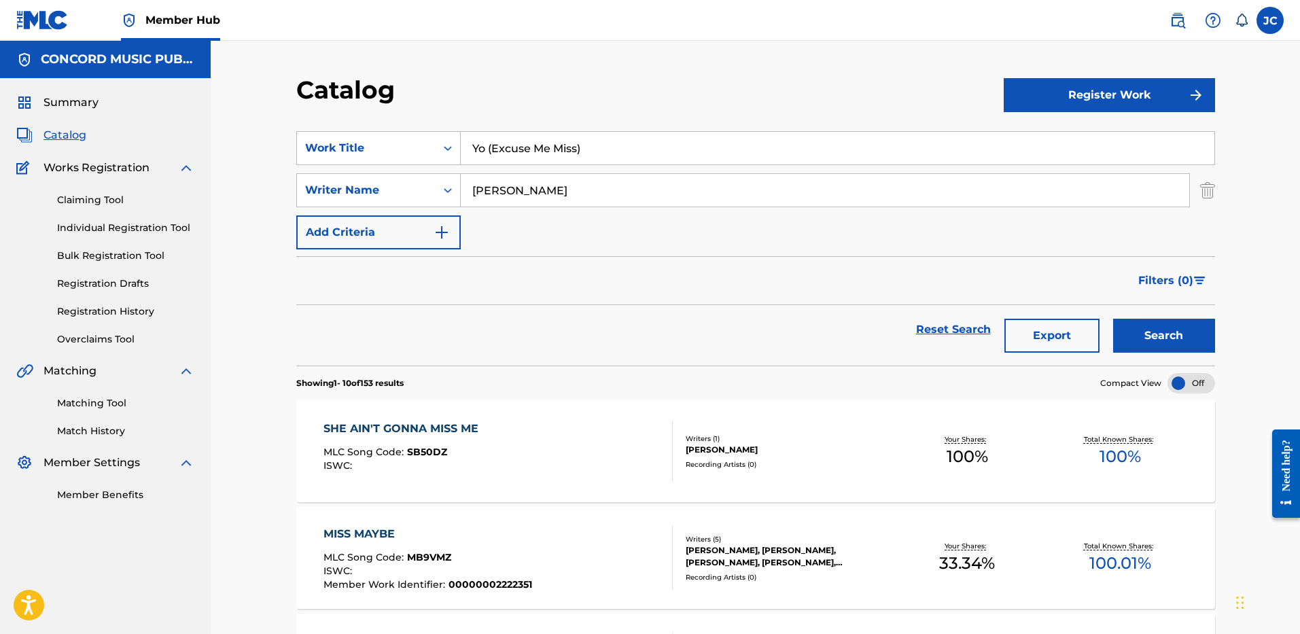
click at [631, 137] on input "Yo (Excuse Me Miss)" at bounding box center [837, 148] width 753 height 33
click at [1206, 194] on img "Search Form" at bounding box center [1207, 190] width 15 height 34
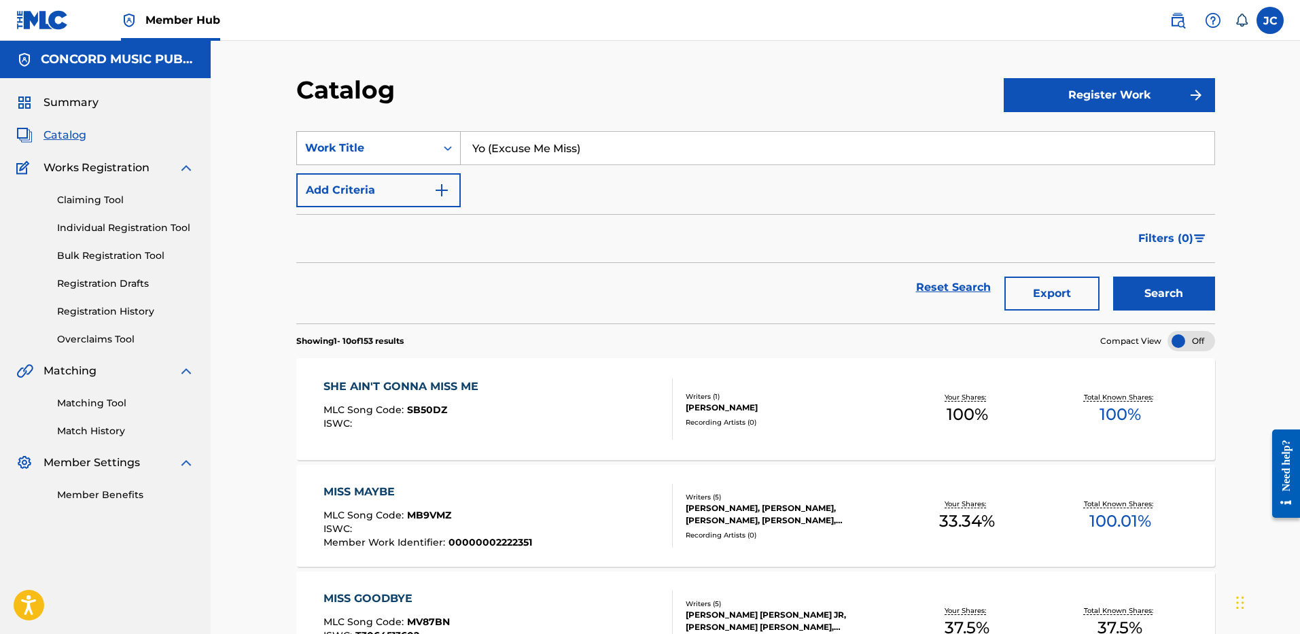
click at [383, 145] on div "Work Title" at bounding box center [366, 148] width 122 height 16
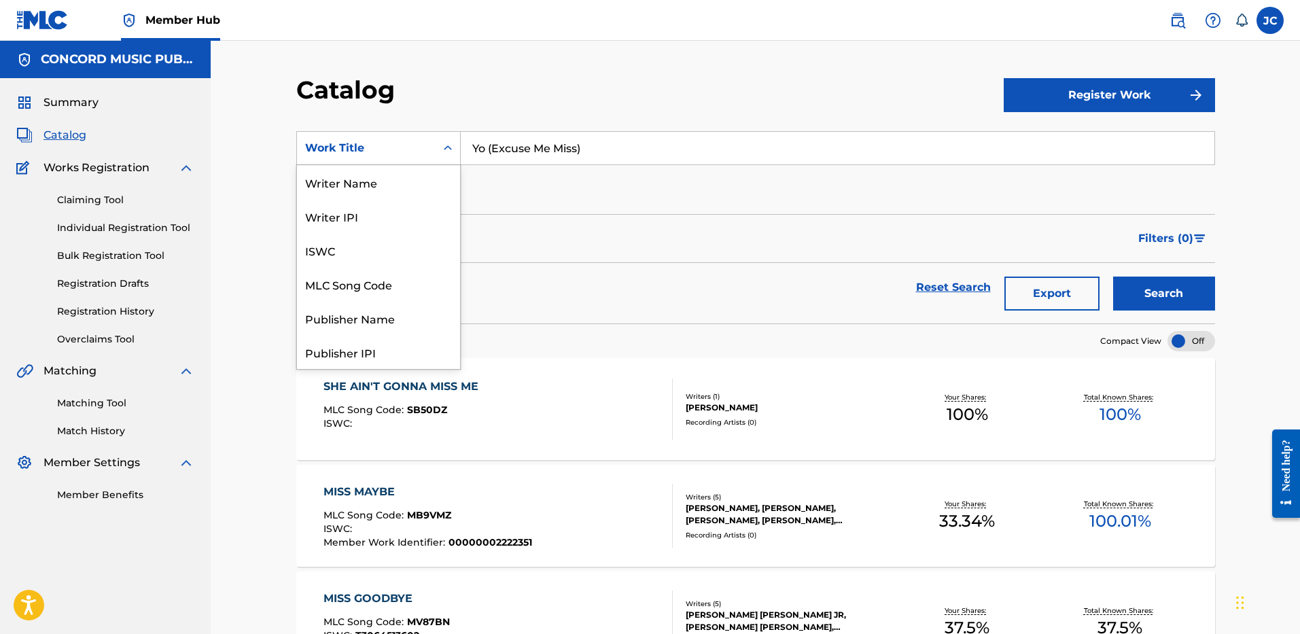
scroll to position [204, 0]
click at [363, 323] on div "ISRC" at bounding box center [378, 318] width 163 height 34
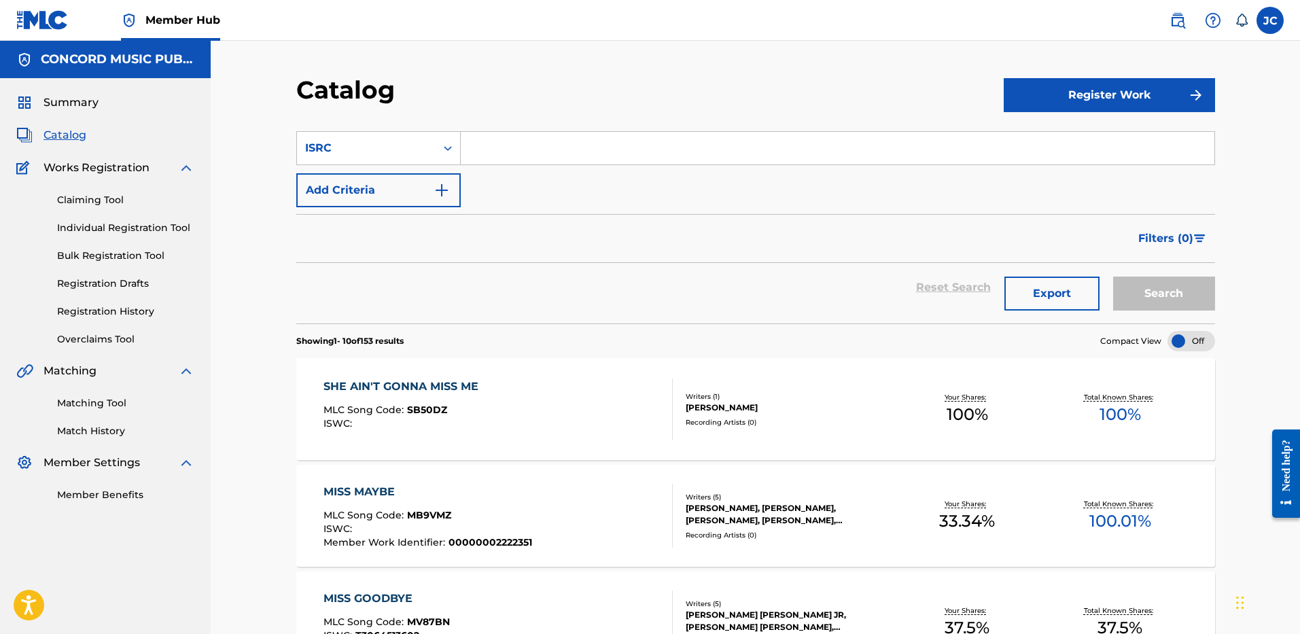
click at [514, 149] on input "Search Form" at bounding box center [837, 148] width 753 height 33
paste input "USQX92403929"
type input "USQX92403929"
click at [1113, 277] on button "Search" at bounding box center [1164, 294] width 102 height 34
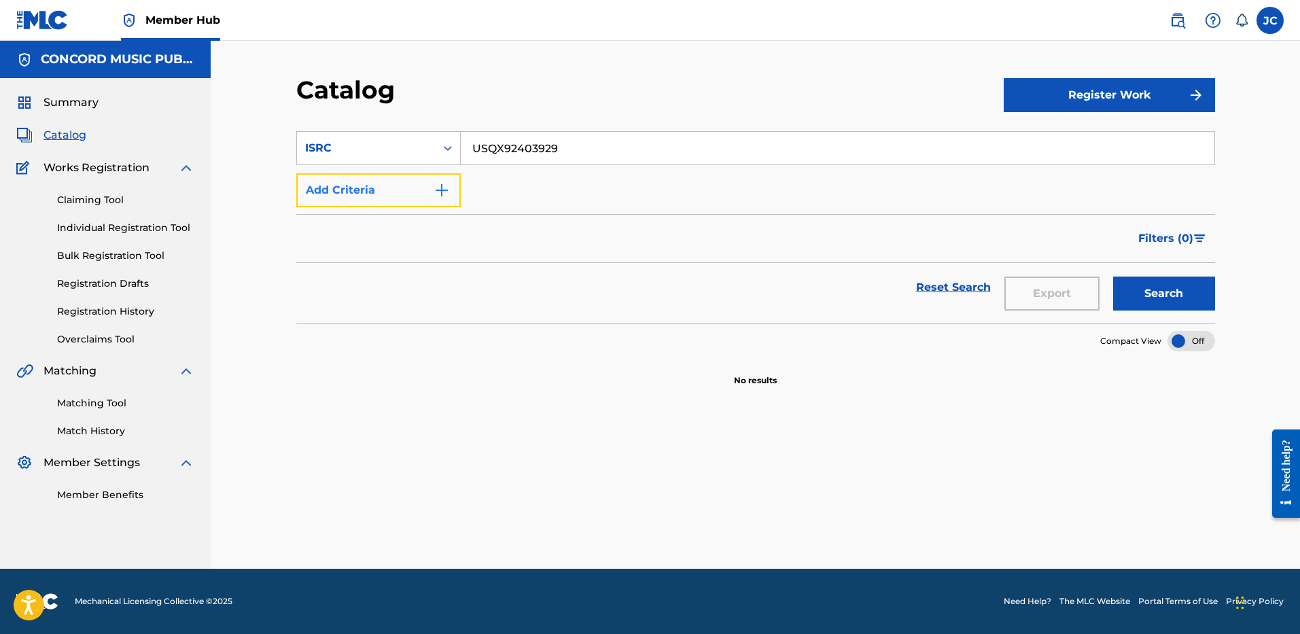
click at [440, 202] on button "Add Criteria" at bounding box center [378, 190] width 164 height 34
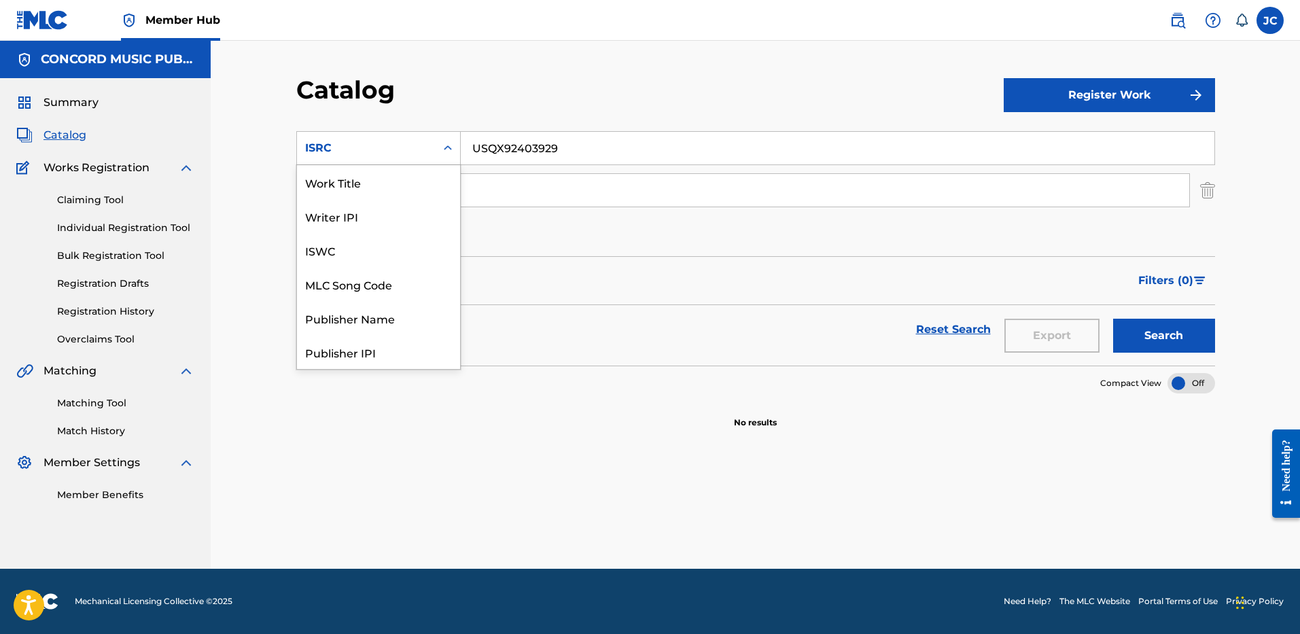
click at [432, 142] on div "ISRC" at bounding box center [366, 148] width 139 height 26
click at [394, 189] on div "Work Title" at bounding box center [378, 182] width 163 height 34
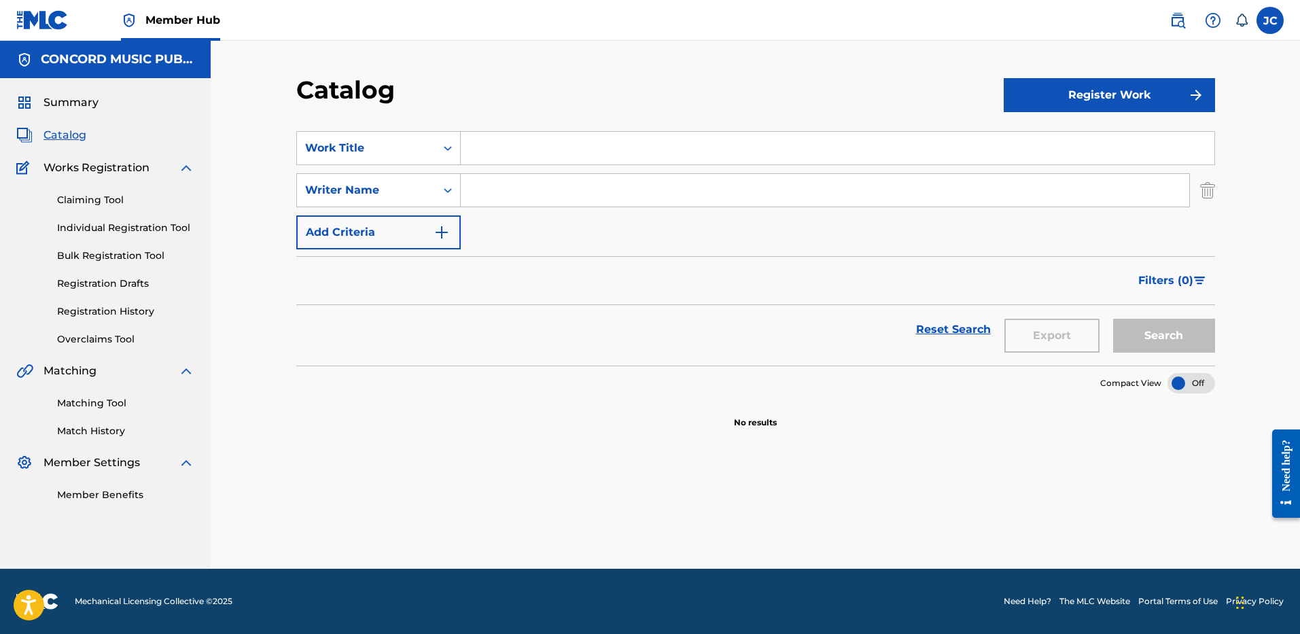
click at [536, 148] on input "Search Form" at bounding box center [837, 148] width 753 height 33
type input "KHE?"
click at [585, 198] on input "Search Form" at bounding box center [825, 190] width 728 height 33
paste input "Rodriguez"
click at [1113, 319] on button "Search" at bounding box center [1164, 336] width 102 height 34
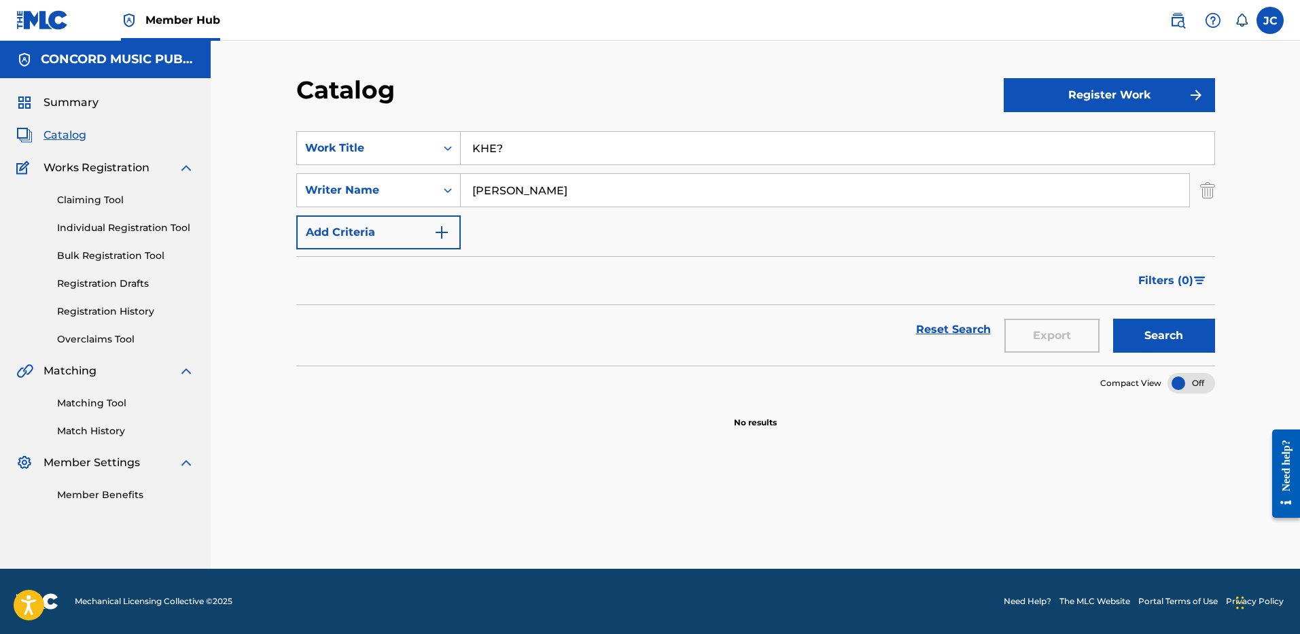
click at [575, 168] on div "SearchWithCriteriaca203225-35af-40c1-b5f7-644e1910dbda Work Title KHE? SearchWi…" at bounding box center [755, 190] width 919 height 118
click at [575, 174] on input "Rodriguez" at bounding box center [825, 190] width 728 height 33
click at [574, 192] on input "Rodriguez" at bounding box center [825, 190] width 728 height 33
paste input "Alejandro"
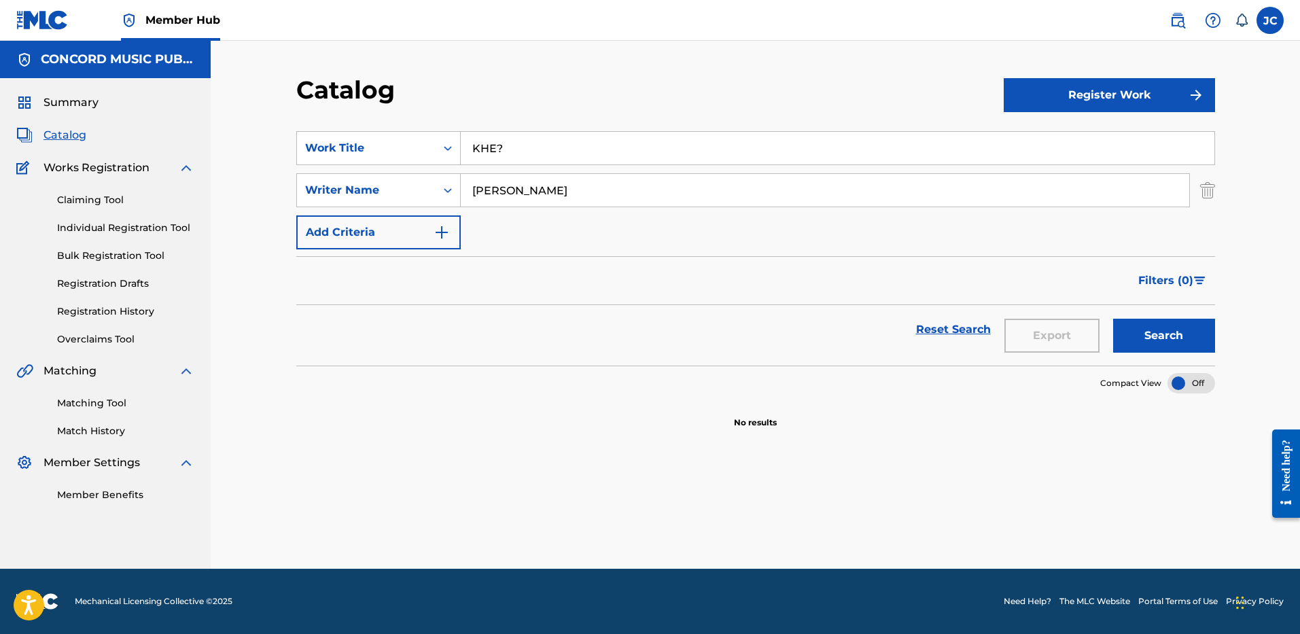
click at [1113, 319] on button "Search" at bounding box center [1164, 336] width 102 height 34
click at [821, 624] on footer "Mechanical Licensing Collective © 2025 Need Help? The MLC Website Portal Terms …" at bounding box center [650, 601] width 1300 height 65
click at [554, 202] on input "Alejandro" at bounding box center [825, 190] width 728 height 33
paste input "Santos"
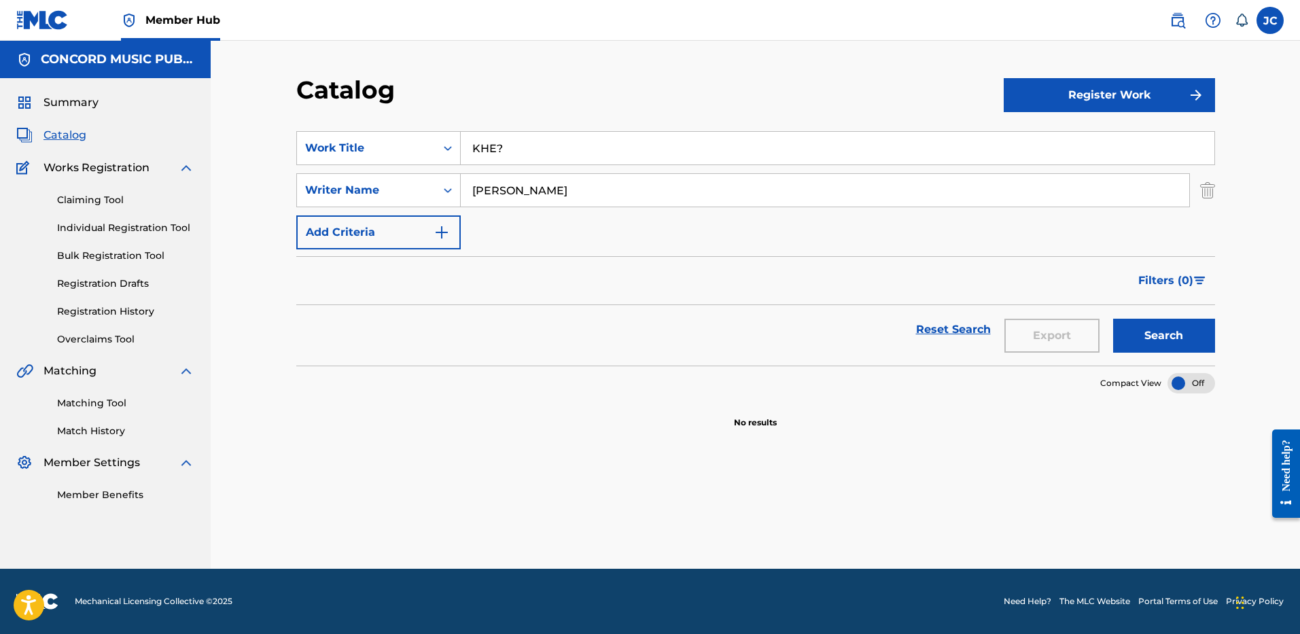
type input "Santos"
click at [1113, 319] on button "Search" at bounding box center [1164, 336] width 102 height 34
click at [501, 136] on input "KHE?" at bounding box center [837, 148] width 753 height 33
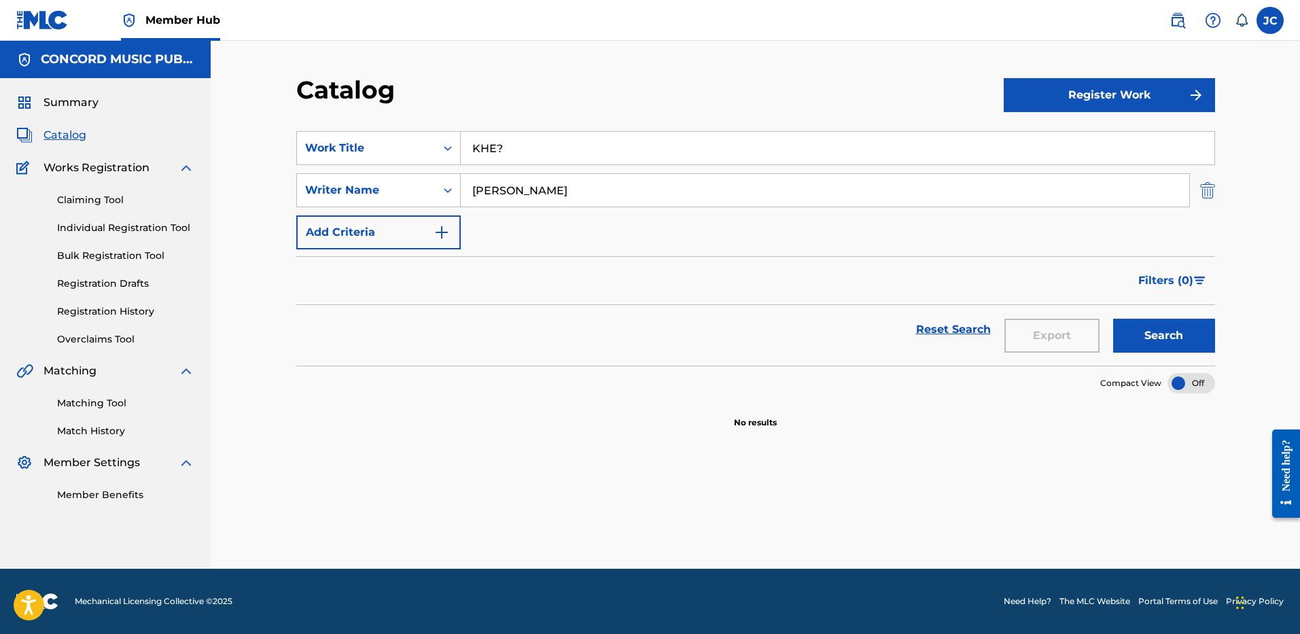
click at [1207, 198] on img "Search Form" at bounding box center [1207, 190] width 15 height 34
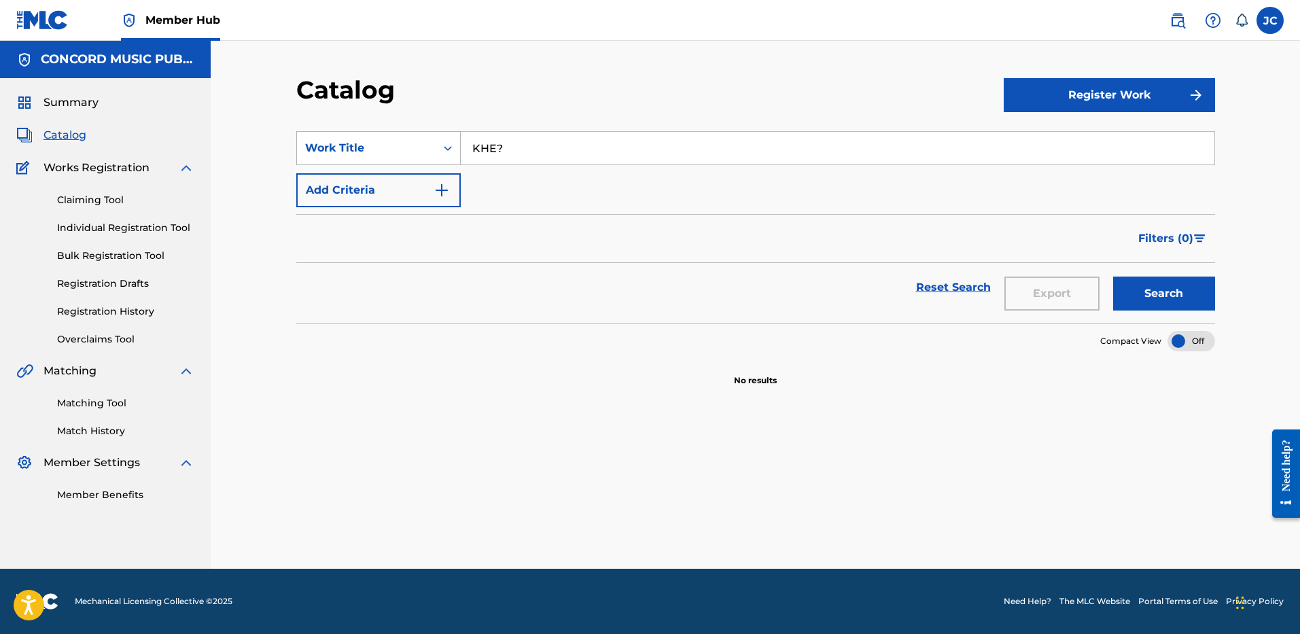
click at [433, 152] on div "Work Title" at bounding box center [366, 148] width 139 height 26
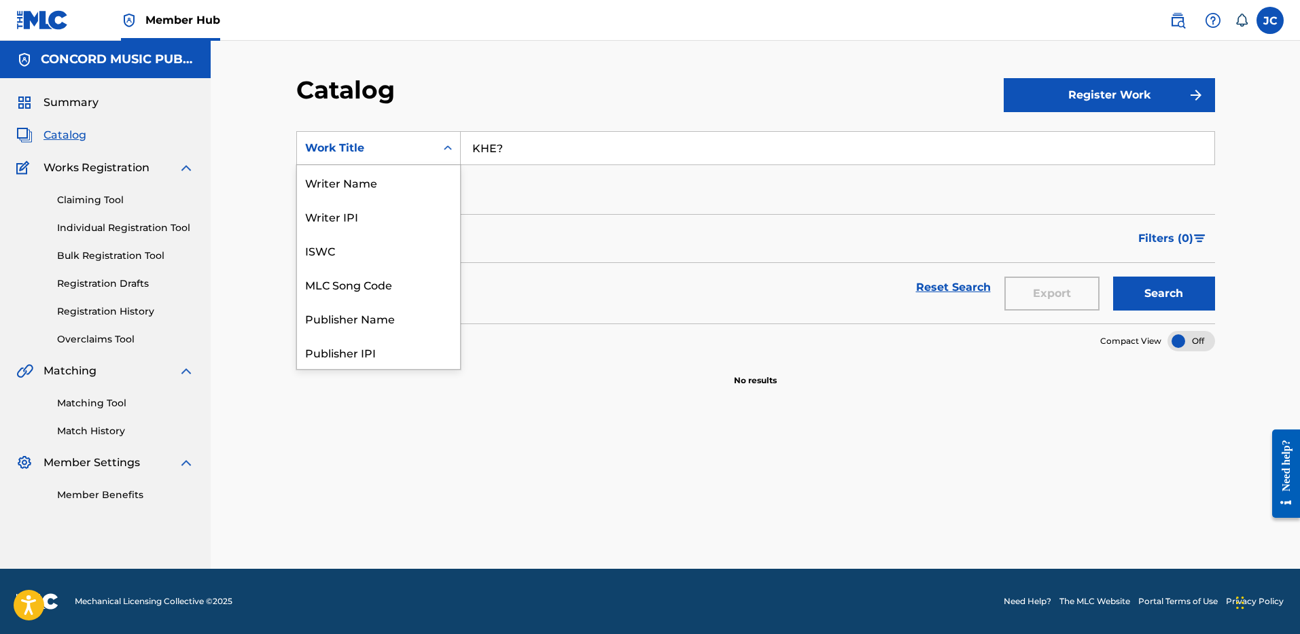
scroll to position [204, 0]
click at [384, 308] on div "ISRC" at bounding box center [378, 318] width 163 height 34
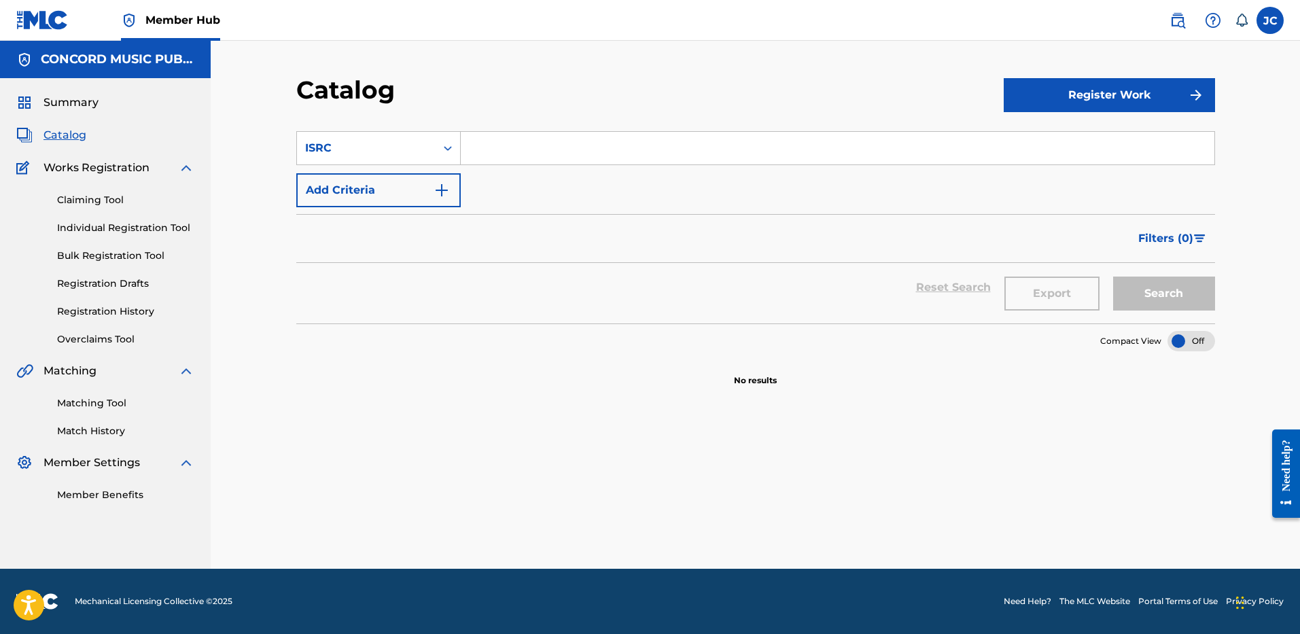
click at [505, 150] on input "Search Form" at bounding box center [837, 148] width 753 height 33
paste input "QMRSZ1703135"
type input "QMRSZ1703135"
click at [1113, 277] on button "Search" at bounding box center [1164, 294] width 102 height 34
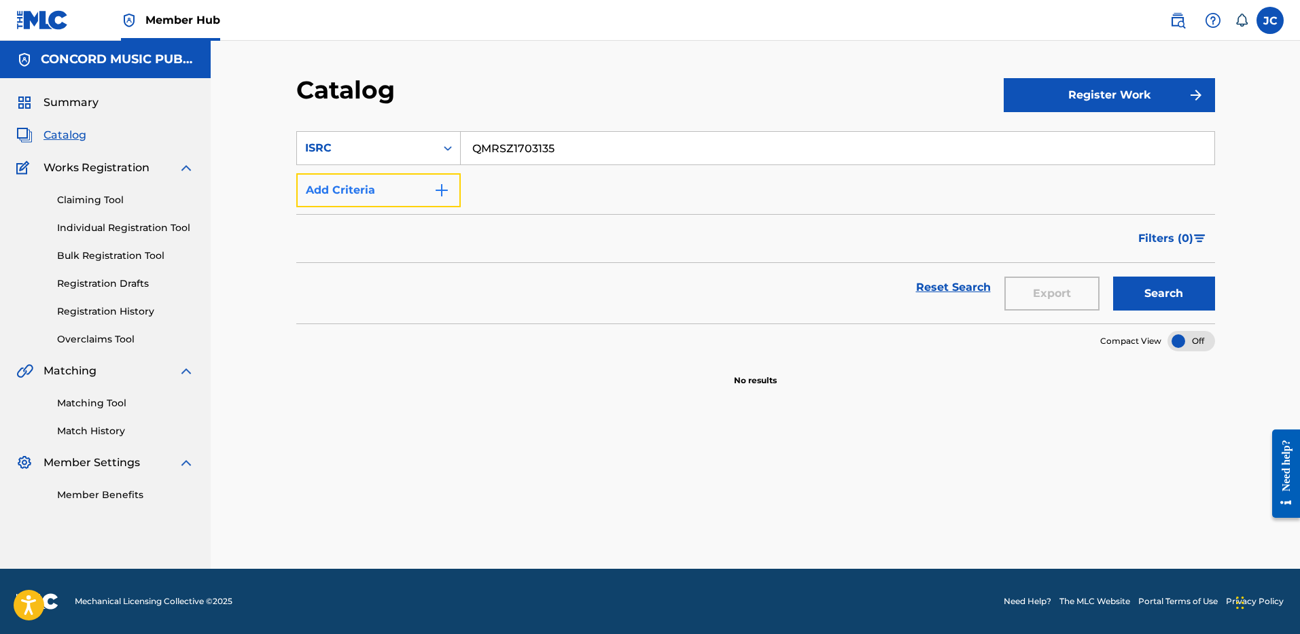
click at [409, 196] on button "Add Criteria" at bounding box center [378, 190] width 164 height 34
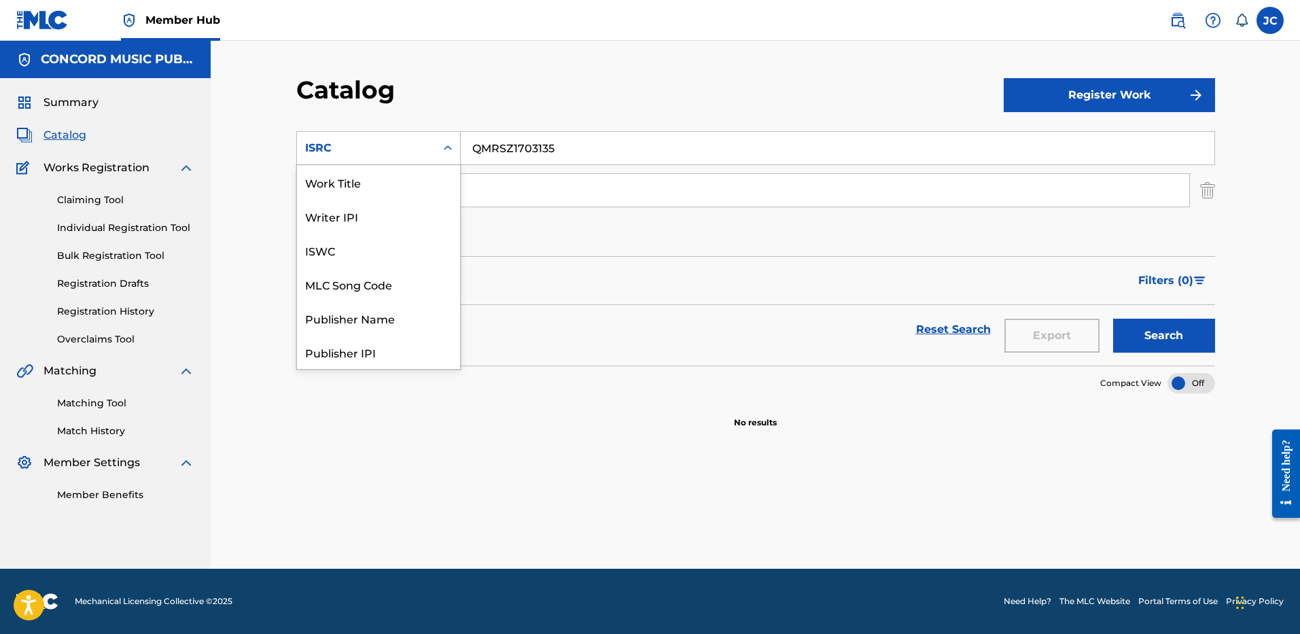
click at [411, 164] on div "ISRC" at bounding box center [378, 148] width 164 height 34
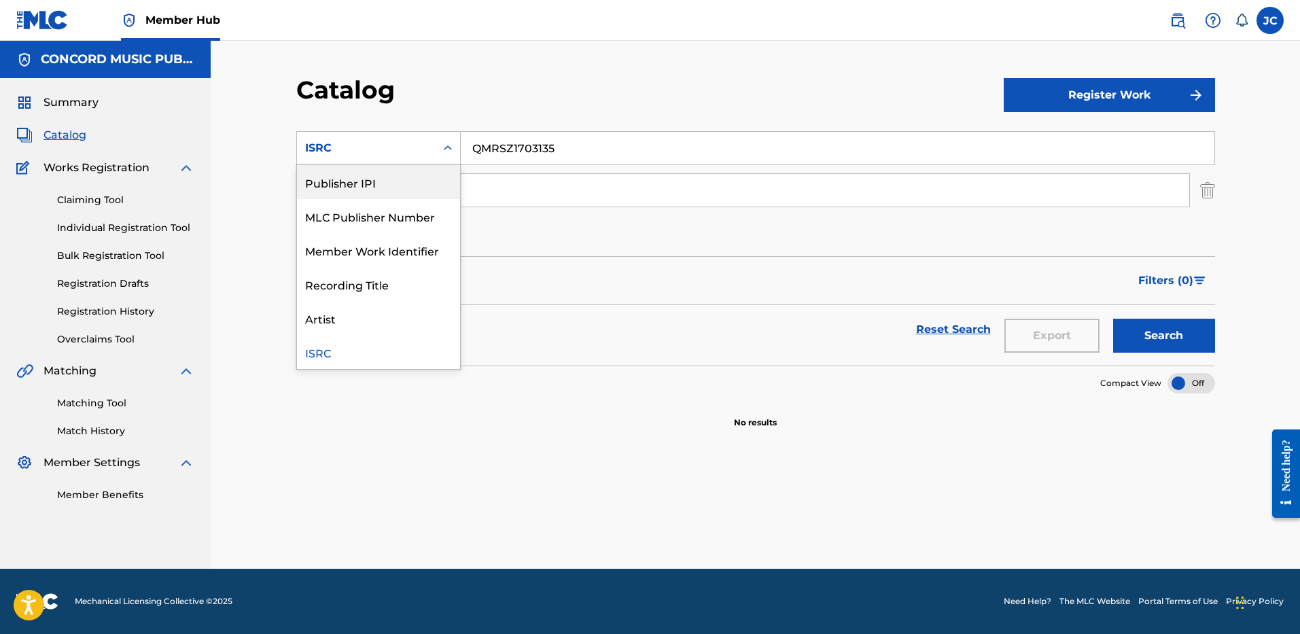
scroll to position [0, 0]
click at [378, 180] on div "Work Title" at bounding box center [378, 182] width 163 height 34
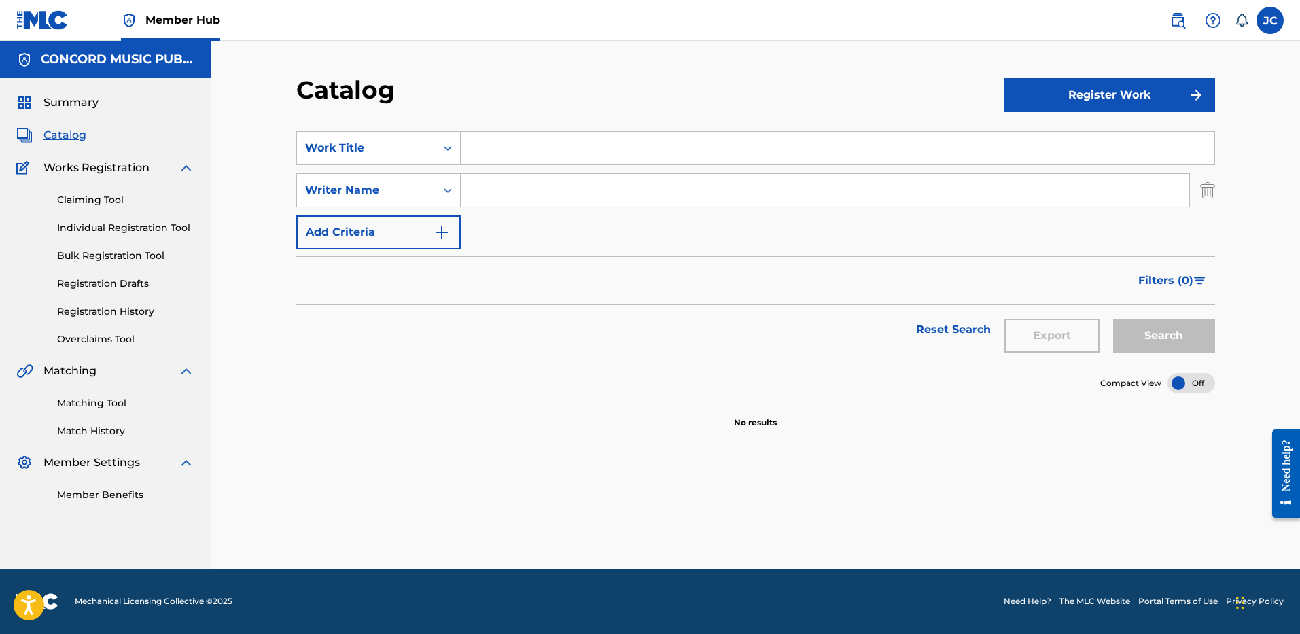
click at [527, 154] on input "Search Form" at bounding box center [837, 148] width 753 height 33
paste input "You Make It Easy"
type input "You Make It Easy"
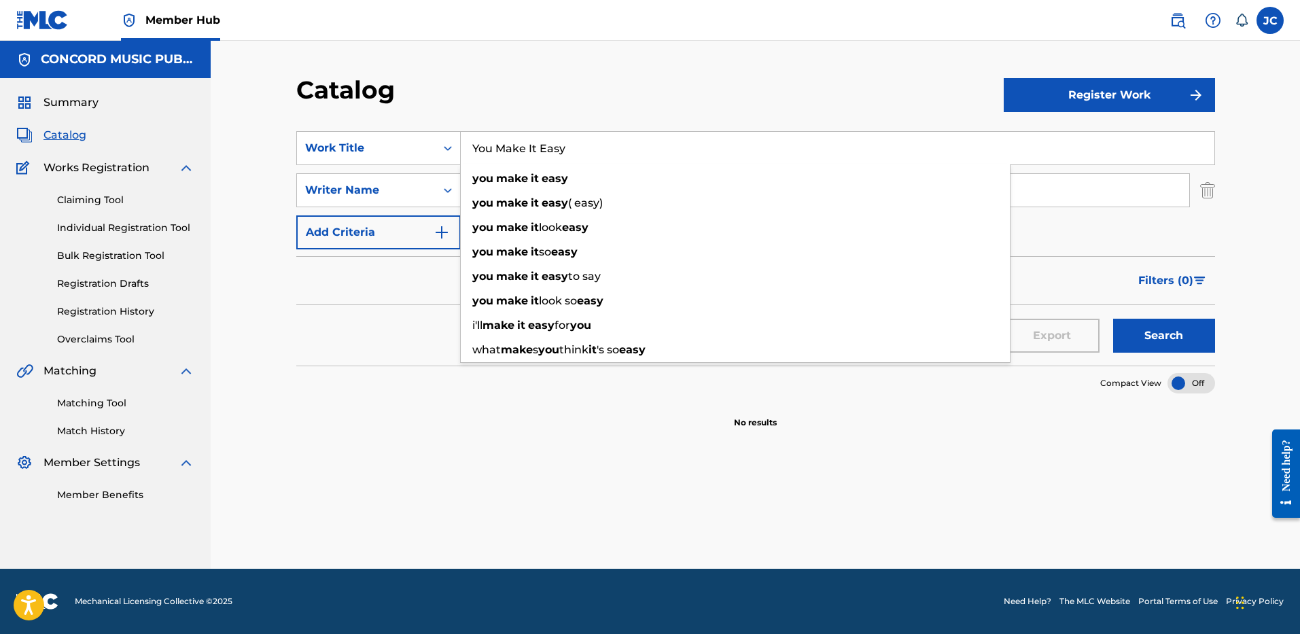
click at [532, 39] on nav "Member Hub JC JC James Craig james.craig@on-music.tv Notification Preferences P…" at bounding box center [650, 20] width 1300 height 41
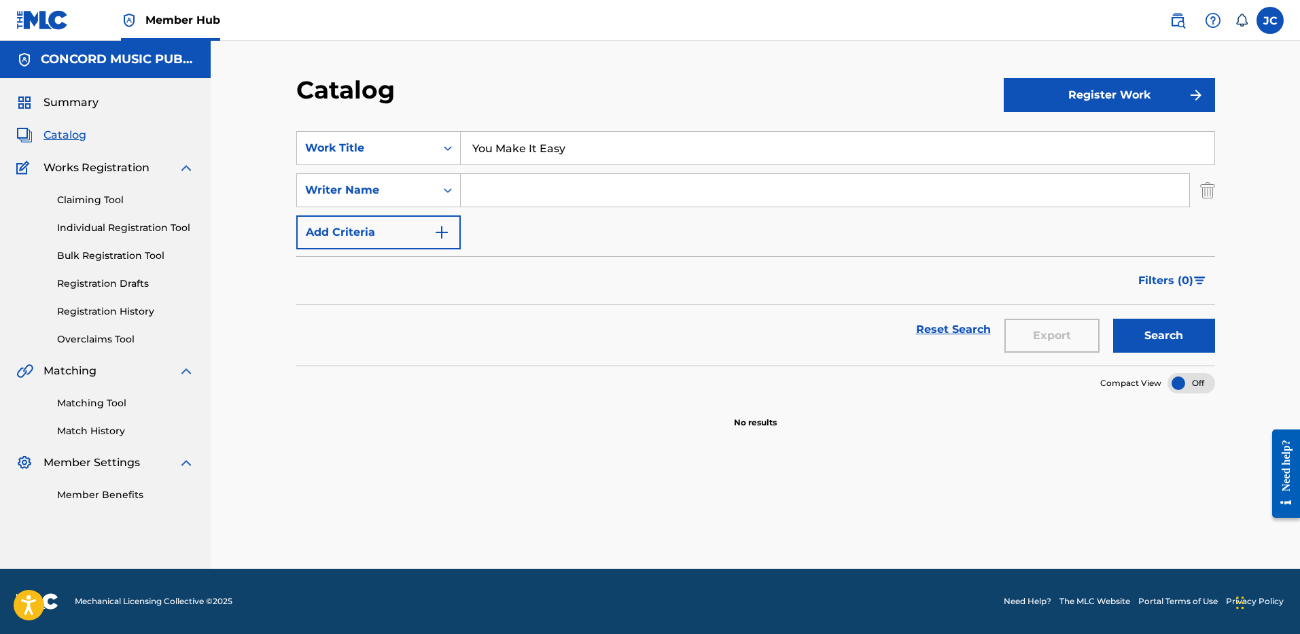
click at [525, 236] on div "SearchWithCriteria72cd80ff-897d-4d34-a5c9-f9a2b240fb70 Work Title You Make It E…" at bounding box center [755, 190] width 919 height 118
click at [508, 192] on input "Search Form" at bounding box center [825, 190] width 728 height 33
type input "KELLEY"
click at [1113, 319] on button "Search" at bounding box center [1164, 336] width 102 height 34
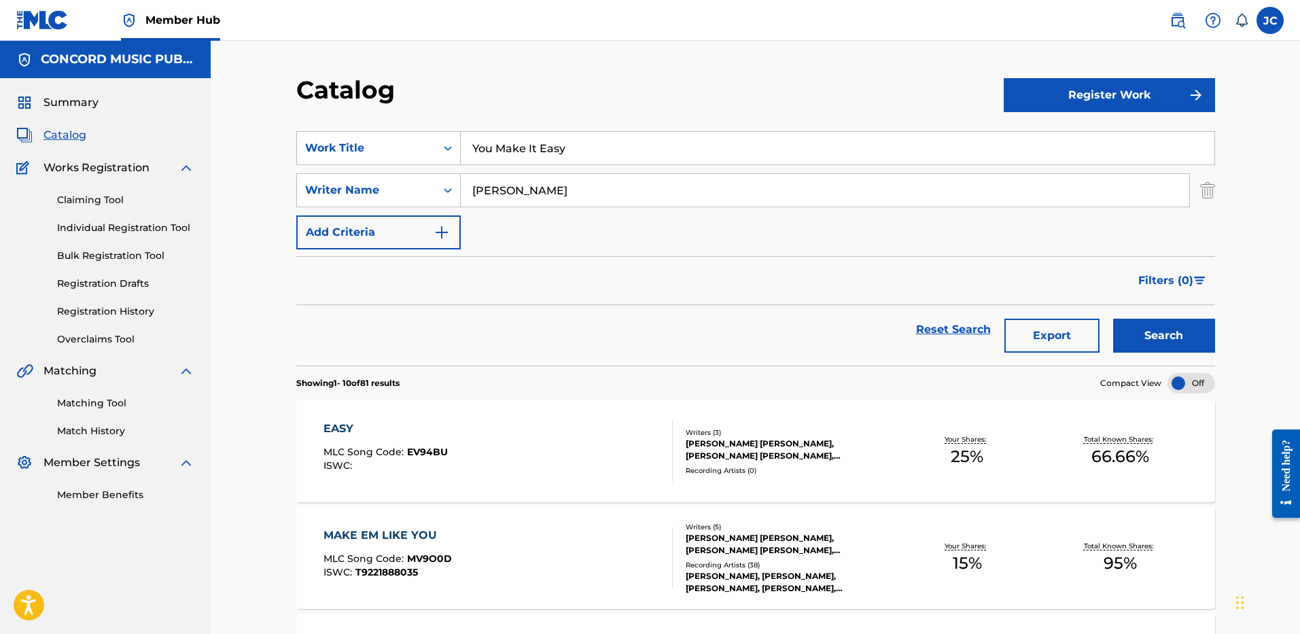
click at [550, 183] on input "KELLEY" at bounding box center [825, 190] width 728 height 33
click at [1113, 319] on button "Search" at bounding box center [1164, 336] width 102 height 34
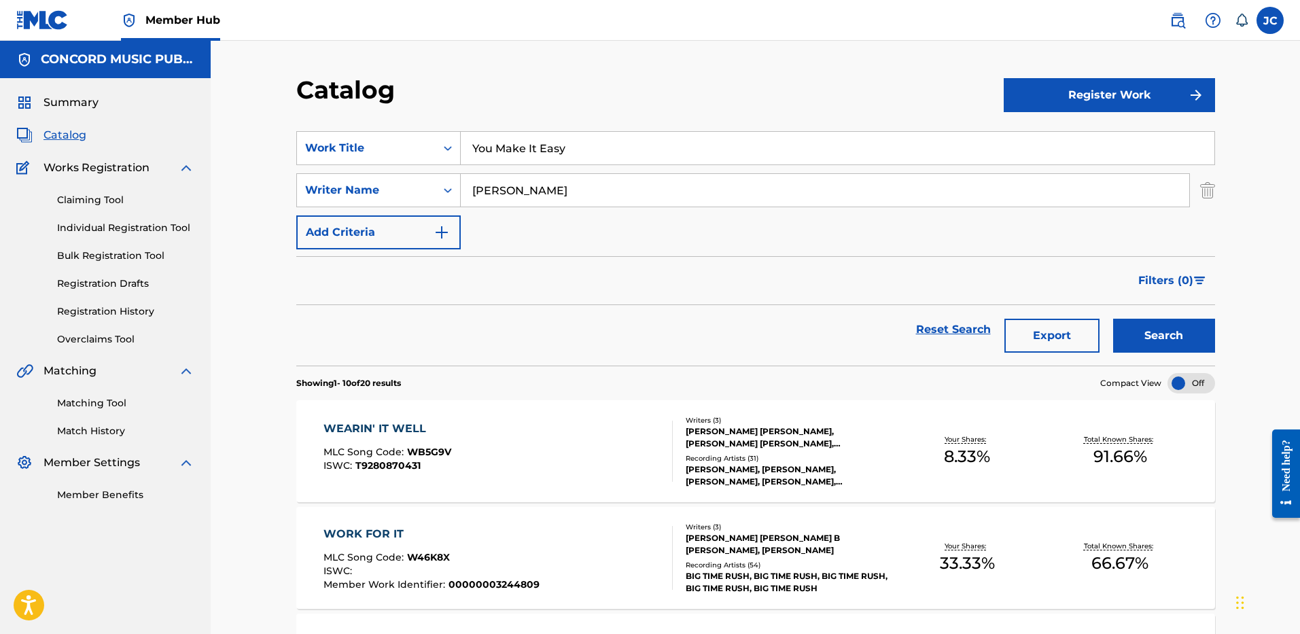
click at [559, 183] on input "SCHMIDT" at bounding box center [825, 190] width 728 height 33
click at [1113, 319] on button "Search" at bounding box center [1164, 336] width 102 height 34
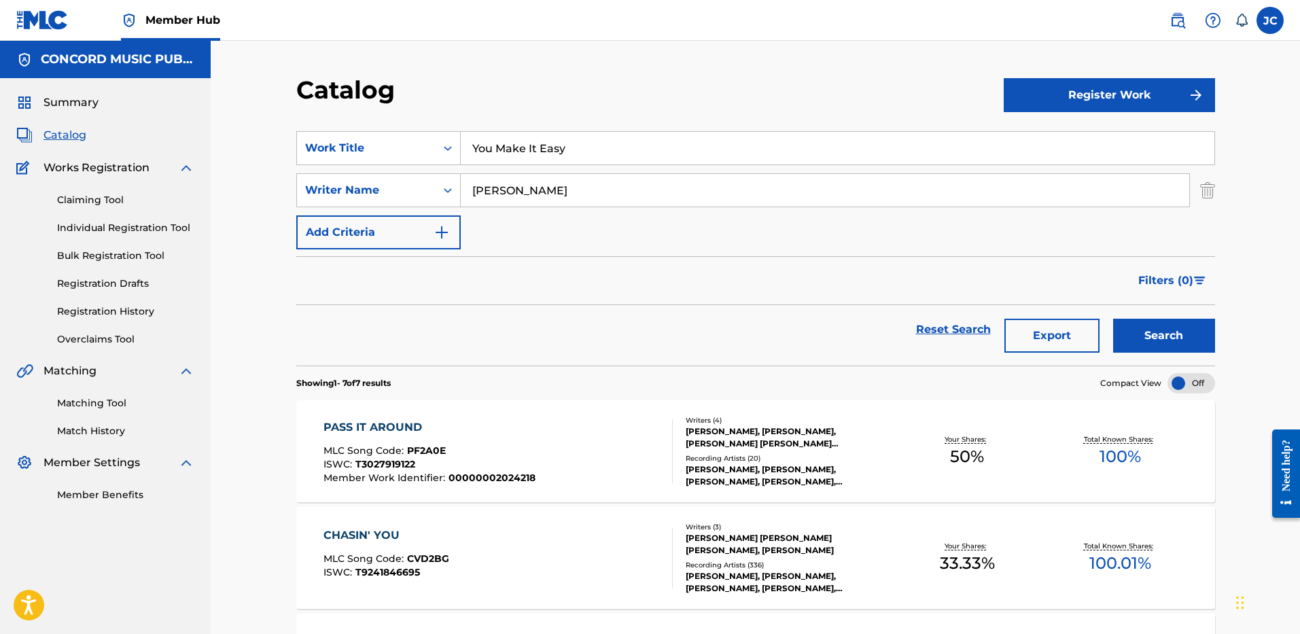
click at [582, 185] on input "WALLEN" at bounding box center [825, 190] width 728 height 33
type input "HUBBARD"
click at [1113, 319] on button "Search" at bounding box center [1164, 336] width 102 height 34
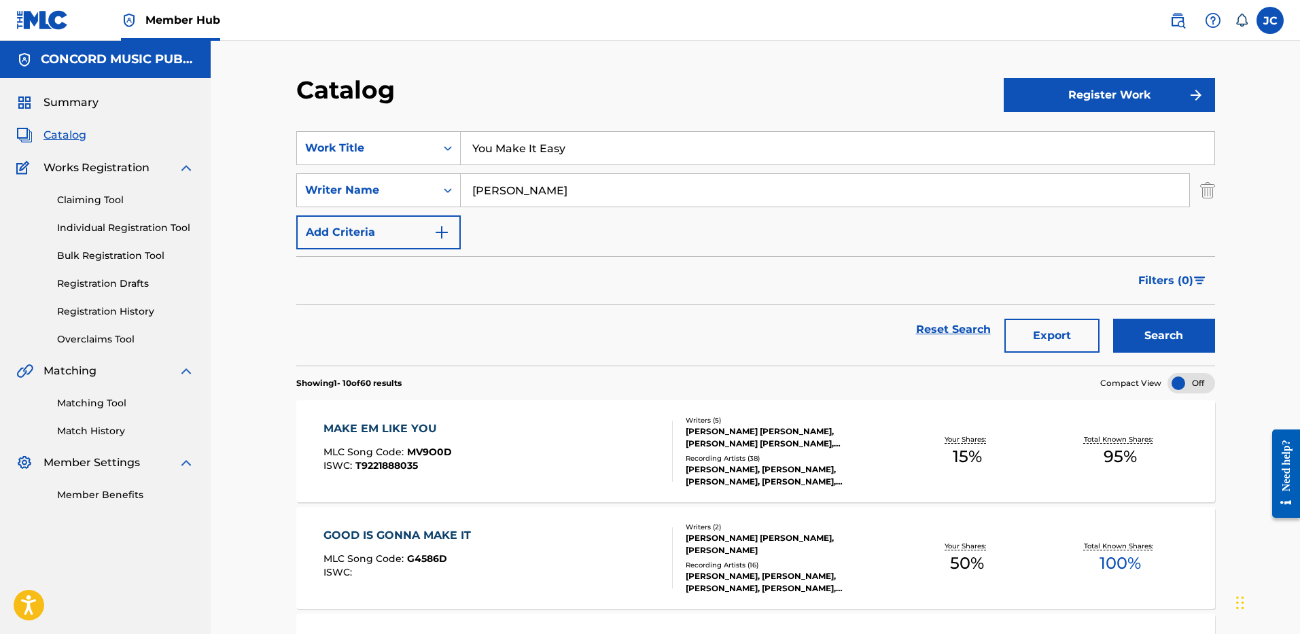
click at [584, 154] on input "You Make It Easy" at bounding box center [837, 148] width 753 height 33
